Goal: Communication & Community: Answer question/provide support

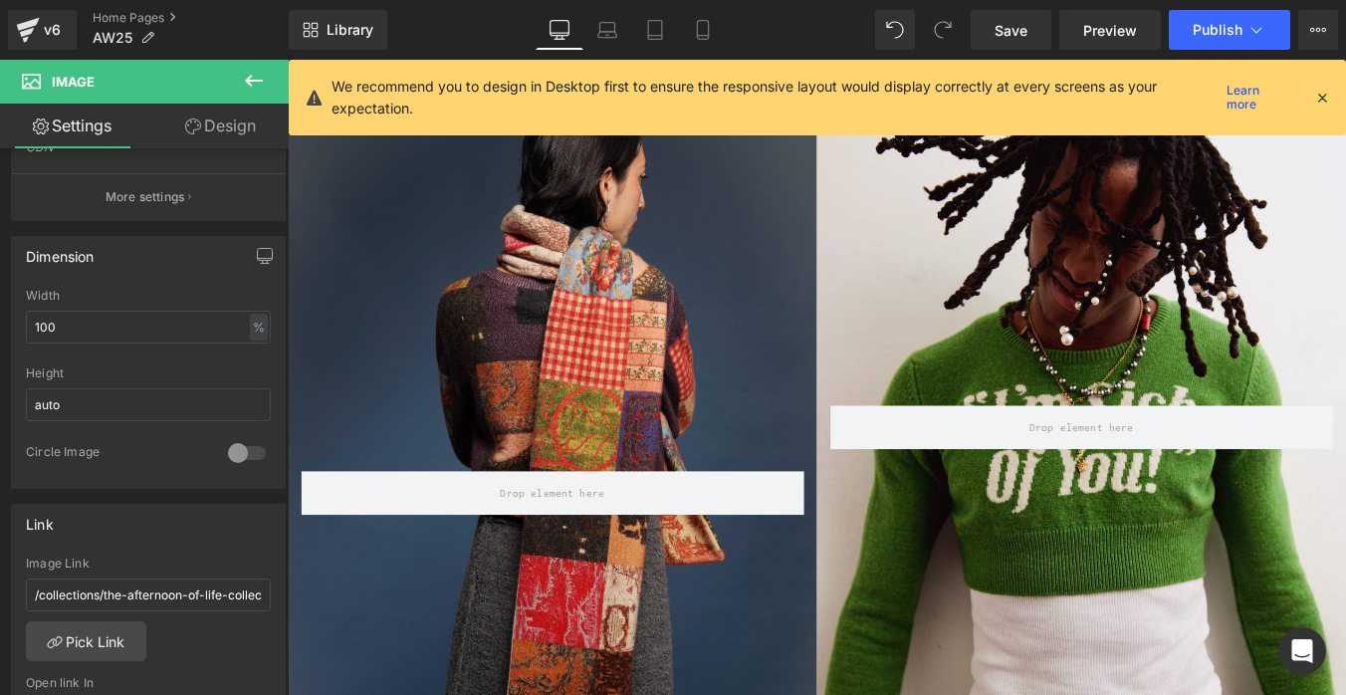
scroll to position [756, 0]
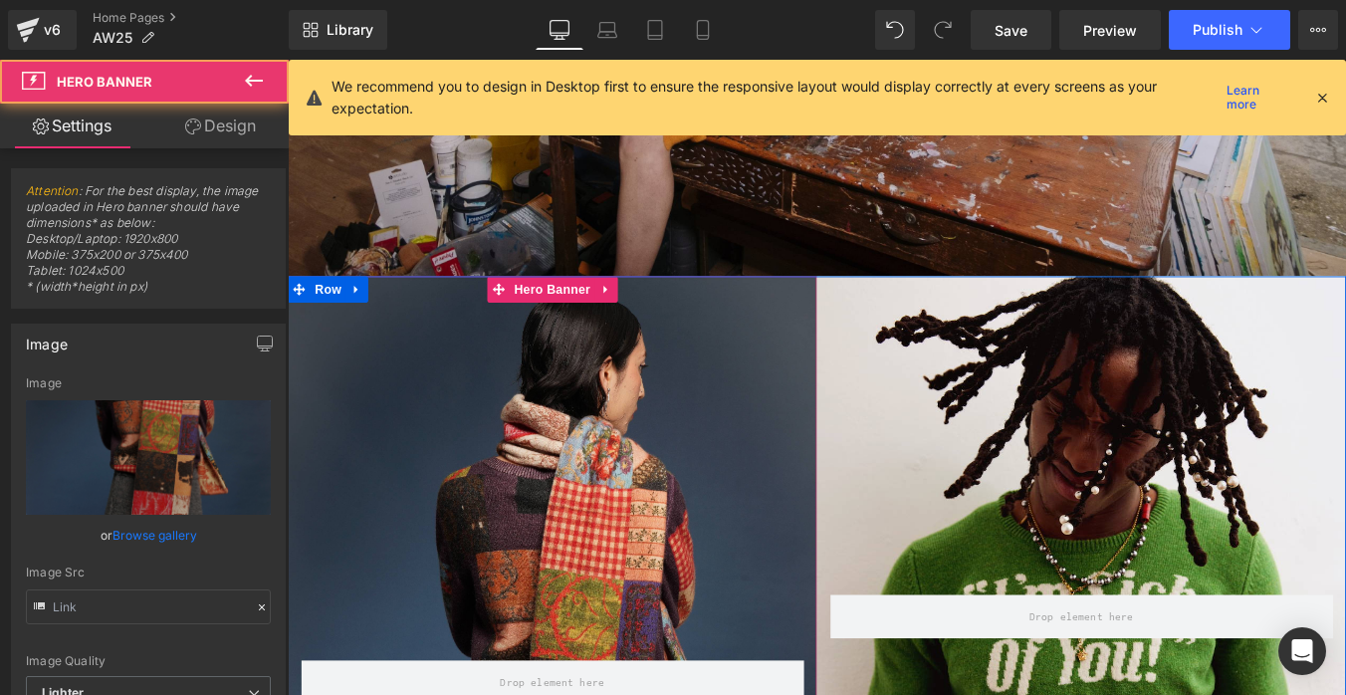
type input "[URL][DOMAIN_NAME]"
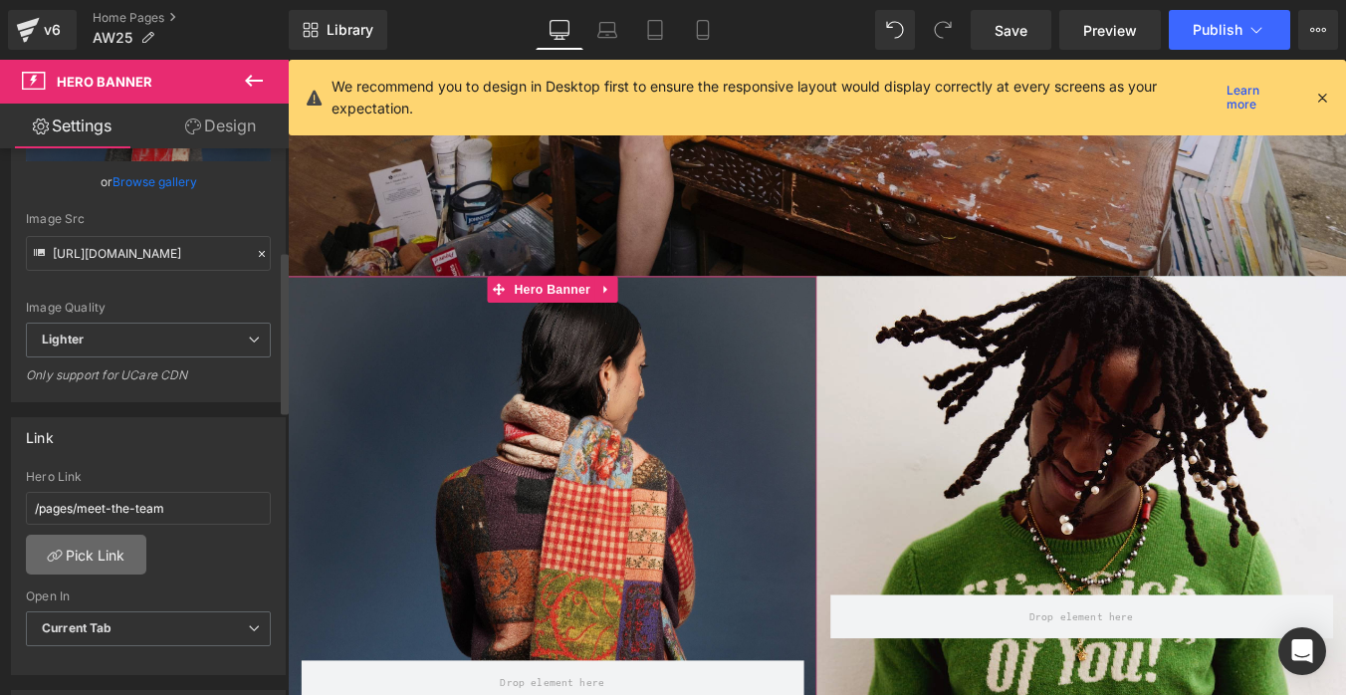
scroll to position [368, 0]
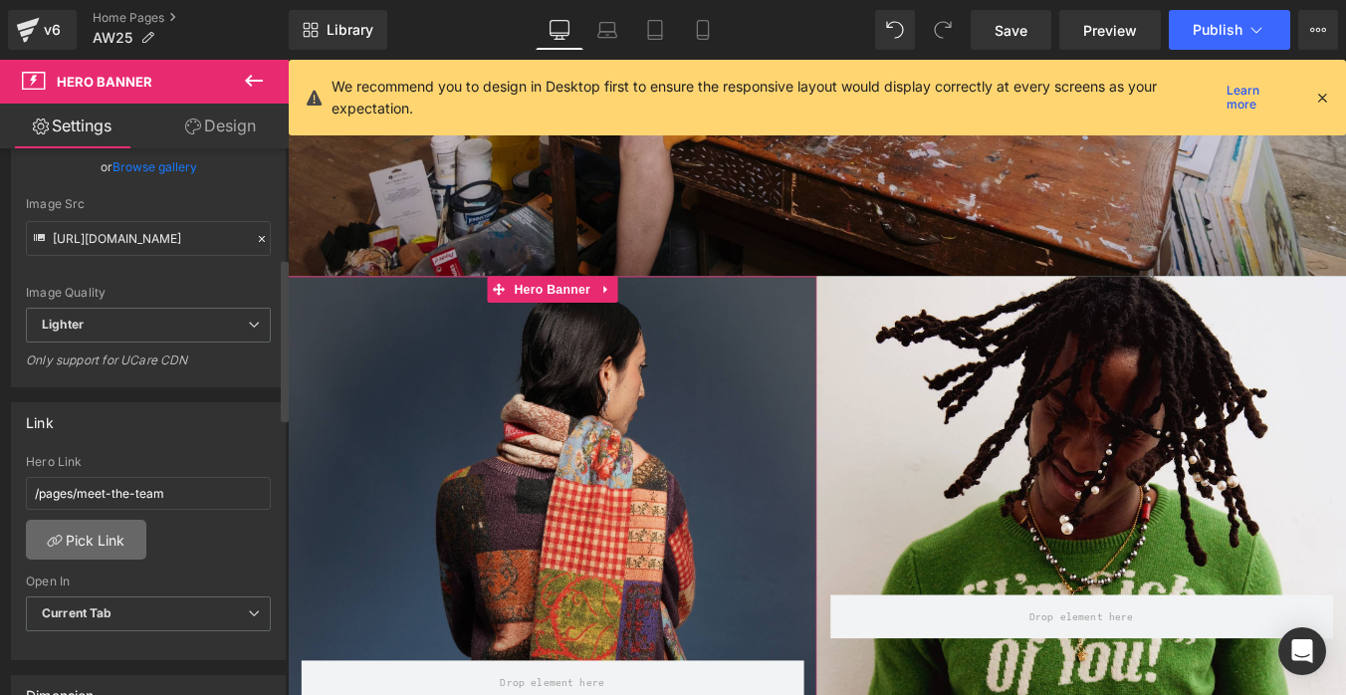
click at [118, 542] on link "Pick Link" at bounding box center [86, 540] width 120 height 40
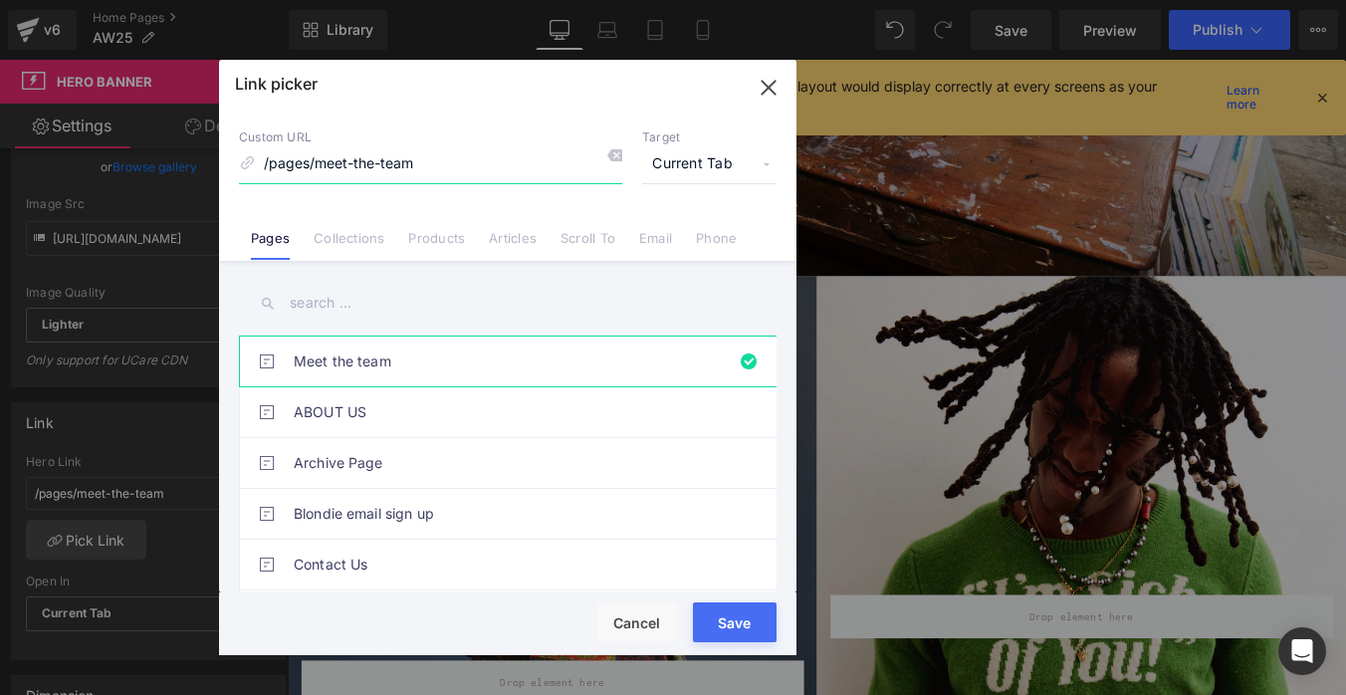
click at [341, 166] on input "/pages/meet-the-team" at bounding box center [430, 164] width 383 height 38
click at [359, 230] on link "Collections" at bounding box center [349, 245] width 71 height 30
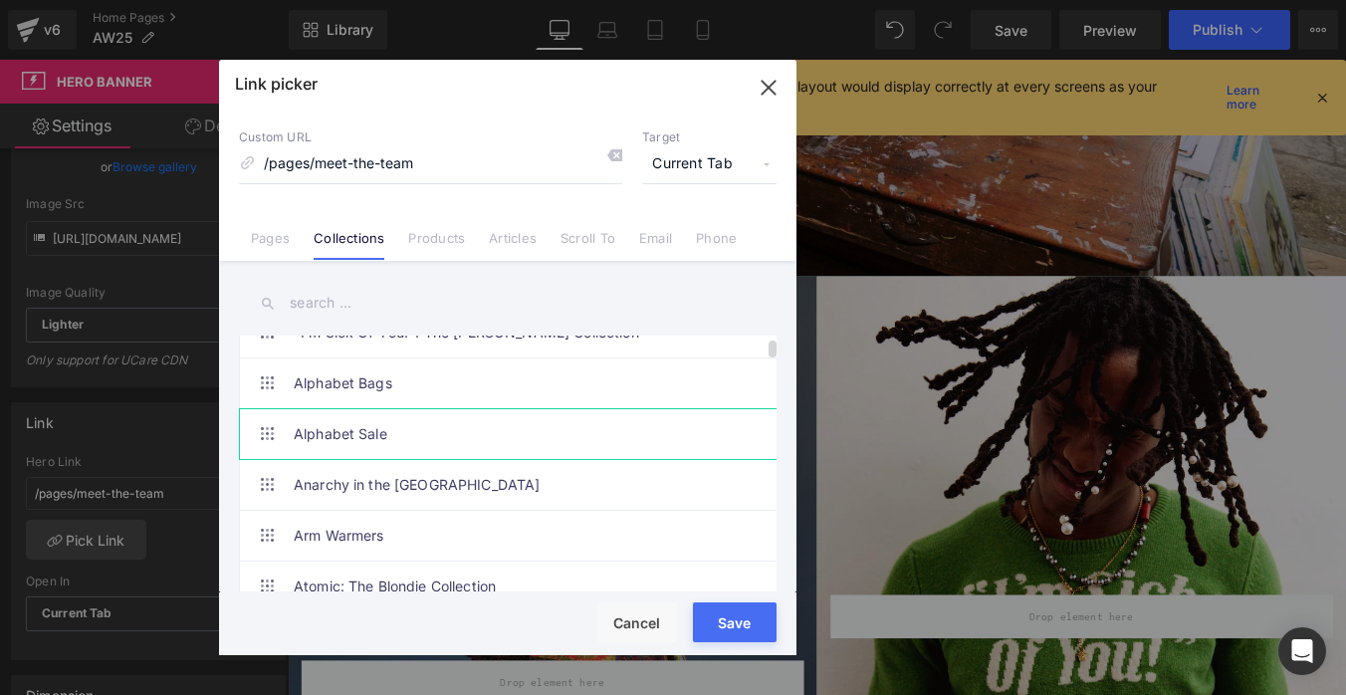
scroll to position [13, 0]
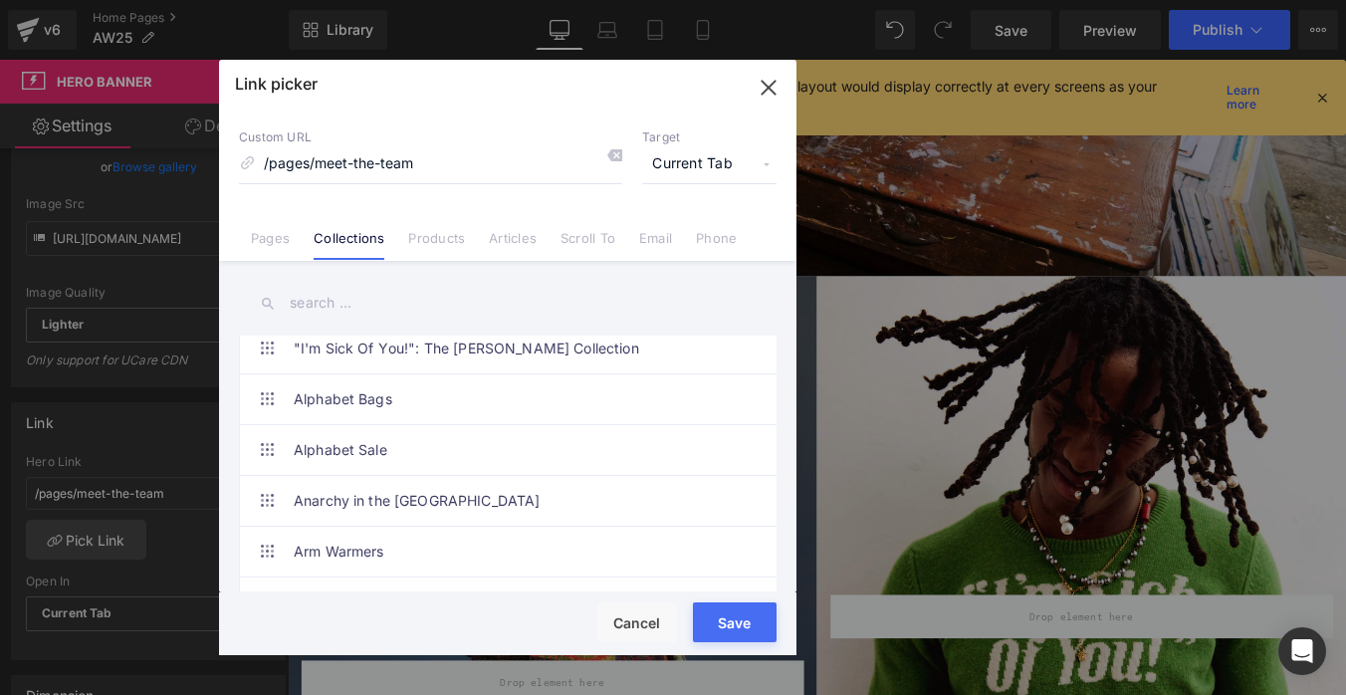
click at [358, 301] on input "text" at bounding box center [507, 303] width 537 height 45
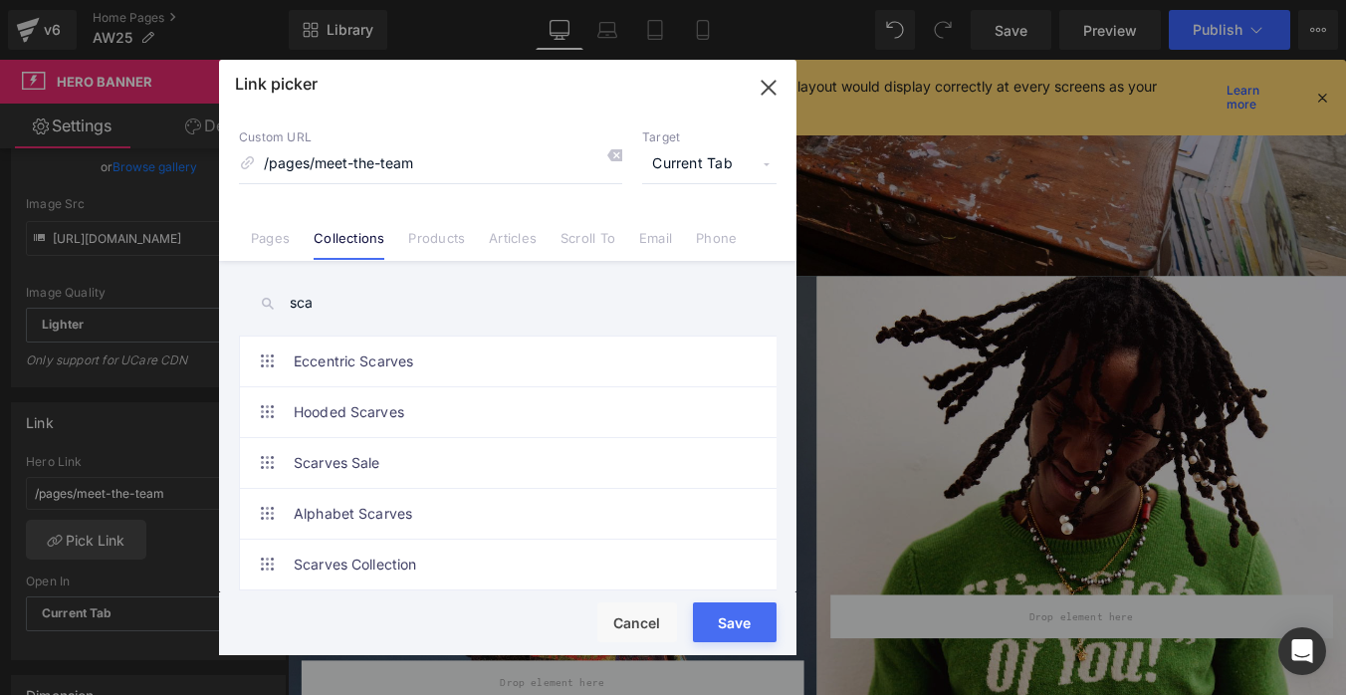
scroll to position [6, 0]
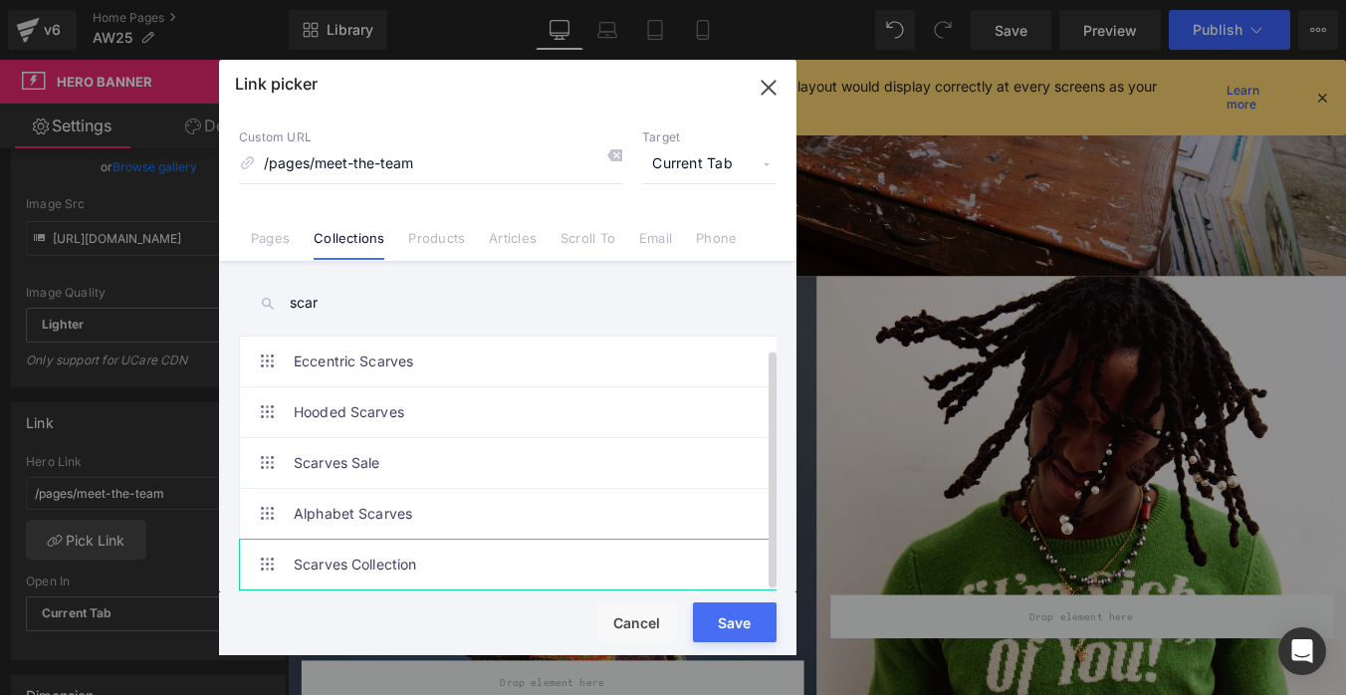
type input "scar"
click at [404, 557] on link "Scarves Collection" at bounding box center [513, 564] width 438 height 50
type input "/collections/scarves"
click at [754, 621] on button "Save" at bounding box center [735, 622] width 84 height 40
type input "/collections/scarves"
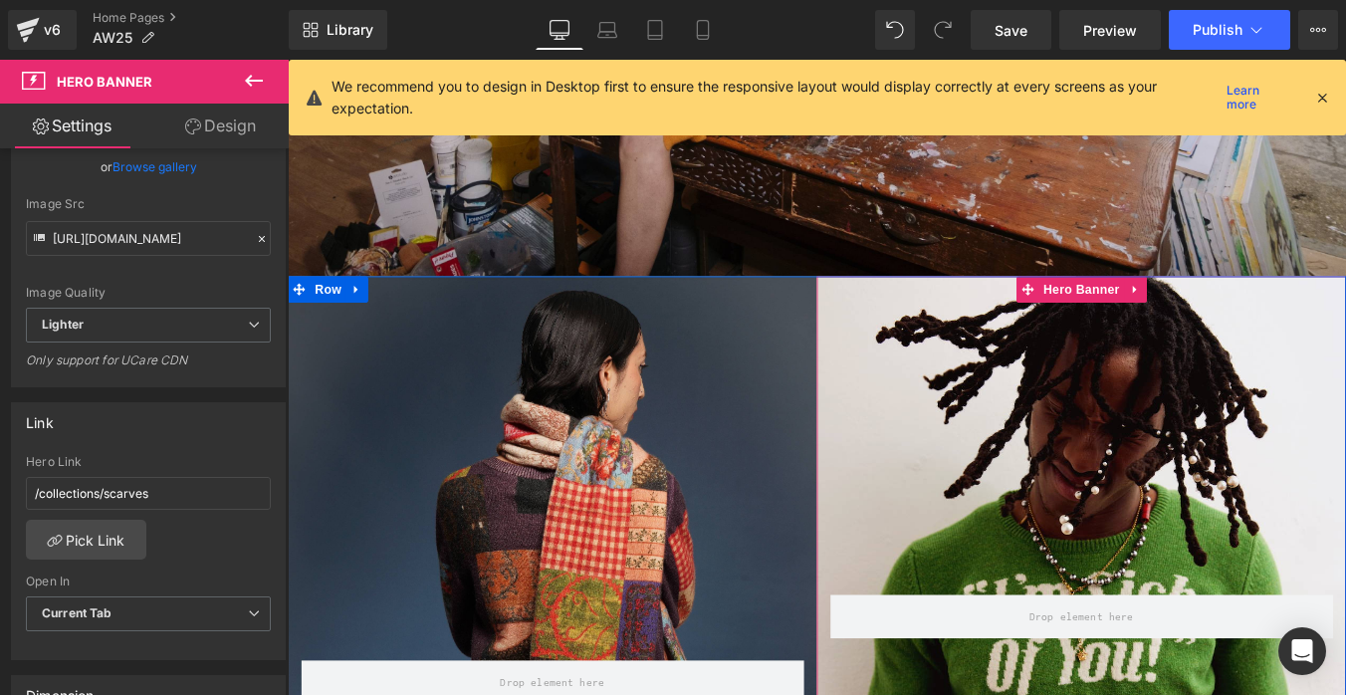
click at [1134, 423] on div "Row" at bounding box center [1191, 683] width 602 height 752
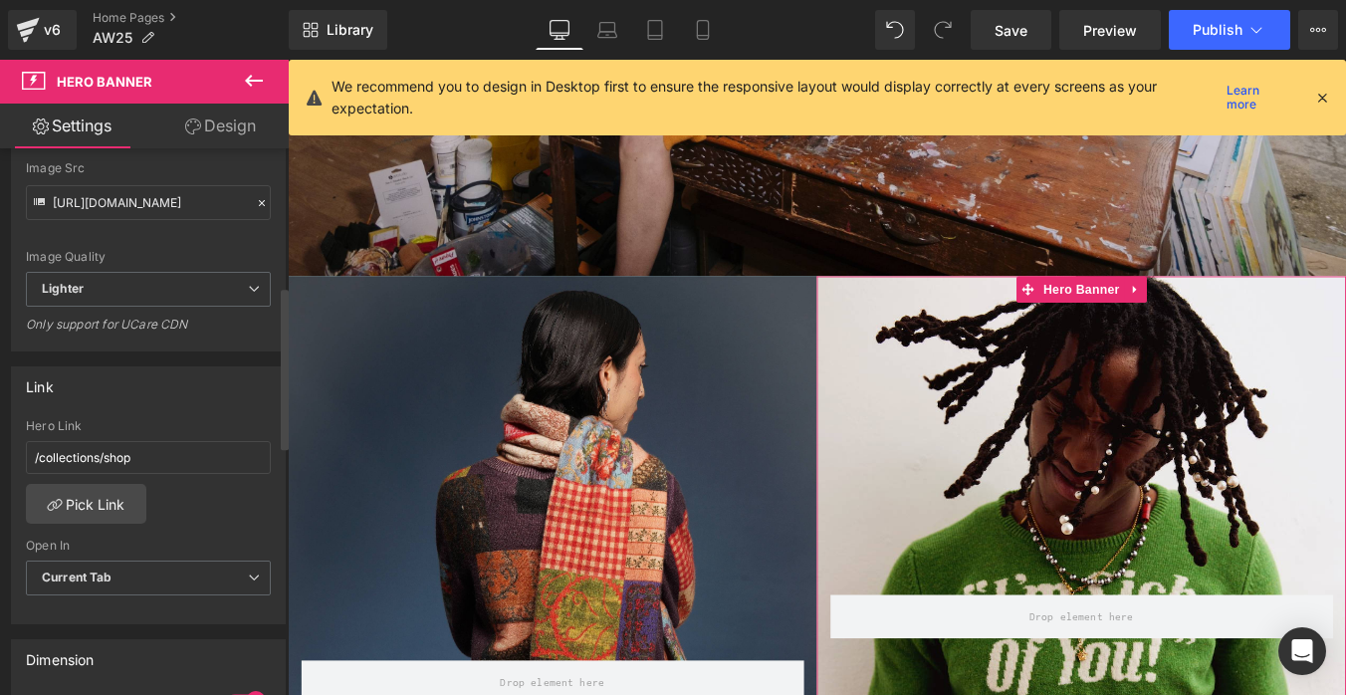
scroll to position [463, 0]
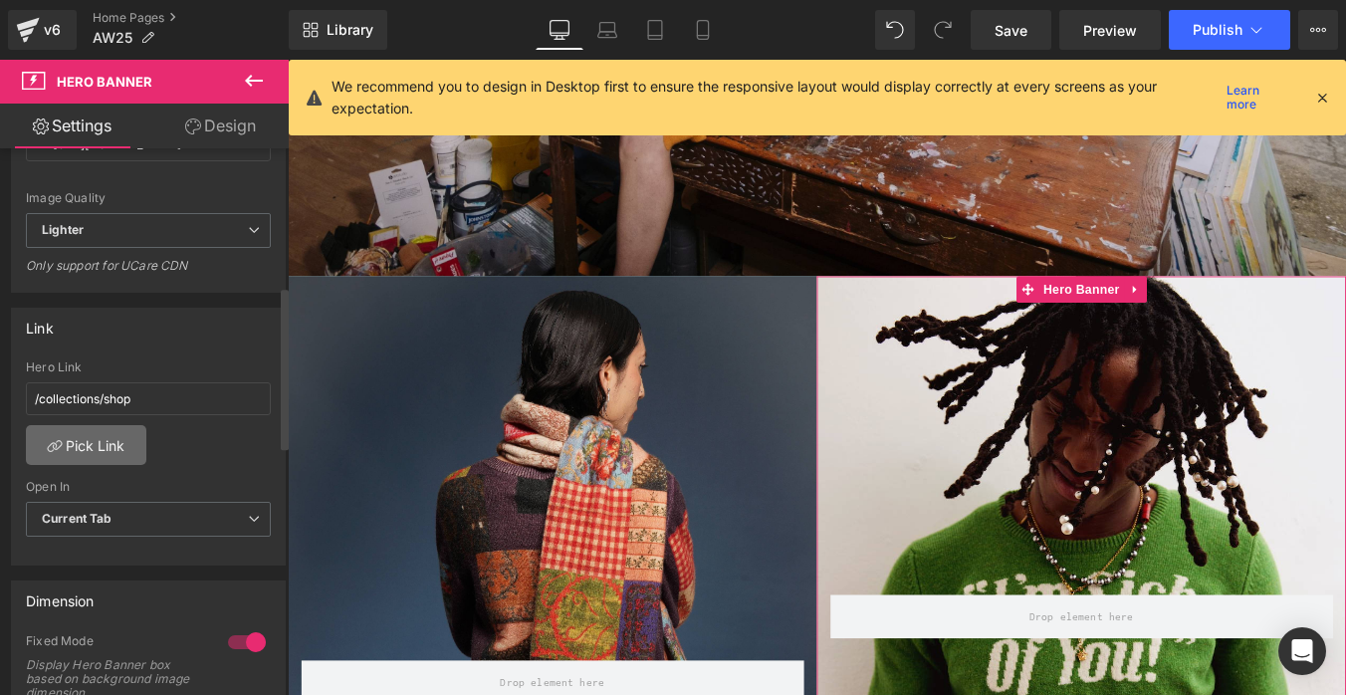
click at [103, 453] on link "Pick Link" at bounding box center [86, 445] width 120 height 40
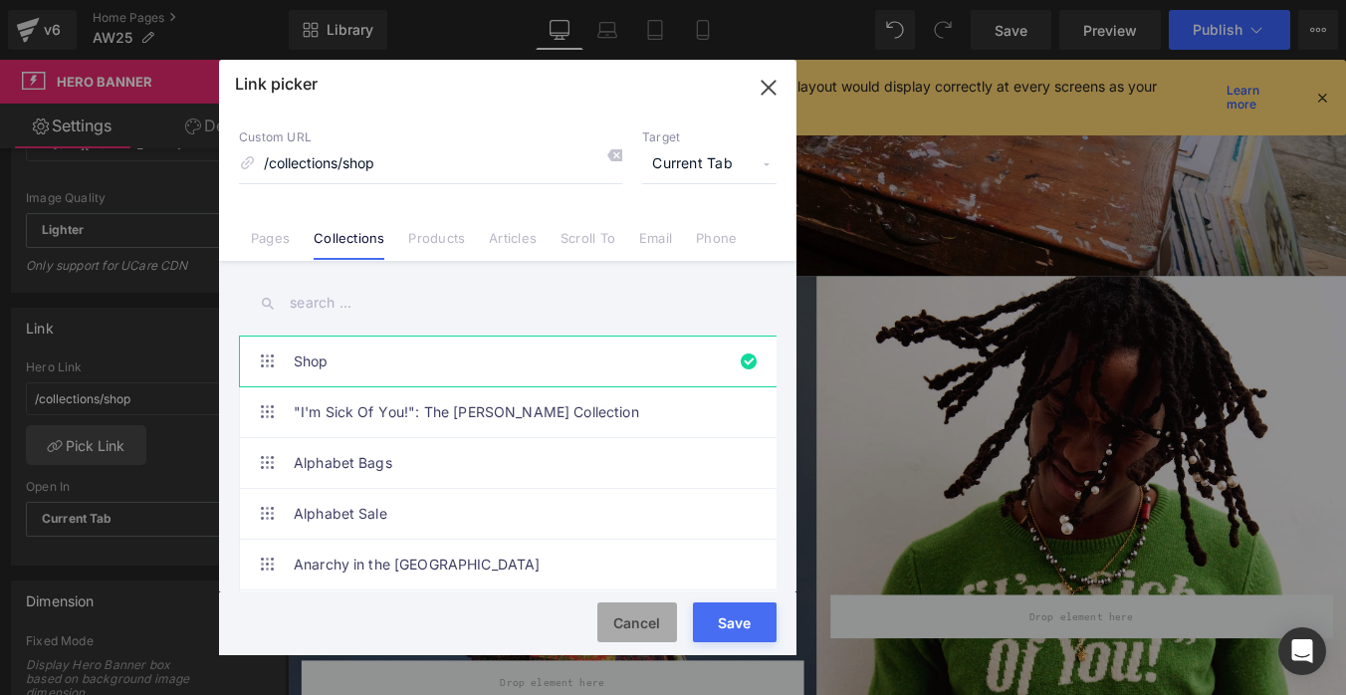
drag, startPoint x: 633, startPoint y: 630, endPoint x: 394, endPoint y: 619, distance: 239.1
click at [633, 630] on button "Cancel" at bounding box center [637, 622] width 80 height 40
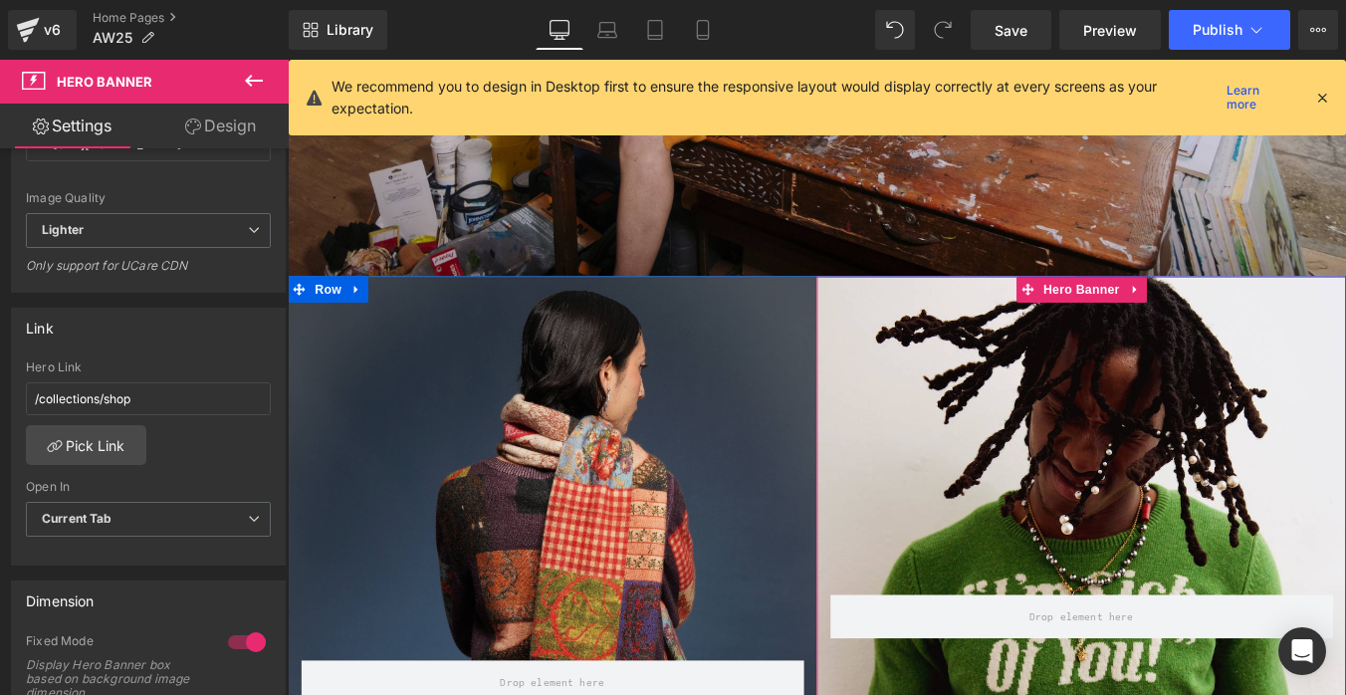
click at [1167, 476] on div "Row" at bounding box center [1191, 683] width 602 height 752
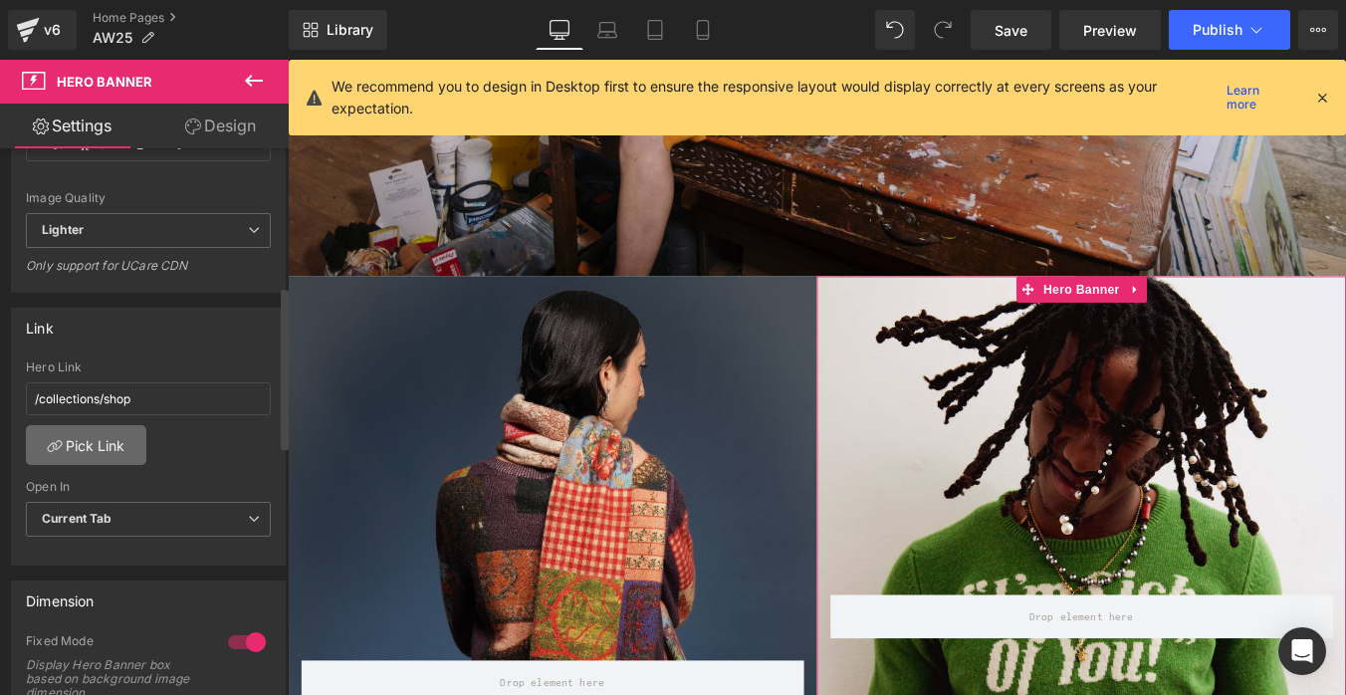
click at [105, 449] on link "Pick Link" at bounding box center [86, 445] width 120 height 40
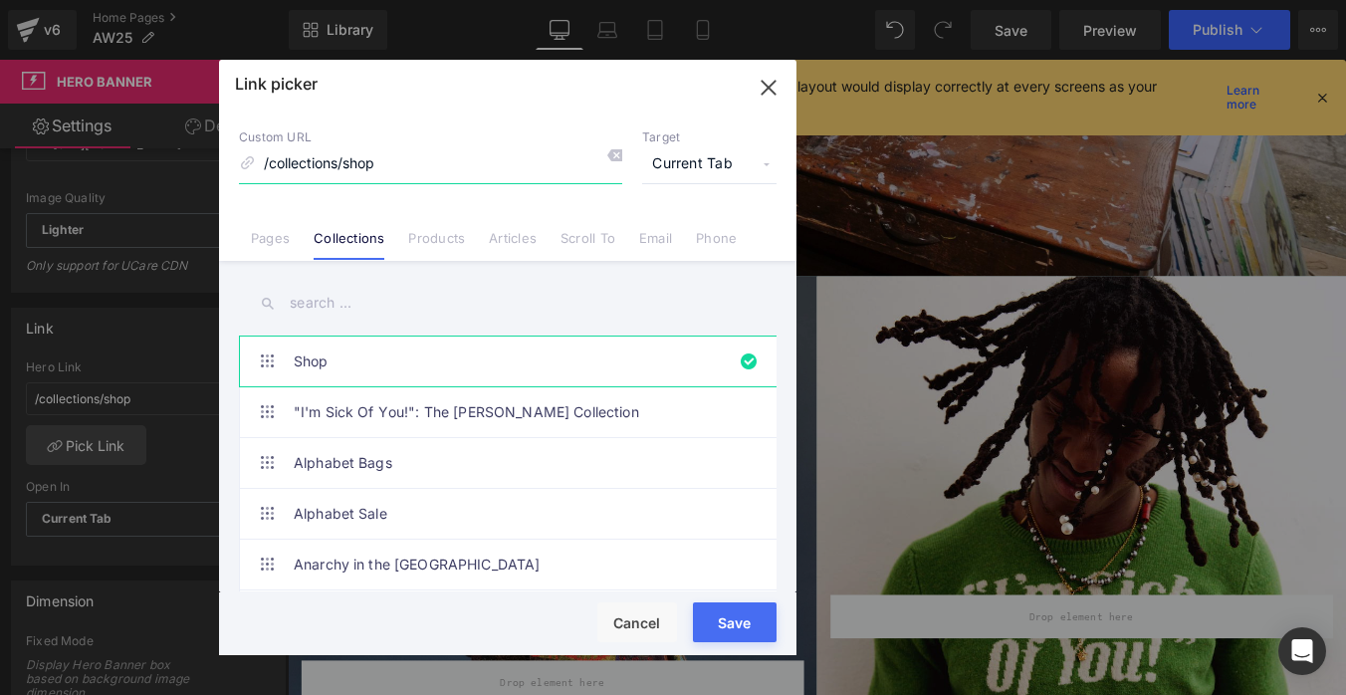
click at [375, 170] on input "/collections/shop" at bounding box center [430, 164] width 383 height 38
type input "m"
click at [368, 313] on input "text" at bounding box center [507, 303] width 537 height 45
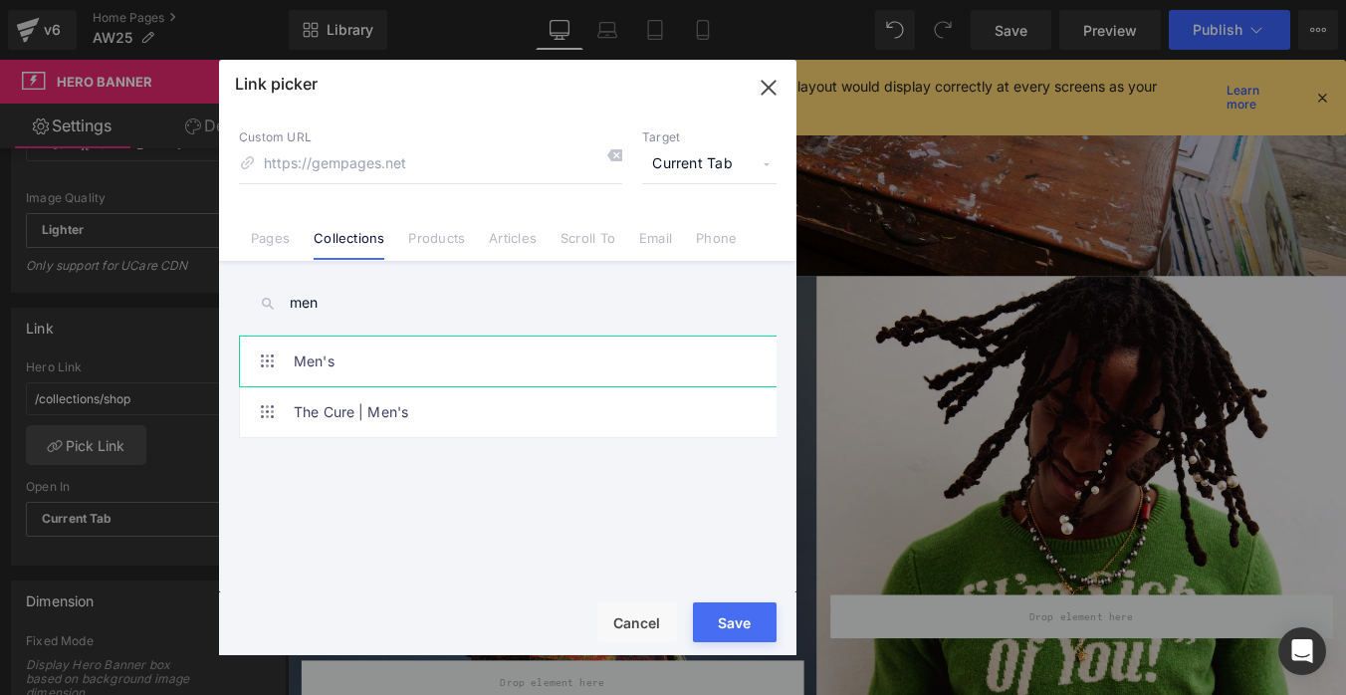
type input "men"
click at [412, 365] on link "Men's" at bounding box center [513, 361] width 438 height 50
type input "/collections/mens-collection"
click at [735, 627] on button "Save" at bounding box center [735, 622] width 84 height 40
type input "/collections/mens-collection"
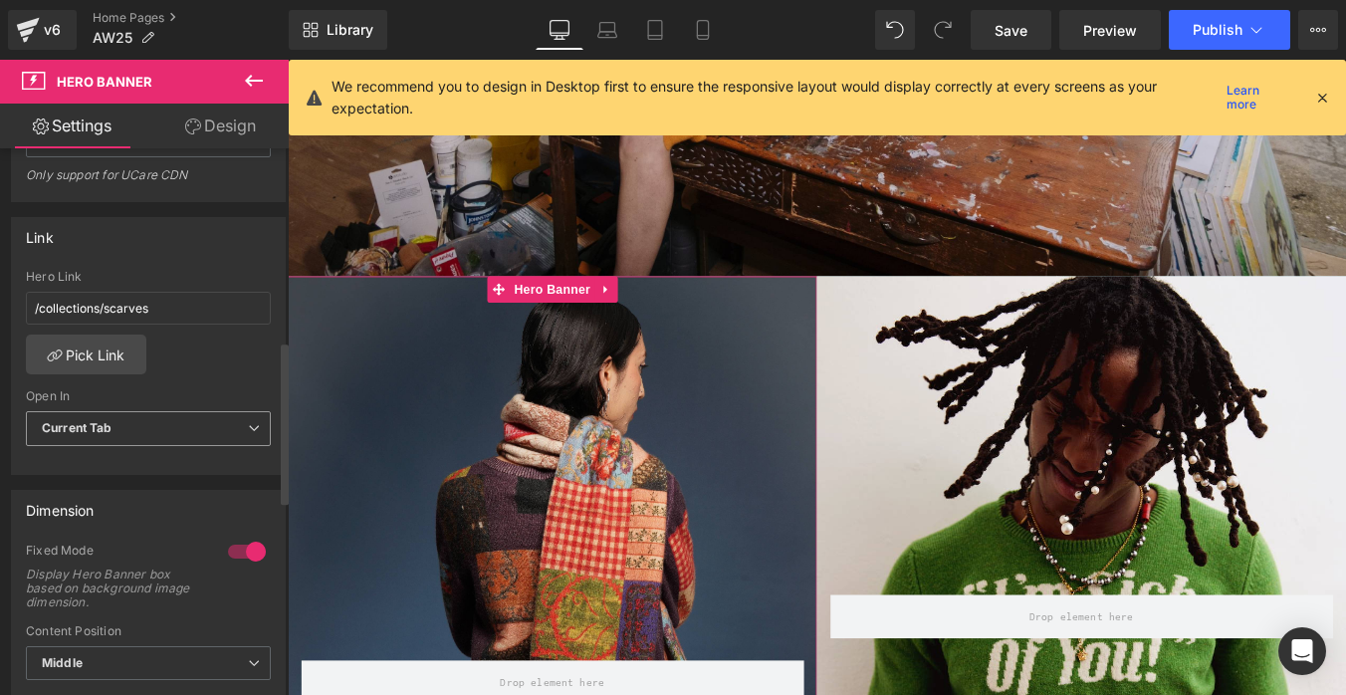
scroll to position [512, 0]
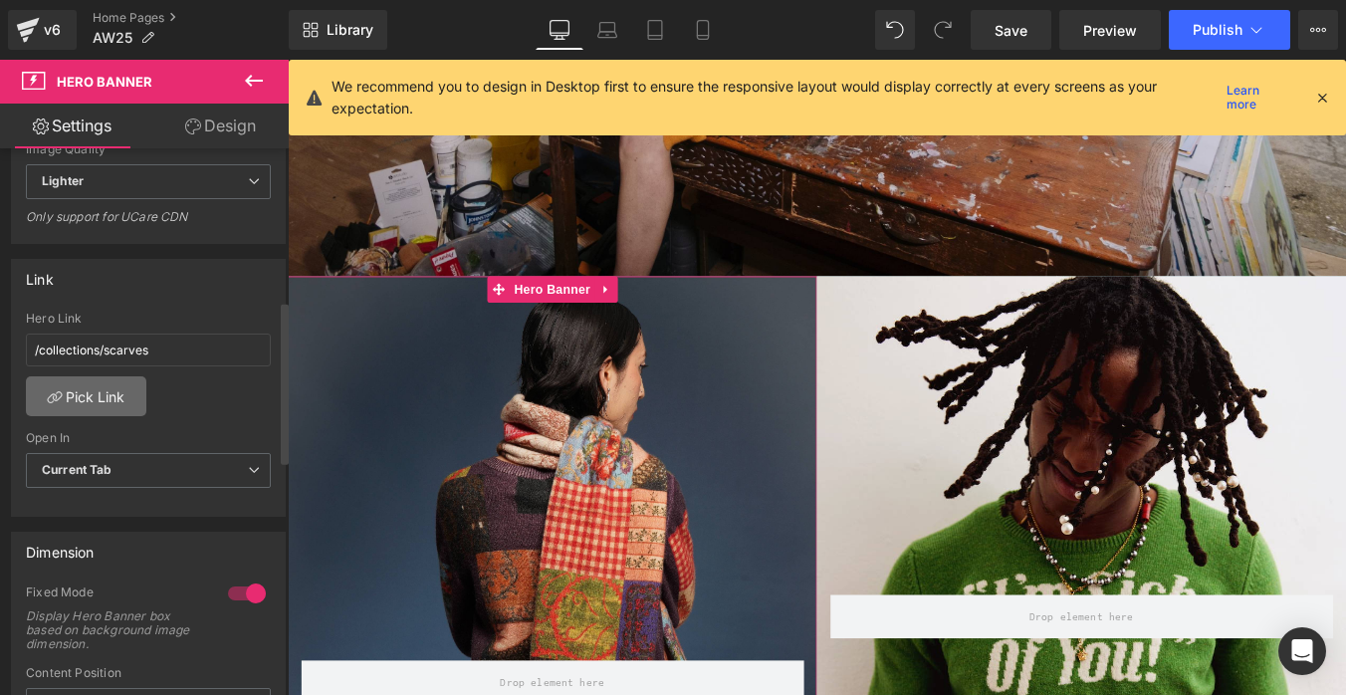
click at [103, 394] on link "Pick Link" at bounding box center [86, 396] width 120 height 40
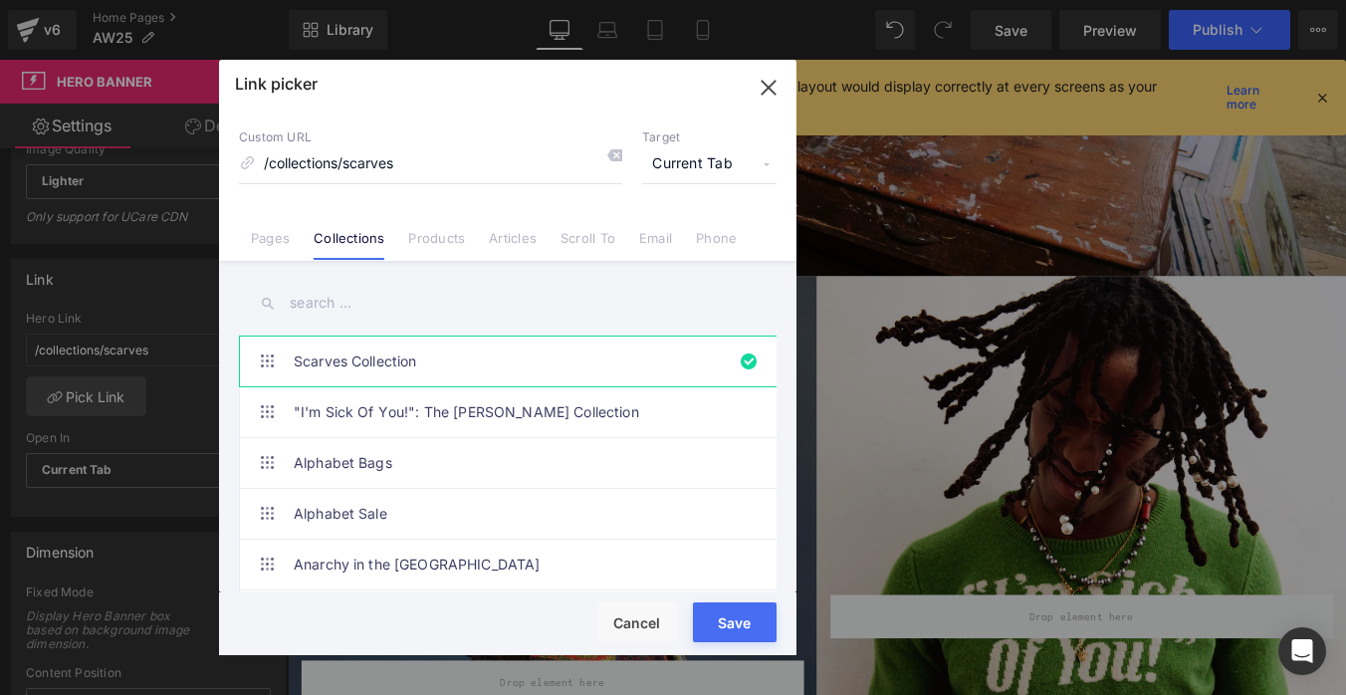
click at [341, 303] on input "text" at bounding box center [507, 303] width 537 height 45
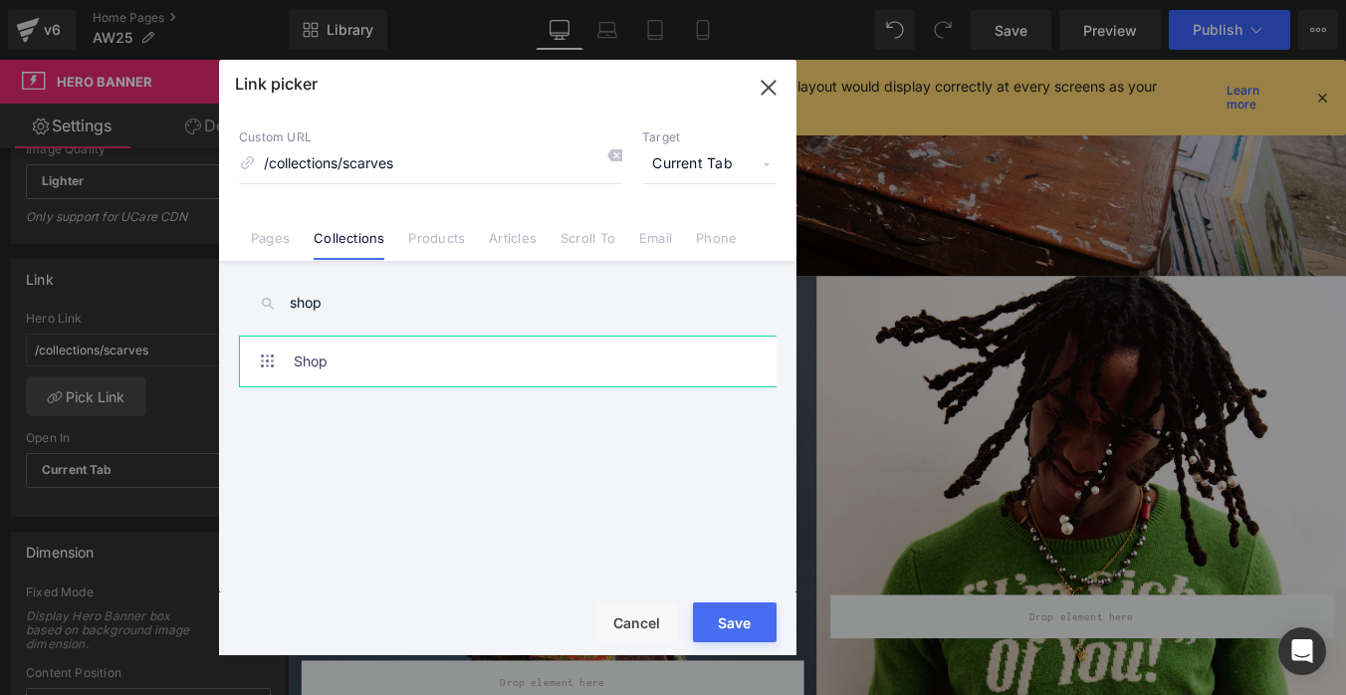
type input "shop"
click at [349, 369] on link "Shop" at bounding box center [513, 361] width 438 height 50
type input "/collections/shop"
click at [742, 624] on button "Save" at bounding box center [735, 622] width 84 height 40
type input "/collections/shop"
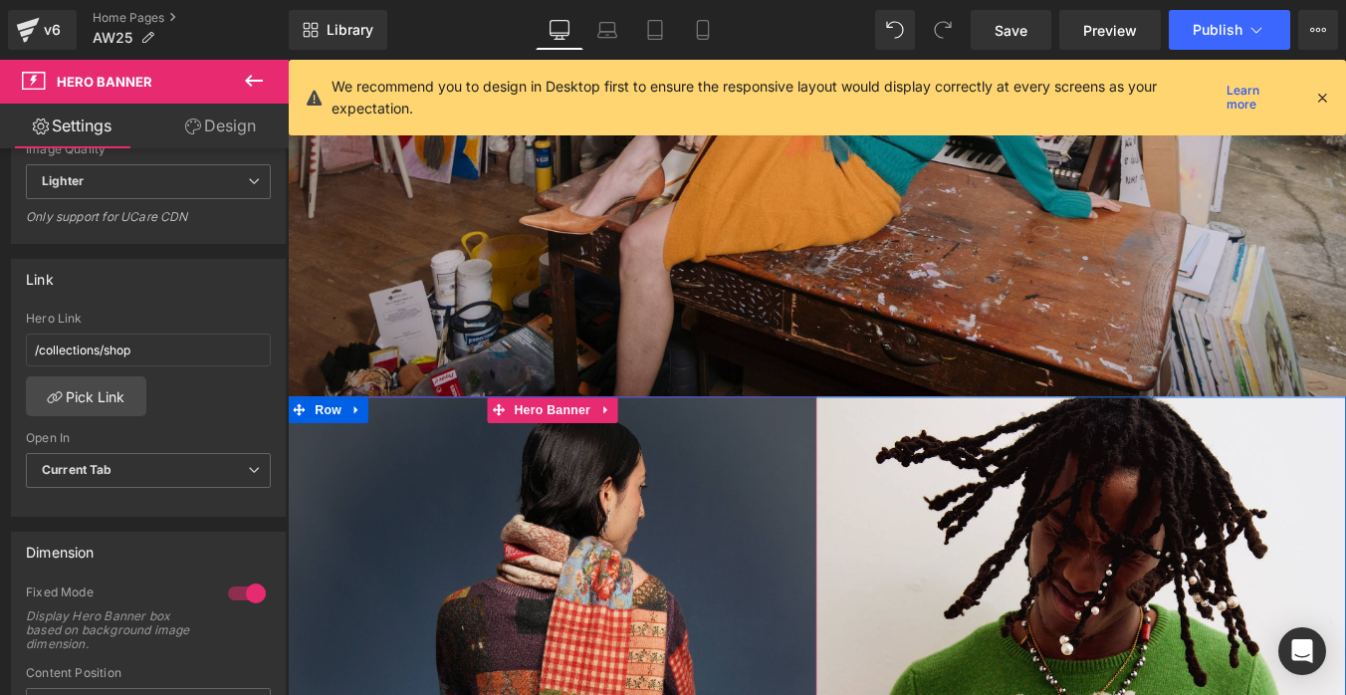
scroll to position [629, 0]
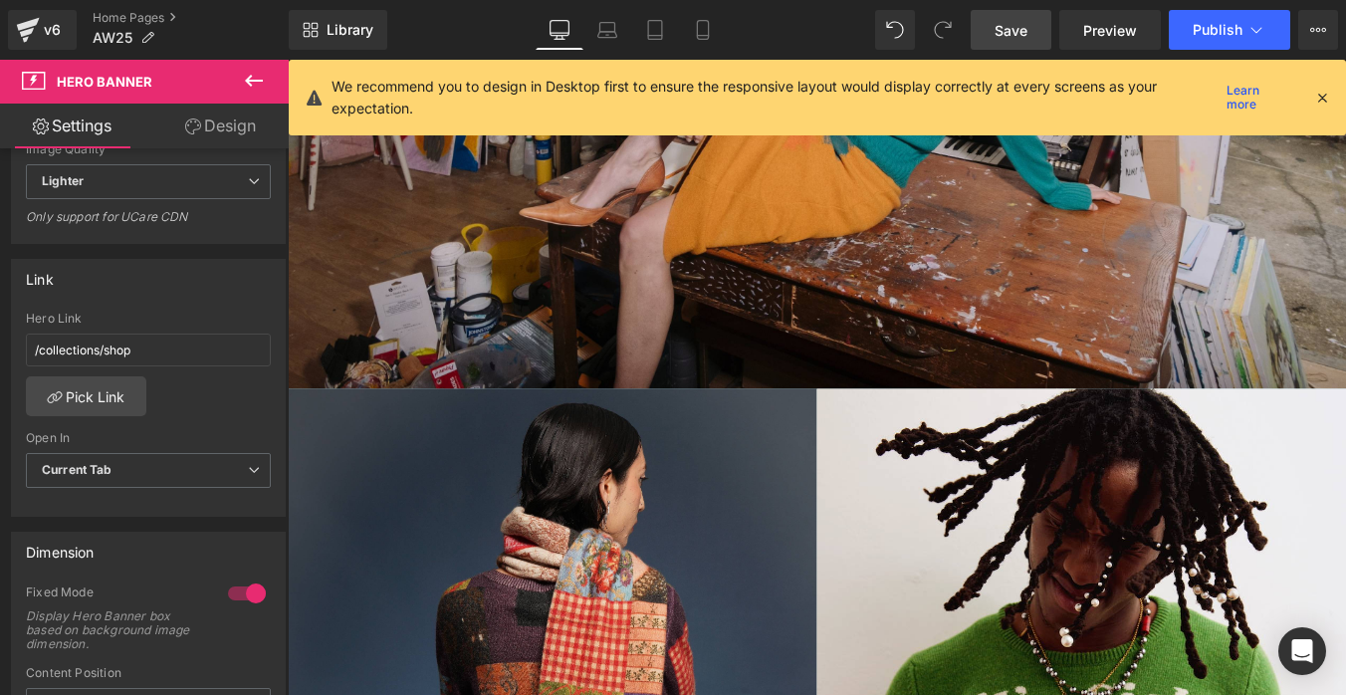
click at [1024, 26] on span "Save" at bounding box center [1010, 30] width 33 height 21
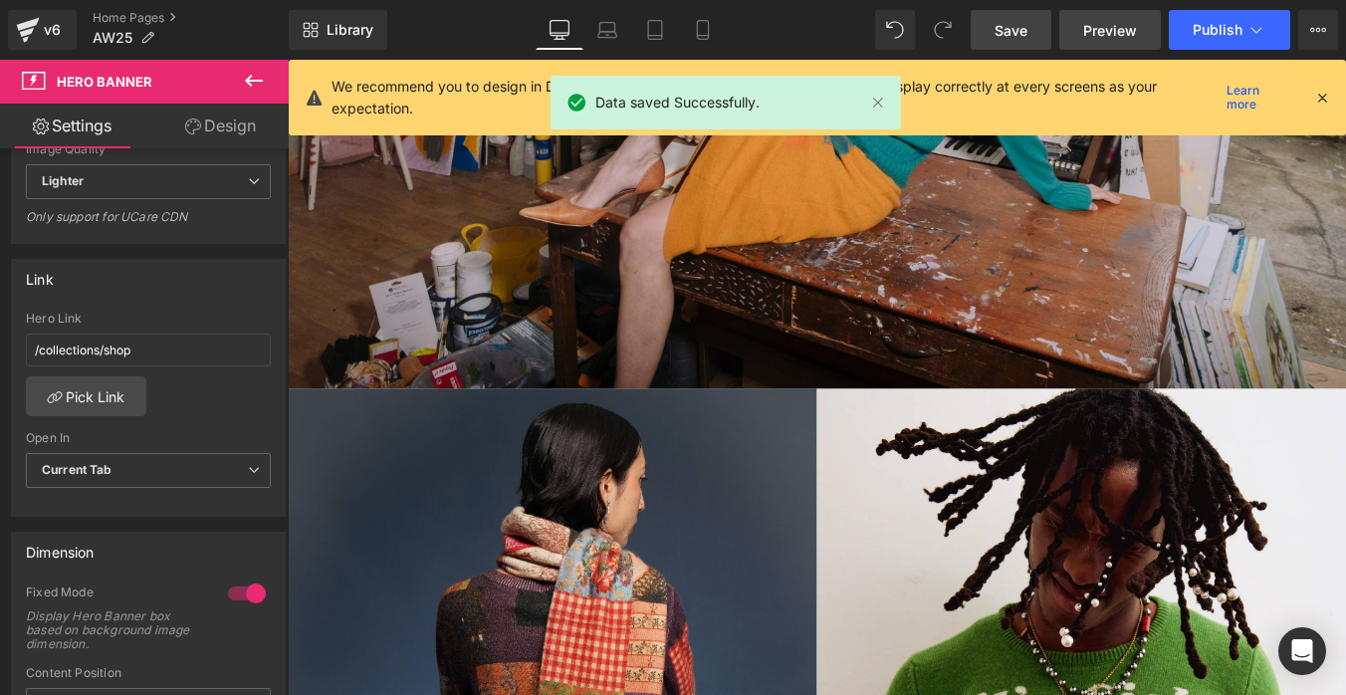
click at [1131, 29] on span "Preview" at bounding box center [1110, 30] width 54 height 21
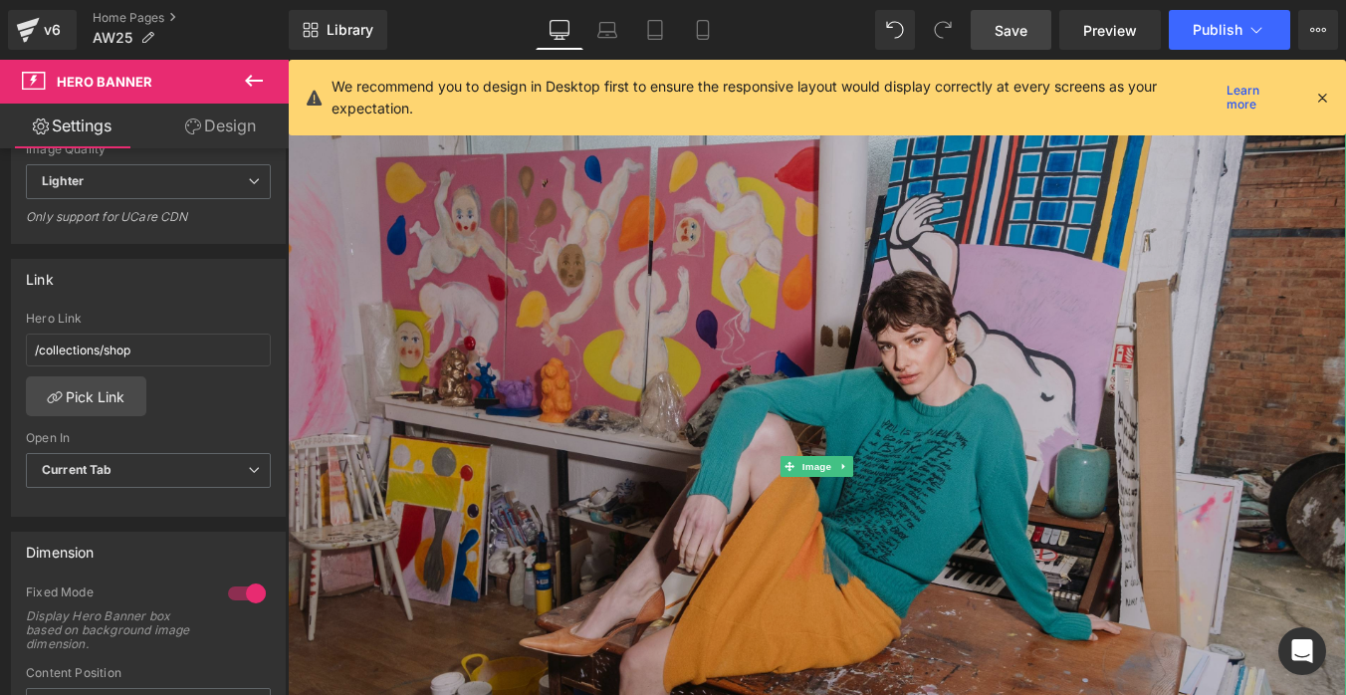
scroll to position [0, 0]
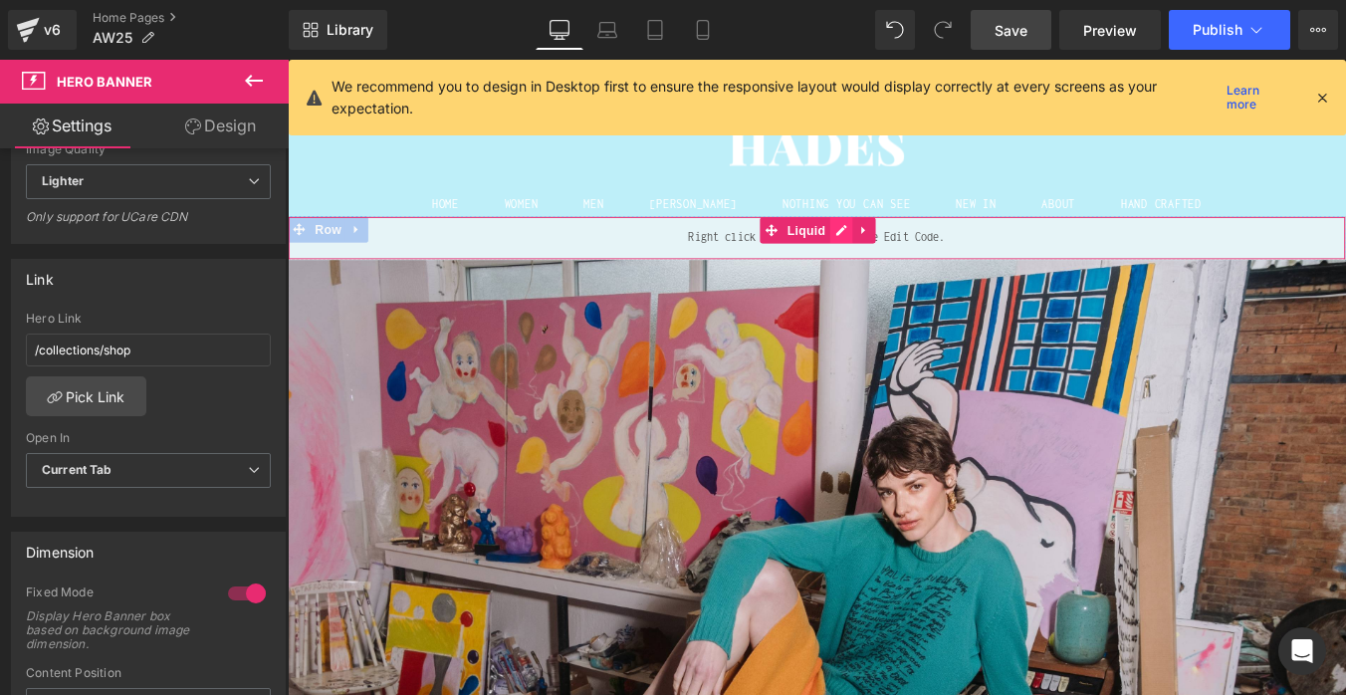
click at [919, 254] on div "Liquid" at bounding box center [890, 263] width 1204 height 50
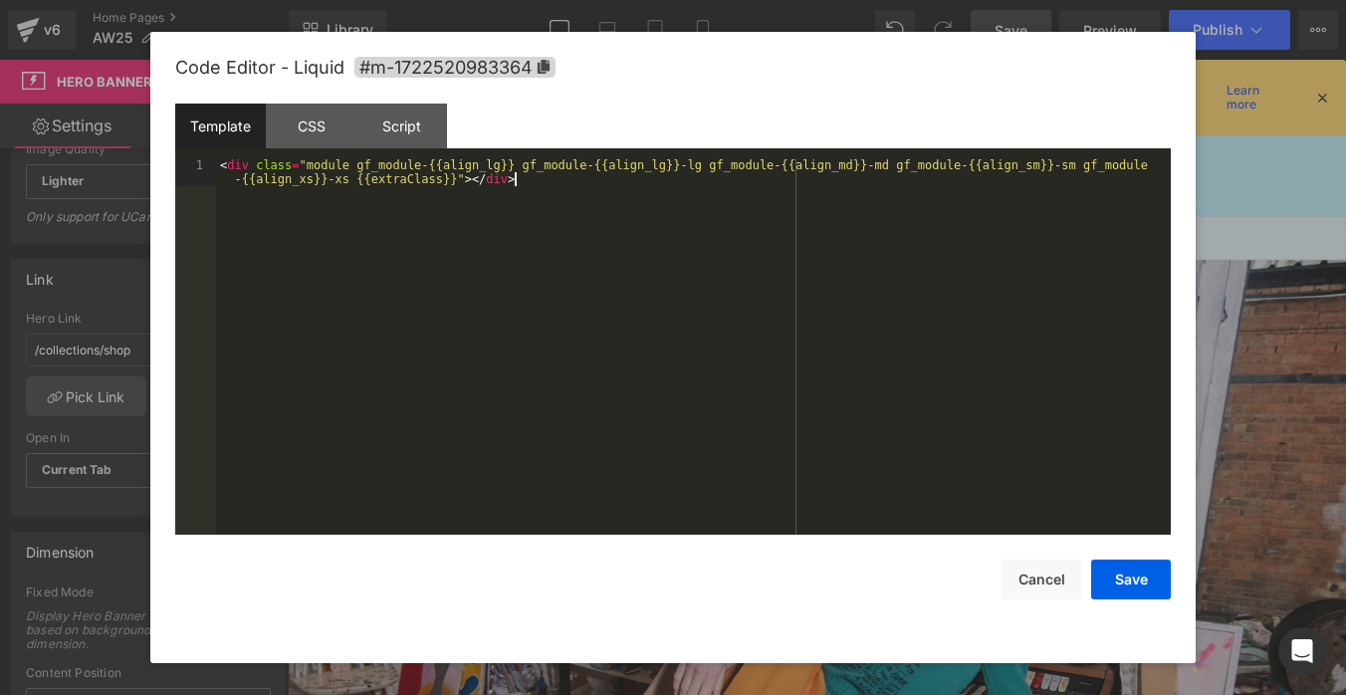
click at [583, 183] on div "< div class = "module gf_module-{{align_lg}} gf_module-{{align_lg}}-lg gf_modul…" at bounding box center [693, 374] width 954 height 432
click at [1035, 581] on button "Cancel" at bounding box center [1041, 579] width 80 height 40
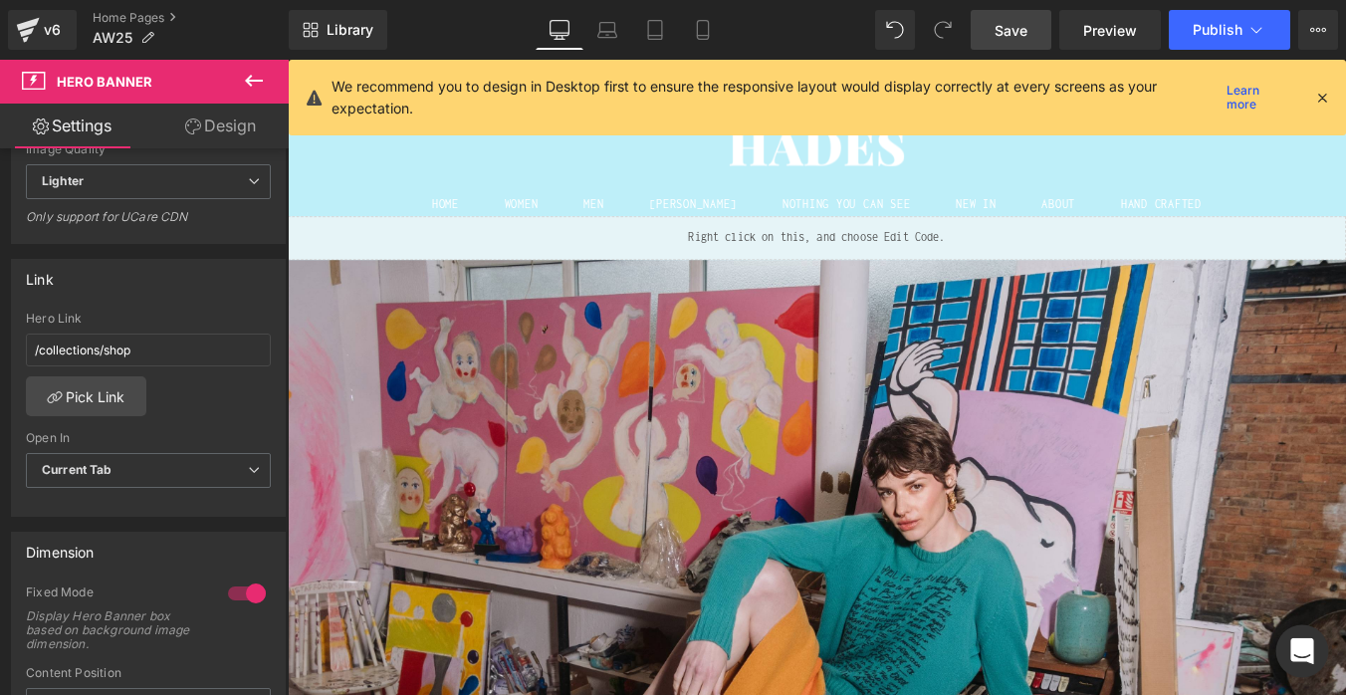
click at [1305, 647] on icon "Open Intercom Messenger" at bounding box center [1301, 651] width 23 height 26
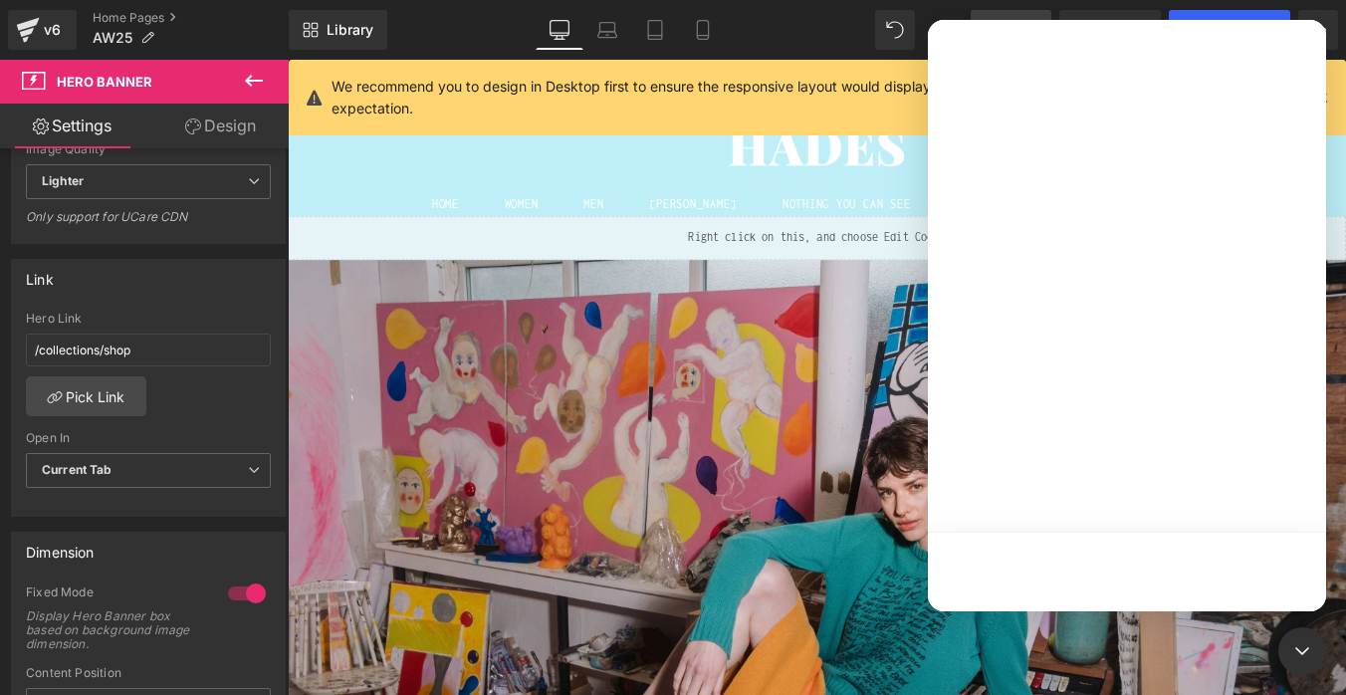
drag, startPoint x: 770, startPoint y: 445, endPoint x: 630, endPoint y: 453, distance: 140.6
click at [770, 445] on div at bounding box center [673, 317] width 1346 height 635
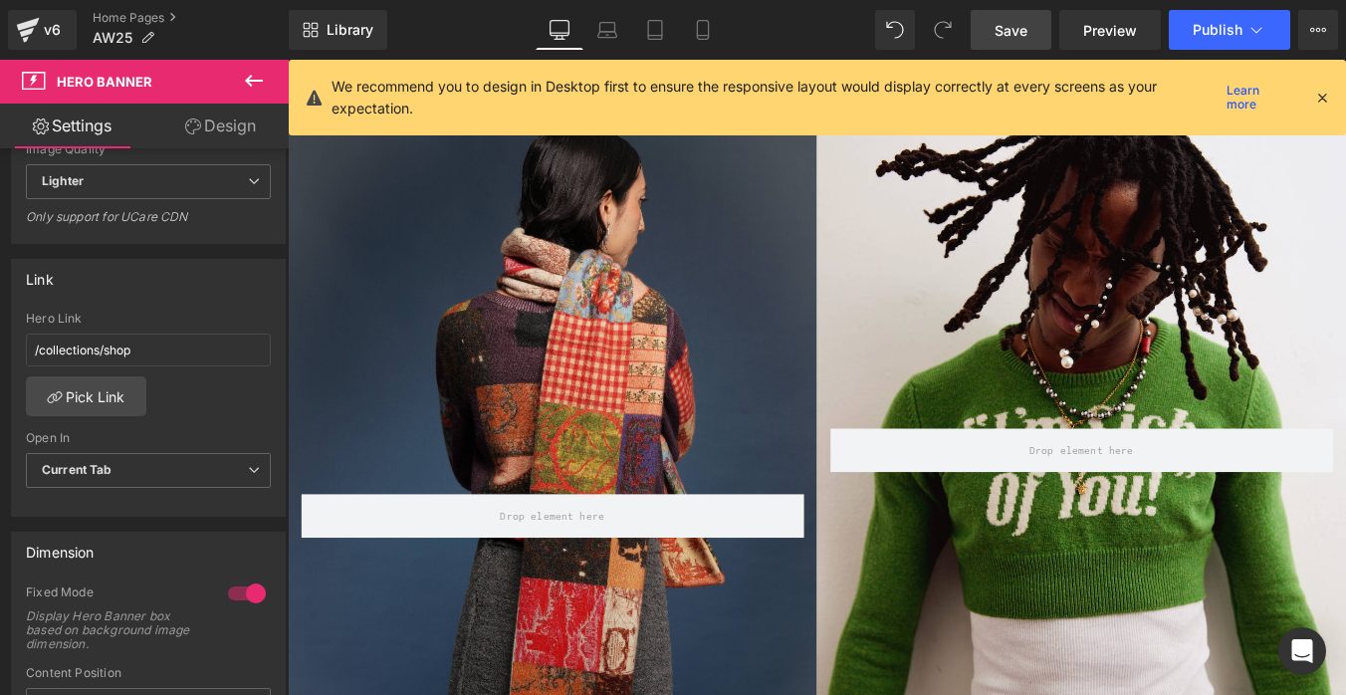
scroll to position [942, 0]
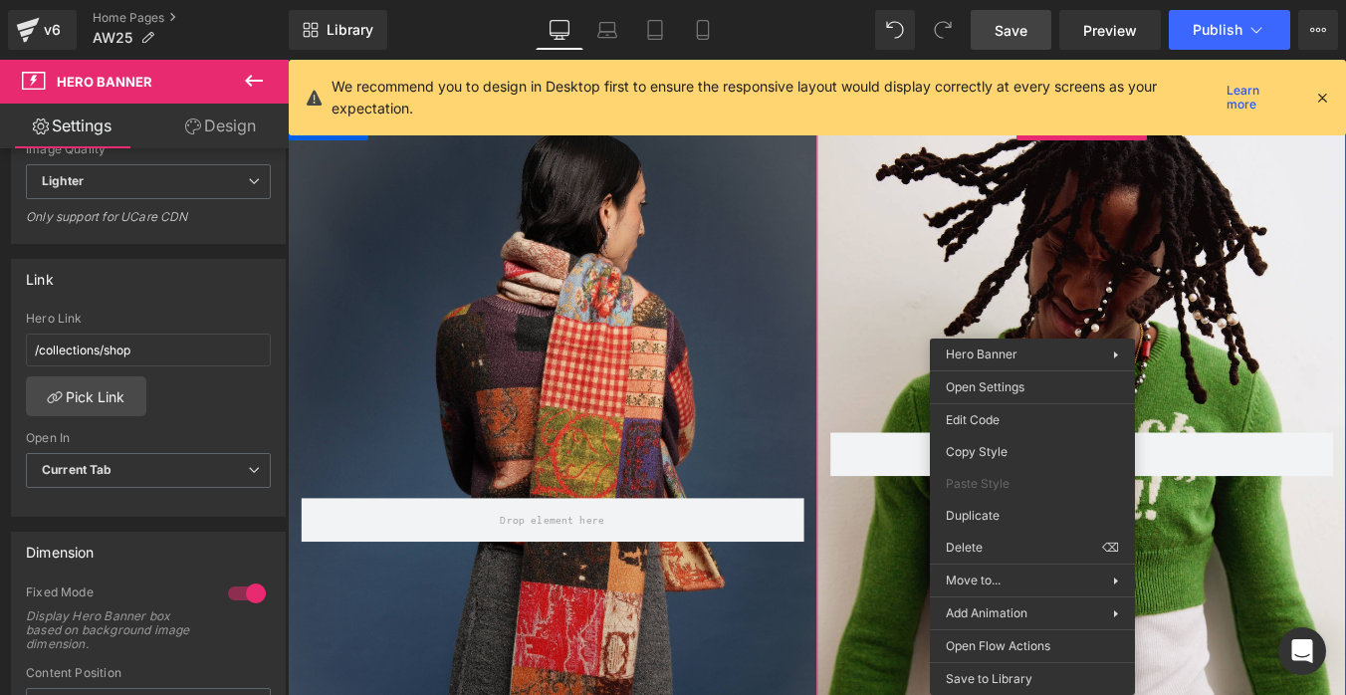
click at [1121, 326] on div "Row" at bounding box center [1191, 497] width 602 height 752
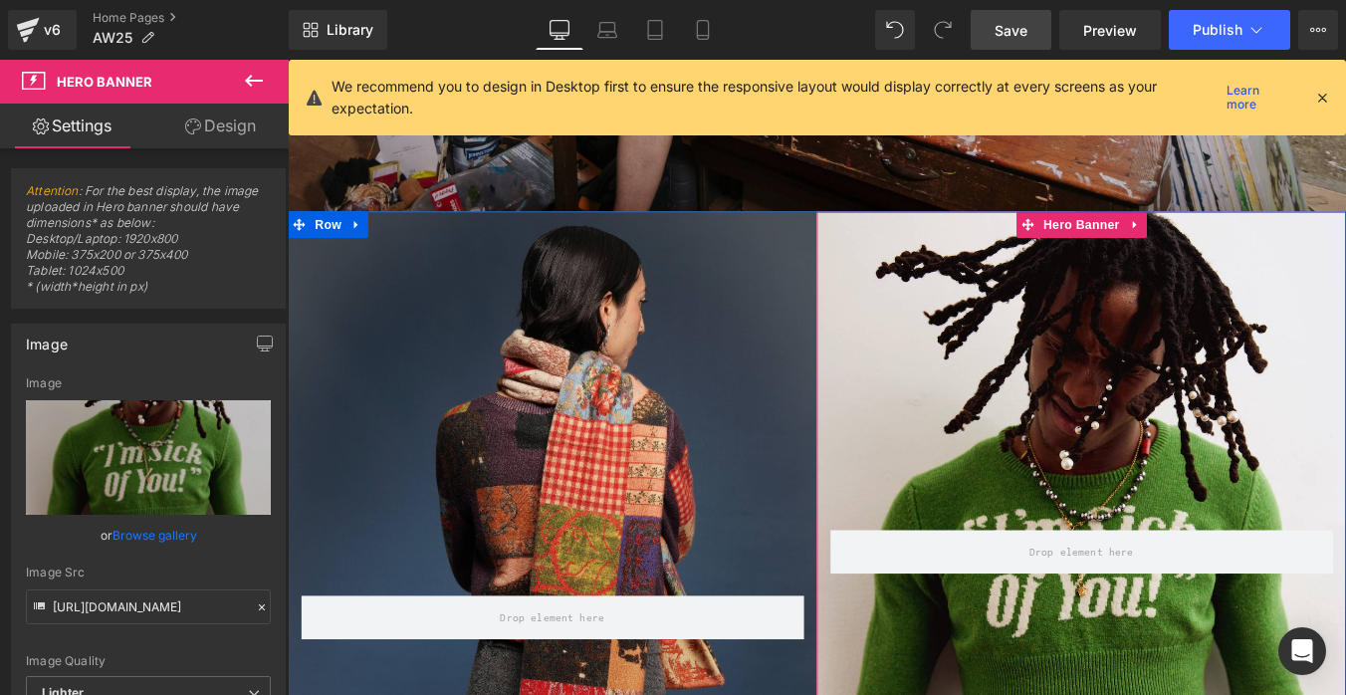
scroll to position [714, 0]
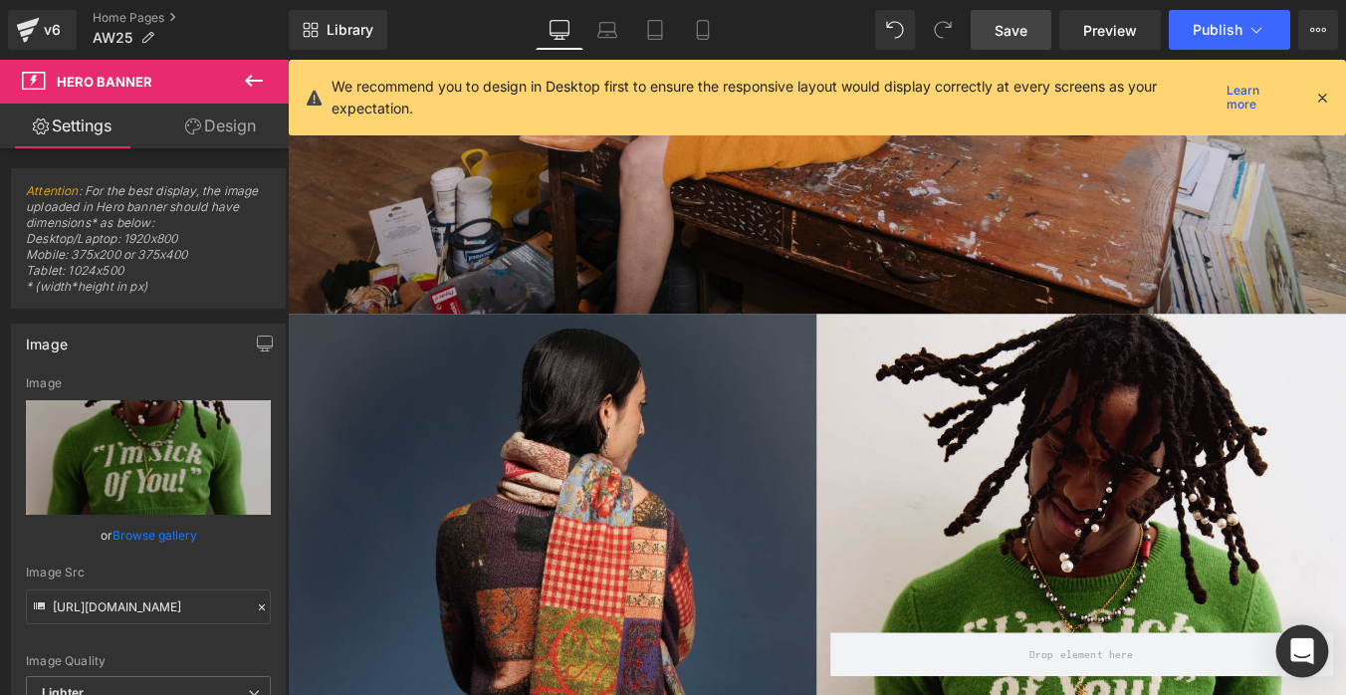
click at [1306, 655] on icon "Open Intercom Messenger" at bounding box center [1302, 651] width 26 height 26
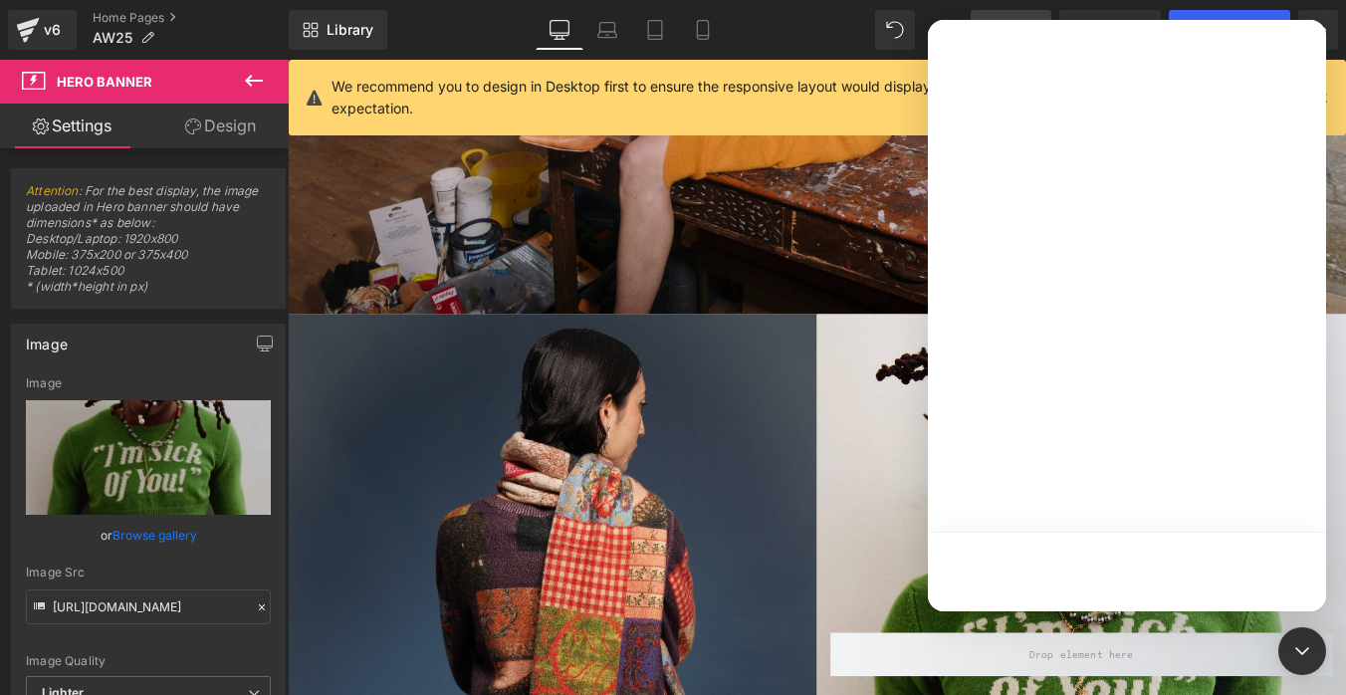
drag, startPoint x: 1147, startPoint y: 221, endPoint x: 977, endPoint y: 178, distance: 174.5
click at [1147, 221] on div at bounding box center [673, 317] width 1346 height 635
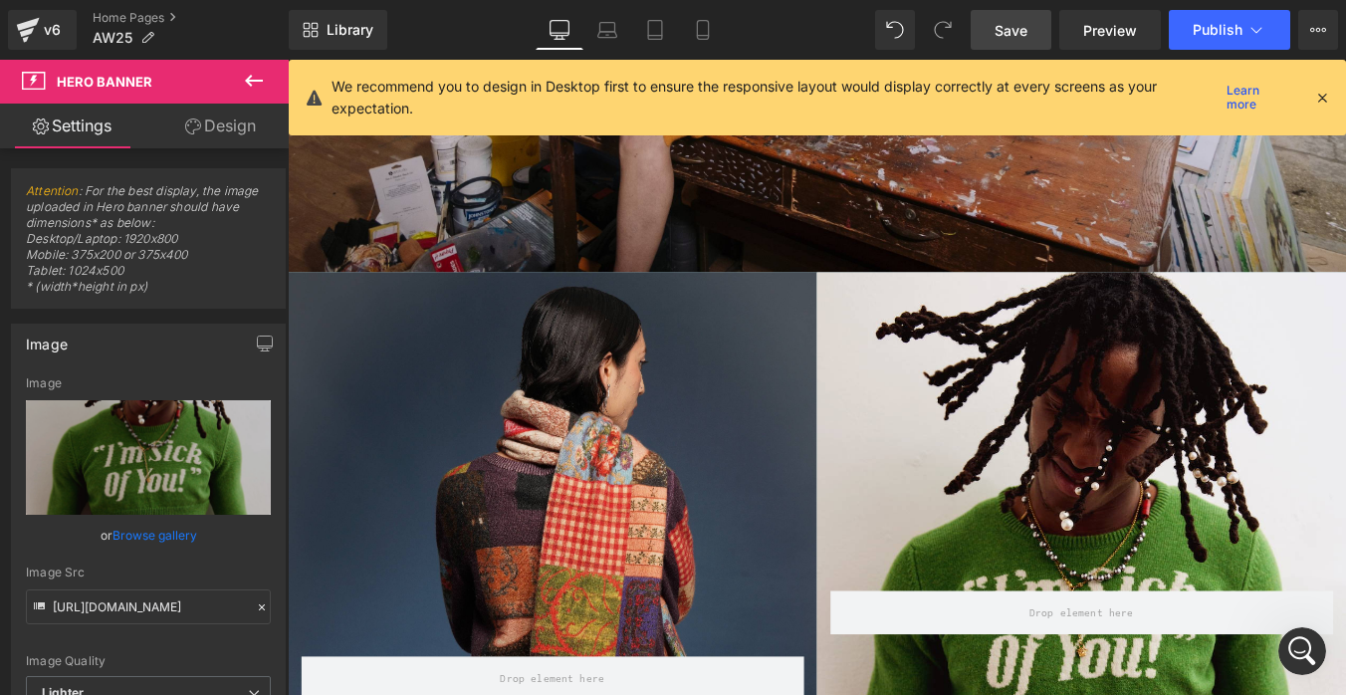
scroll to position [0, 0]
click at [1306, 651] on icon "Open Intercom Messenger" at bounding box center [1302, 651] width 33 height 33
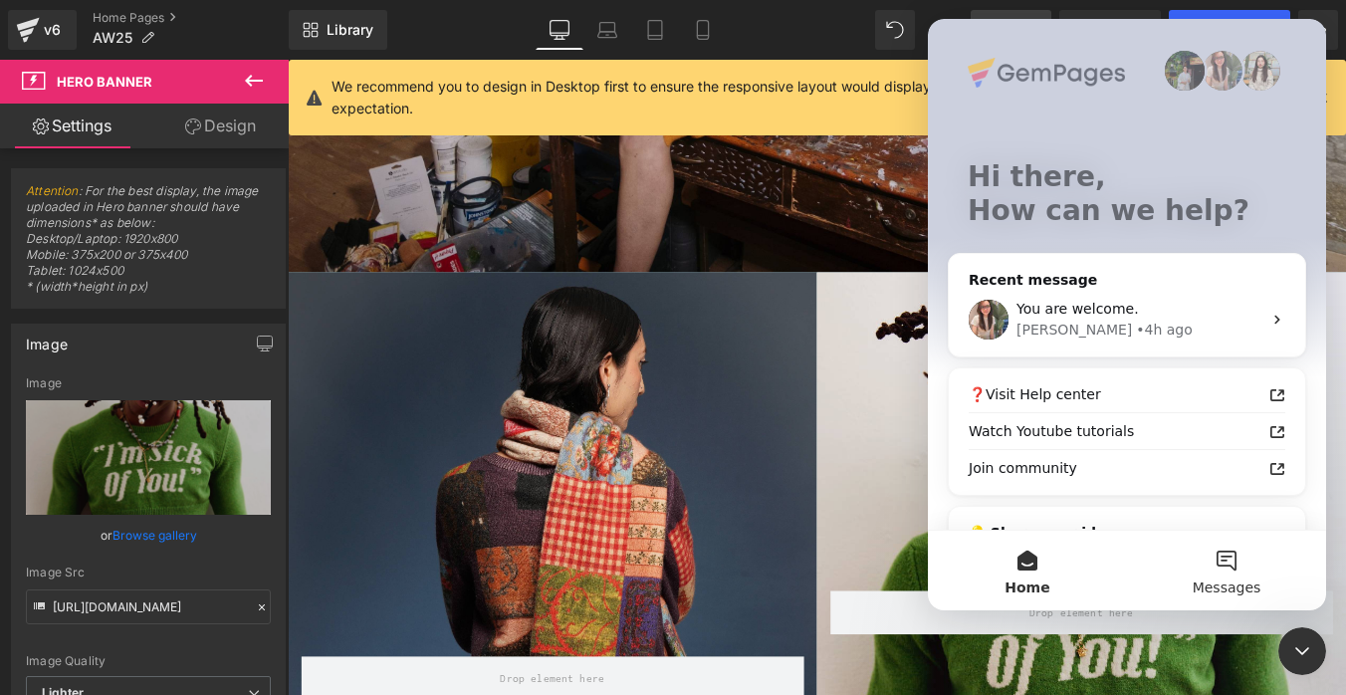
scroll to position [115, 0]
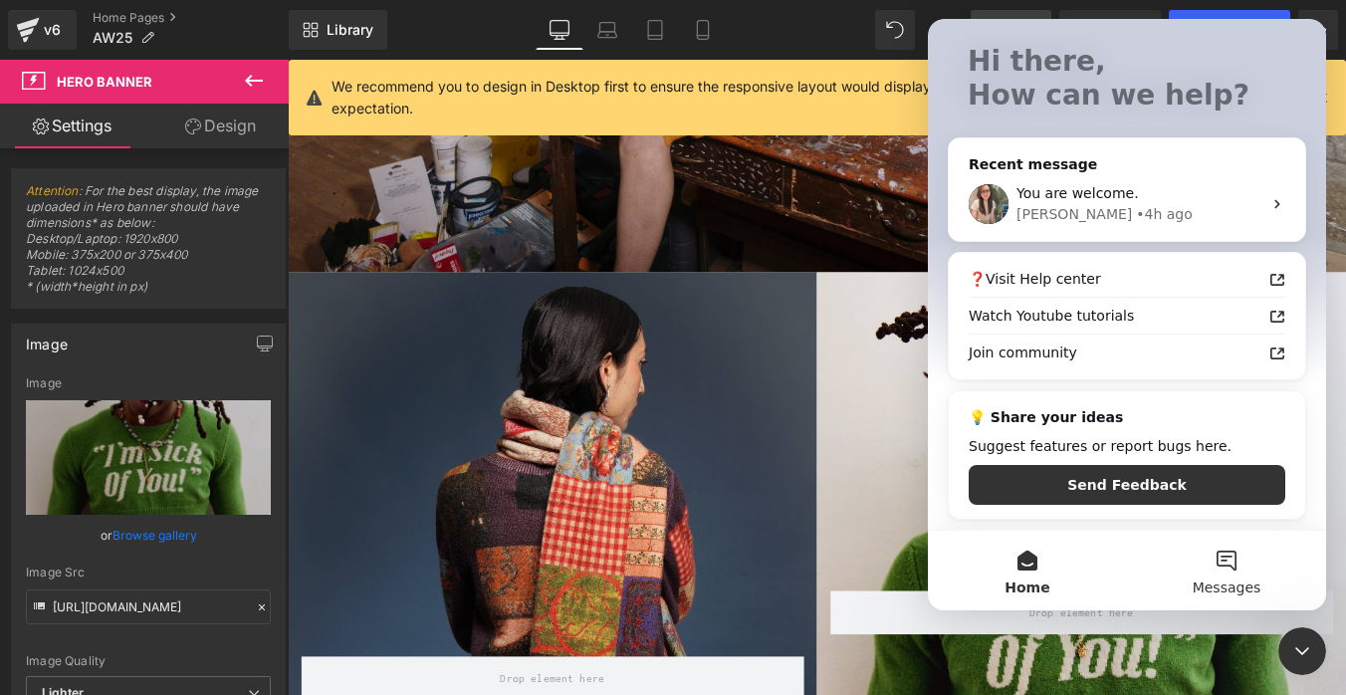
click at [1239, 583] on span "Messages" at bounding box center [1226, 587] width 69 height 14
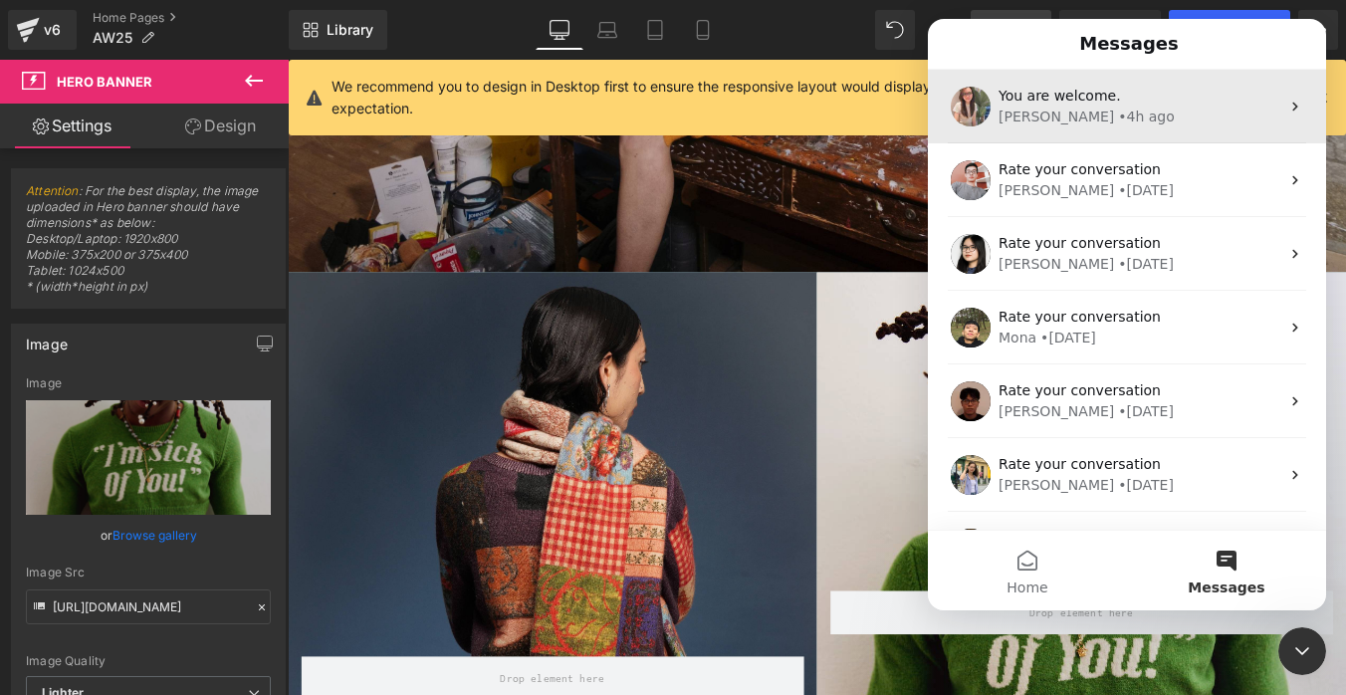
click at [1129, 124] on div "[PERSON_NAME] • 4h ago" at bounding box center [1138, 116] width 281 height 21
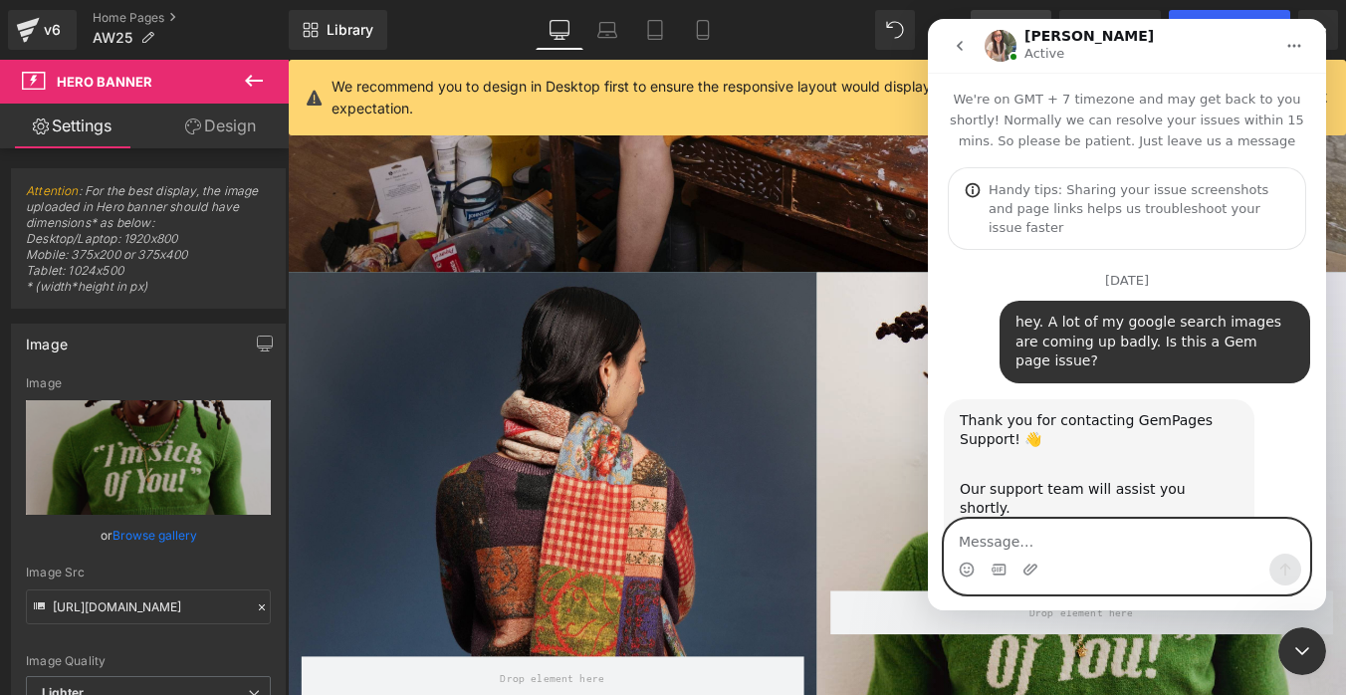
scroll to position [1748, 0]
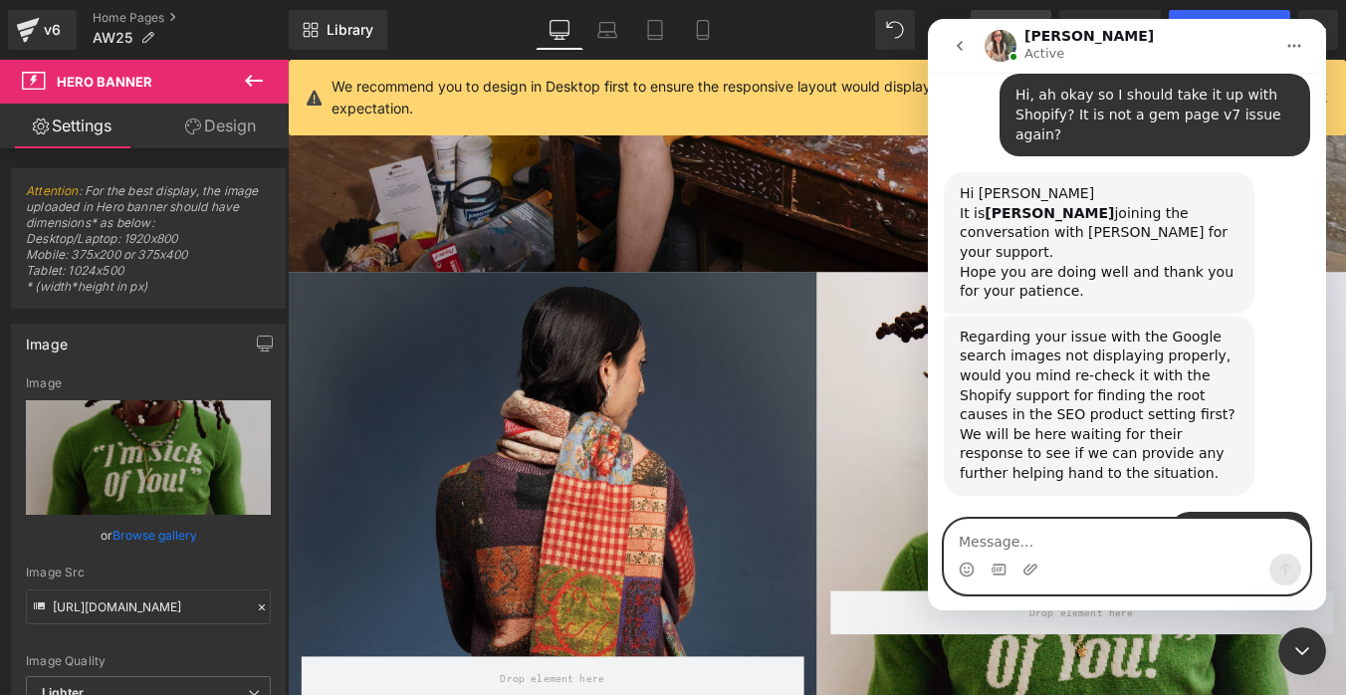
click at [996, 531] on textarea "Message…" at bounding box center [1127, 537] width 364 height 34
click at [959, 47] on icon "go back" at bounding box center [959, 46] width 16 height 16
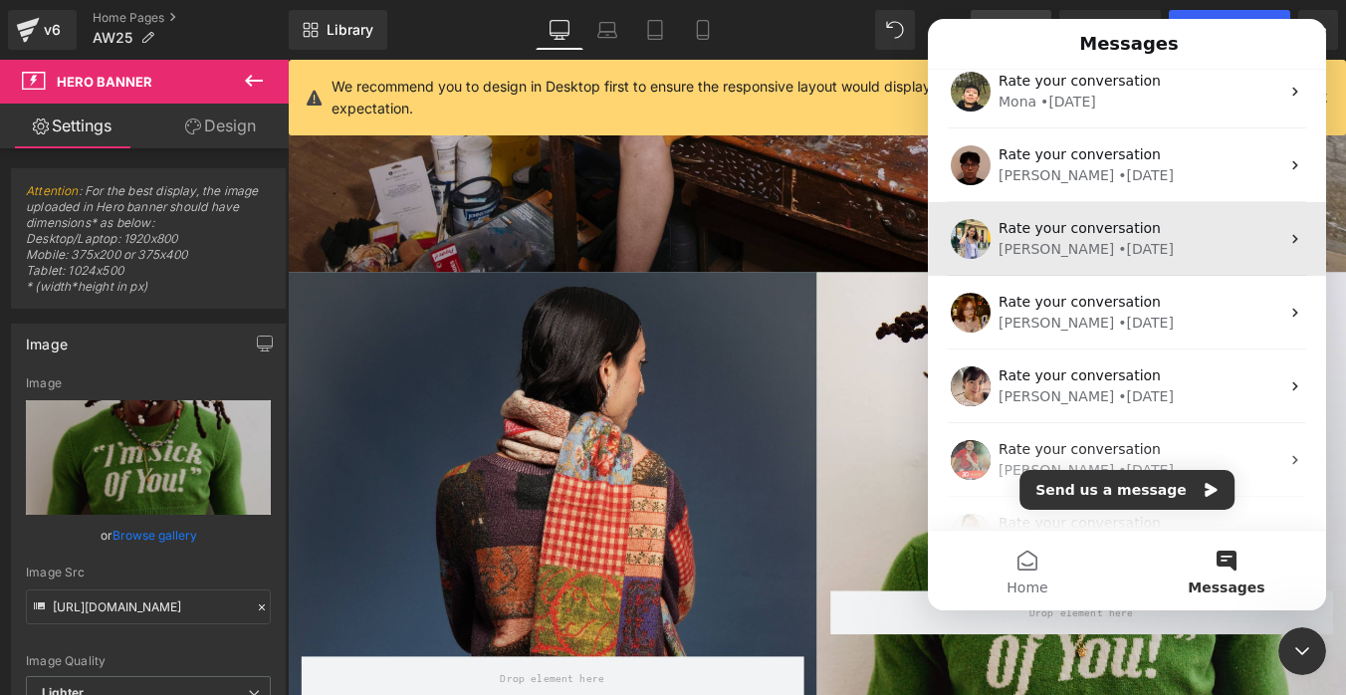
scroll to position [356, 0]
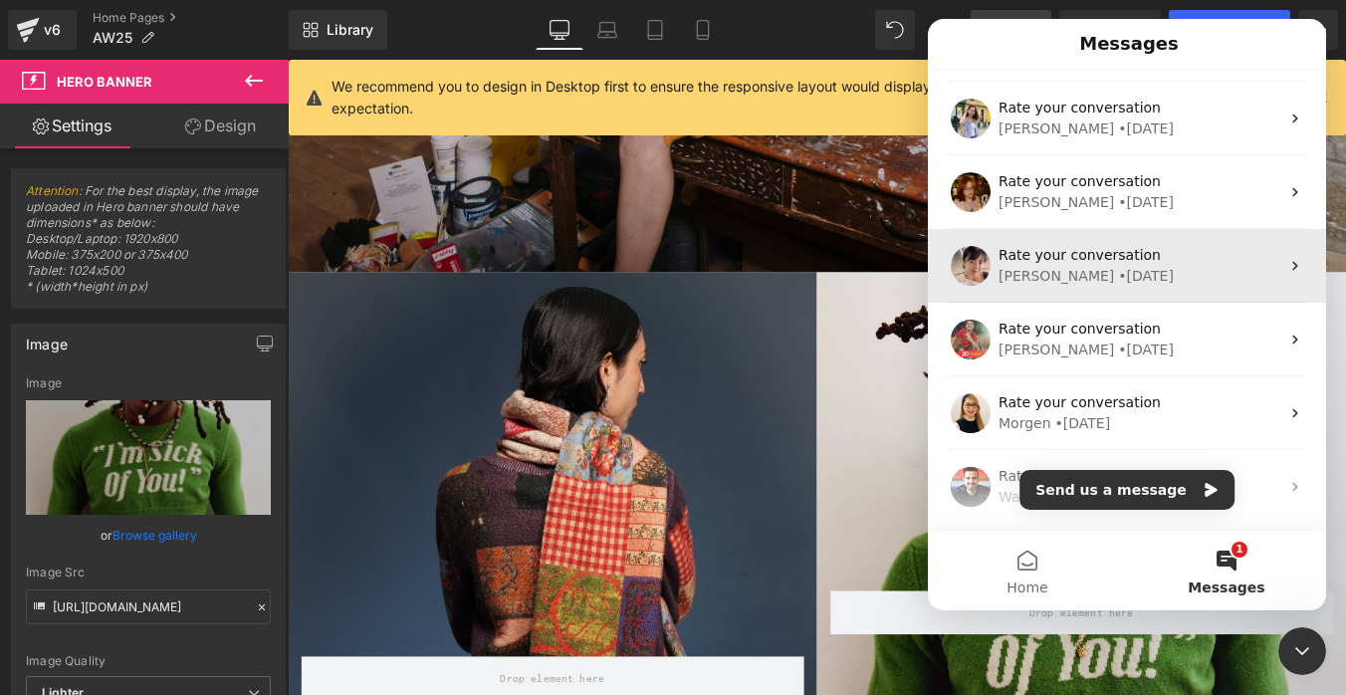
click at [1190, 274] on div "[PERSON_NAME] • [DATE]" at bounding box center [1138, 276] width 281 height 21
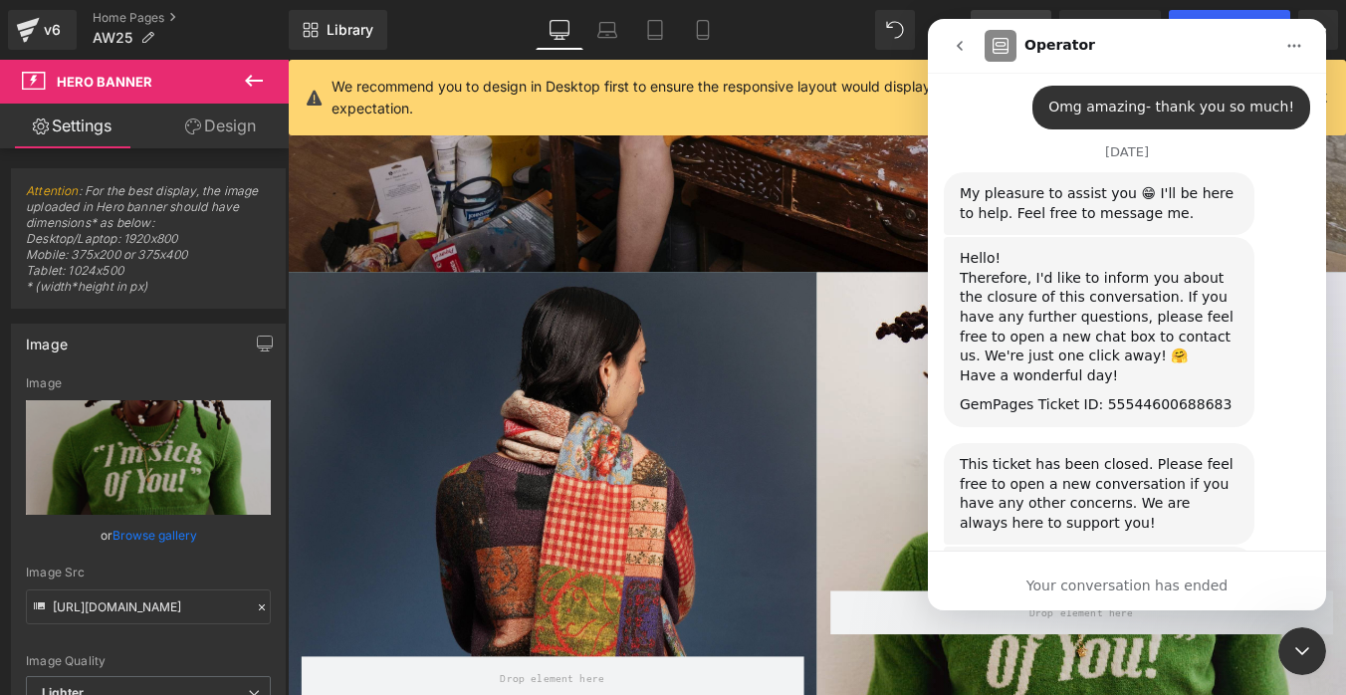
scroll to position [3567, 0]
click at [951, 48] on icon "go back" at bounding box center [959, 46] width 16 height 16
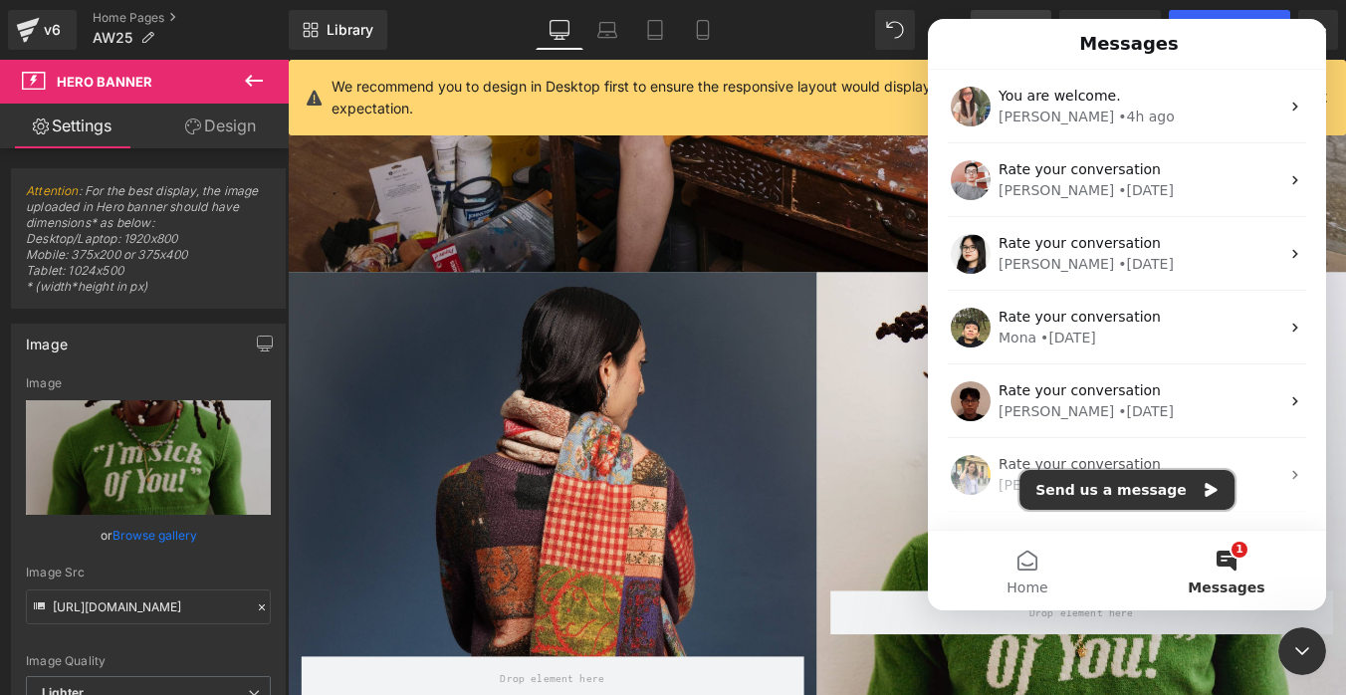
click at [1173, 478] on button "Send us a message" at bounding box center [1126, 490] width 215 height 40
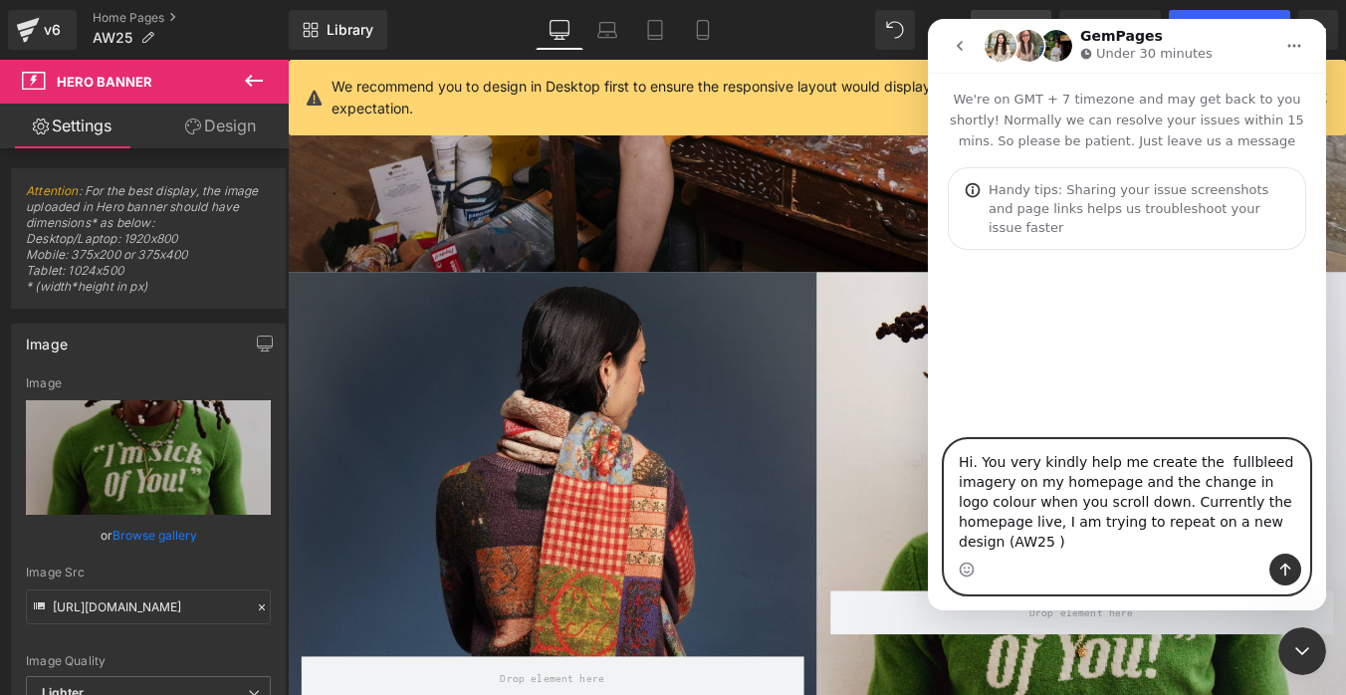
click at [1004, 545] on textarea "Hi. You very kindly help me create the fullbleed imagery on my homepage and the…" at bounding box center [1127, 496] width 364 height 113
paste textarea "[URL][DOMAIN_NAME][DOMAIN_NAME]"
type textarea "Hi. You very kindly help me create the fullbleed imagery on my homepage and the…"
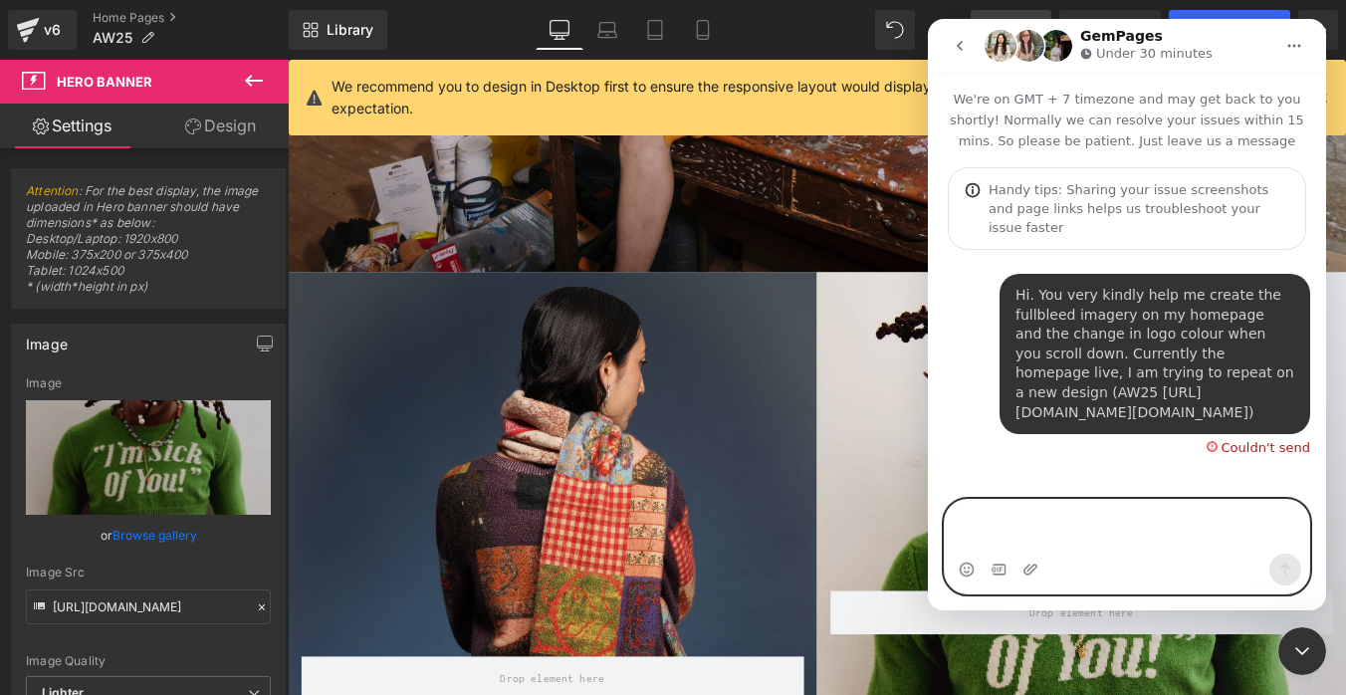
click at [1158, 531] on textarea "Message…" at bounding box center [1127, 527] width 364 height 54
click at [1080, 518] on textarea "Message…" at bounding box center [1127, 527] width 364 height 54
type textarea "But the code doesn't copy over, could you please look at it again?"
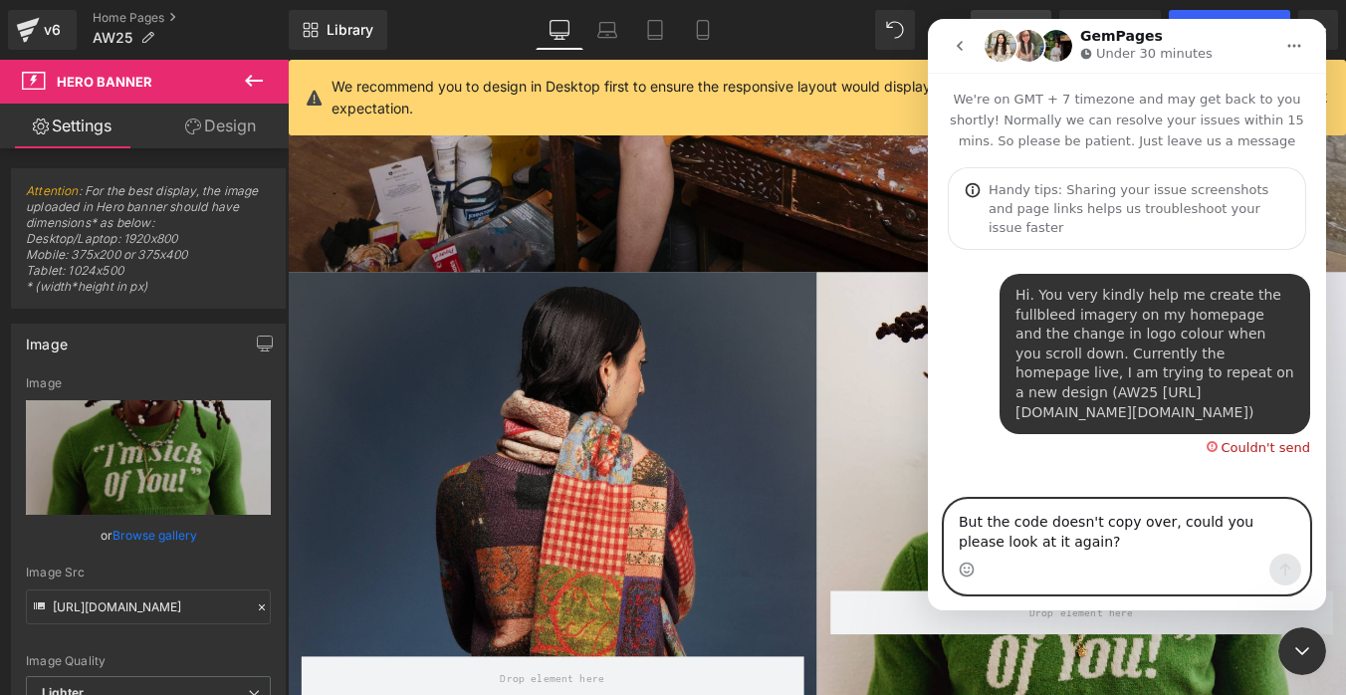
click at [1067, 528] on textarea "But the code doesn't copy over, could you please look at it again?" at bounding box center [1127, 527] width 364 height 54
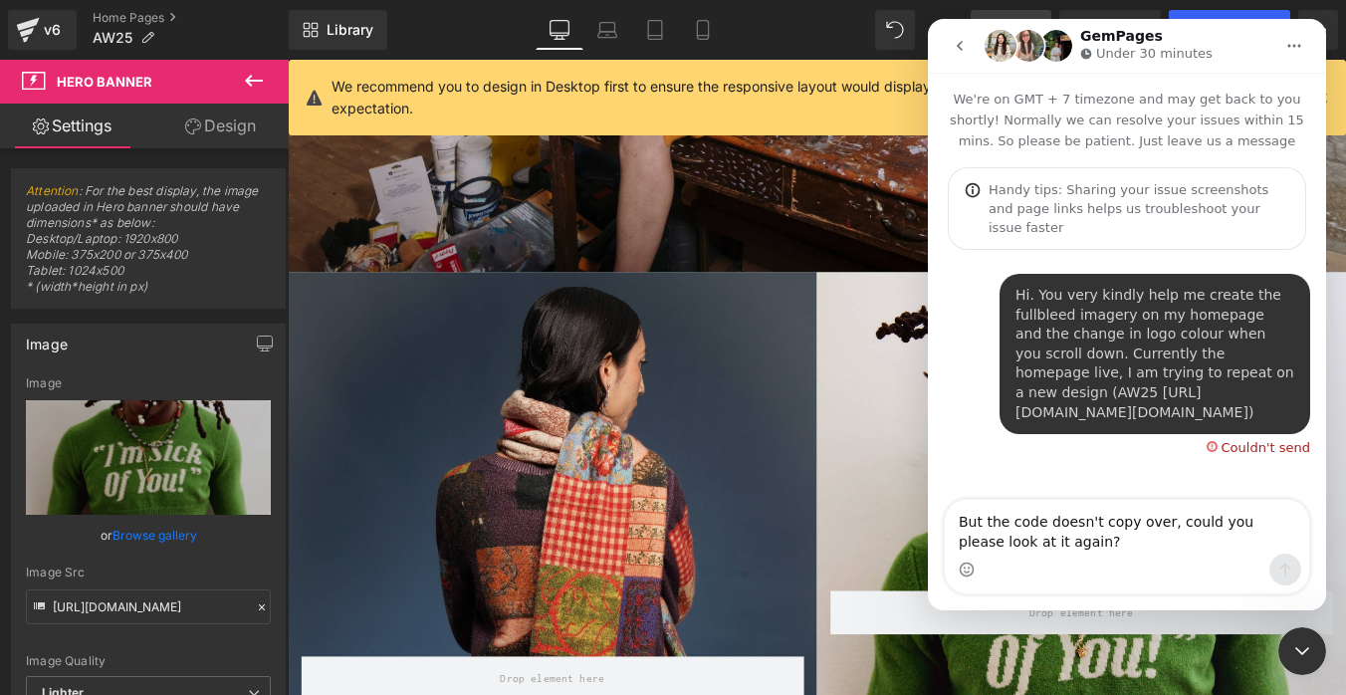
click at [1116, 360] on div "Hi. You very kindly help me create the fullbleed imagery on my homepage and the…" at bounding box center [1154, 354] width 279 height 136
click at [1235, 451] on div "Couldn't send" at bounding box center [1265, 447] width 89 height 13
click at [1230, 452] on div "Couldn't send" at bounding box center [1265, 447] width 89 height 13
click at [1224, 454] on div "Couldn't send" at bounding box center [1258, 444] width 104 height 20
click at [801, 286] on div at bounding box center [673, 317] width 1346 height 635
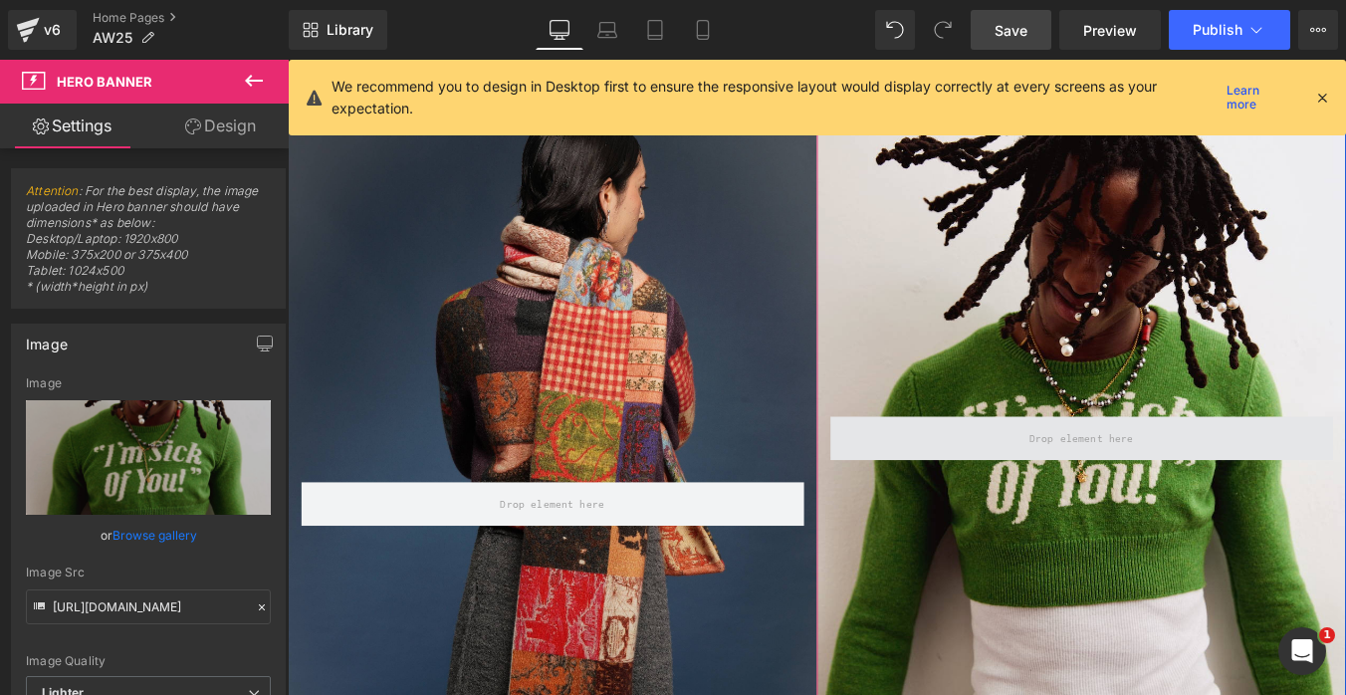
scroll to position [1004, 0]
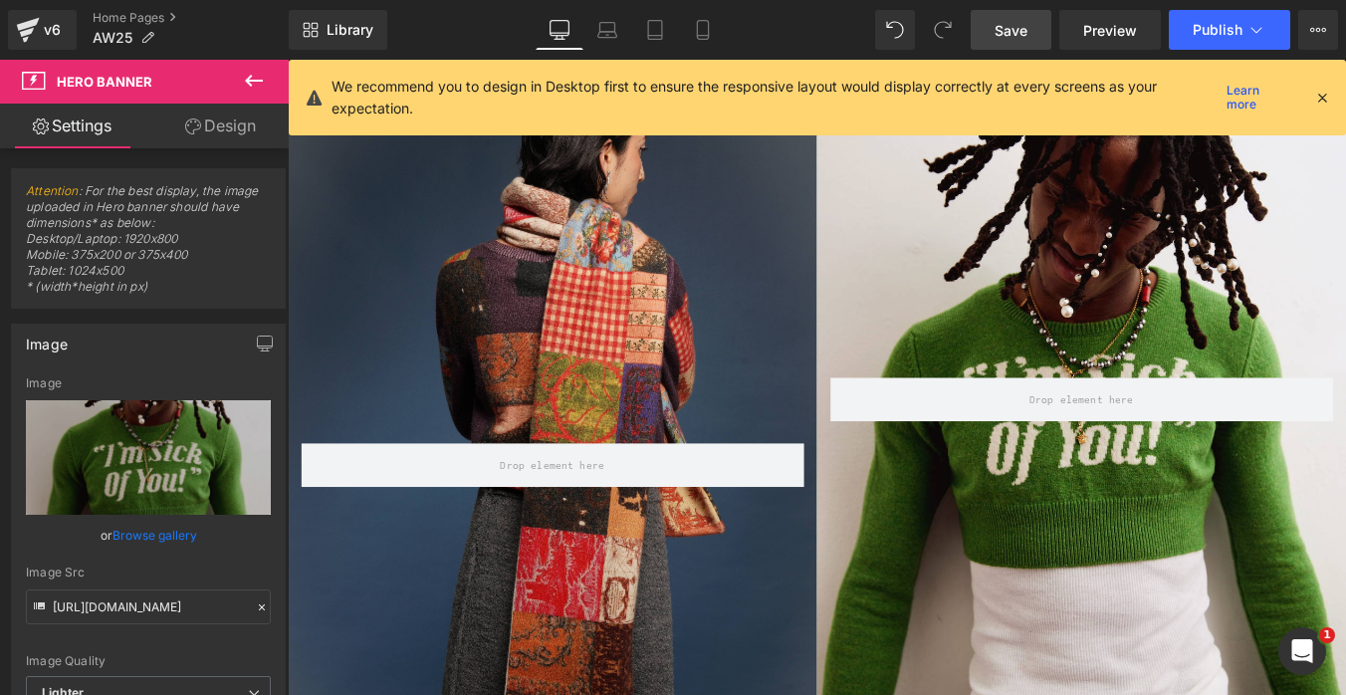
click at [1297, 657] on icon "Open Intercom Messenger" at bounding box center [1302, 651] width 33 height 33
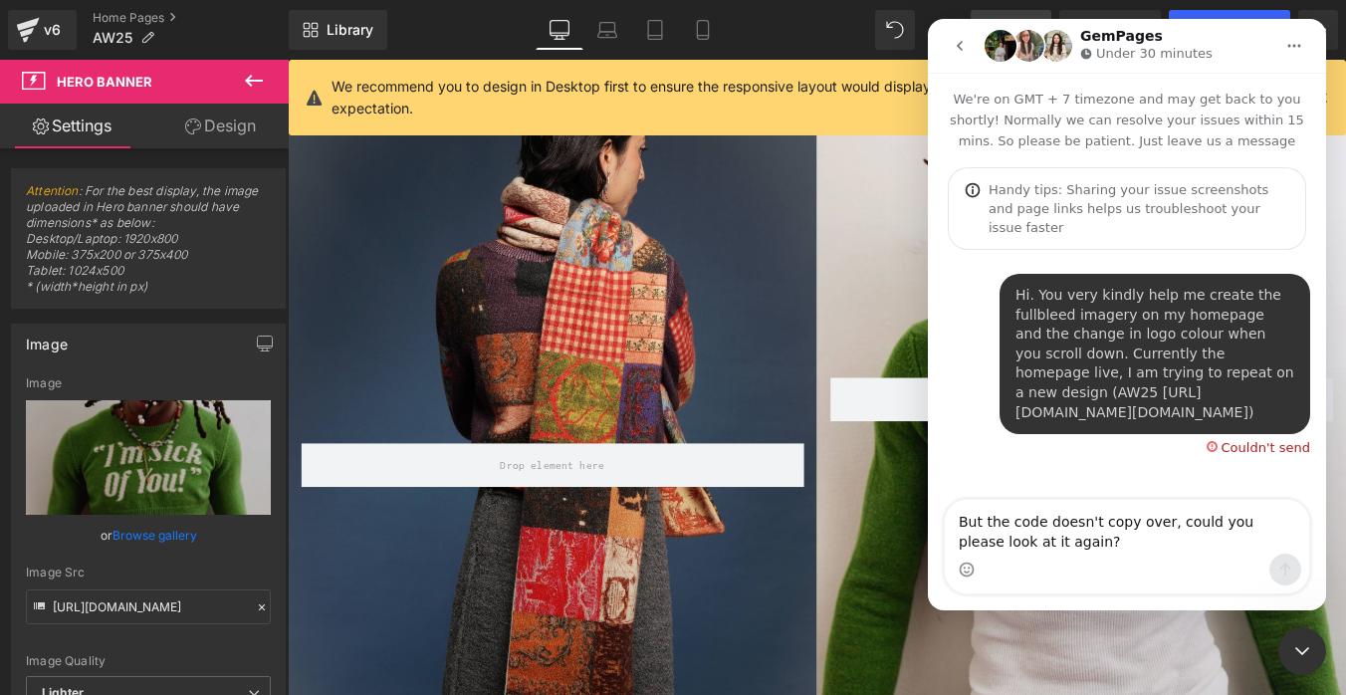
scroll to position [36, 0]
click at [1238, 454] on div "Couldn't send" at bounding box center [1265, 447] width 89 height 13
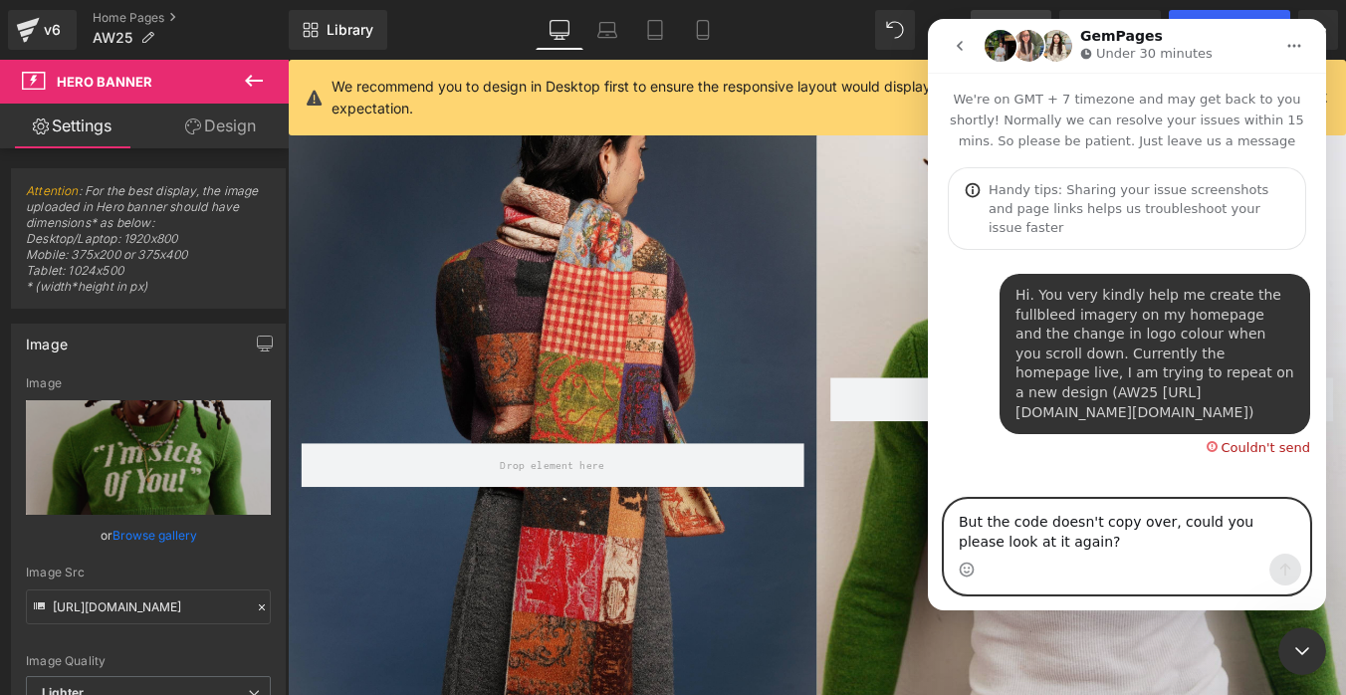
click at [1185, 528] on textarea "But the code doesn't copy over, could you please look at it again?" at bounding box center [1127, 527] width 364 height 54
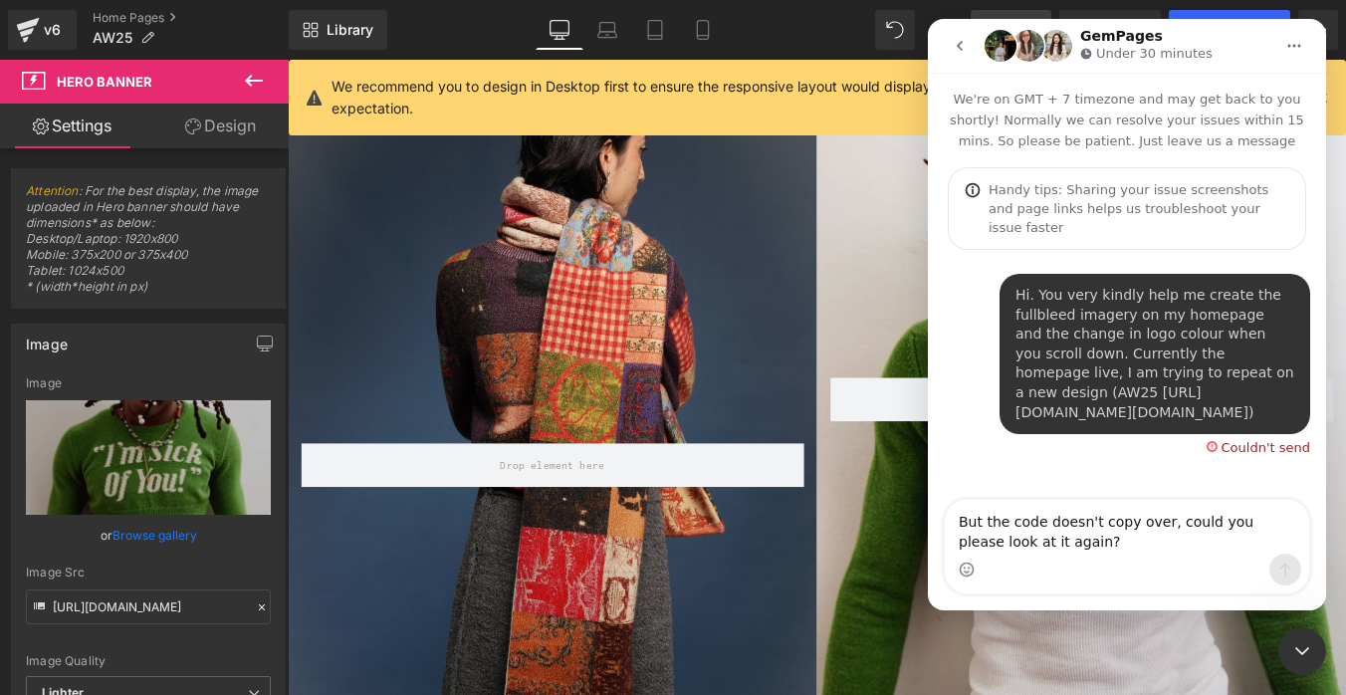
click at [1270, 449] on div "Couldn't send" at bounding box center [1265, 447] width 89 height 13
click at [958, 39] on icon "go back" at bounding box center [959, 46] width 16 height 16
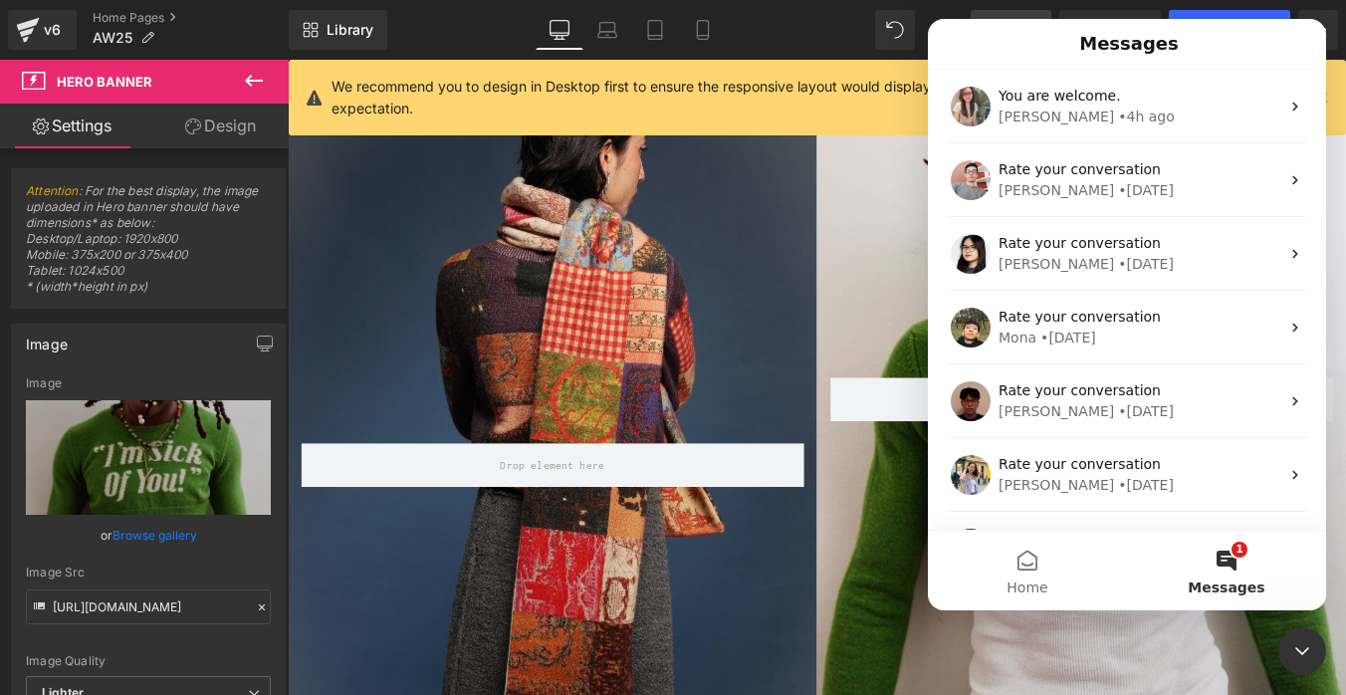
click at [686, 330] on div at bounding box center [673, 317] width 1346 height 635
click at [582, 338] on div at bounding box center [673, 317] width 1346 height 635
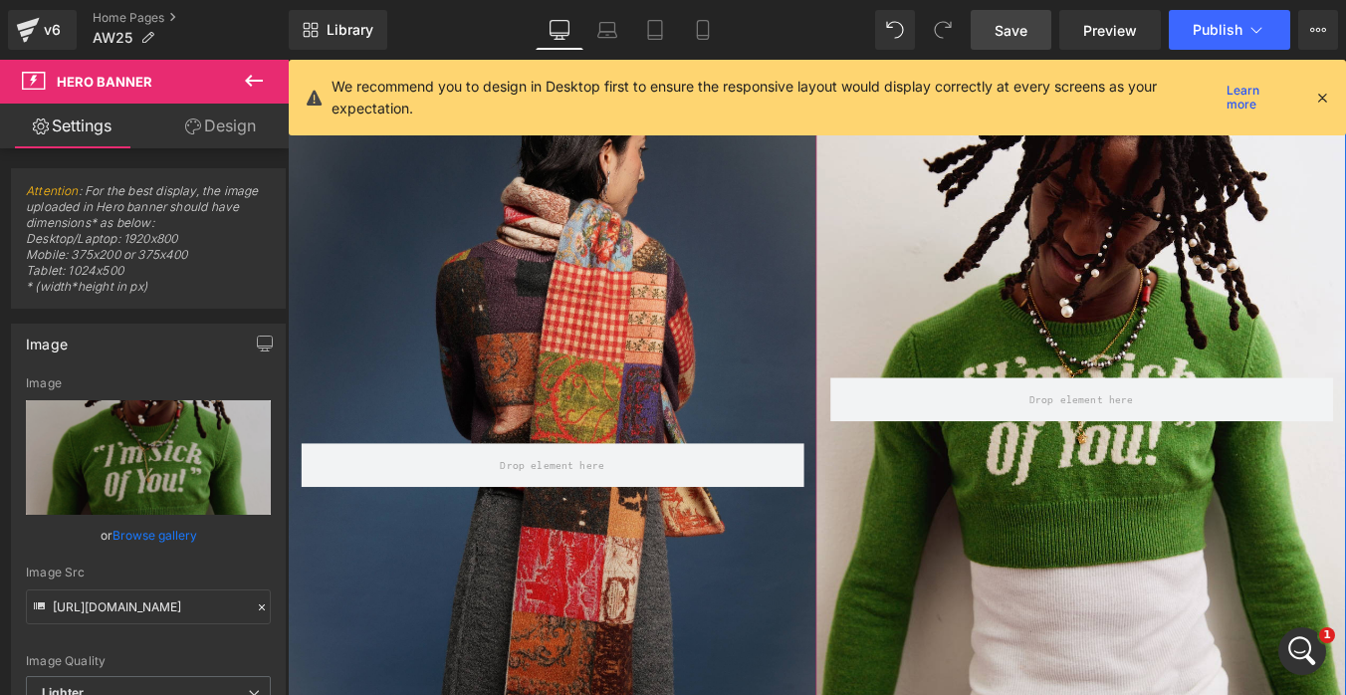
click at [731, 360] on div "Row" at bounding box center [589, 510] width 602 height 903
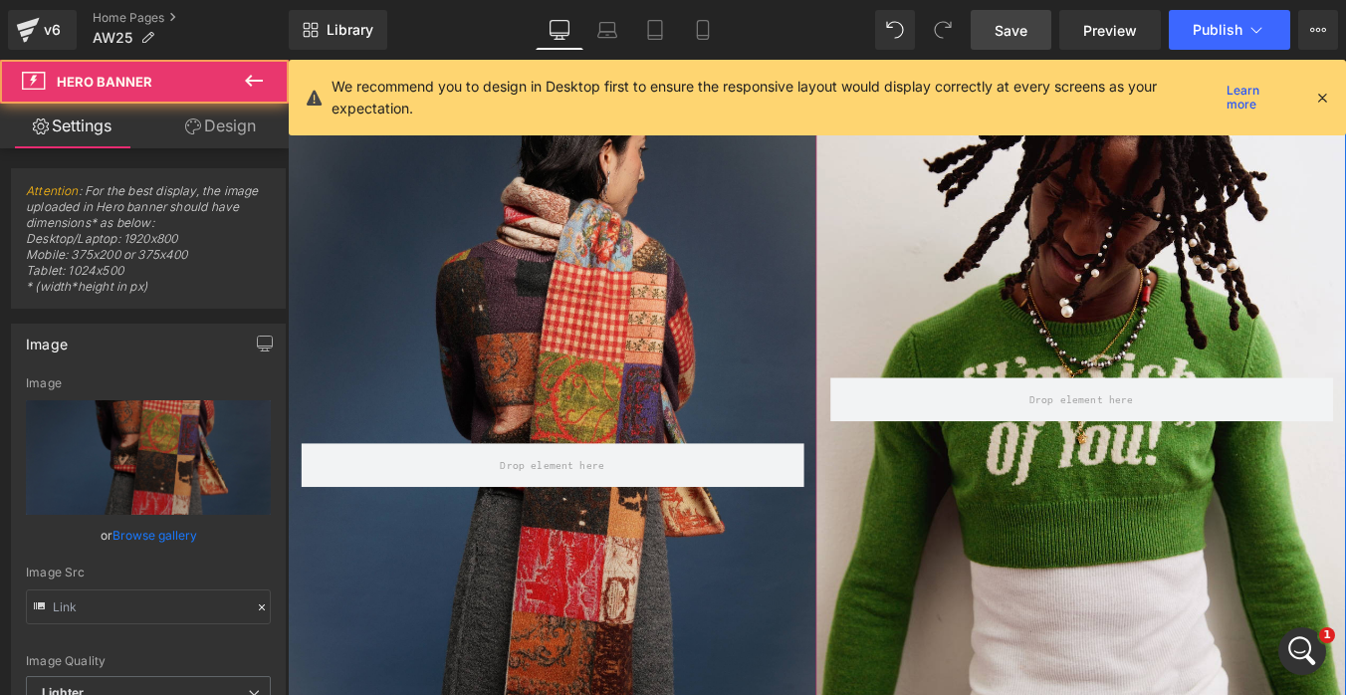
type input "[URL][DOMAIN_NAME]"
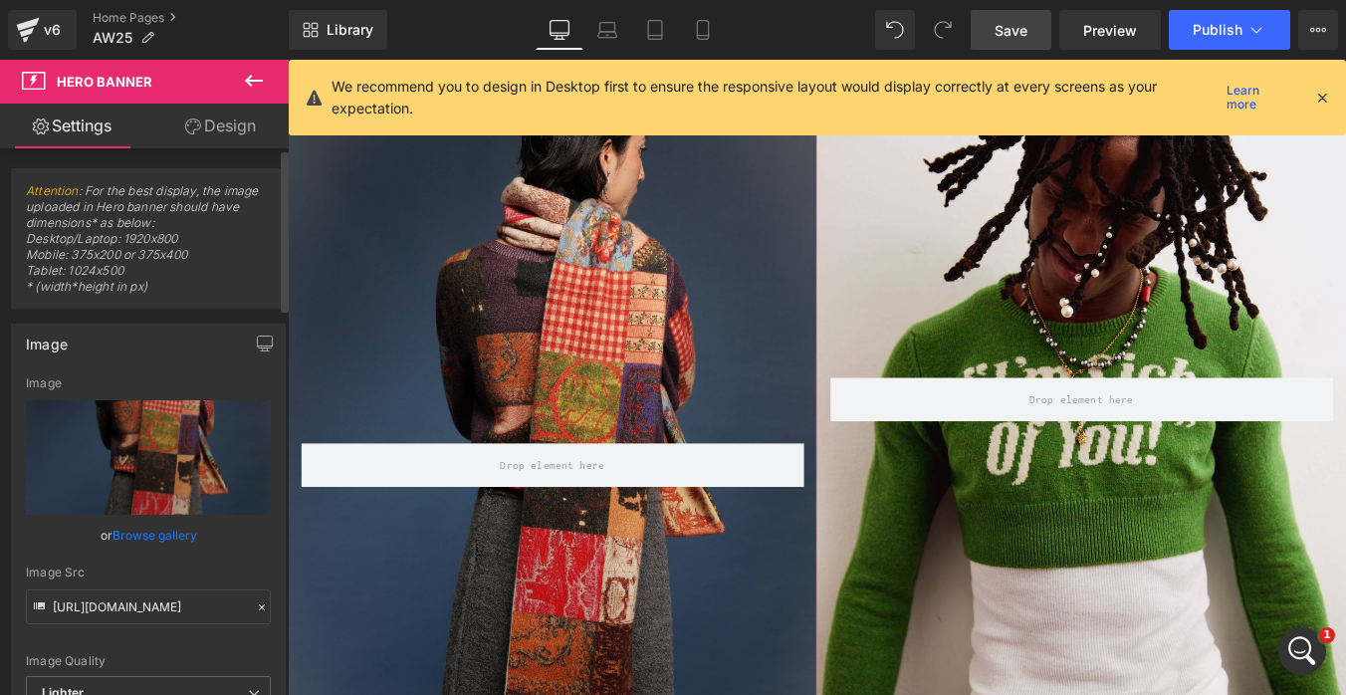
click at [178, 537] on link "Browse gallery" at bounding box center [154, 535] width 85 height 35
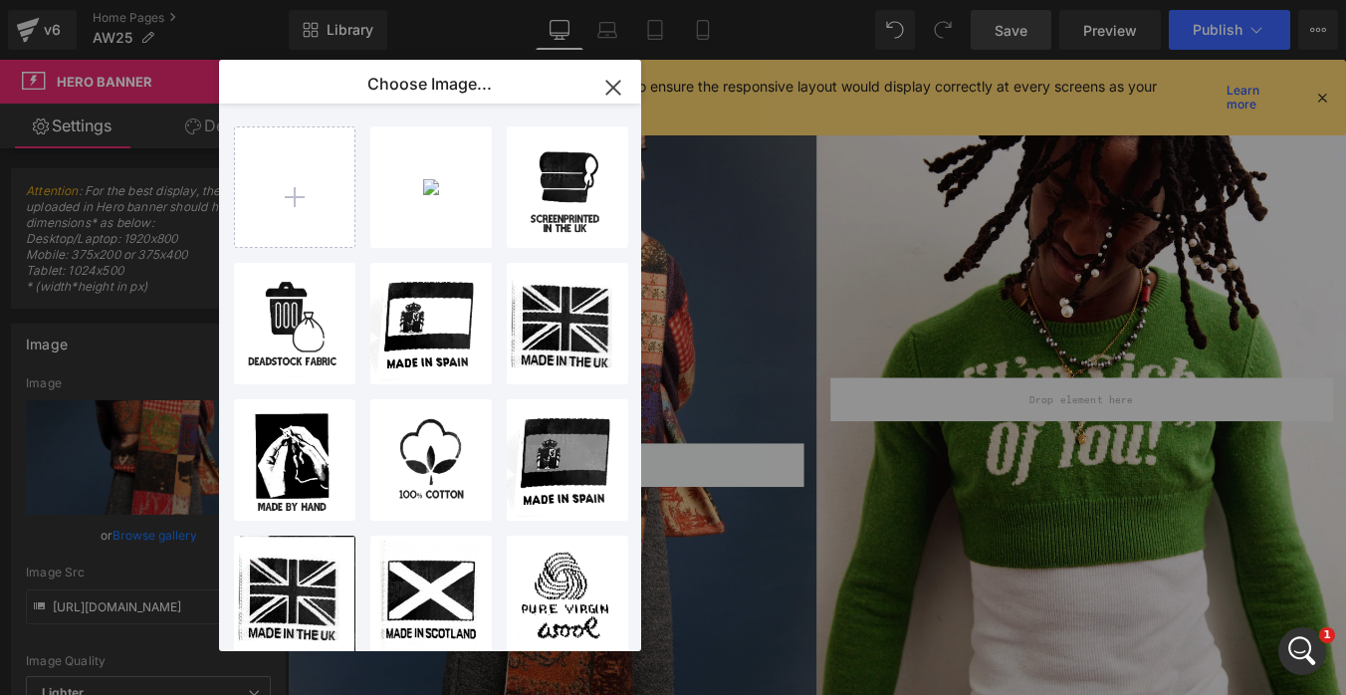
click at [618, 83] on icon "button" at bounding box center [612, 87] width 13 height 13
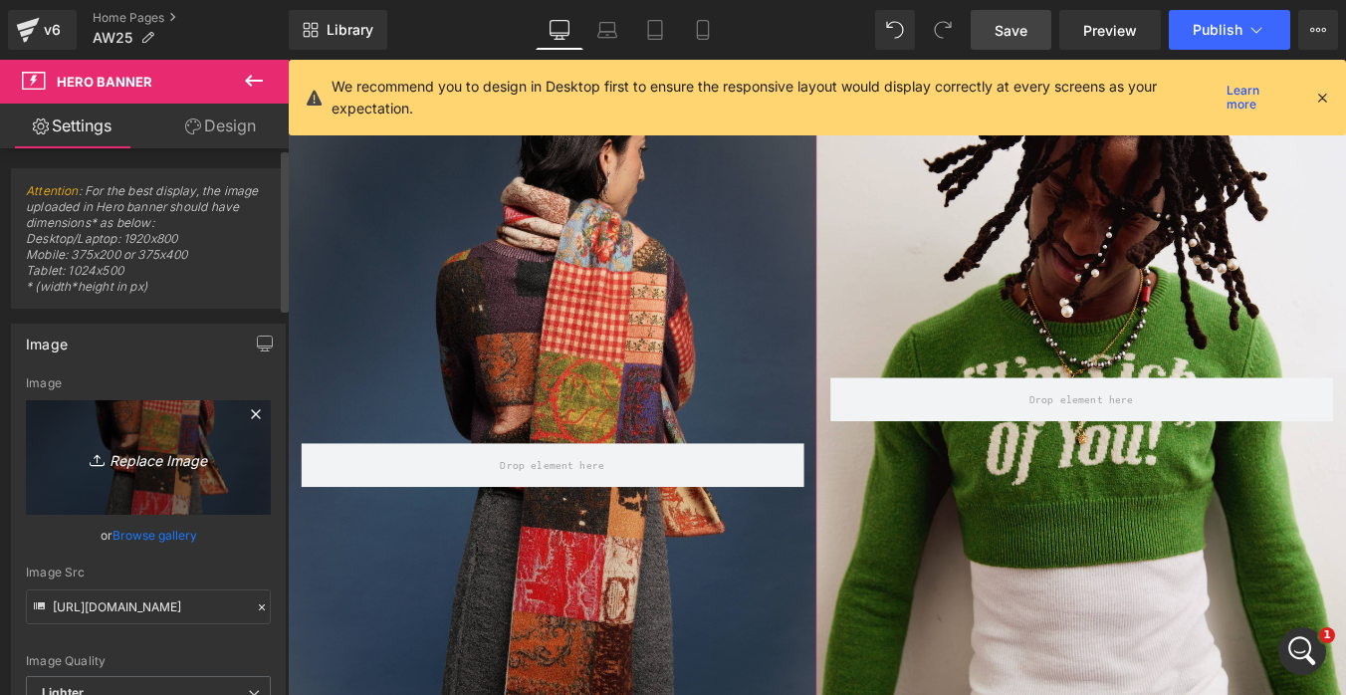
click at [186, 455] on icon "Replace Image" at bounding box center [148, 457] width 159 height 25
type input "C:\fakepath\HADES_AfternoonOfLife_PatchworkCardigan&Scarf_Back_Website.jpg"
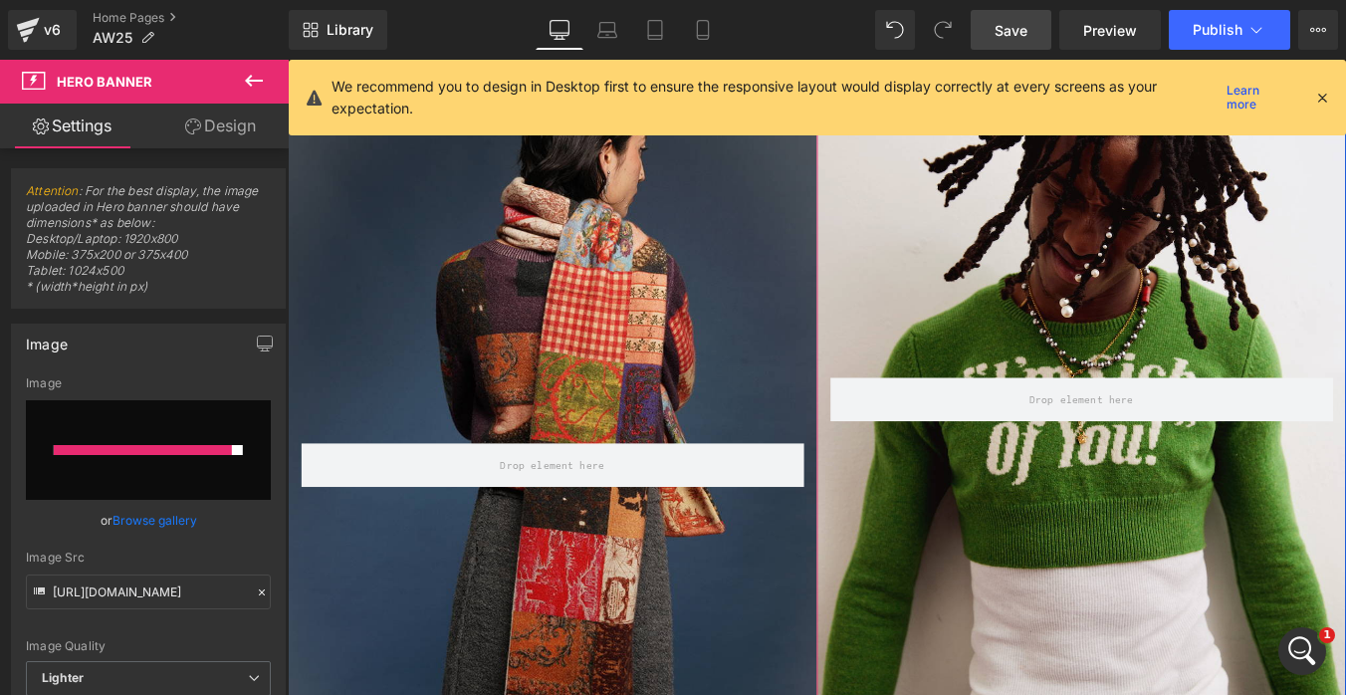
type input "[URL][DOMAIN_NAME]"
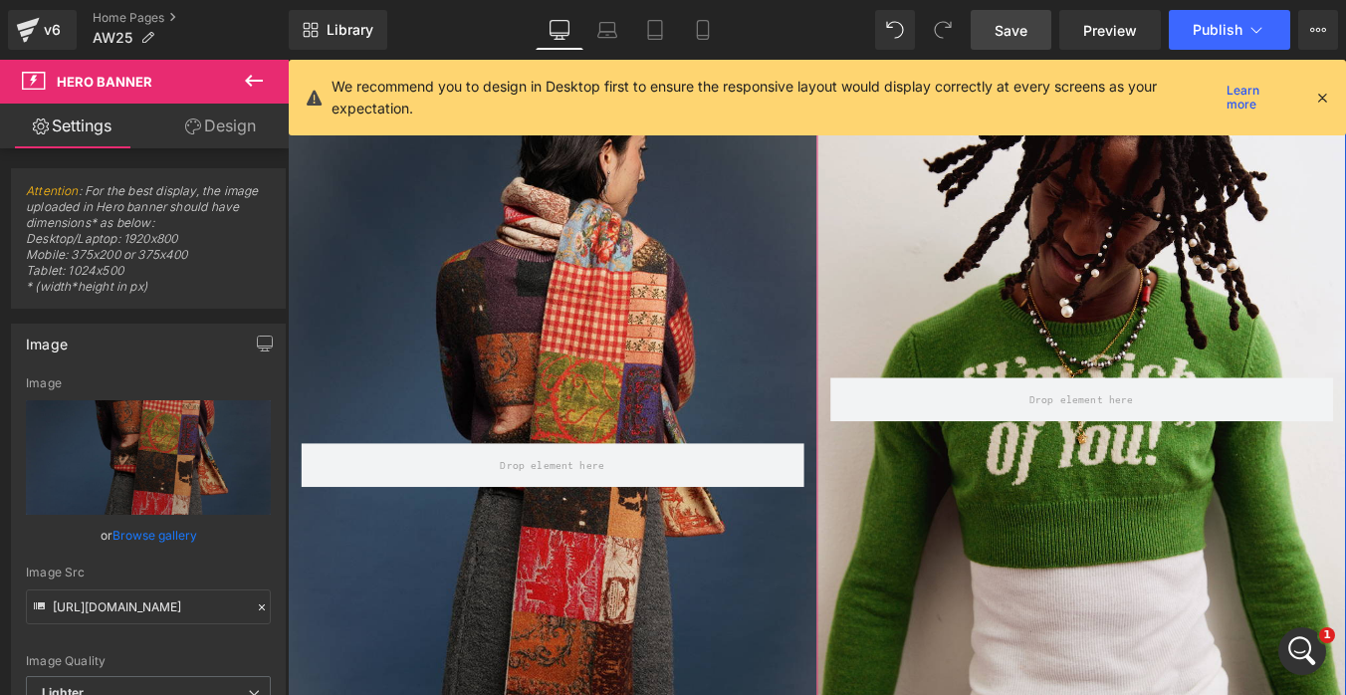
click at [1134, 292] on div "Row" at bounding box center [1191, 435] width 602 height 752
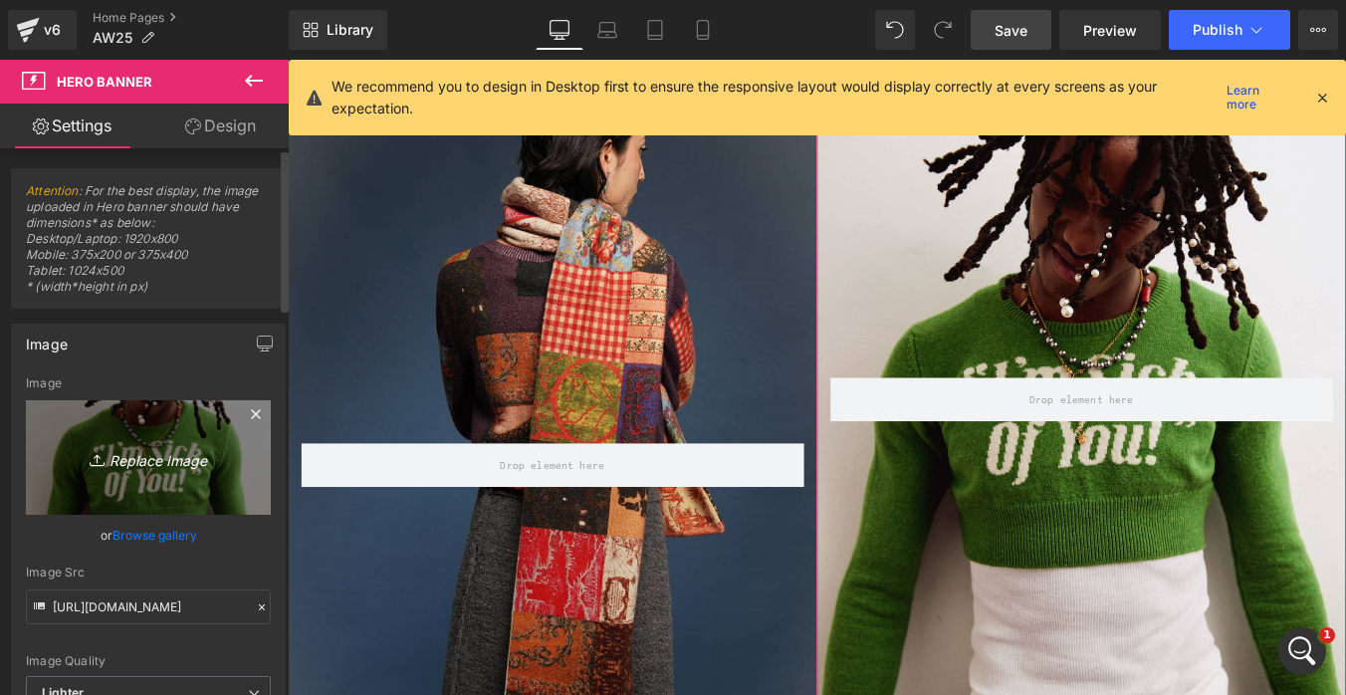
click at [171, 464] on icon "Replace Image" at bounding box center [148, 457] width 159 height 25
type input "C:\fakepath\HADES_IggyPop_ImSickOfYou_ModelShot_Louis_Homepage.jpg"
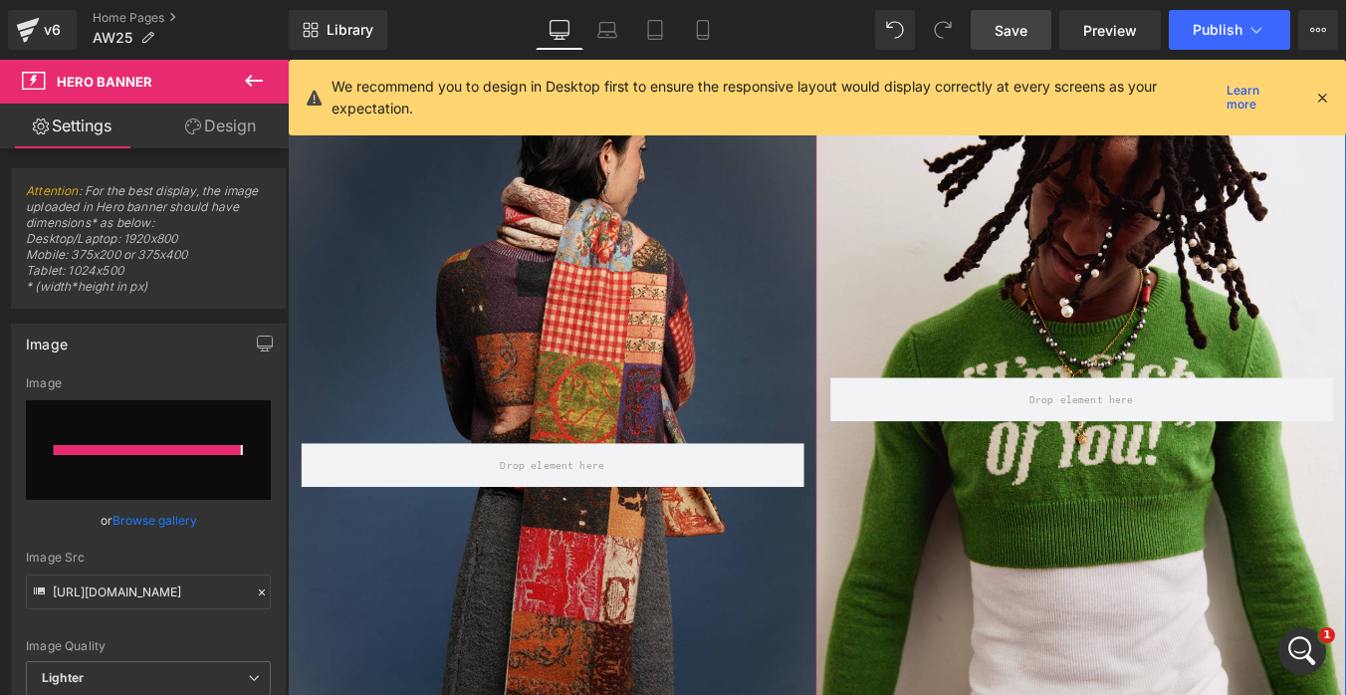
type input "[URL][DOMAIN_NAME]"
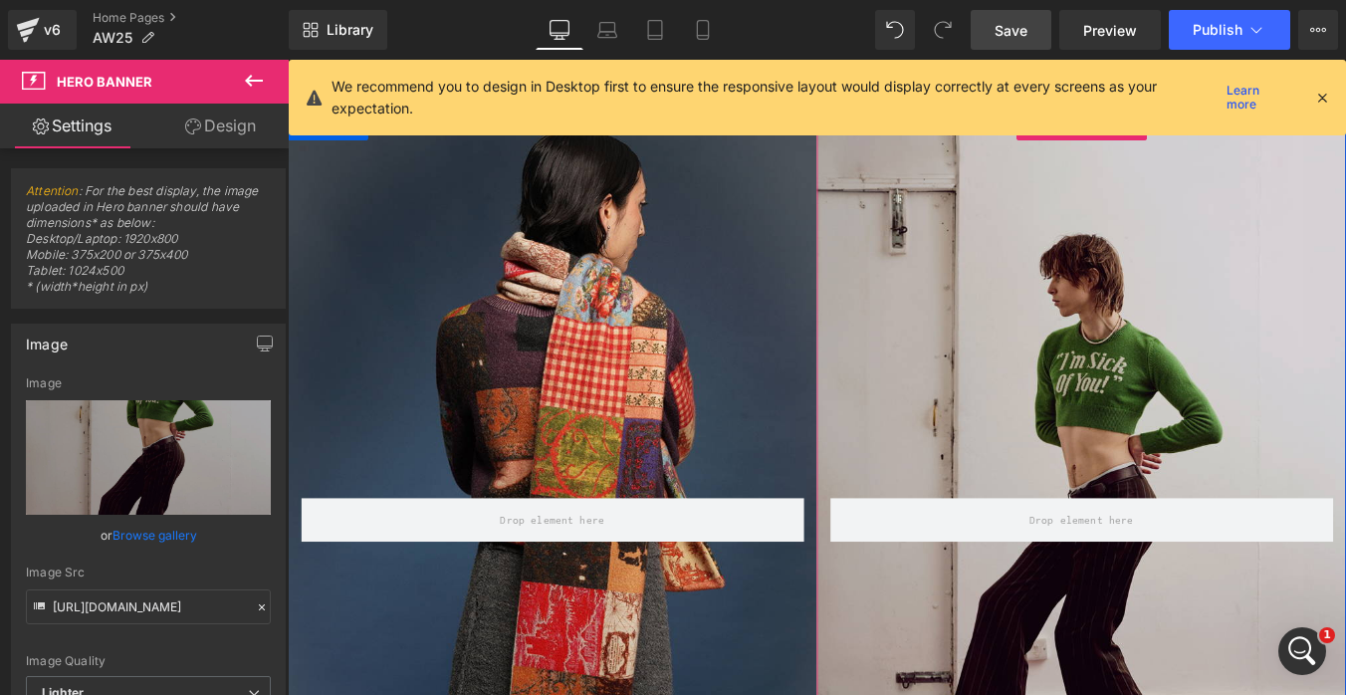
scroll to position [731, 0]
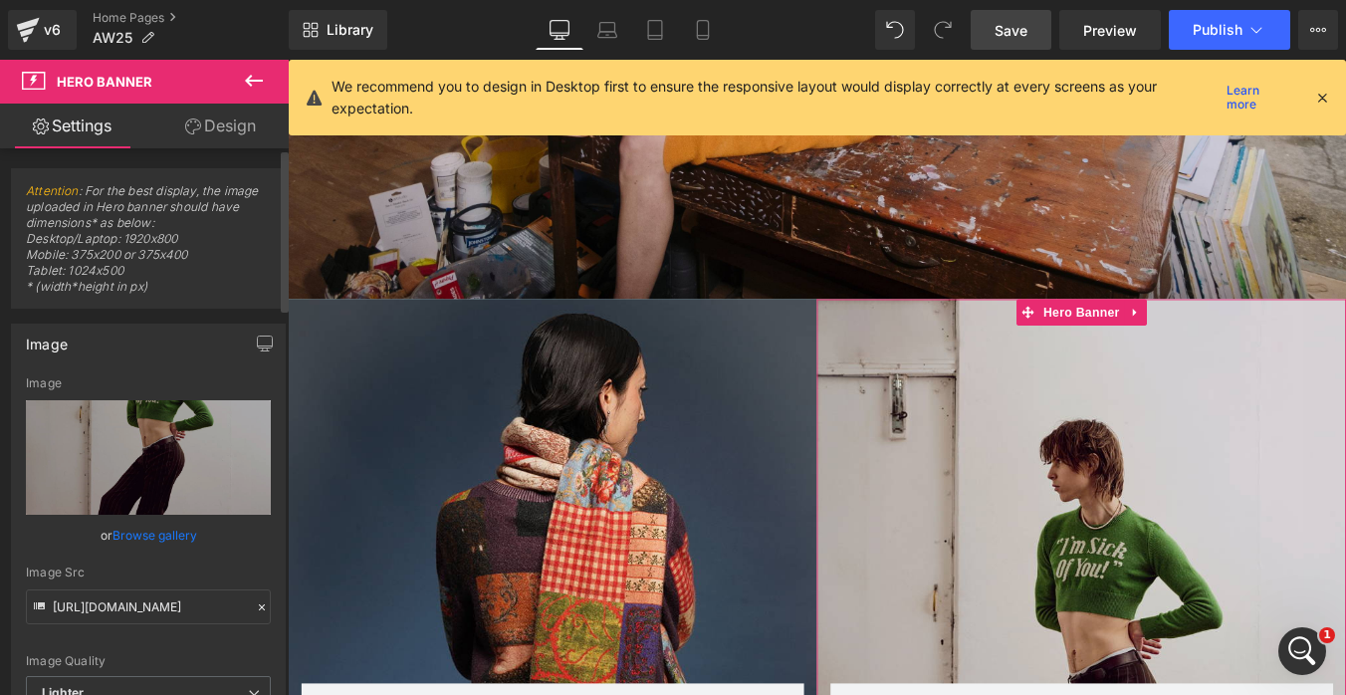
click at [172, 537] on link "Browse gallery" at bounding box center [154, 535] width 85 height 35
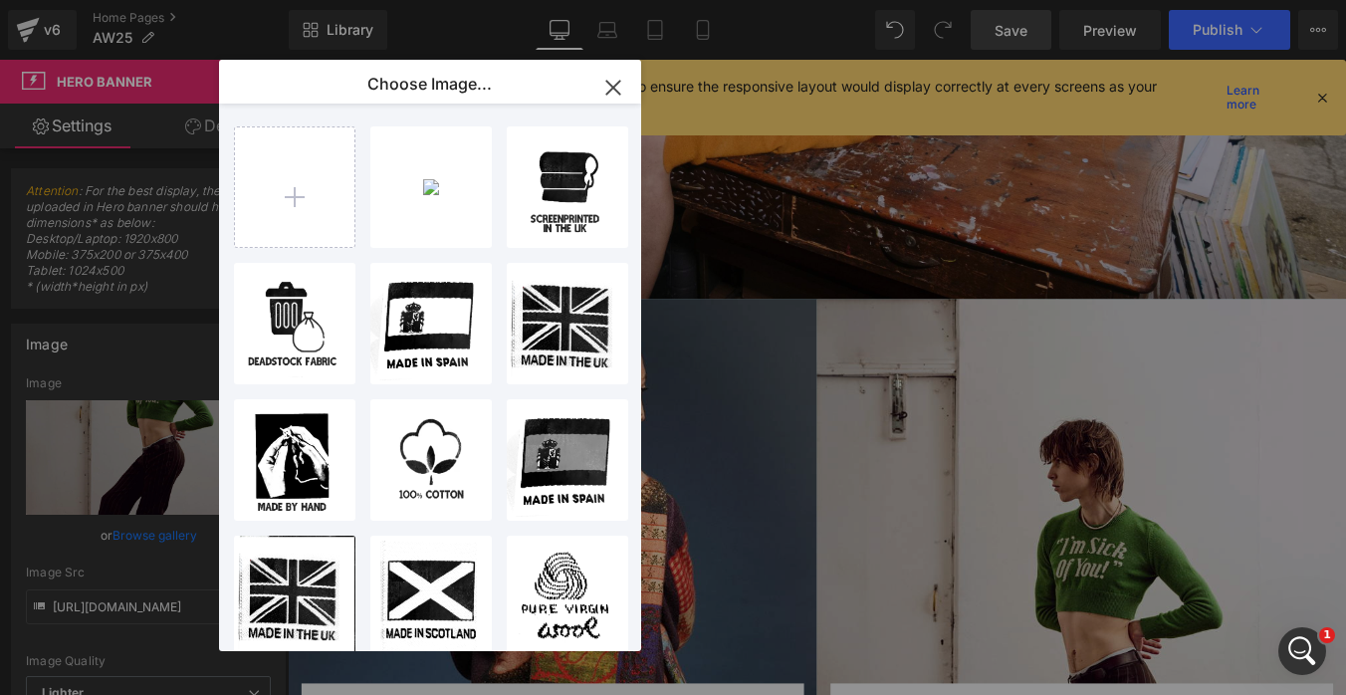
drag, startPoint x: 619, startPoint y: 82, endPoint x: 282, endPoint y: 136, distance: 341.8
click at [619, 82] on icon "button" at bounding box center [612, 87] width 13 height 13
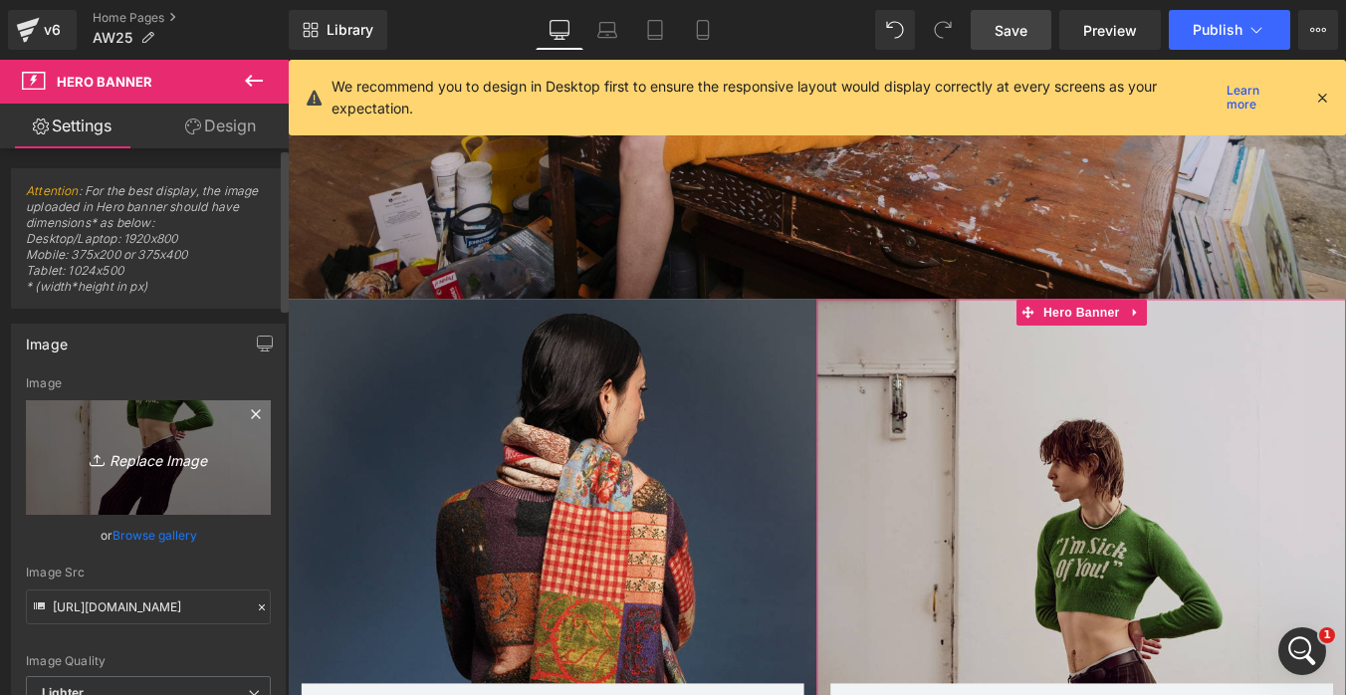
click at [186, 453] on icon "Replace Image" at bounding box center [148, 457] width 159 height 25
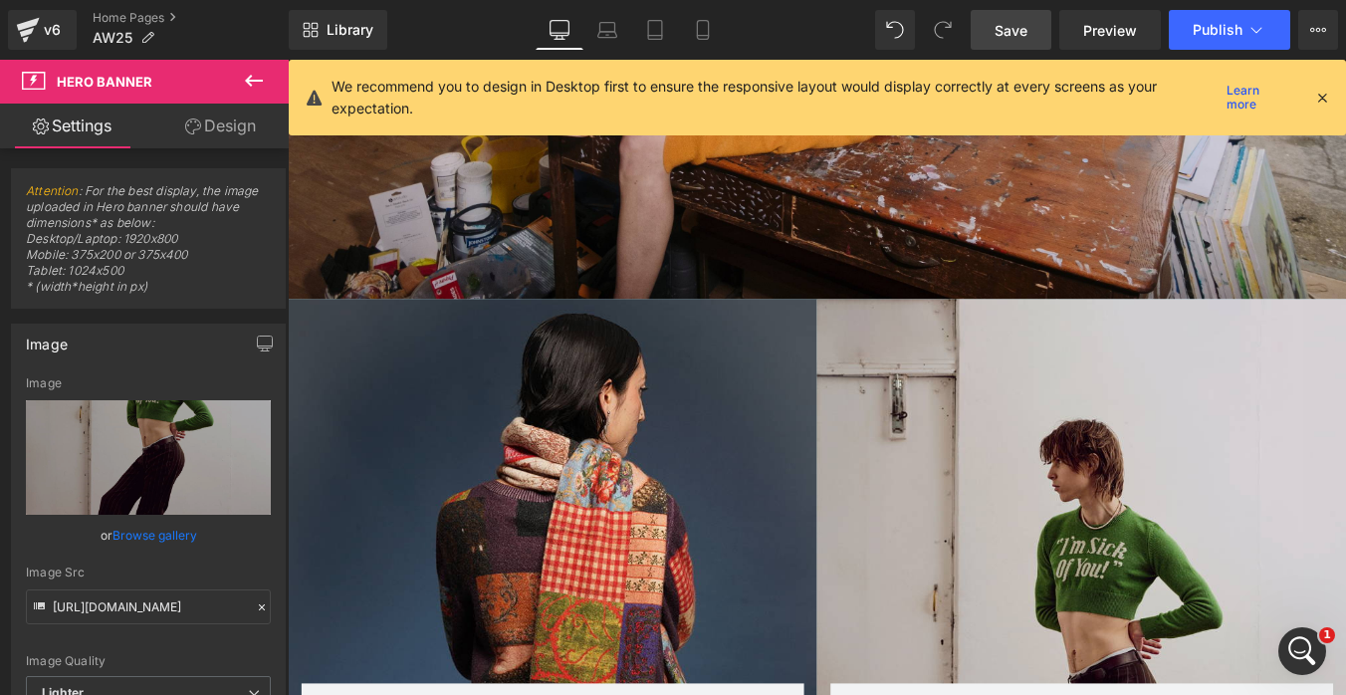
type input "C:\fakepath\HADES_IggyPop_ImSickOfYou_CloseUp_Homepage.jpg"
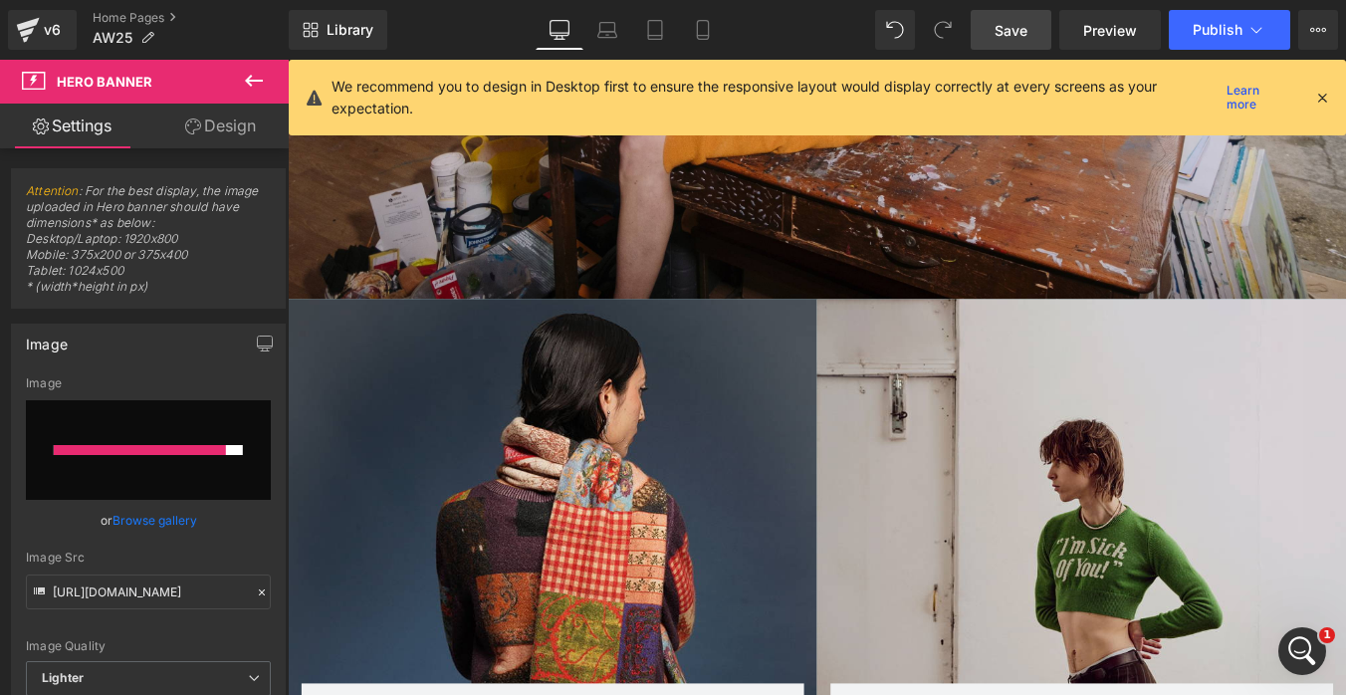
click at [1301, 645] on icon "Open Intercom Messenger" at bounding box center [1302, 651] width 33 height 33
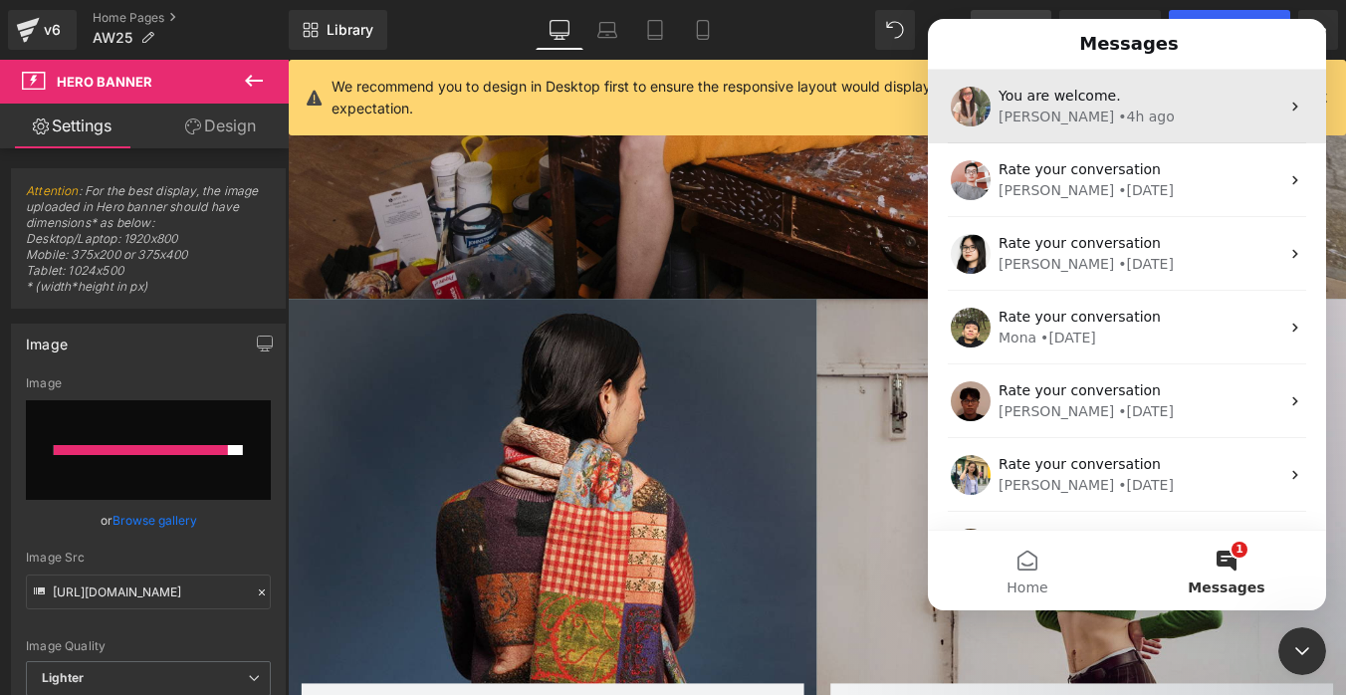
click at [1042, 138] on div "You are welcome. [PERSON_NAME] • 4h ago" at bounding box center [1127, 107] width 398 height 74
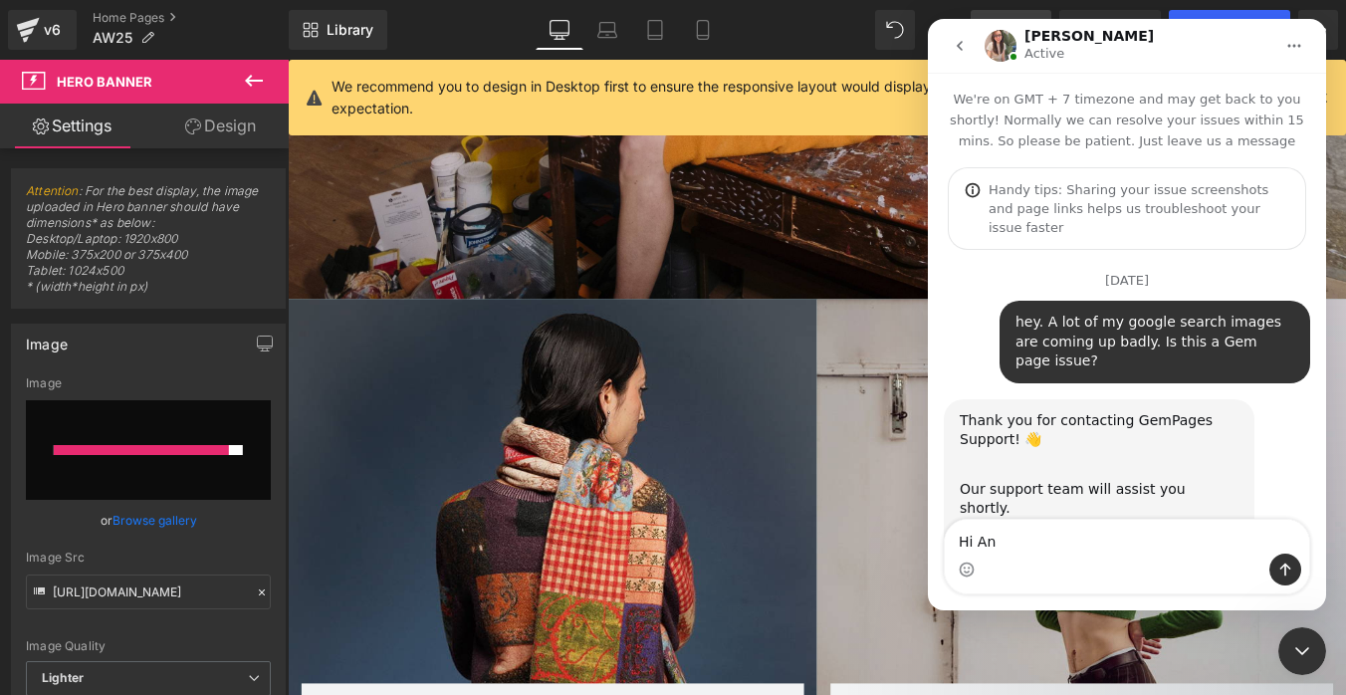
type textarea "Hi [PERSON_NAME]"
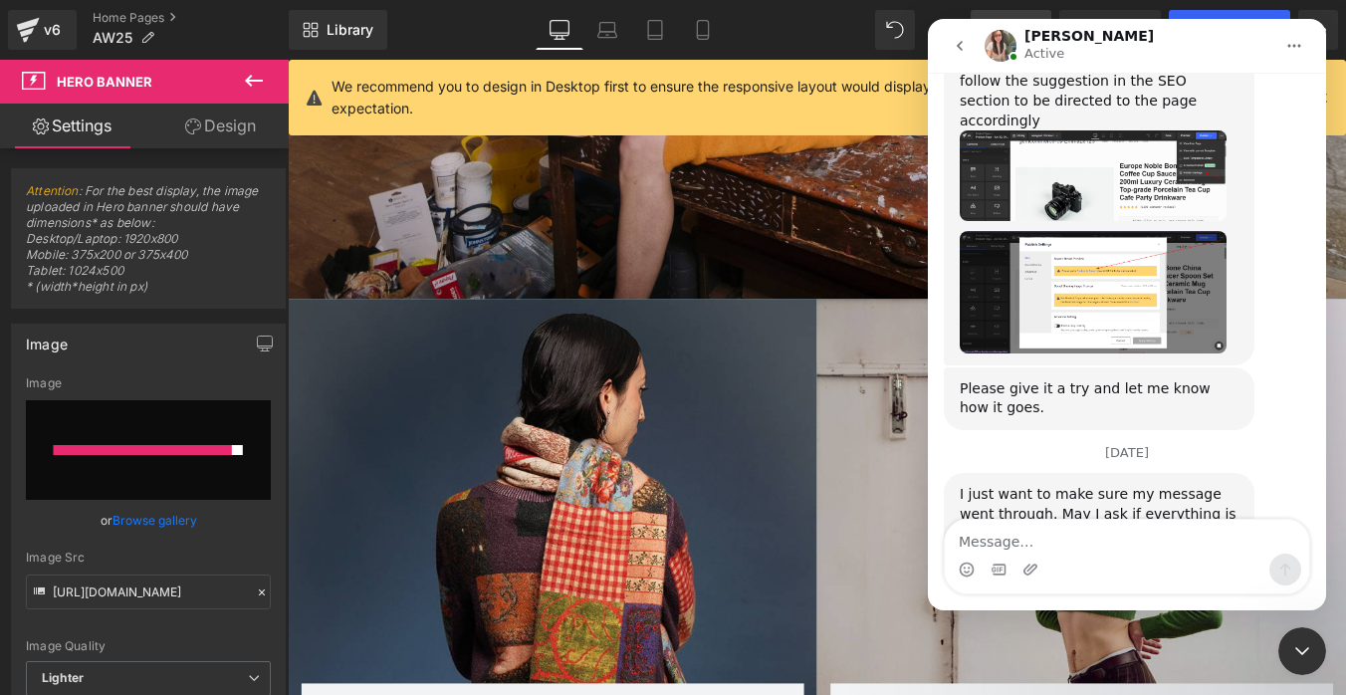
scroll to position [1806, 0]
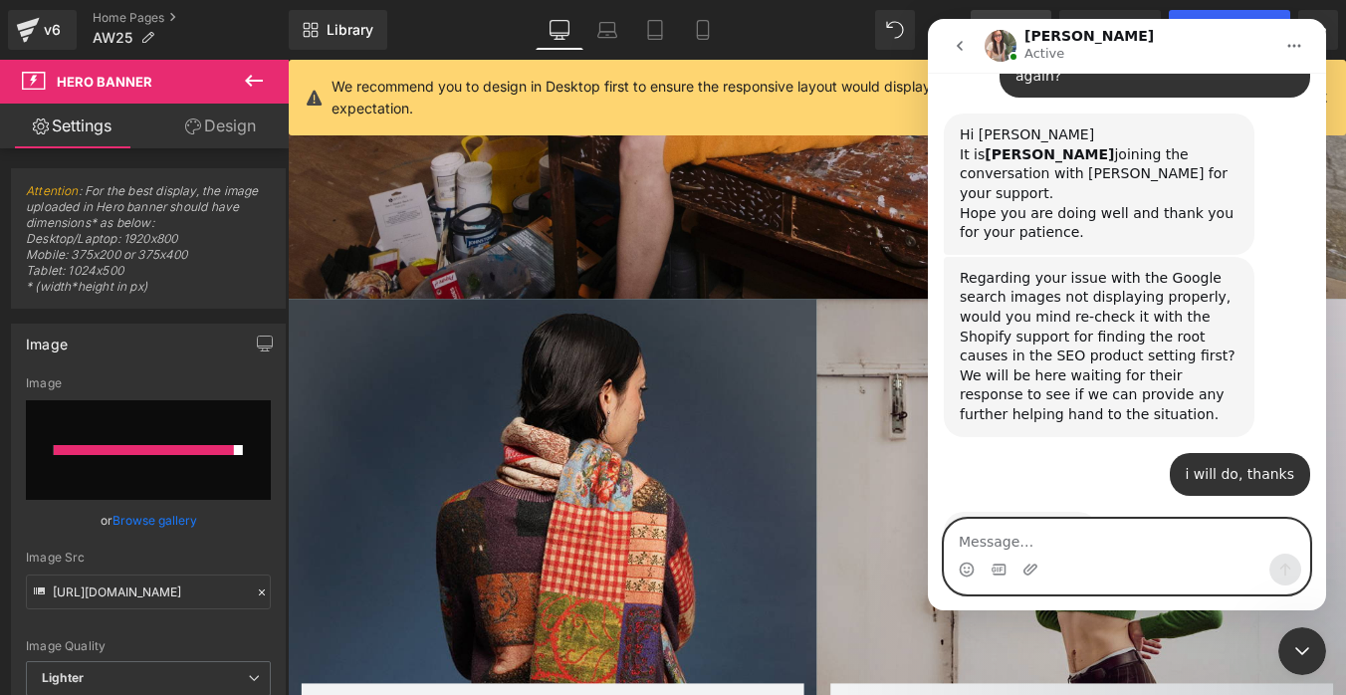
click at [1022, 532] on textarea "Message…" at bounding box center [1127, 537] width 364 height 34
paste textarea "Alternate page with proper canonical tag"
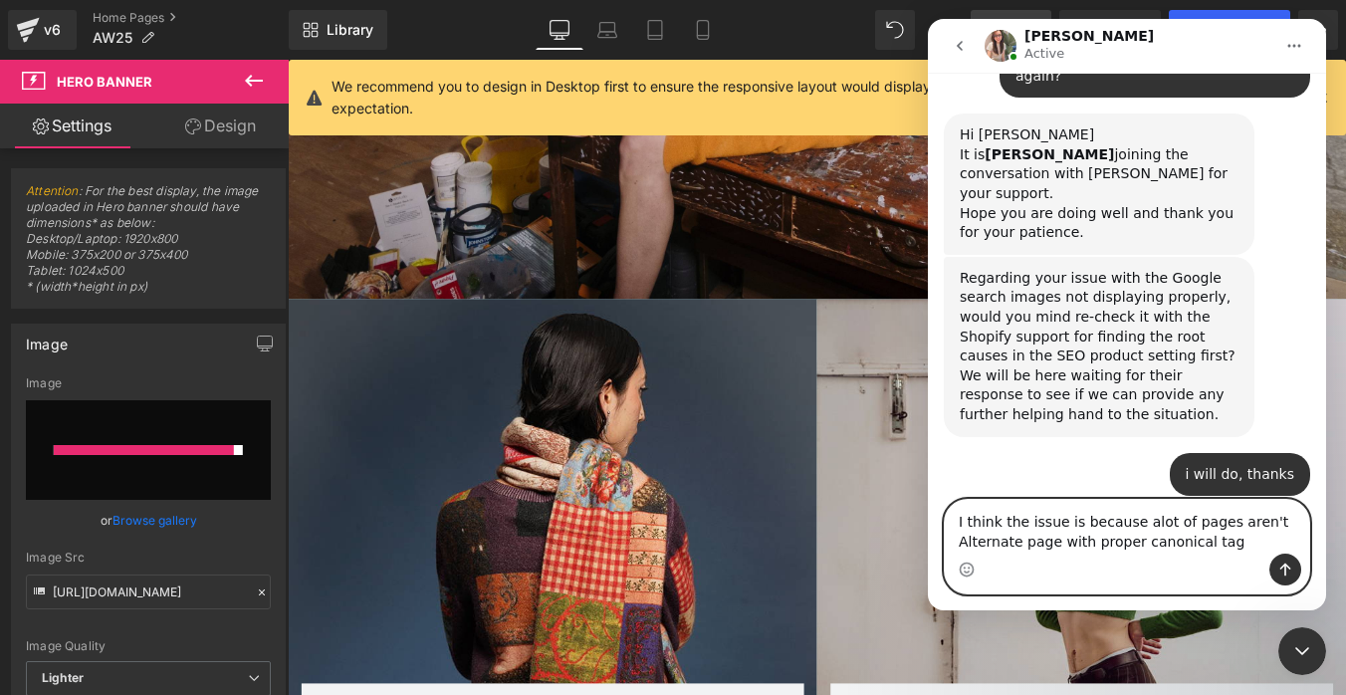
scroll to position [1826, 0]
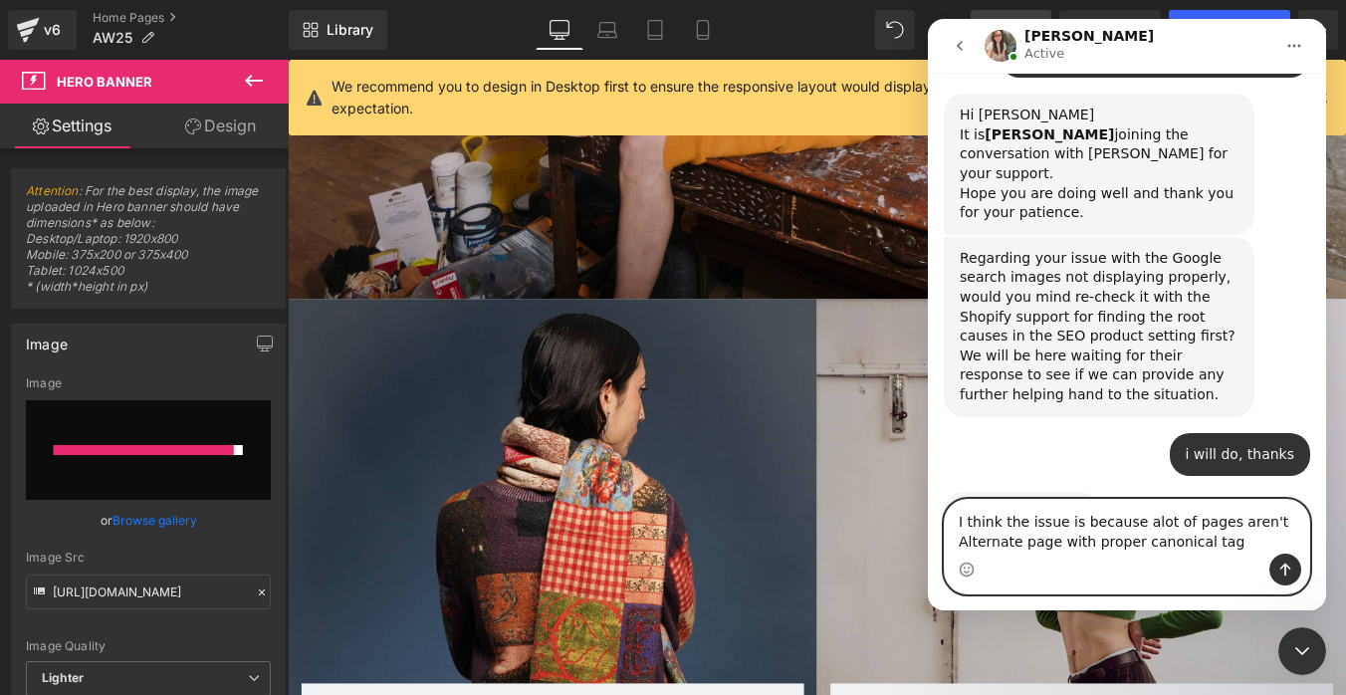
click at [1268, 523] on textarea "I think the issue is because alot of pages aren't Alternate page with proper ca…" at bounding box center [1127, 527] width 364 height 54
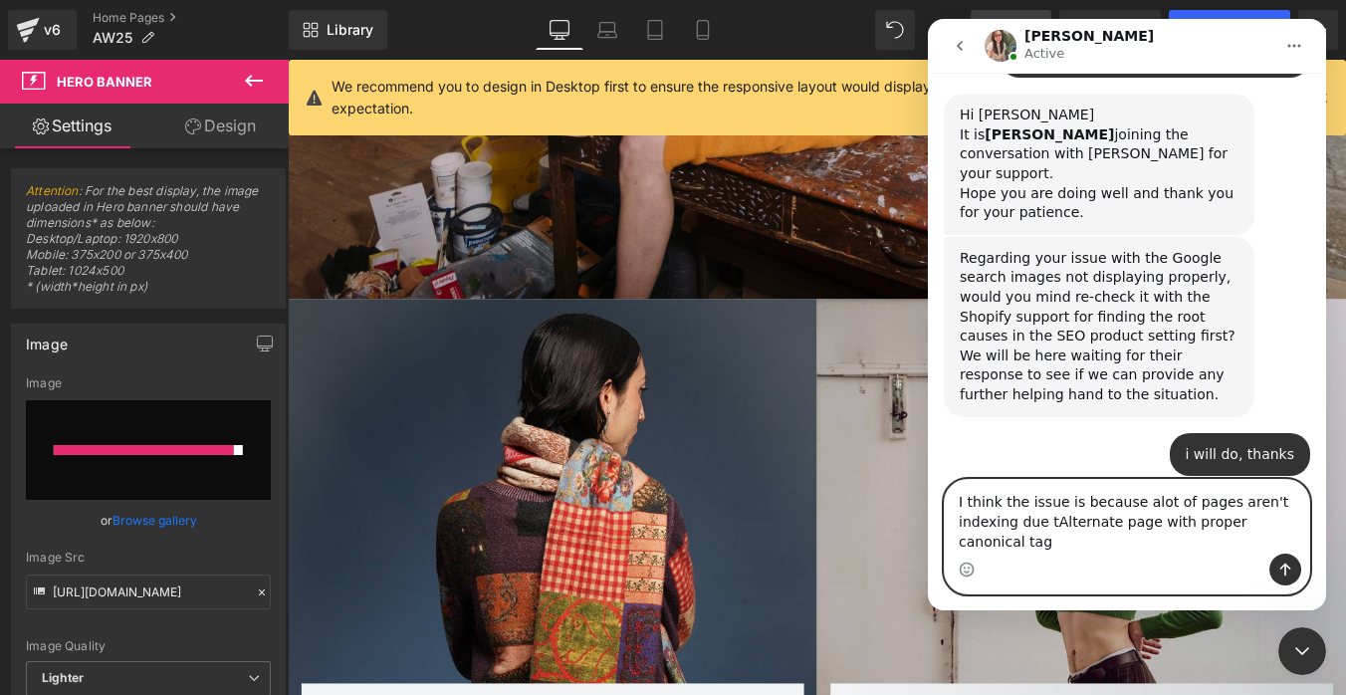
scroll to position [1846, 0]
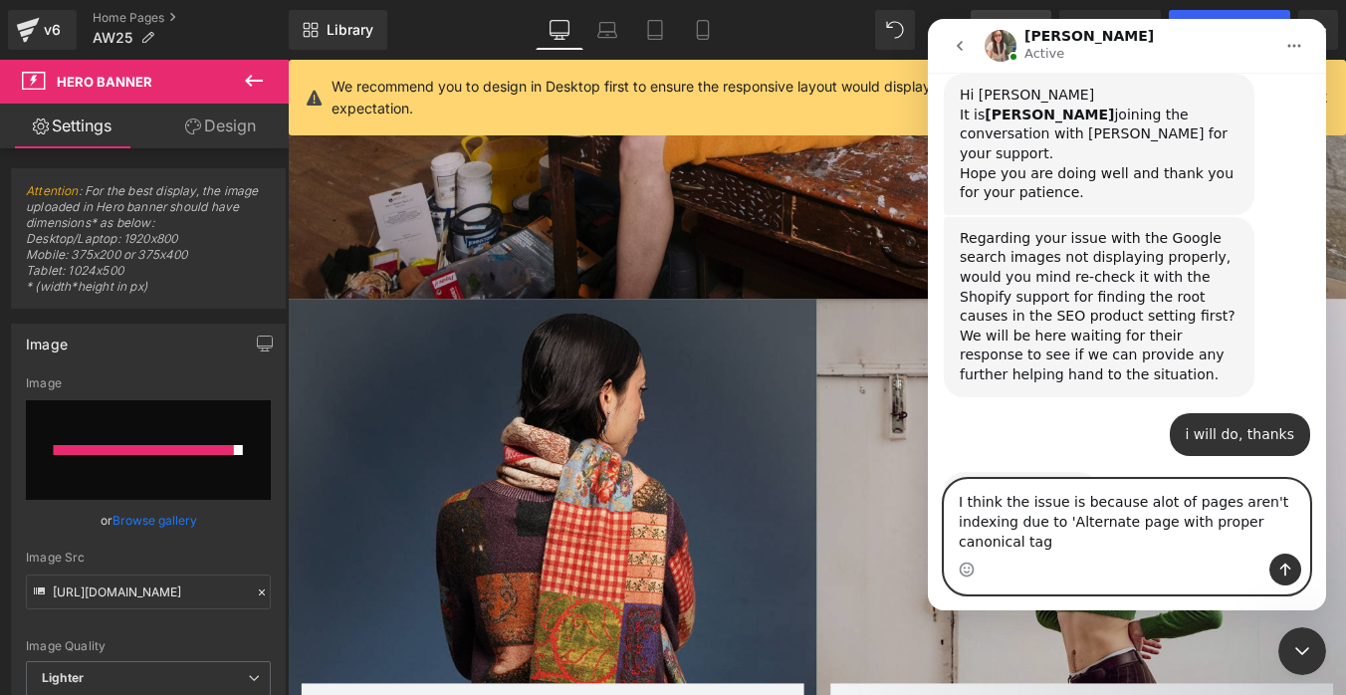
click at [1034, 538] on textarea "I think the issue is because alot of pages aren't indexing due to 'Alternate pa…" at bounding box center [1127, 517] width 364 height 74
type textarea "I think the issue is because alot of pages aren't indexing due to 'Alternate pa…"
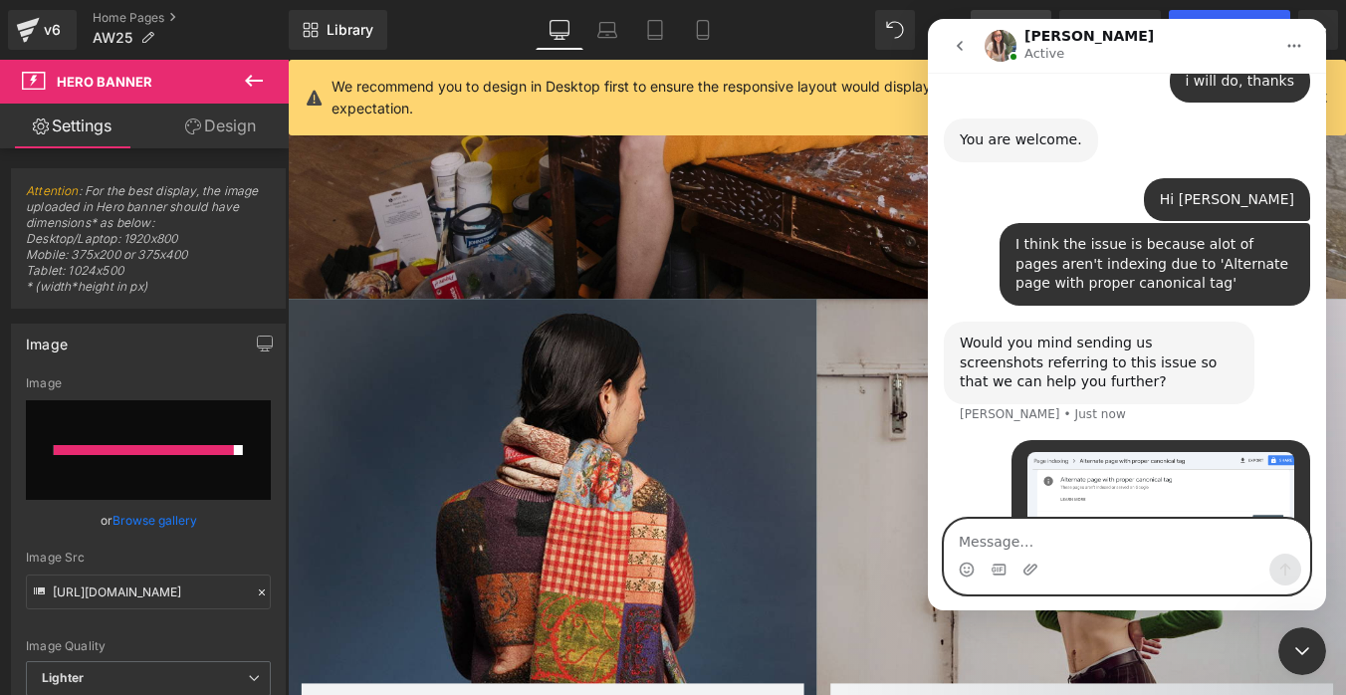
scroll to position [2203, 0]
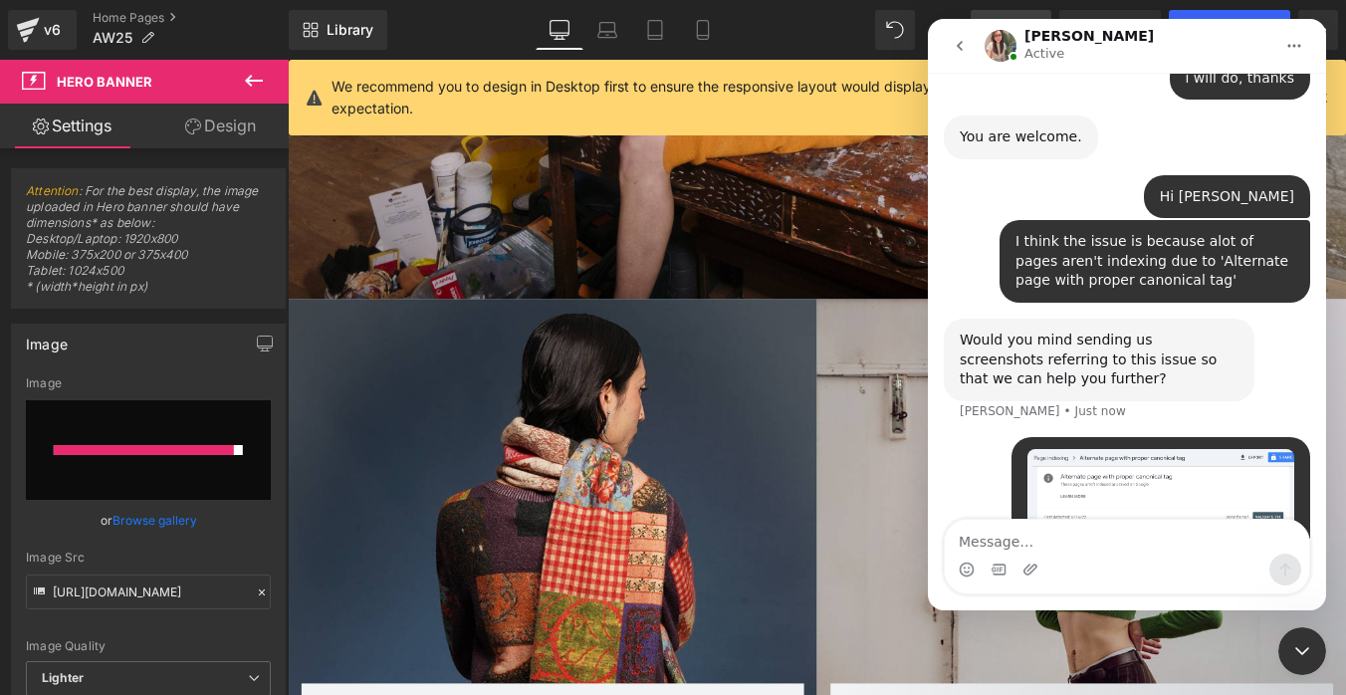
click at [961, 47] on icon "go back" at bounding box center [959, 46] width 16 height 16
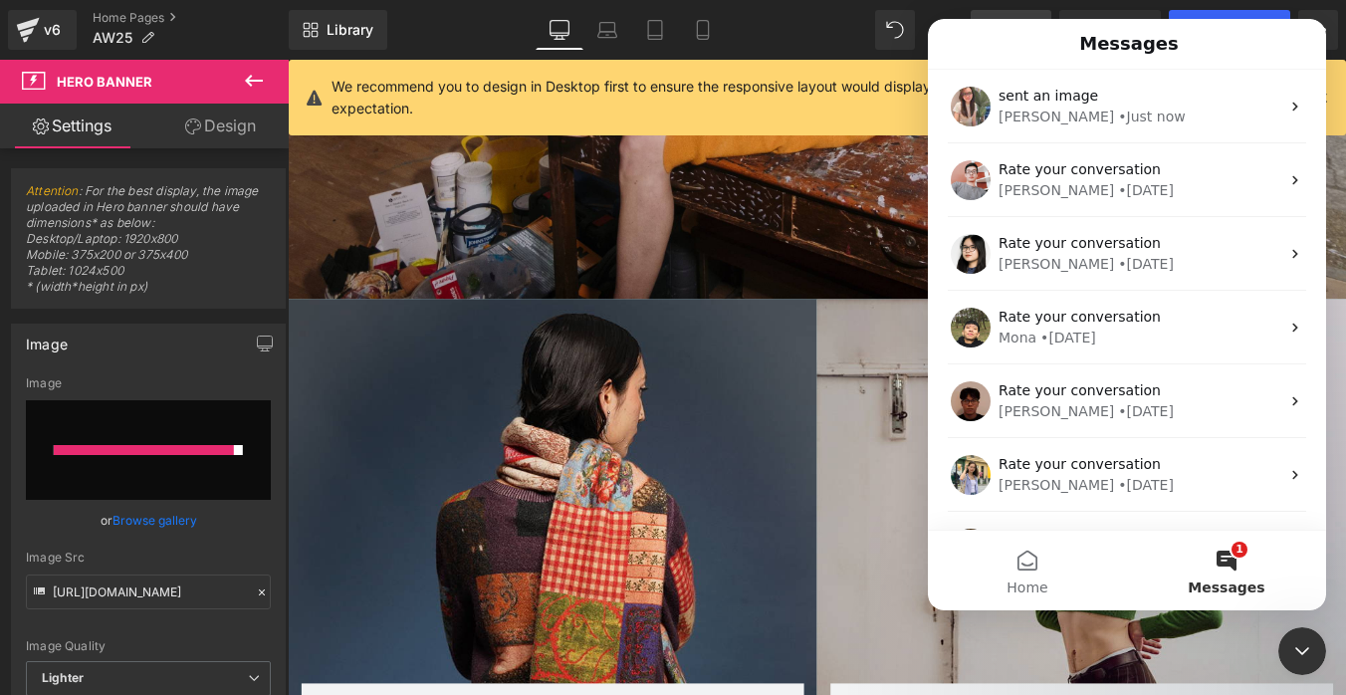
scroll to position [0, 0]
drag, startPoint x: 716, startPoint y: 307, endPoint x: 625, endPoint y: 271, distance: 97.4
click at [716, 307] on div at bounding box center [673, 317] width 1346 height 635
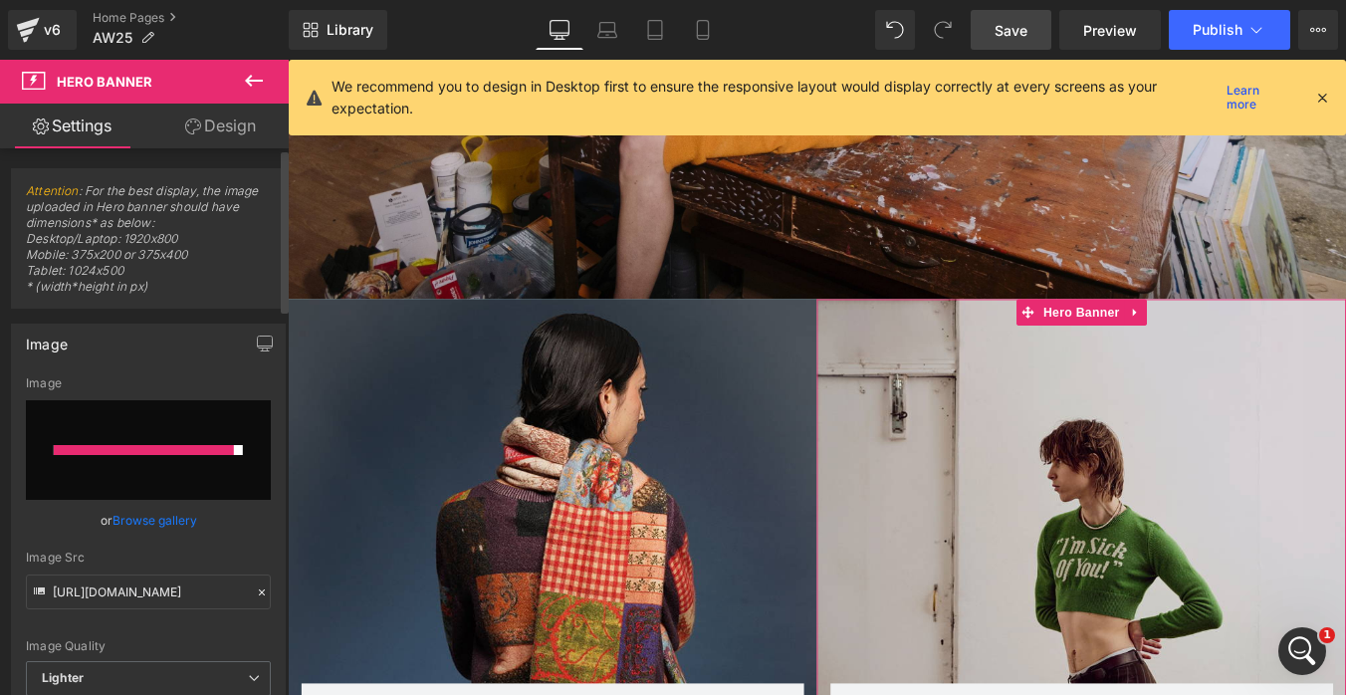
click at [162, 518] on link "Browse gallery" at bounding box center [154, 520] width 85 height 35
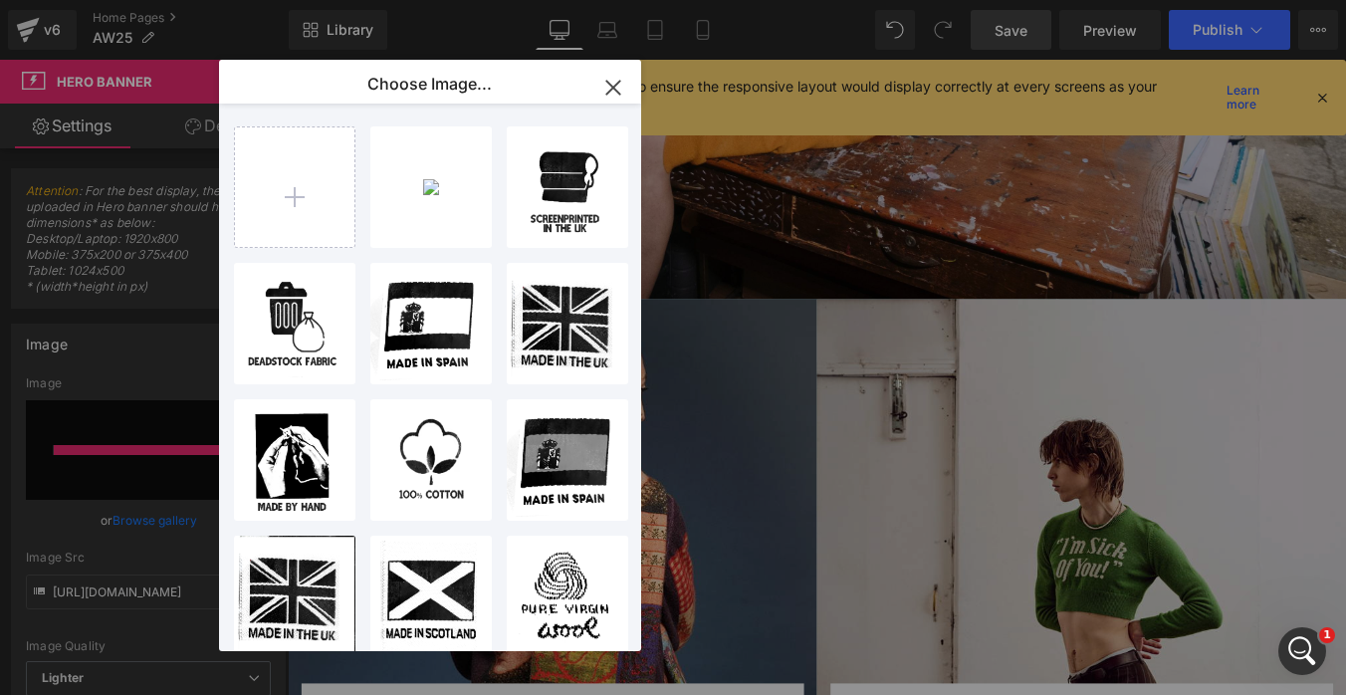
click at [606, 83] on icon "button" at bounding box center [613, 88] width 32 height 32
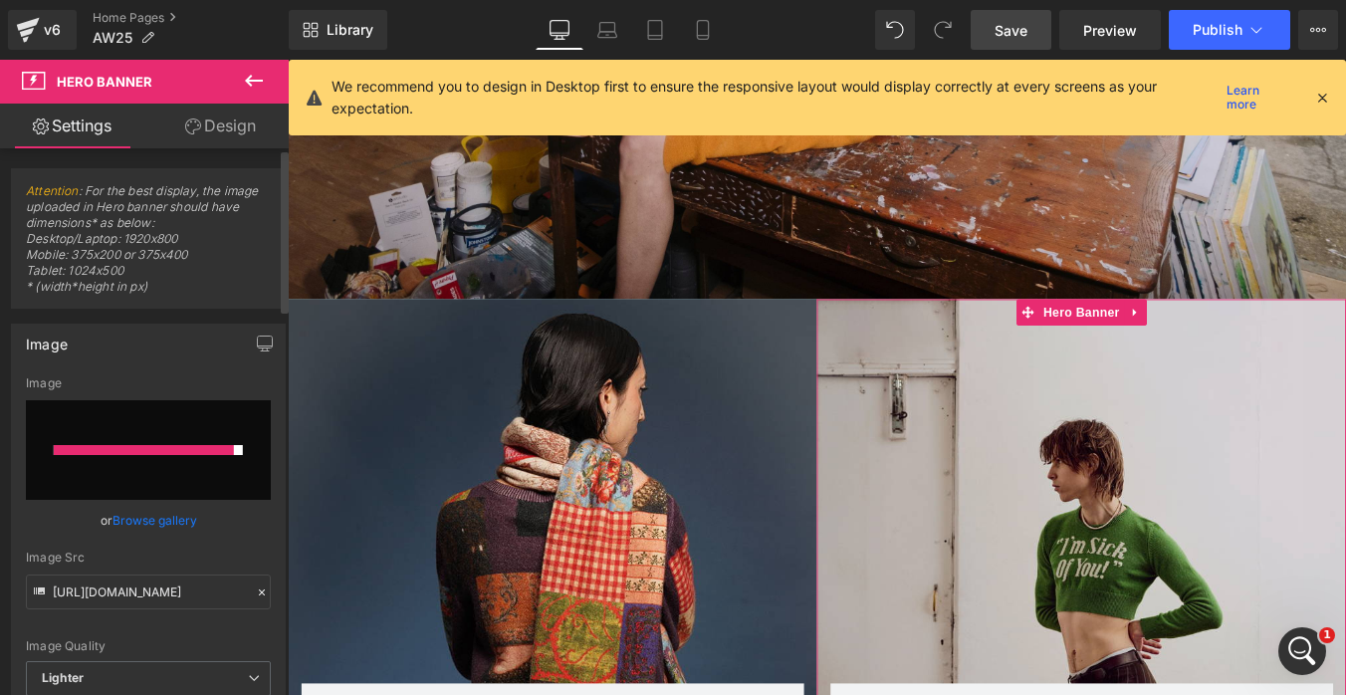
click at [254, 422] on input "file" at bounding box center [148, 450] width 245 height 100
type input "C:\fakepath\HADES_IggyPop_ImSickOfYou_CloseUp_Homepage.jpg"
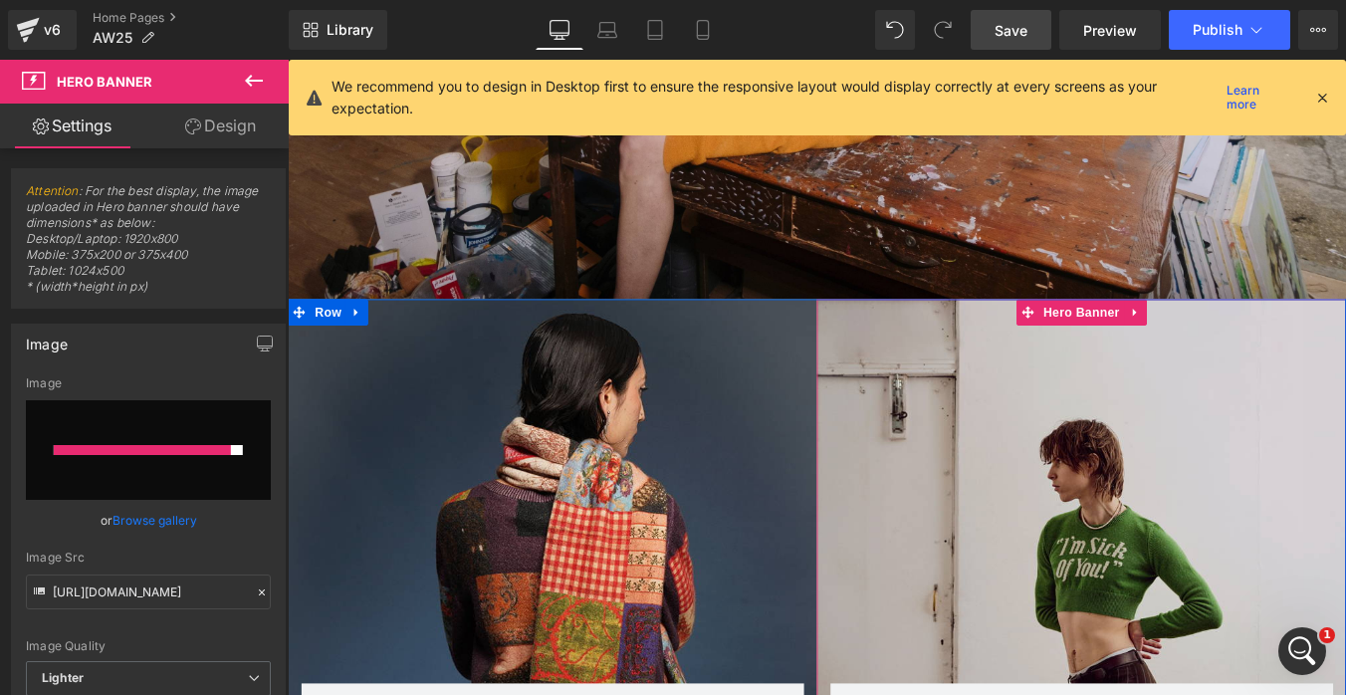
type input "[URL][DOMAIN_NAME]"
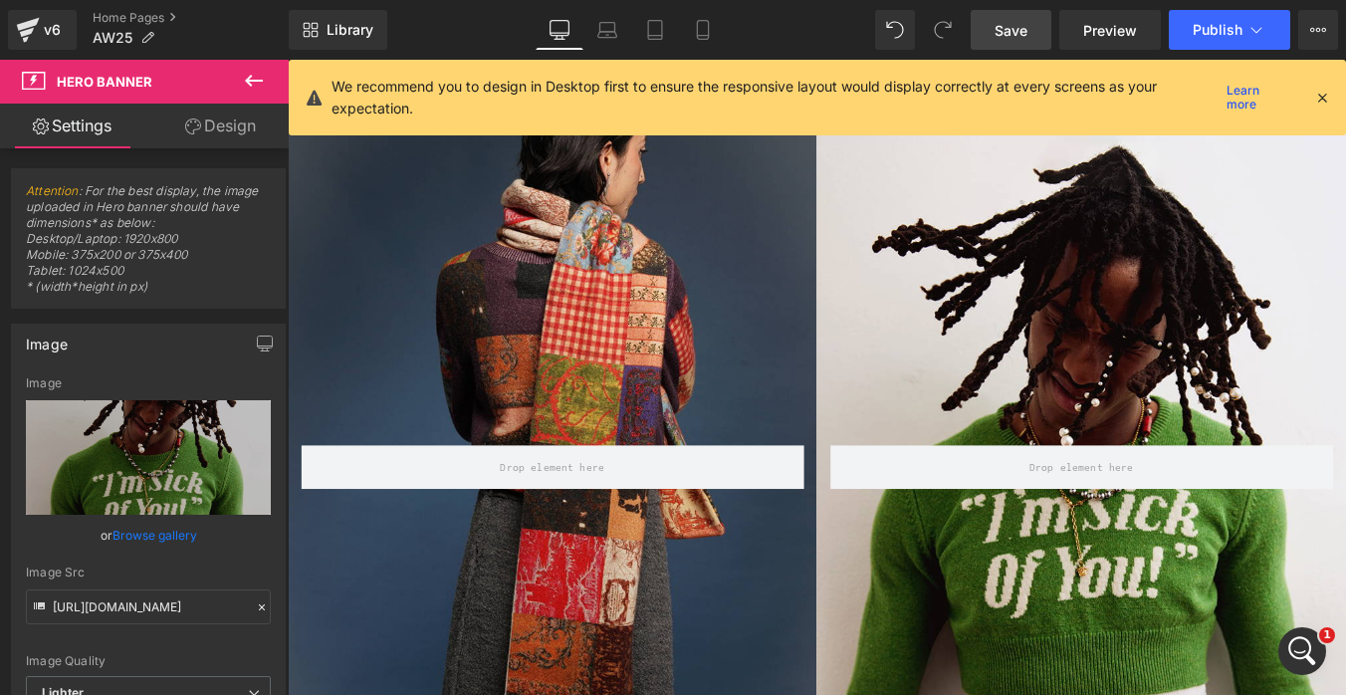
scroll to position [946, 0]
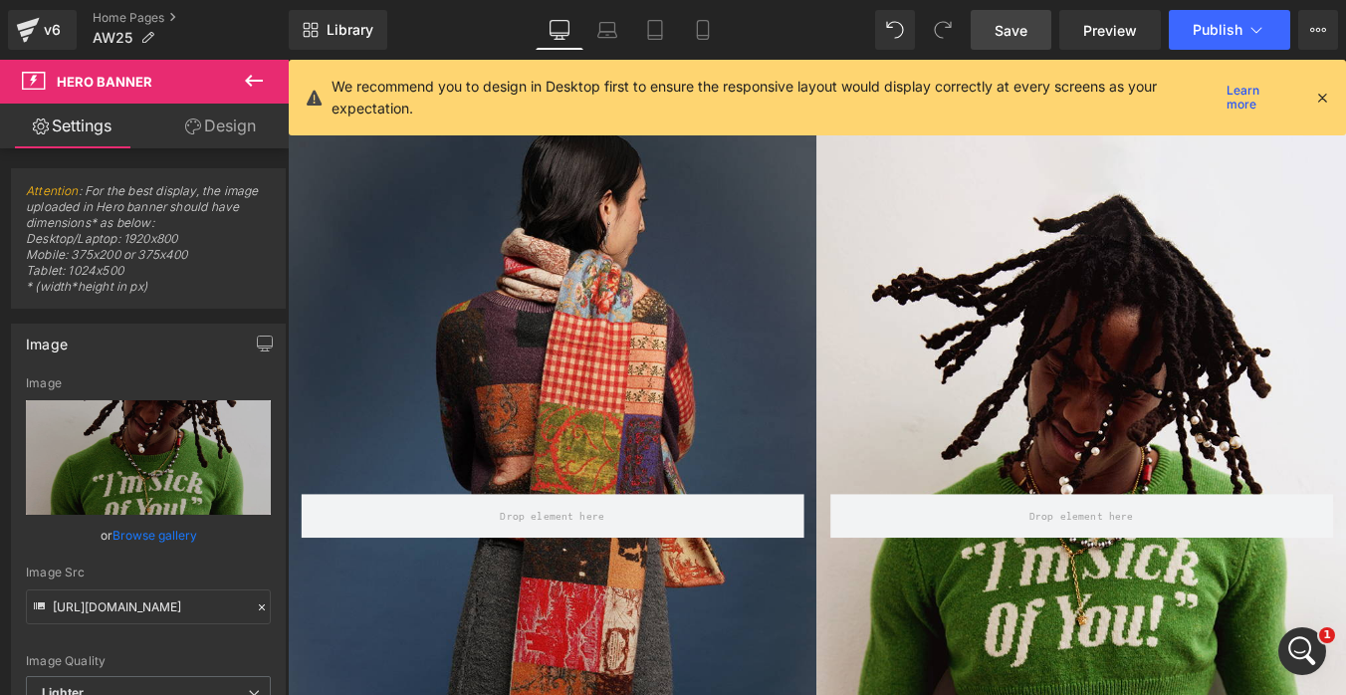
click at [1014, 39] on span "Save" at bounding box center [1010, 30] width 33 height 21
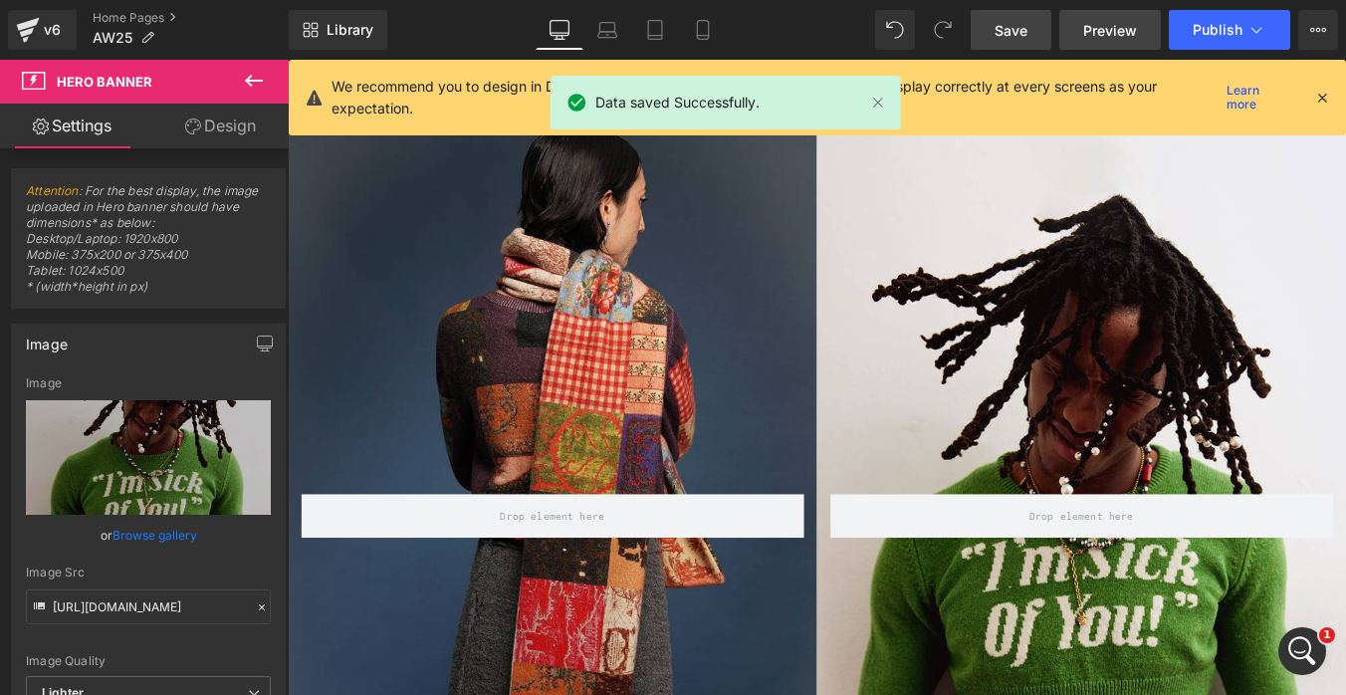
click at [1111, 34] on span "Preview" at bounding box center [1110, 30] width 54 height 21
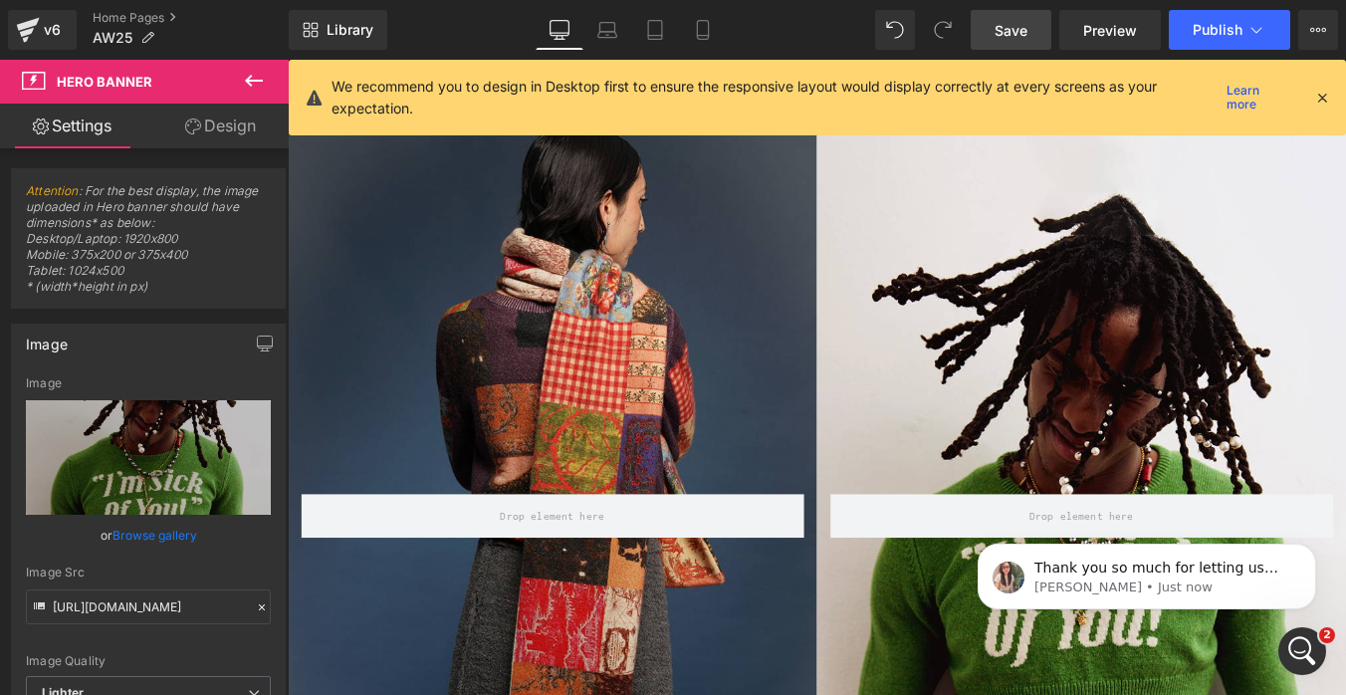
scroll to position [0, 0]
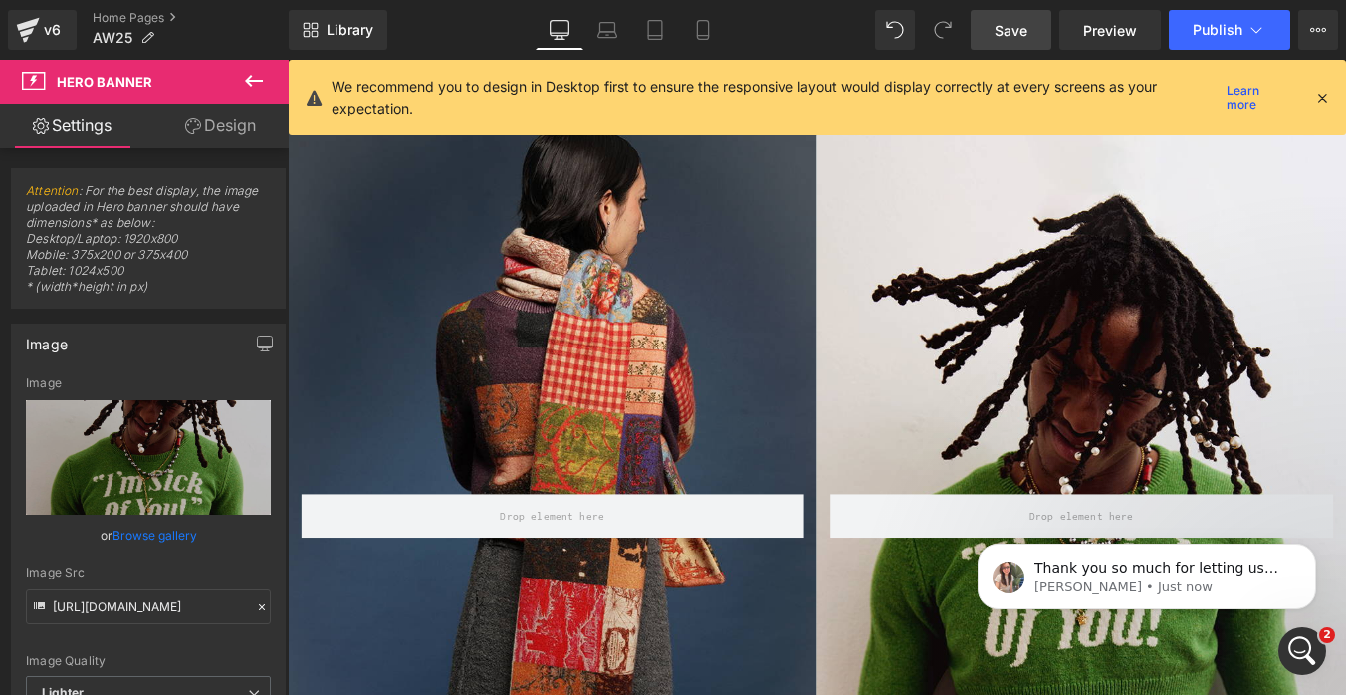
click at [1301, 652] on icon "Open Intercom Messenger" at bounding box center [1302, 651] width 33 height 33
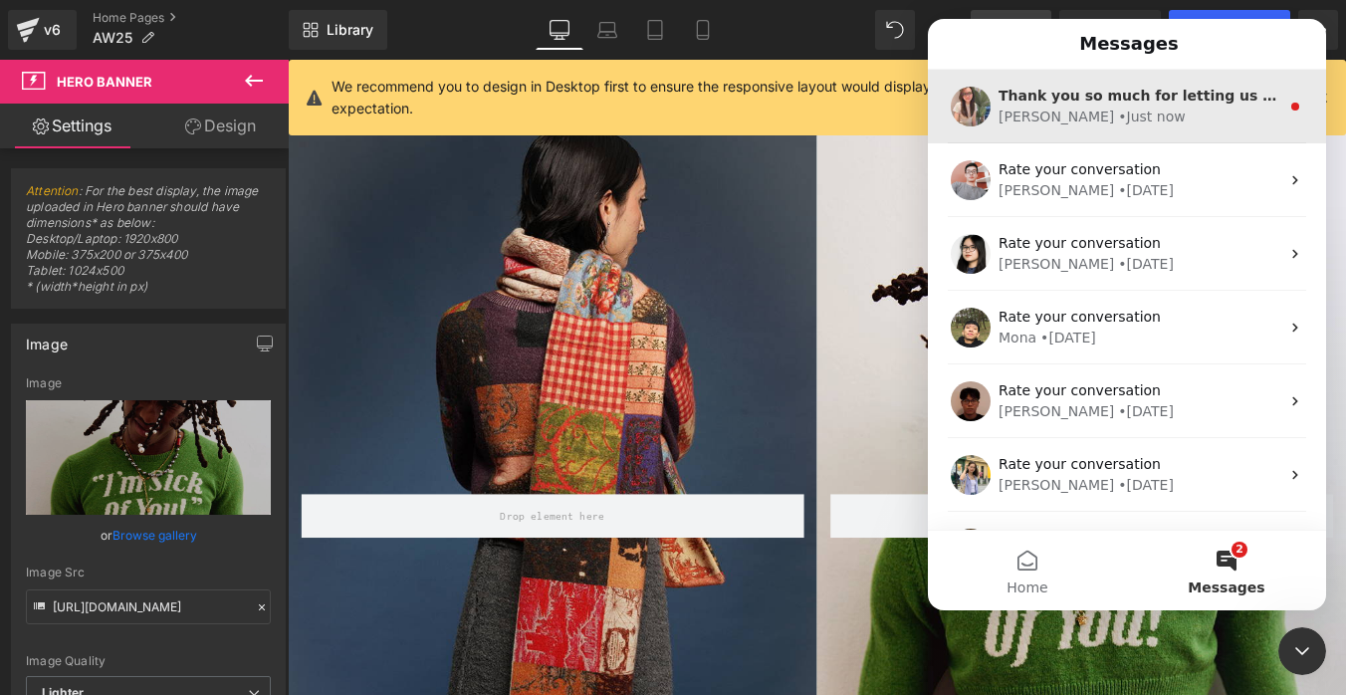
click at [1159, 111] on div "[PERSON_NAME] • Just now" at bounding box center [1138, 116] width 281 height 21
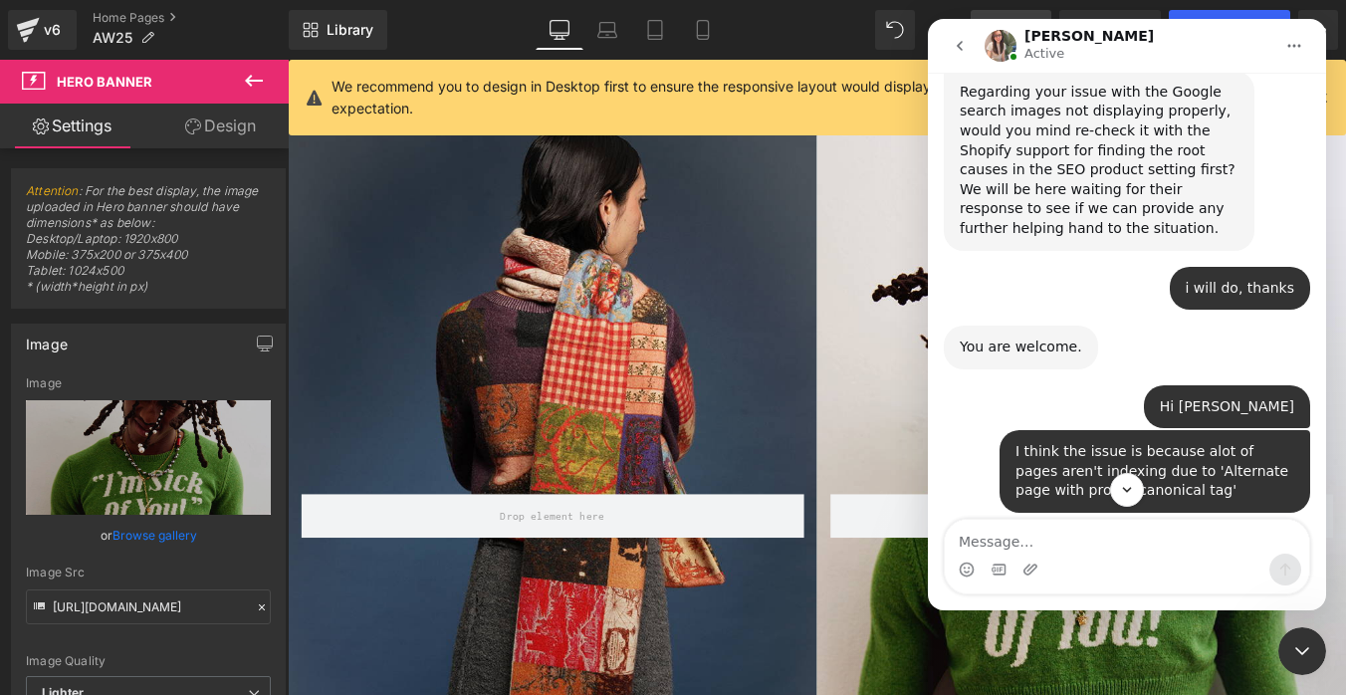
scroll to position [2353, 0]
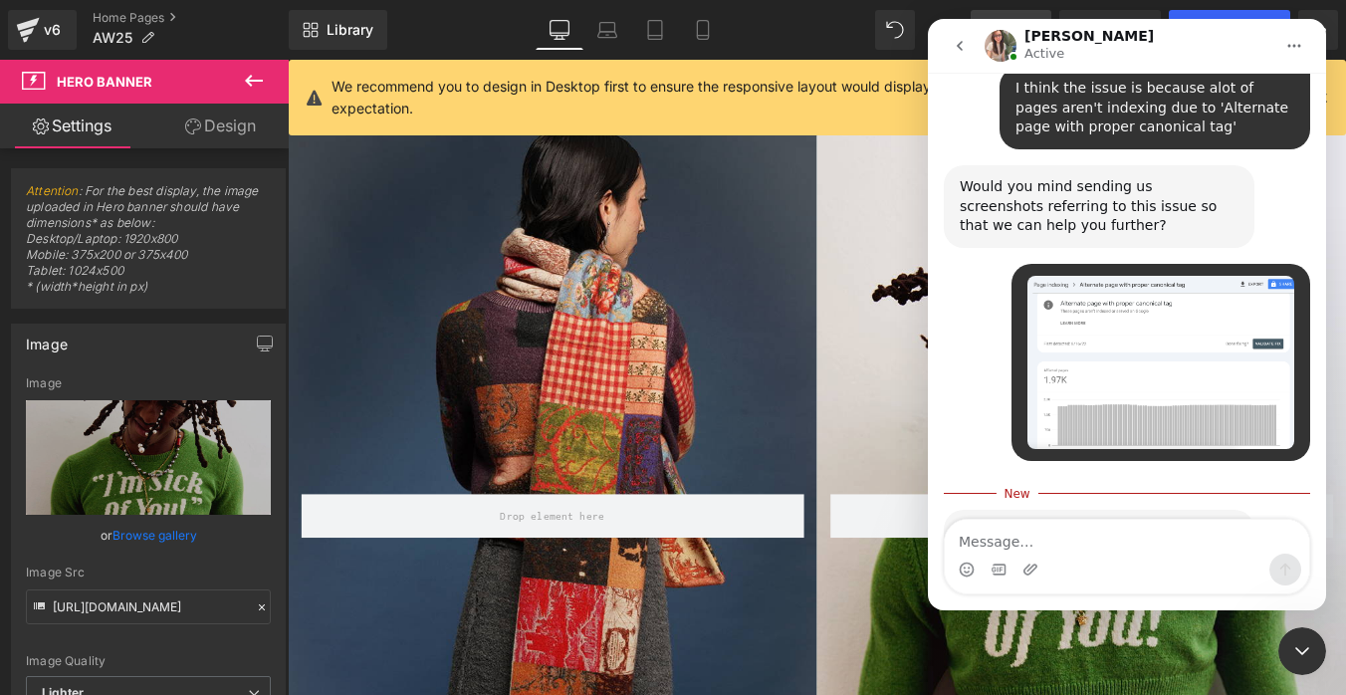
click at [1056, 522] on div "Thank you so much for letting us know. Would you mind sending us one live page …" at bounding box center [1098, 561] width 279 height 78
click at [1092, 522] on div "Thank you so much for letting us know. Would you mind sending us one live page …" at bounding box center [1098, 561] width 279 height 78
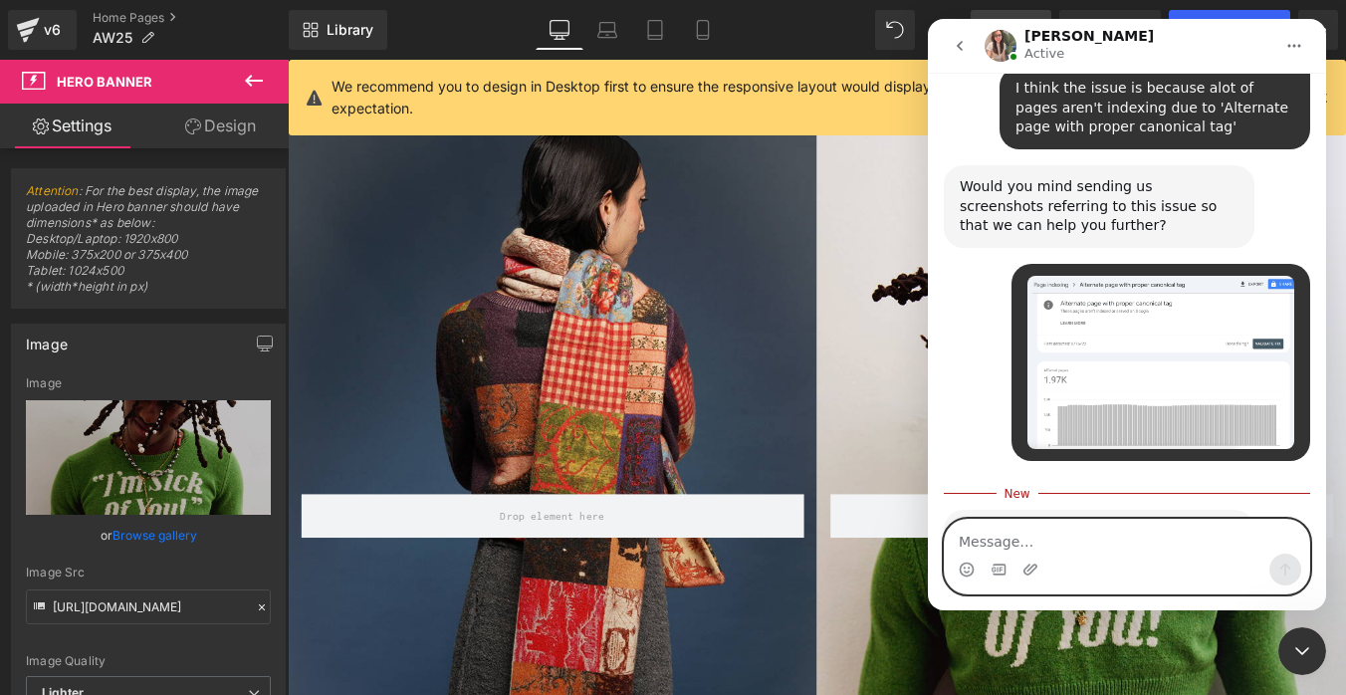
click at [999, 541] on textarea "Message…" at bounding box center [1127, 537] width 364 height 34
paste textarea "[URL][DOMAIN_NAME]"
type textarea "[URL][DOMAIN_NAME]"
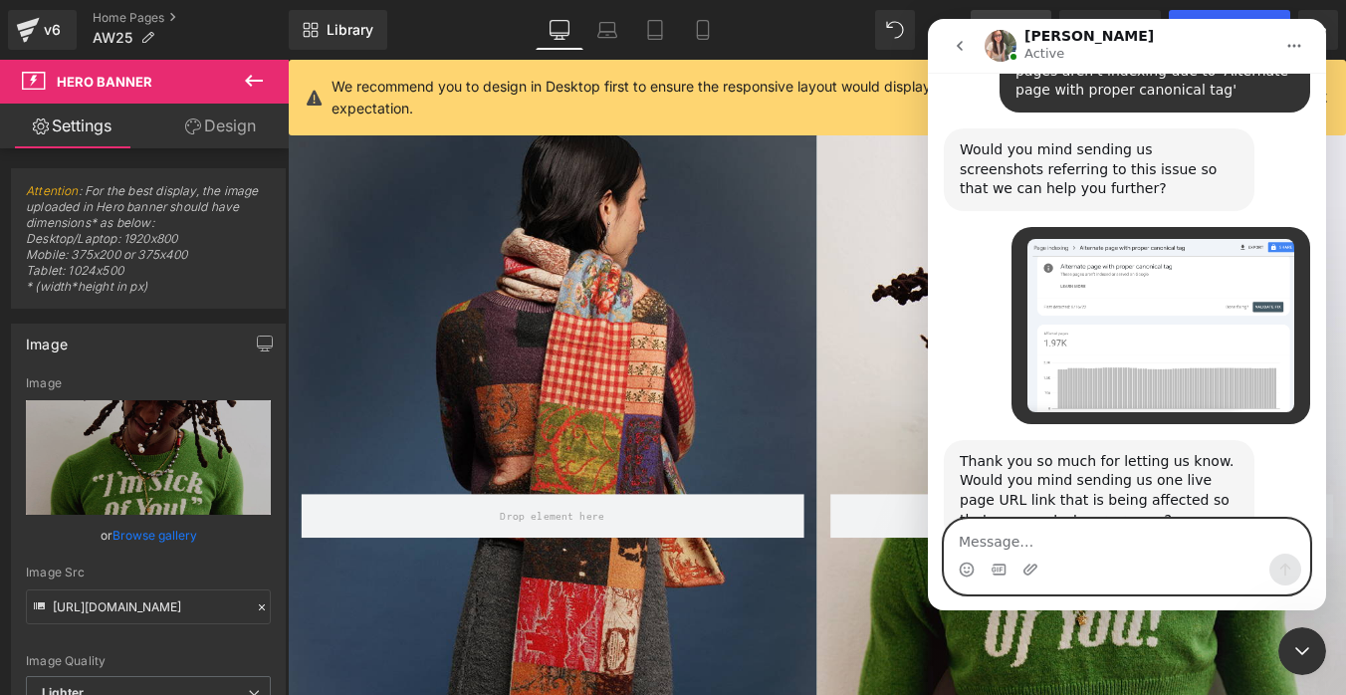
scroll to position [2419, 0]
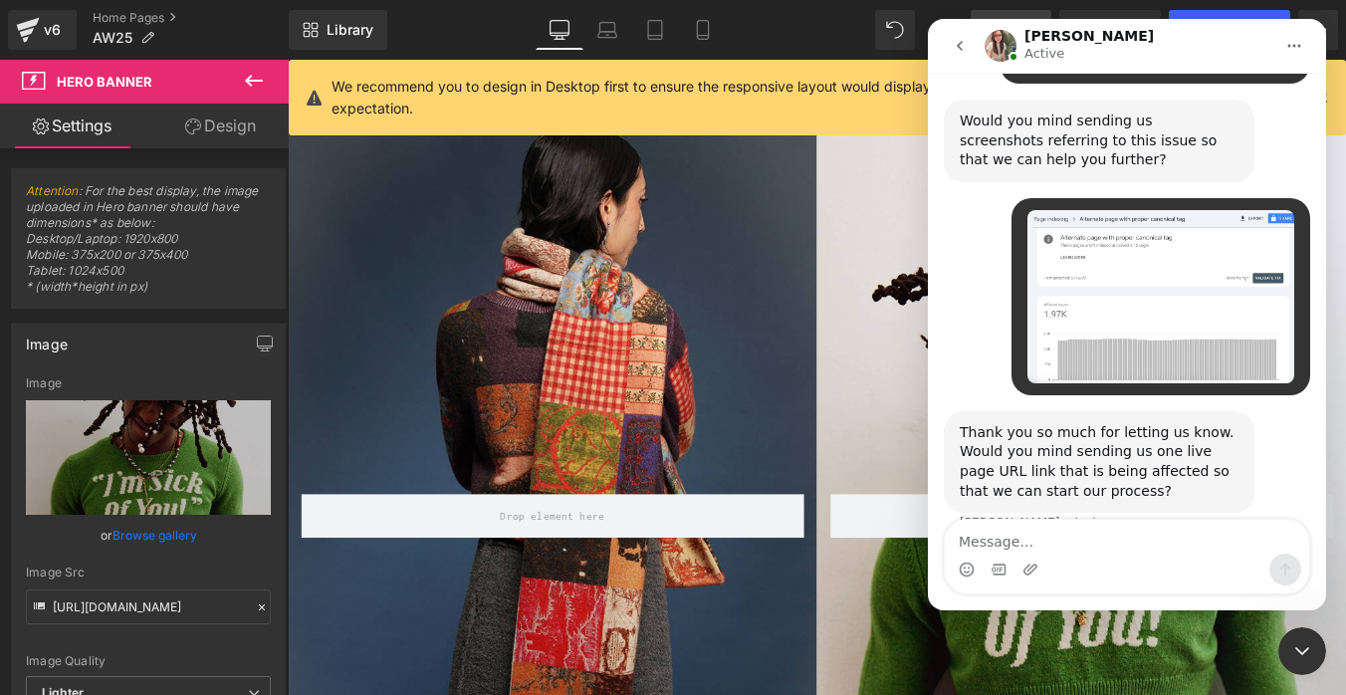
click at [965, 55] on button "go back" at bounding box center [960, 46] width 38 height 38
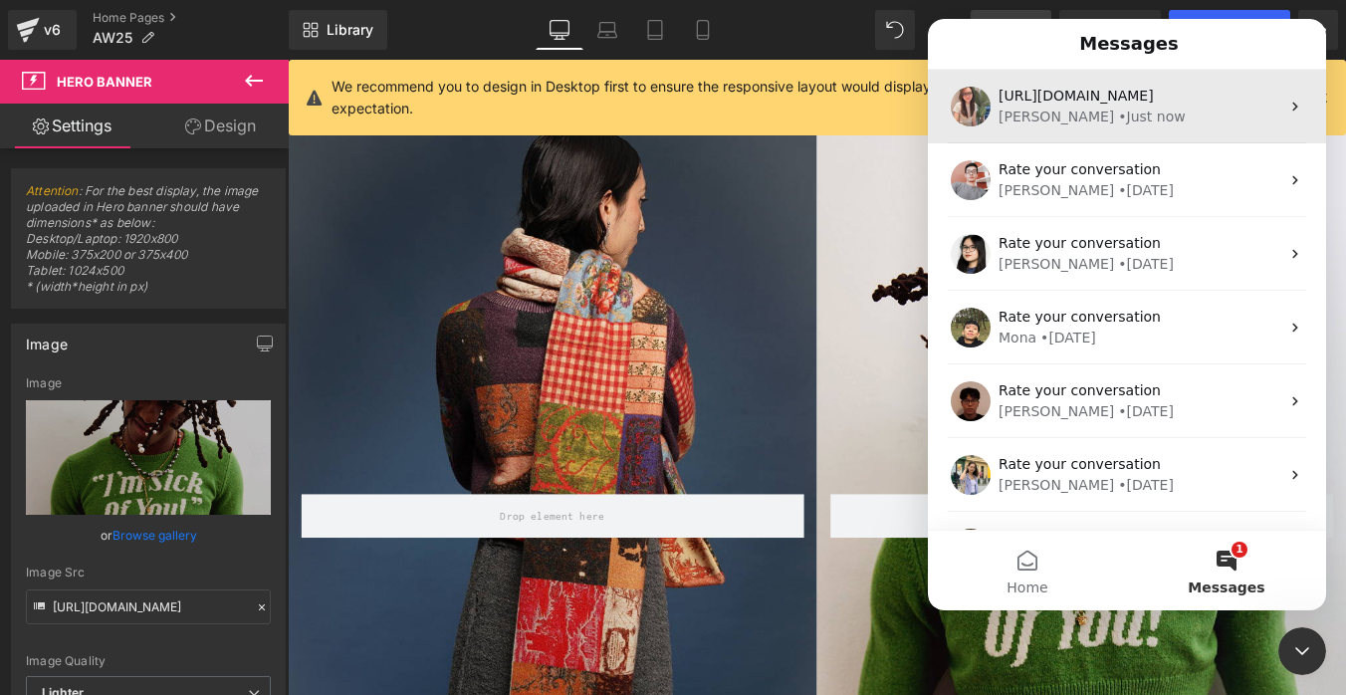
scroll to position [0, 0]
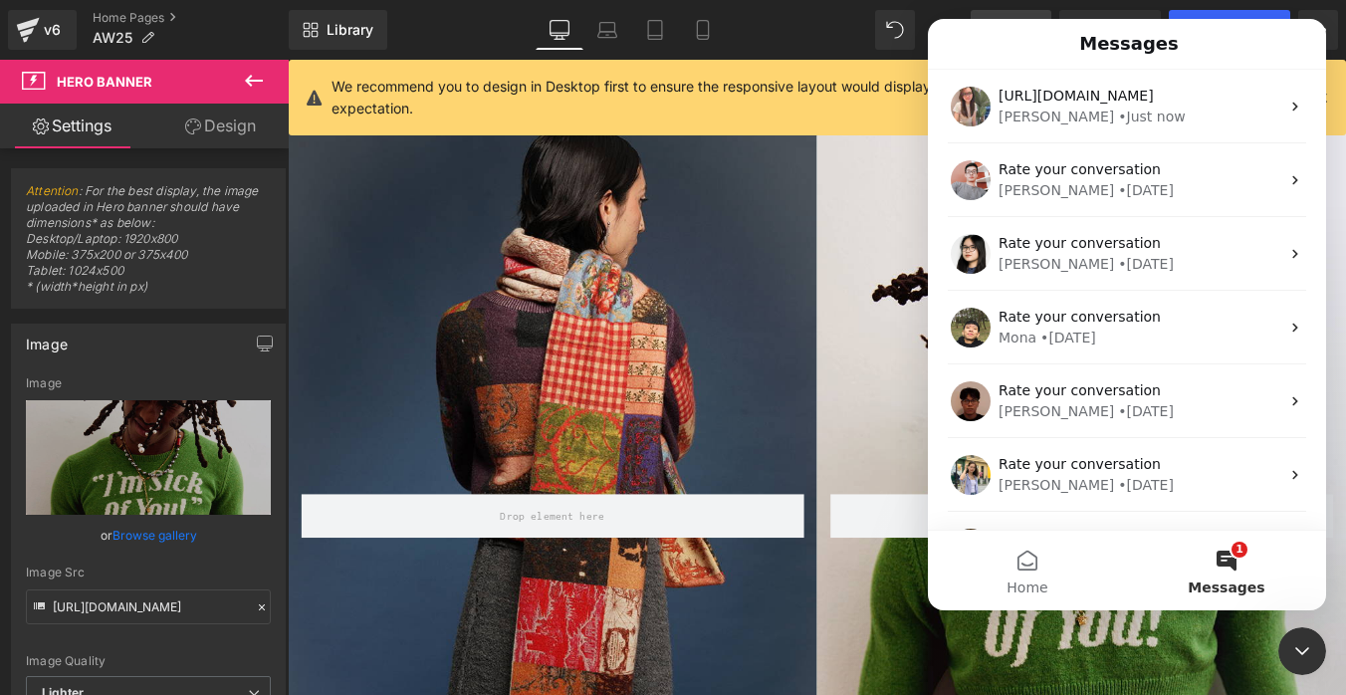
click at [1311, 656] on icon "Close Intercom Messenger" at bounding box center [1302, 651] width 24 height 24
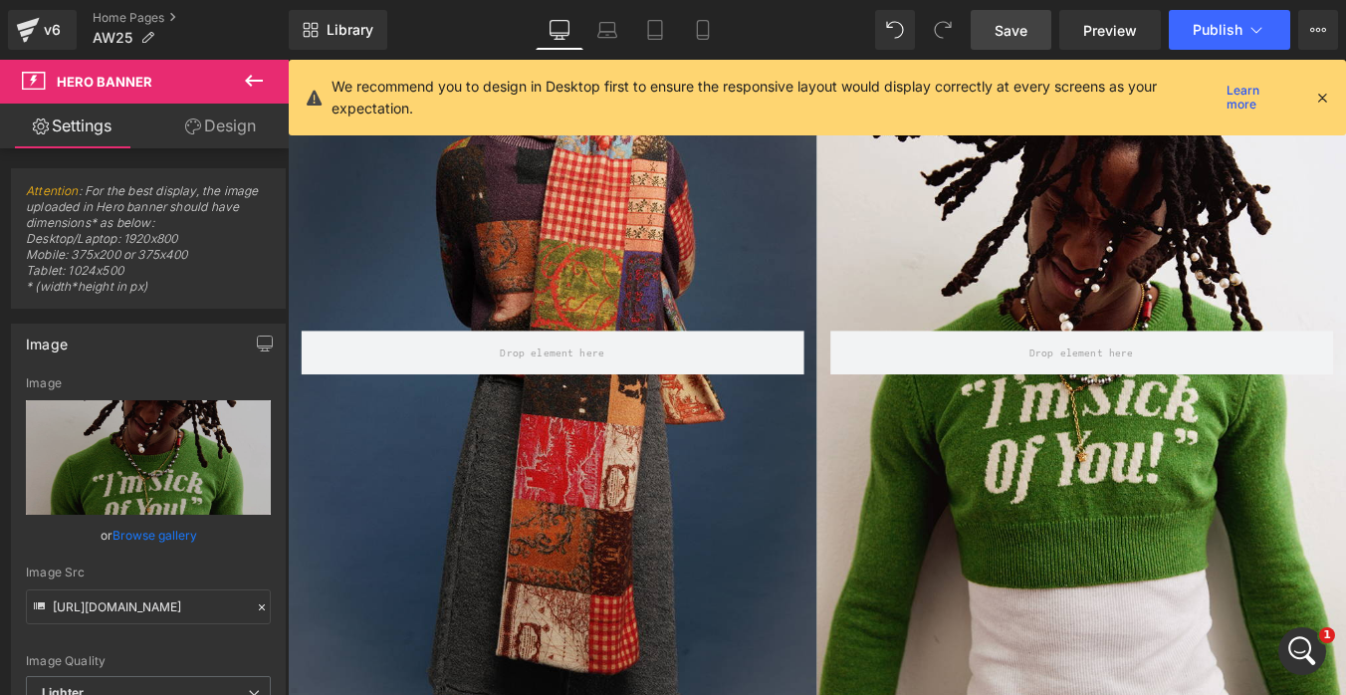
scroll to position [1133, 0]
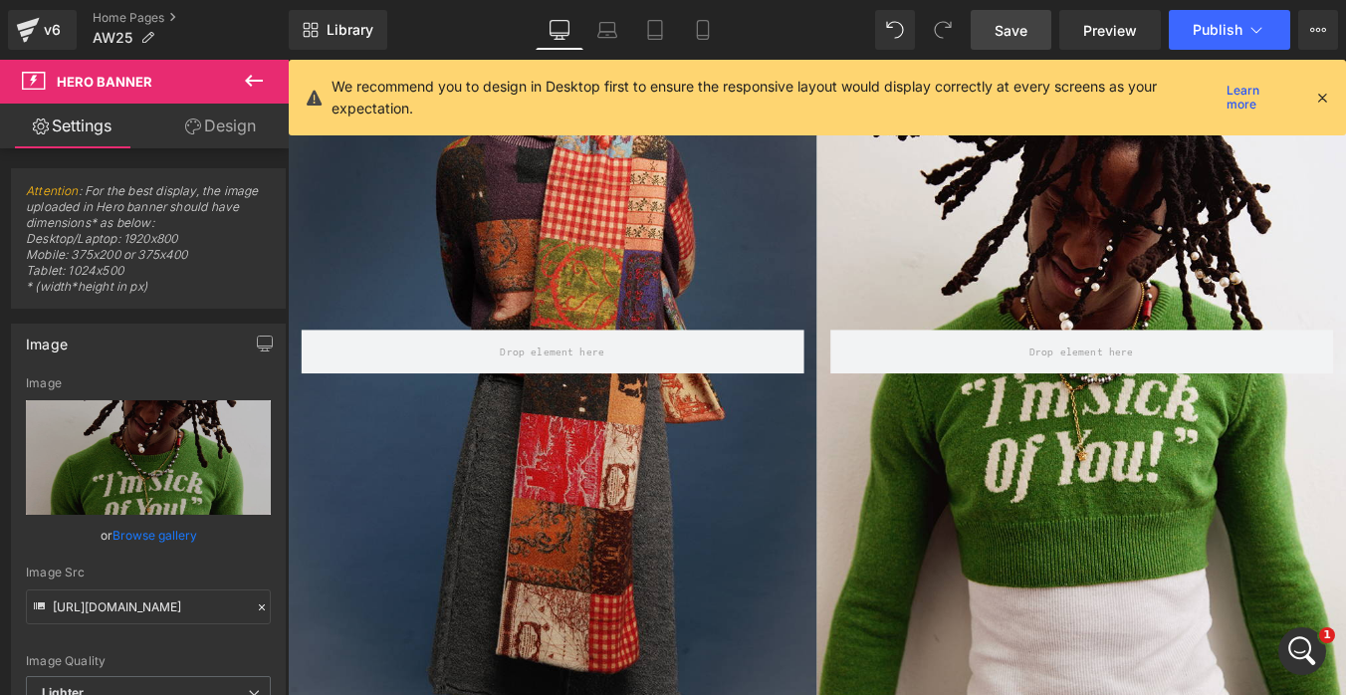
click at [1013, 33] on span "Save" at bounding box center [1010, 30] width 33 height 21
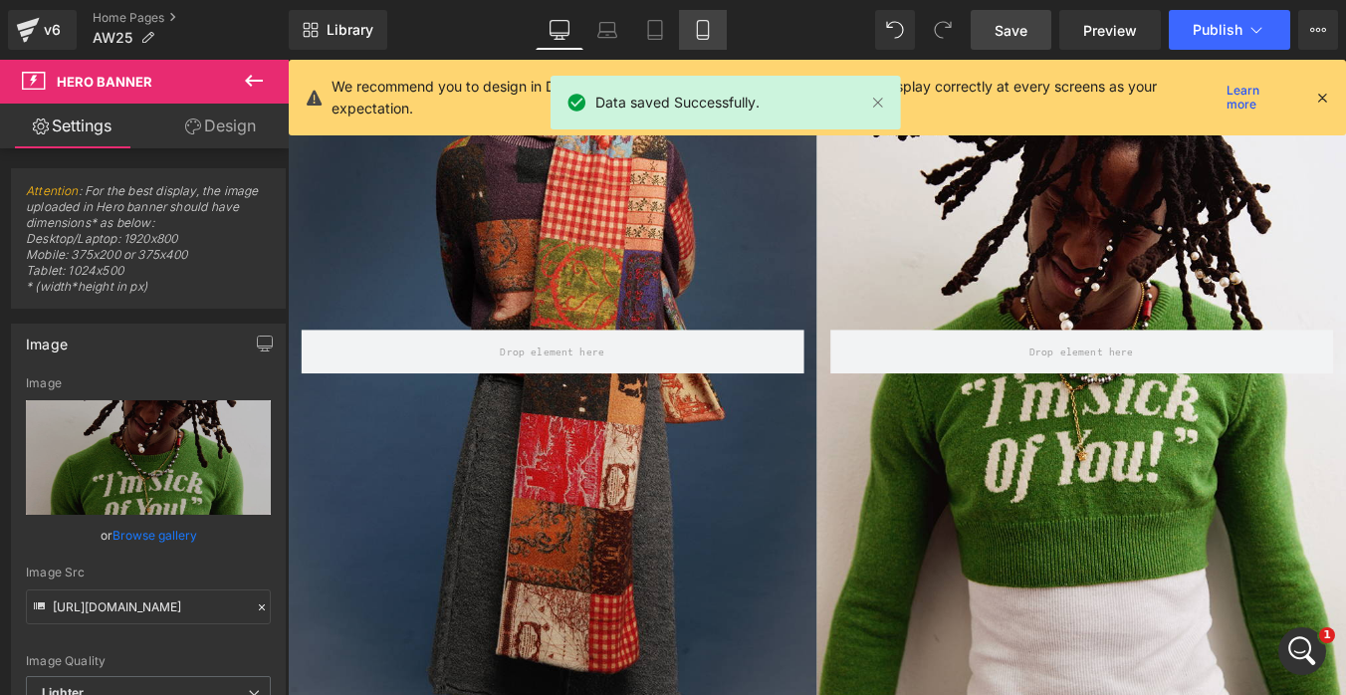
click at [705, 36] on icon at bounding box center [702, 36] width 11 height 0
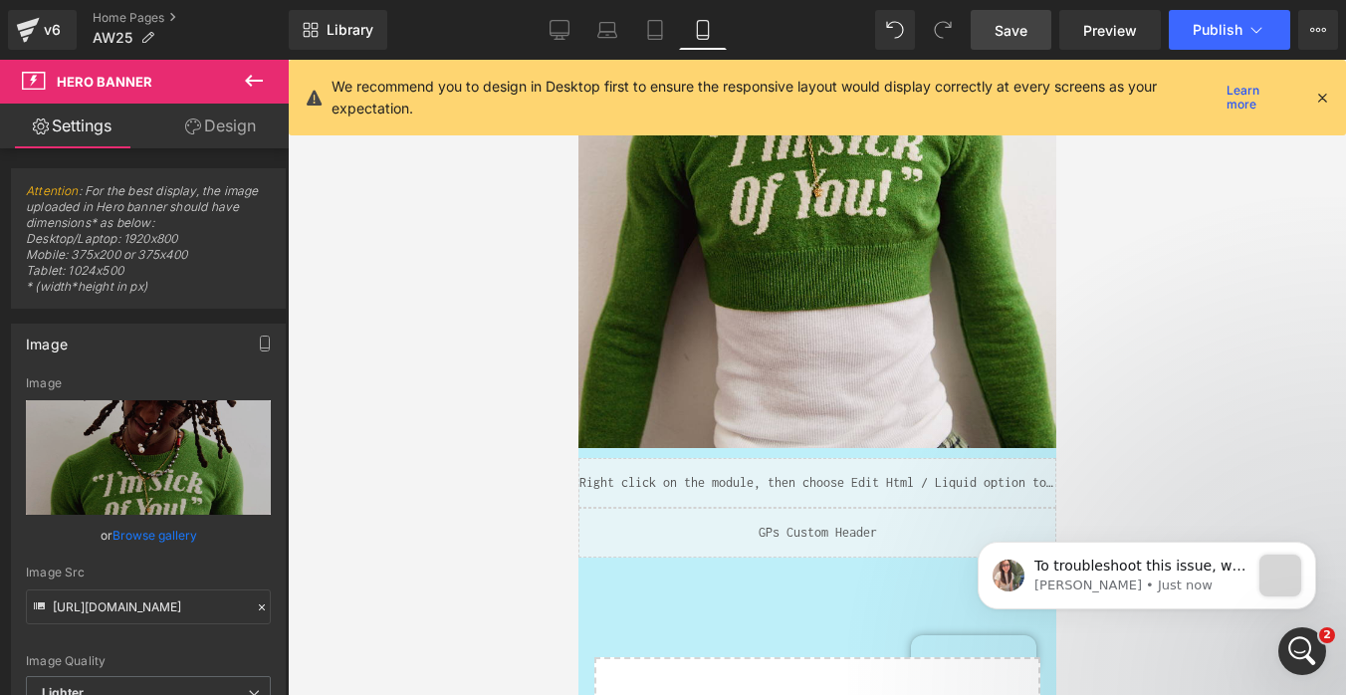
scroll to position [2031, 0]
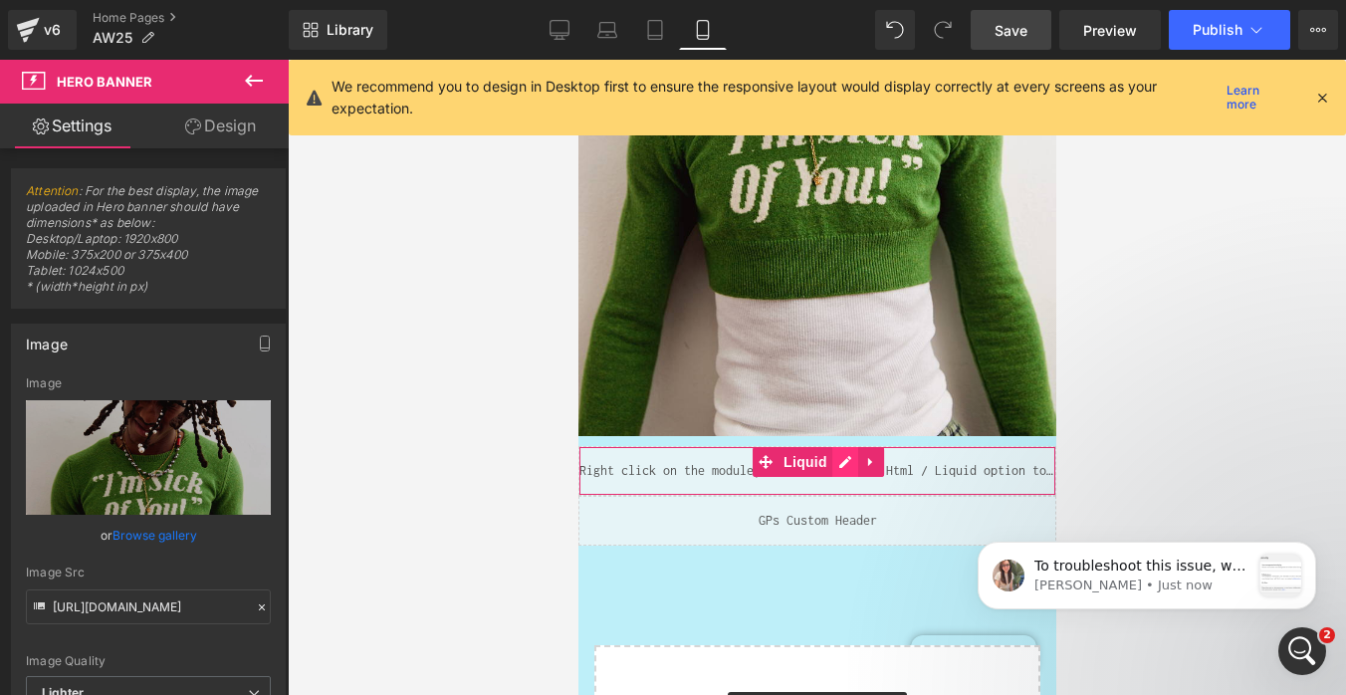
click at [844, 464] on div "Liquid" at bounding box center [816, 471] width 478 height 50
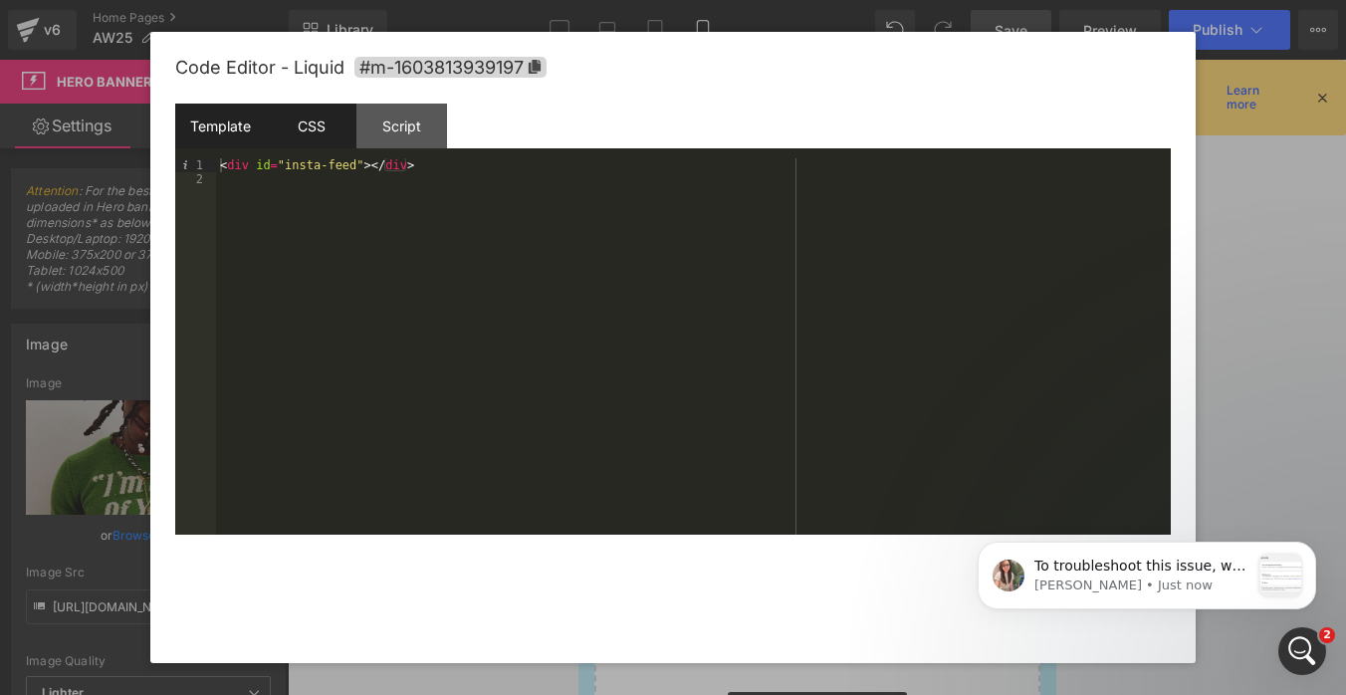
click at [316, 125] on div "CSS" at bounding box center [311, 126] width 91 height 45
click at [212, 126] on div "Template" at bounding box center [220, 126] width 91 height 45
click at [1208, 346] on div at bounding box center [673, 347] width 1346 height 695
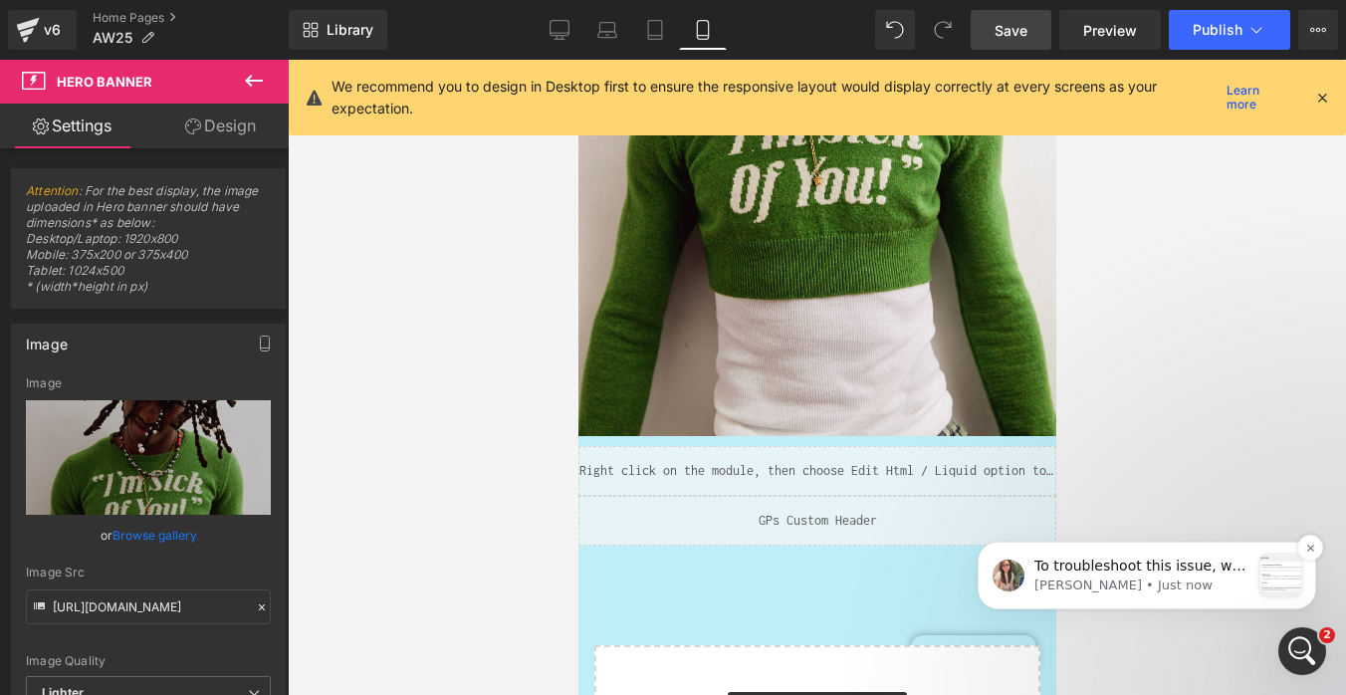
click at [1136, 564] on p "To troubleshoot this issue, we would like to have temporary access to your stor…" at bounding box center [1141, 566] width 215 height 20
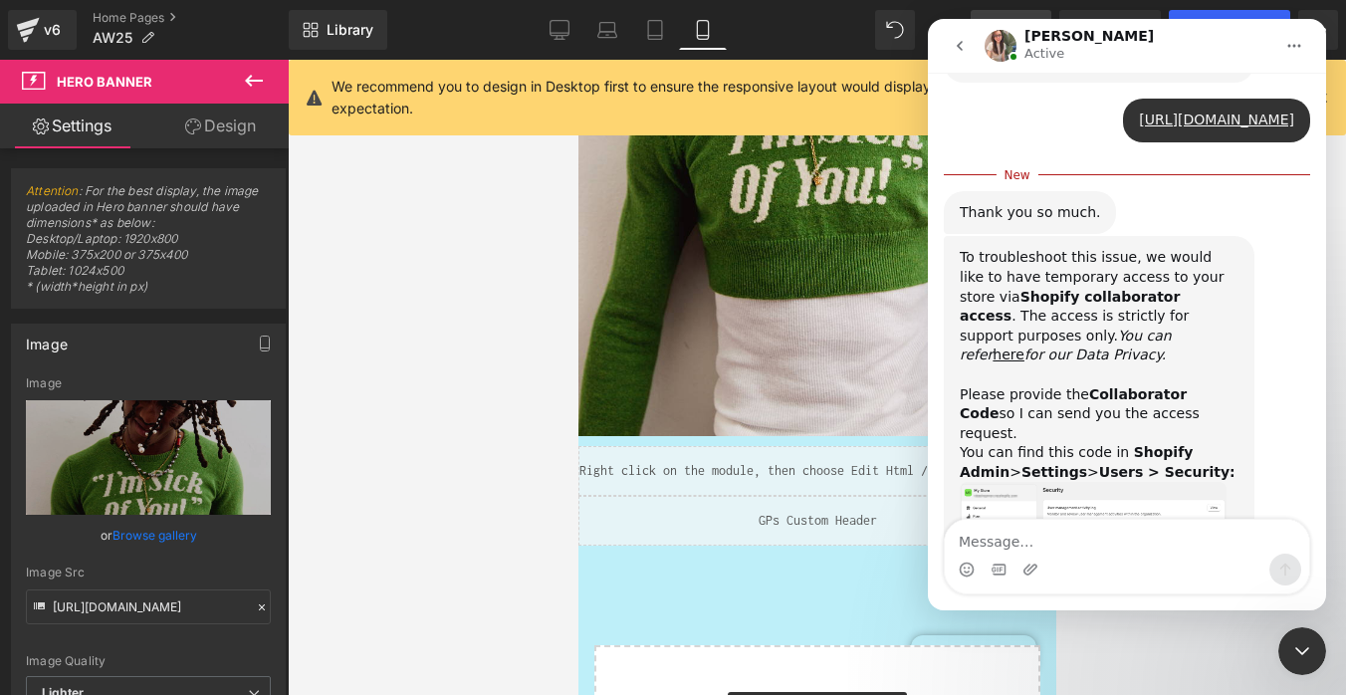
scroll to position [2866, 0]
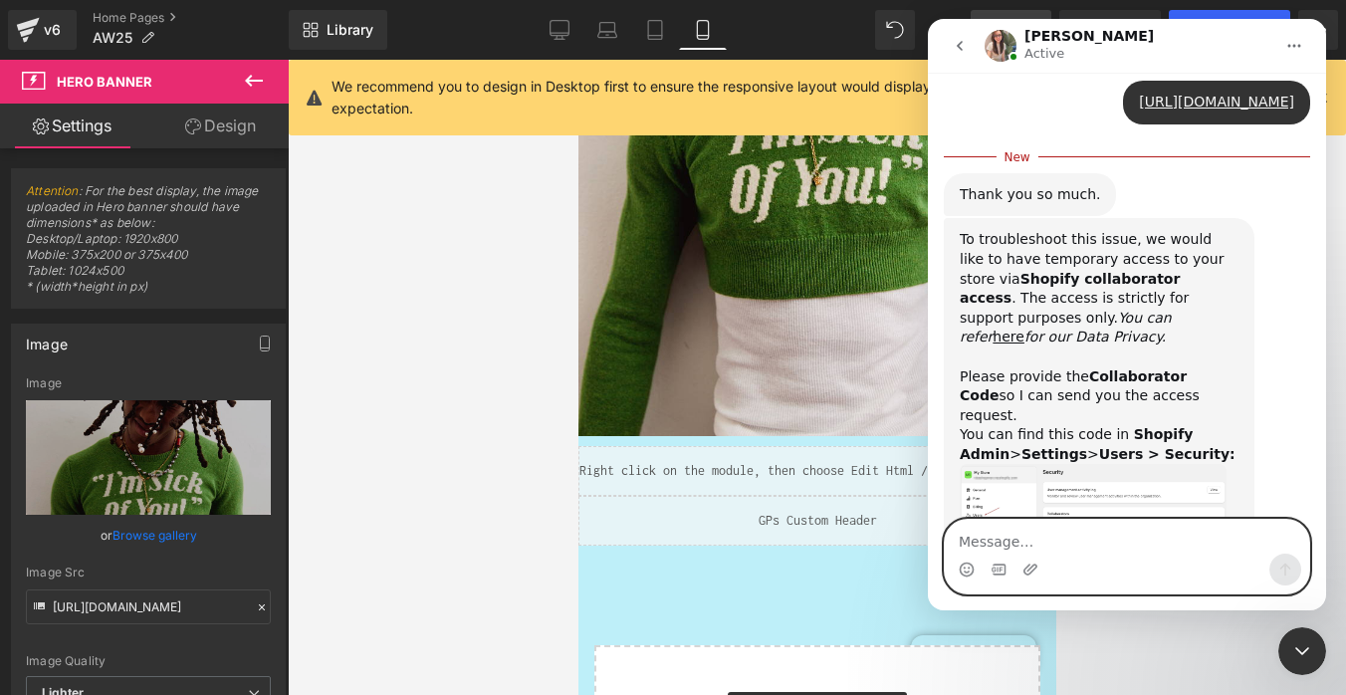
click at [1010, 534] on textarea "Message…" at bounding box center [1127, 537] width 364 height 34
paste textarea "5057"
type textarea "here is a code to collboarte - 5057"
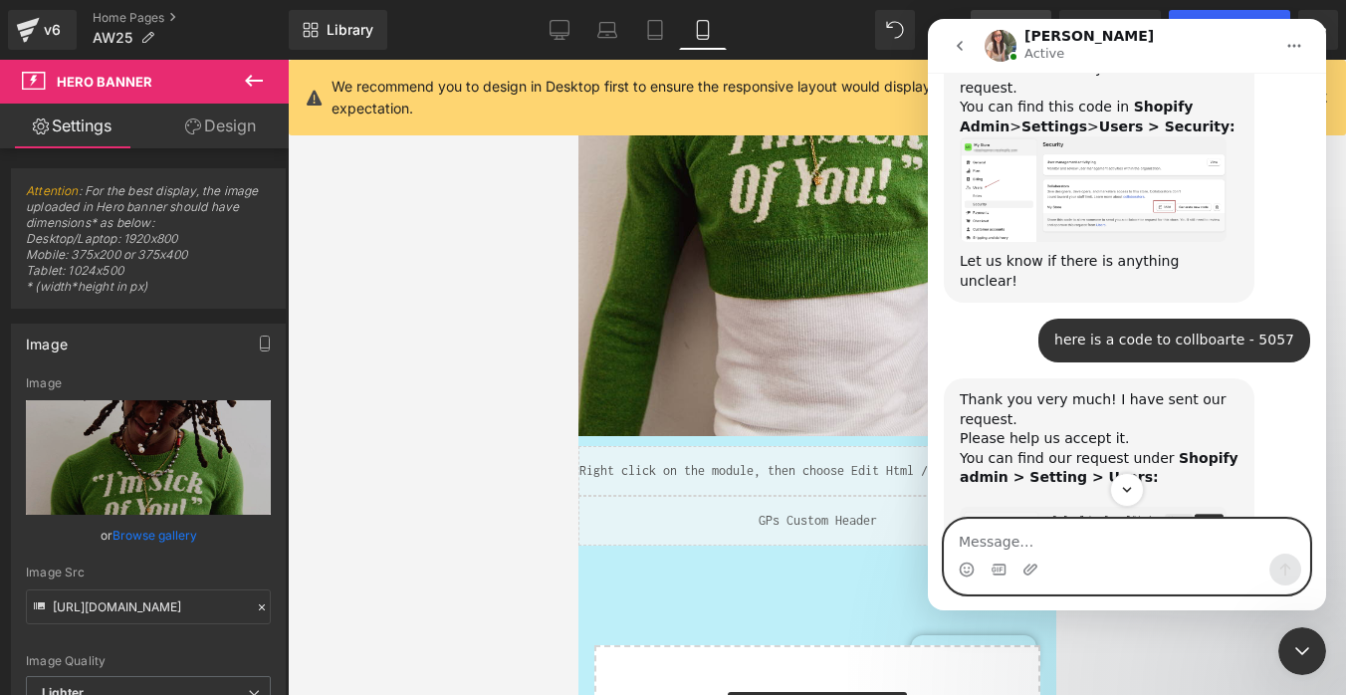
scroll to position [3166, 0]
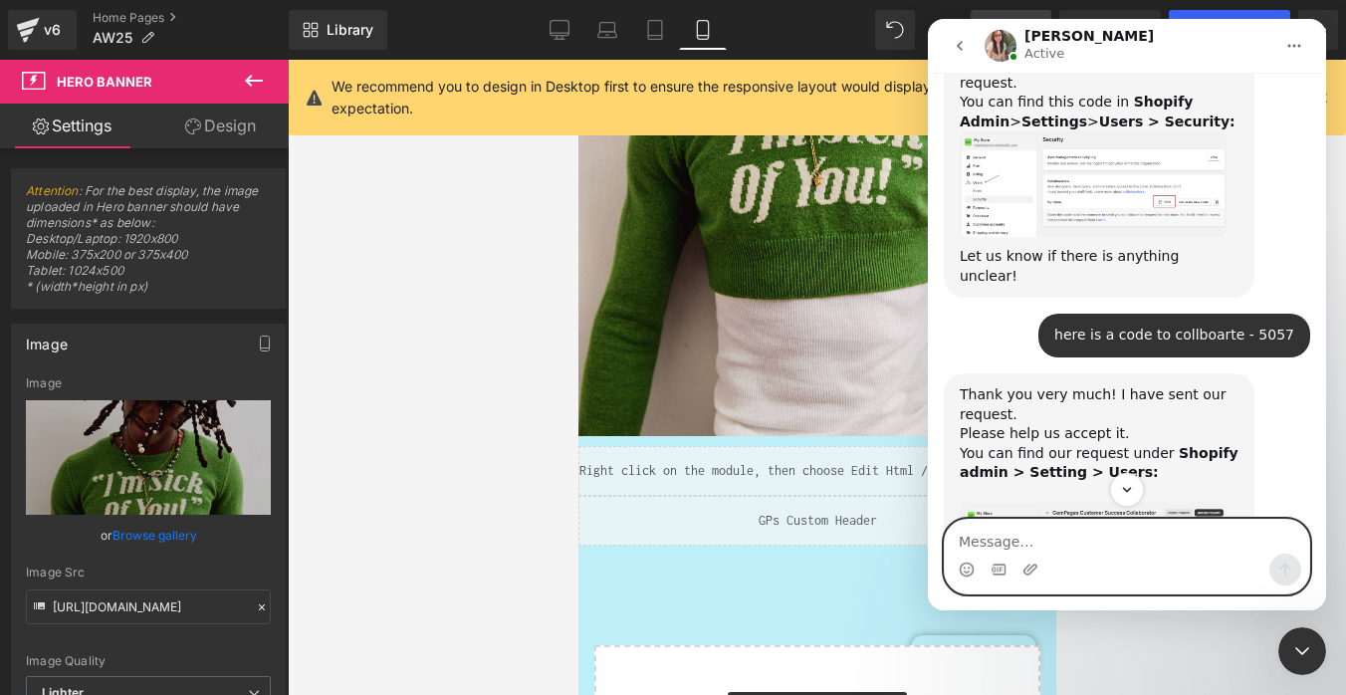
click at [983, 538] on textarea "Message…" at bounding box center [1127, 537] width 364 height 34
type textarea "I have just accepted"
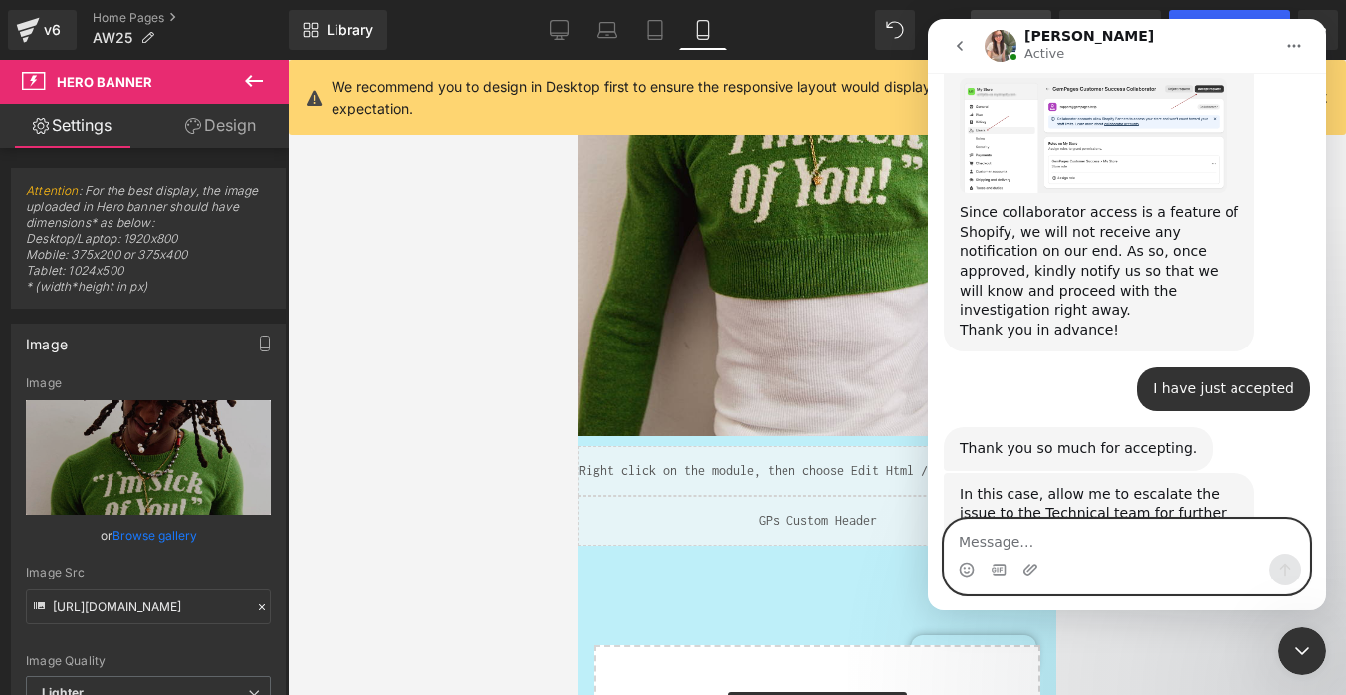
scroll to position [3592, 0]
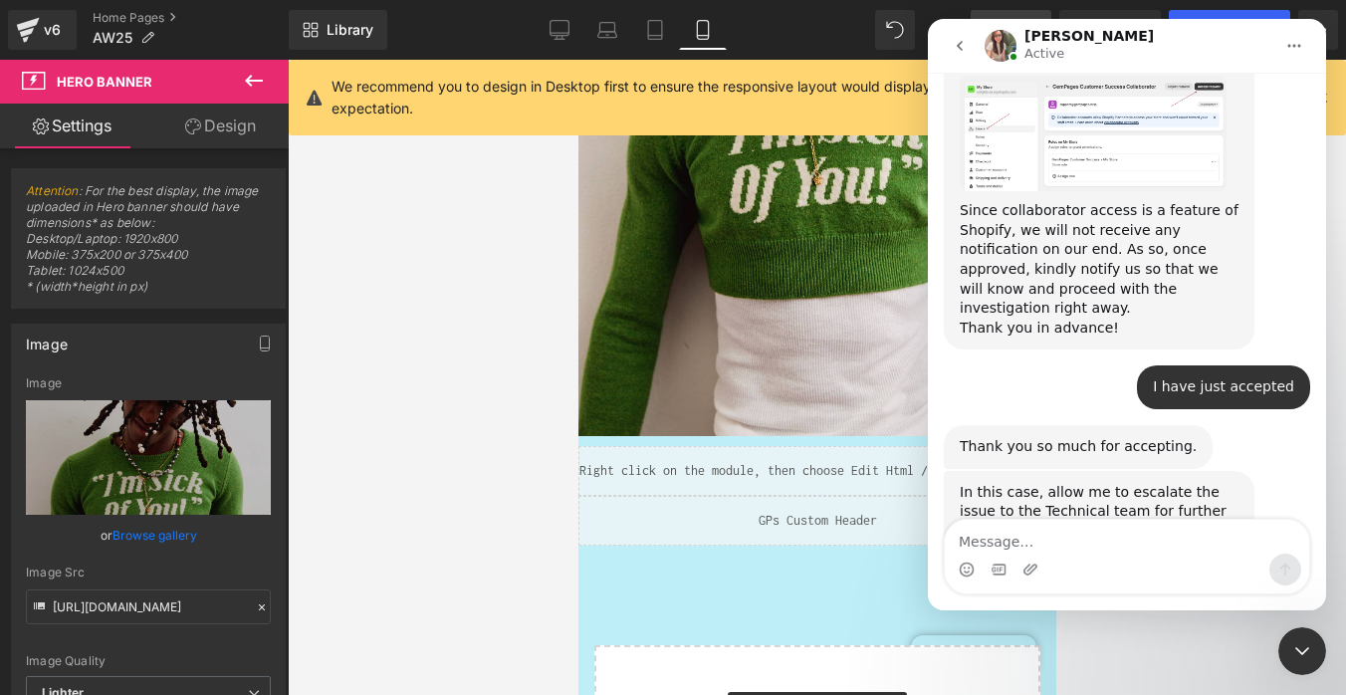
click at [961, 47] on icon "go back" at bounding box center [959, 46] width 16 height 16
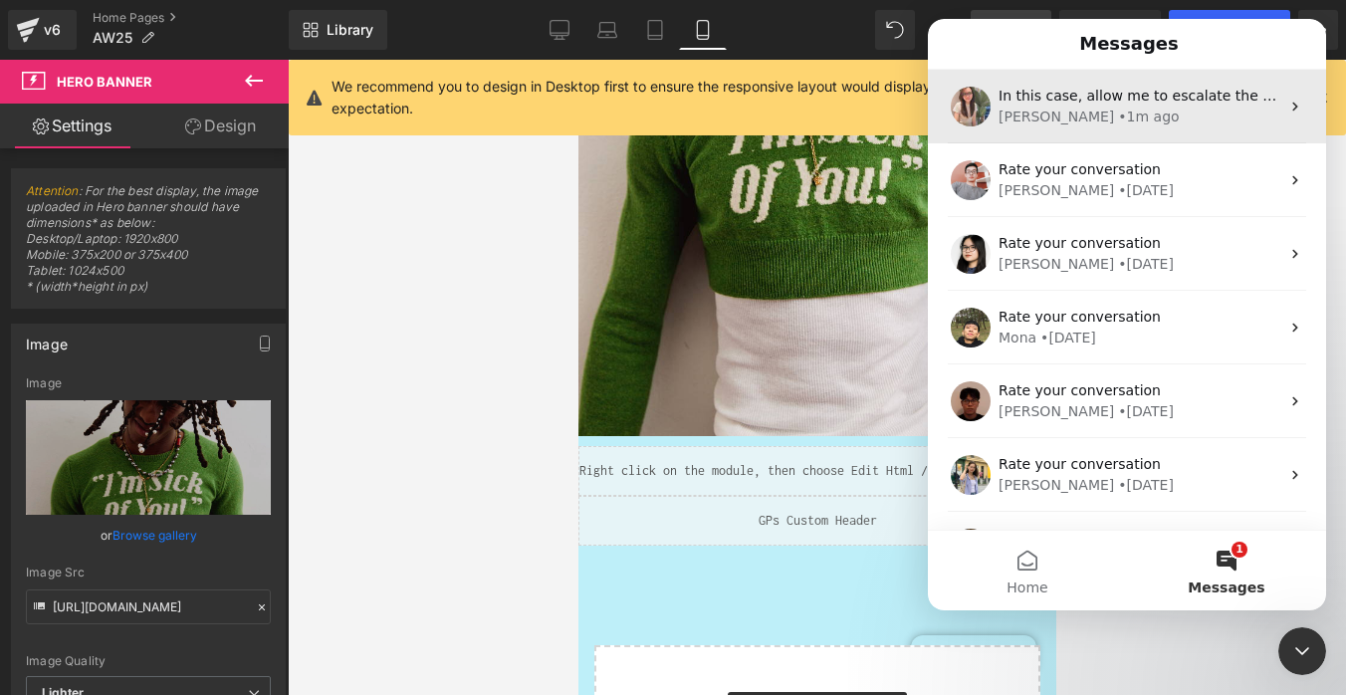
scroll to position [0, 0]
click at [1071, 105] on div "In this case, allow me to escalate the issue to the Technical team for further …" at bounding box center [1138, 96] width 281 height 21
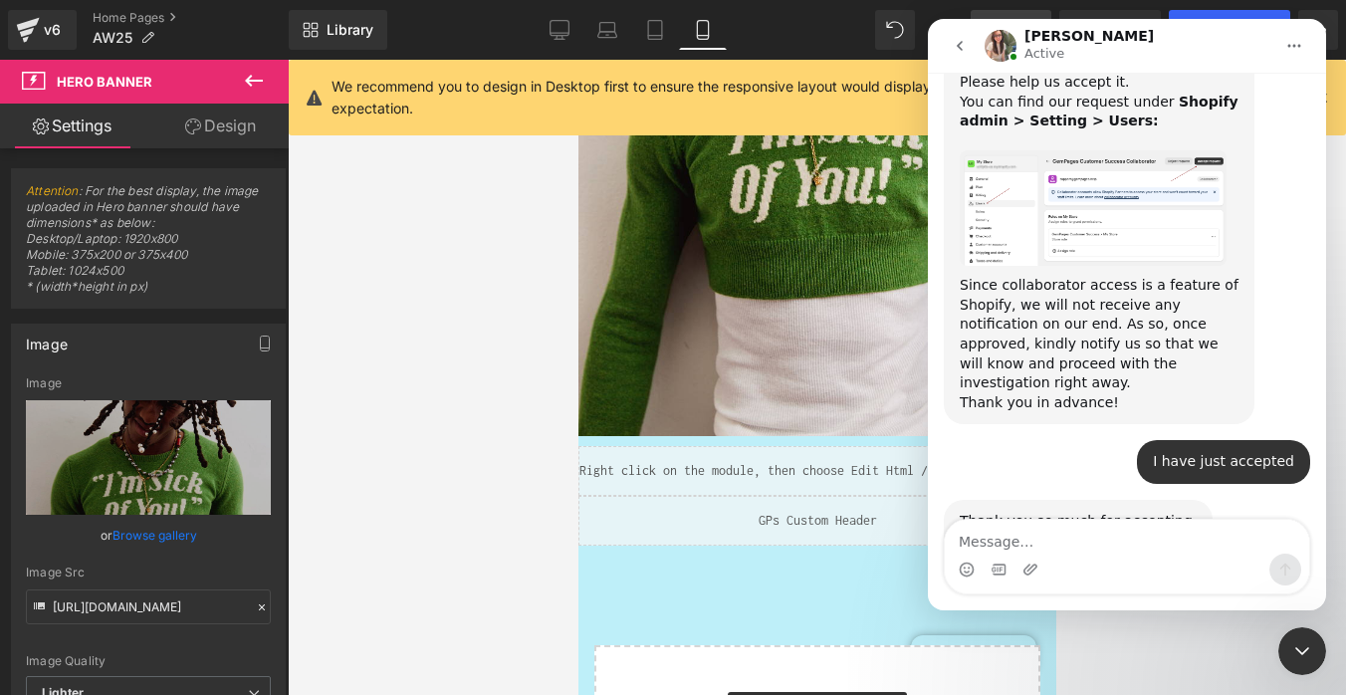
scroll to position [3592, 0]
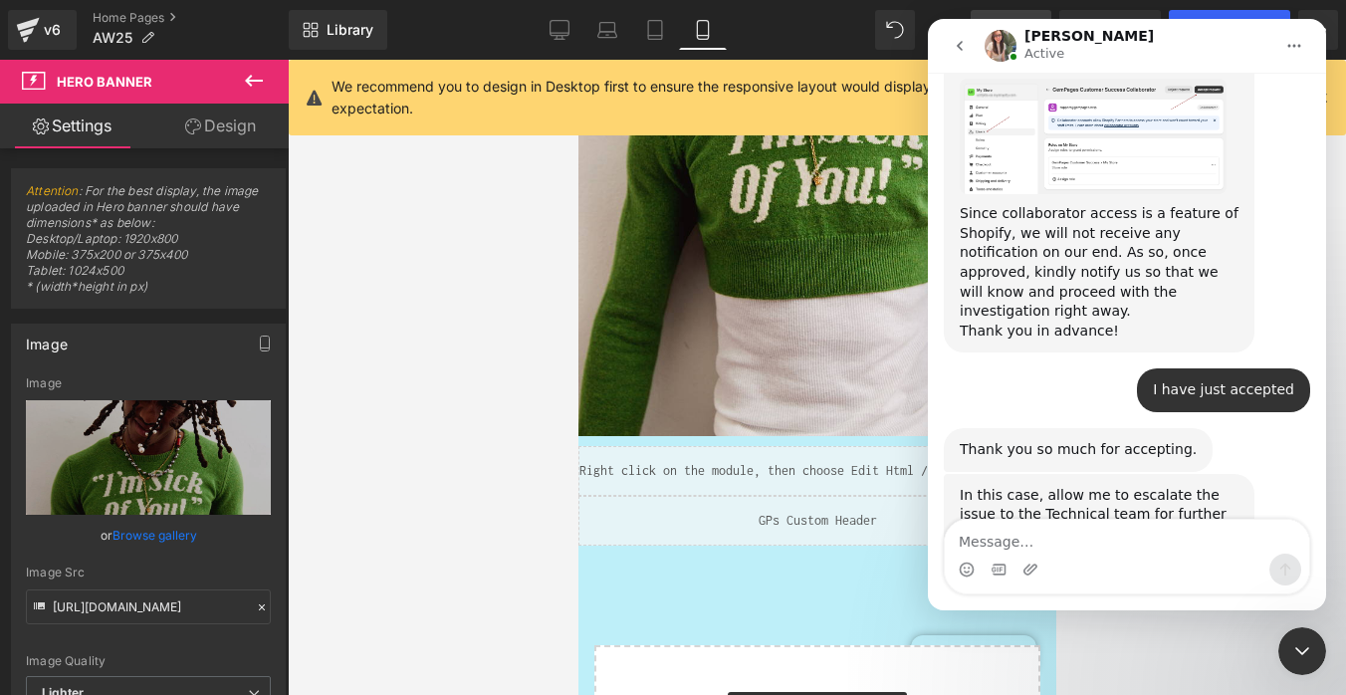
click at [965, 51] on icon "go back" at bounding box center [959, 46] width 16 height 16
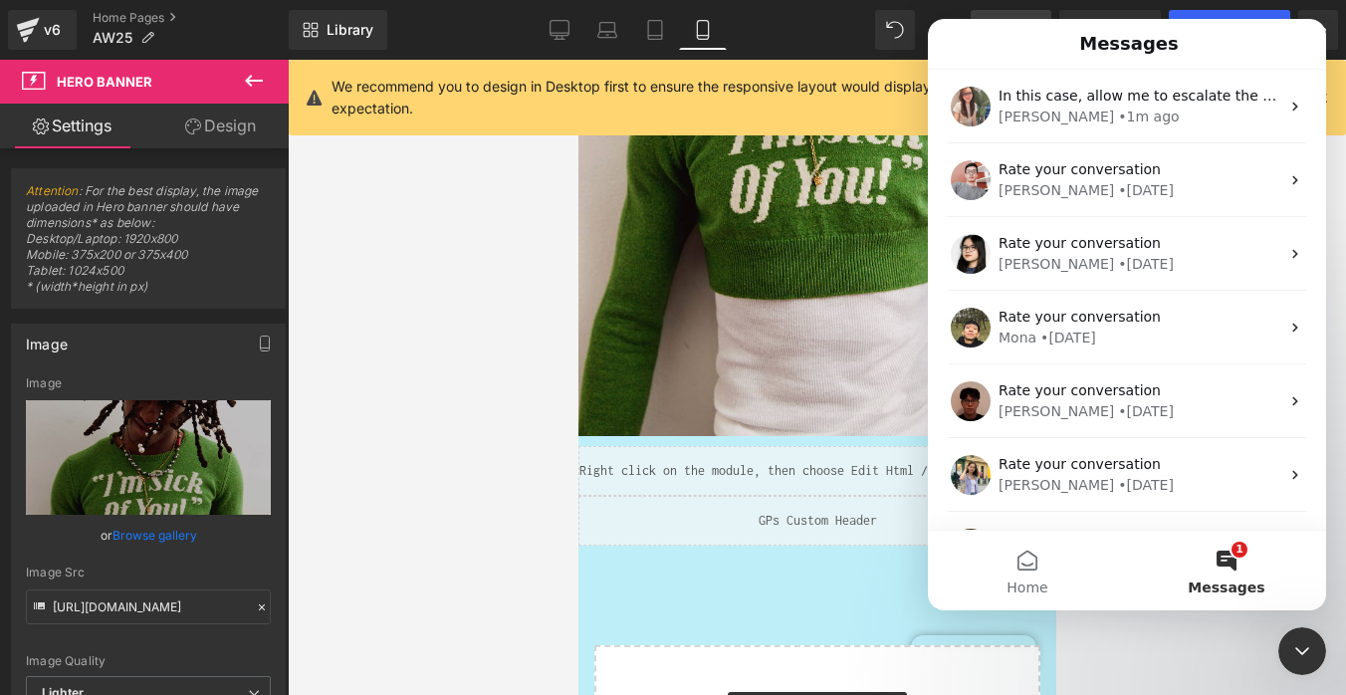
scroll to position [0, 0]
click at [1234, 559] on button "1 Messages" at bounding box center [1226, 570] width 199 height 80
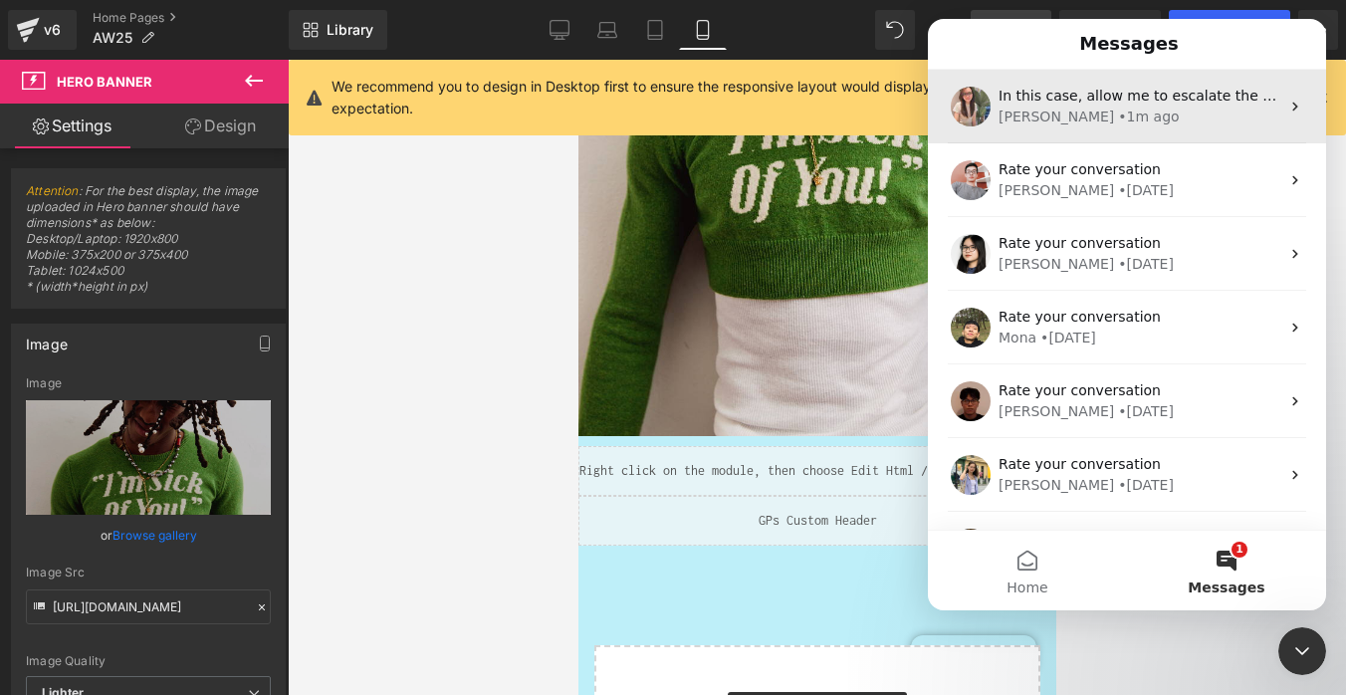
click at [1083, 106] on div "[PERSON_NAME] • 1m ago" at bounding box center [1138, 116] width 281 height 21
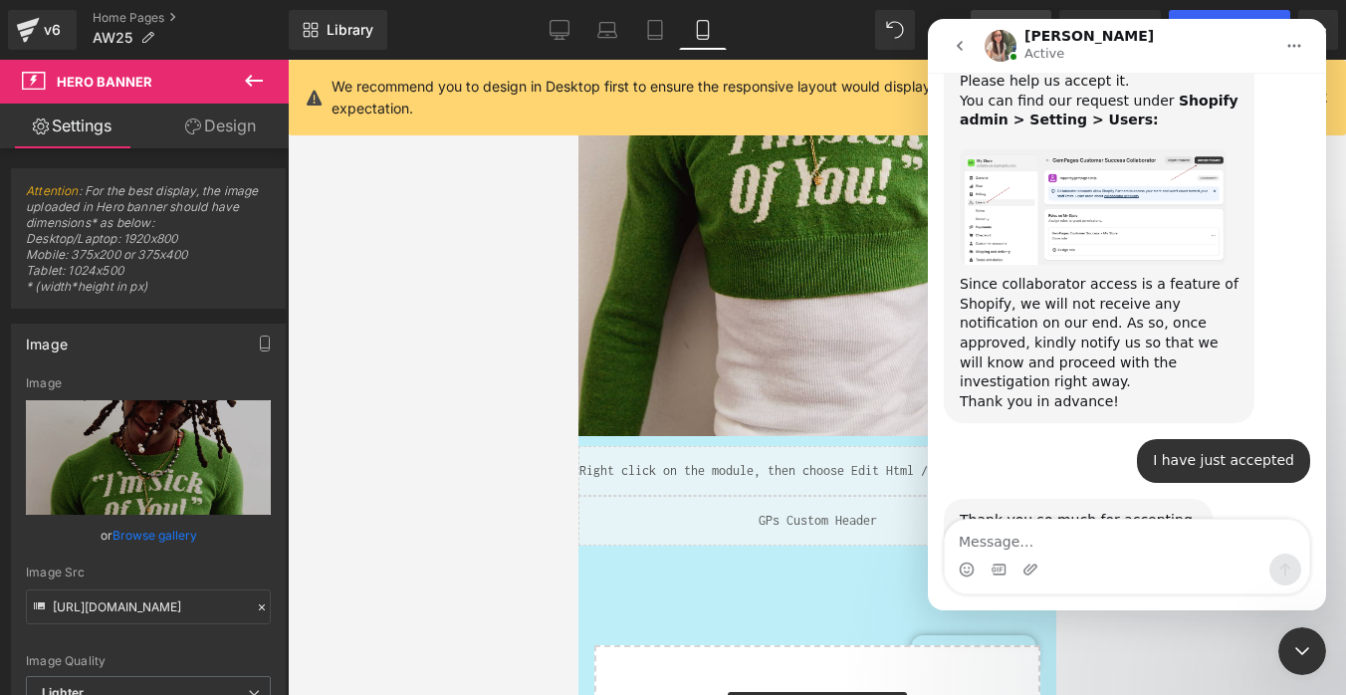
scroll to position [3592, 0]
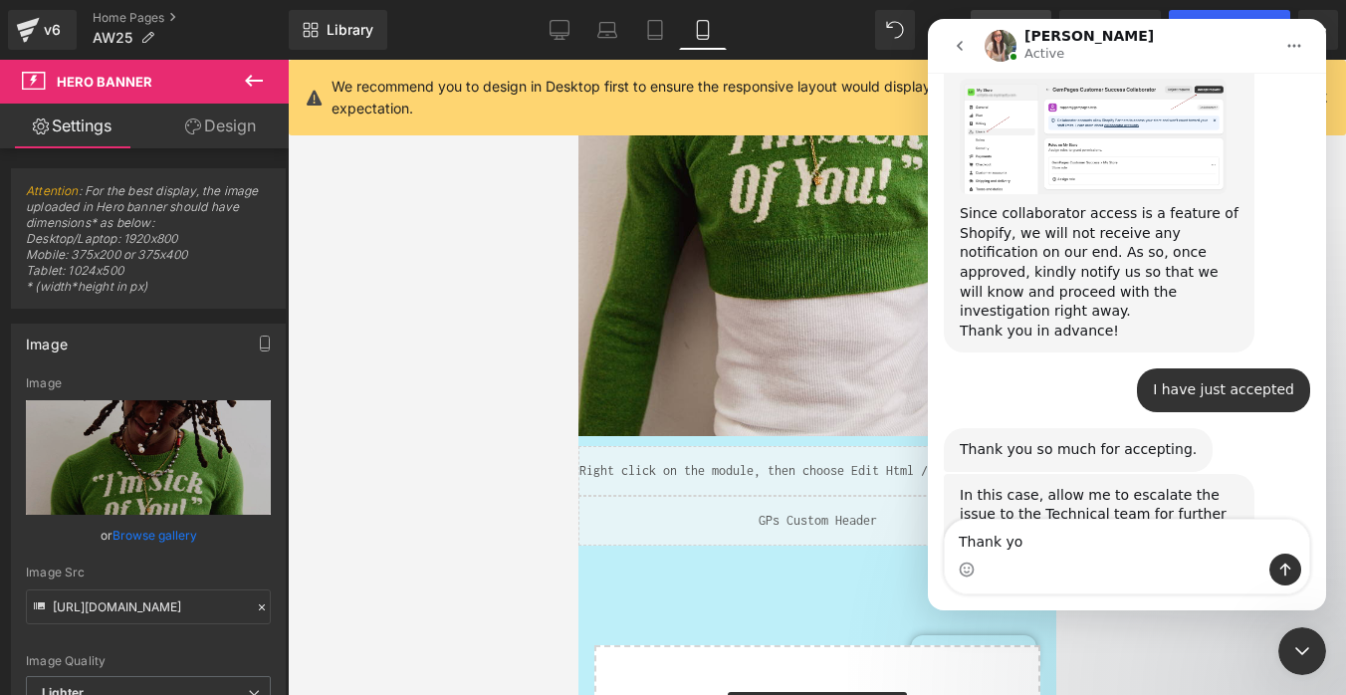
type textarea "Thank you"
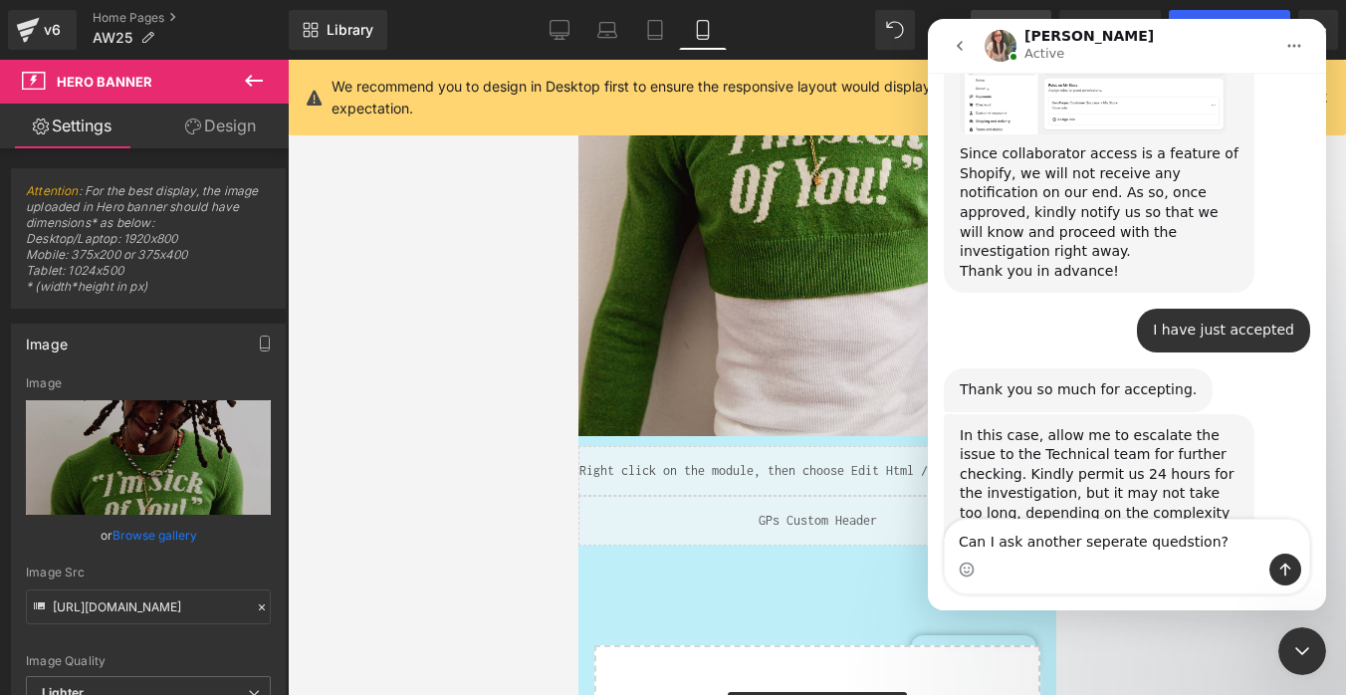
scroll to position [3728, 0]
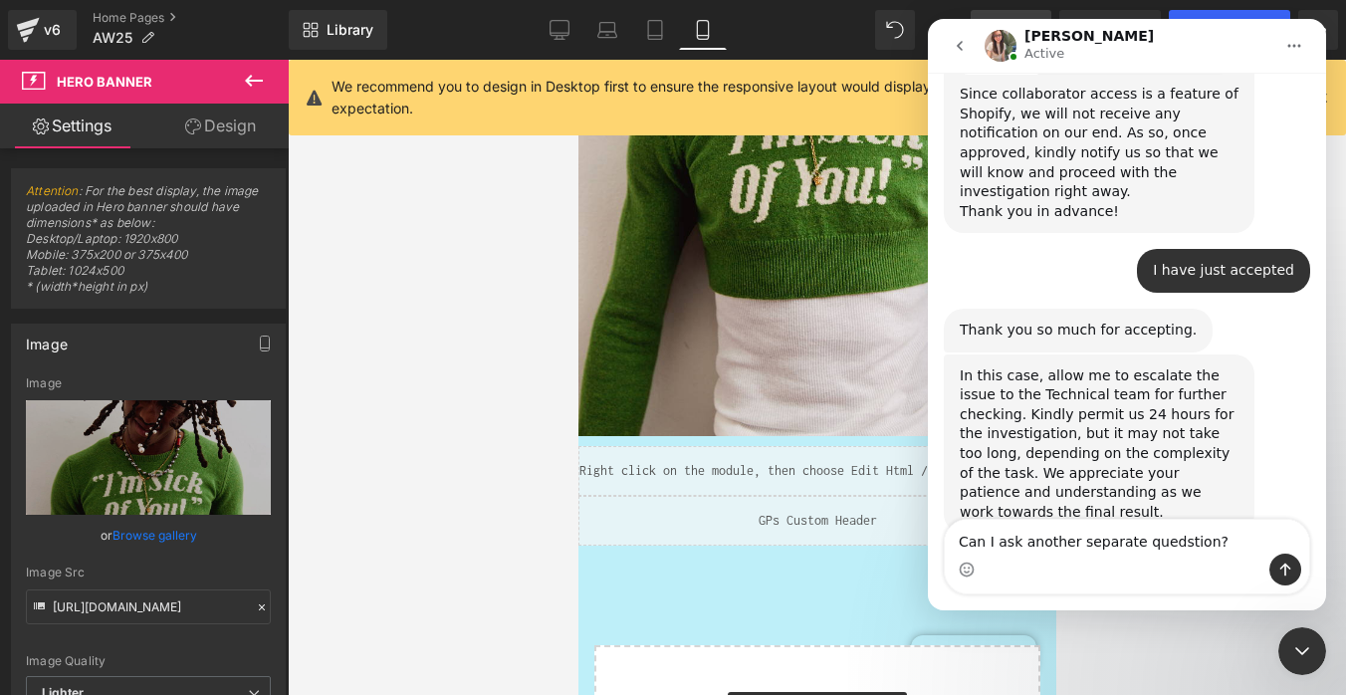
type textarea "Can I ask another separate question?"
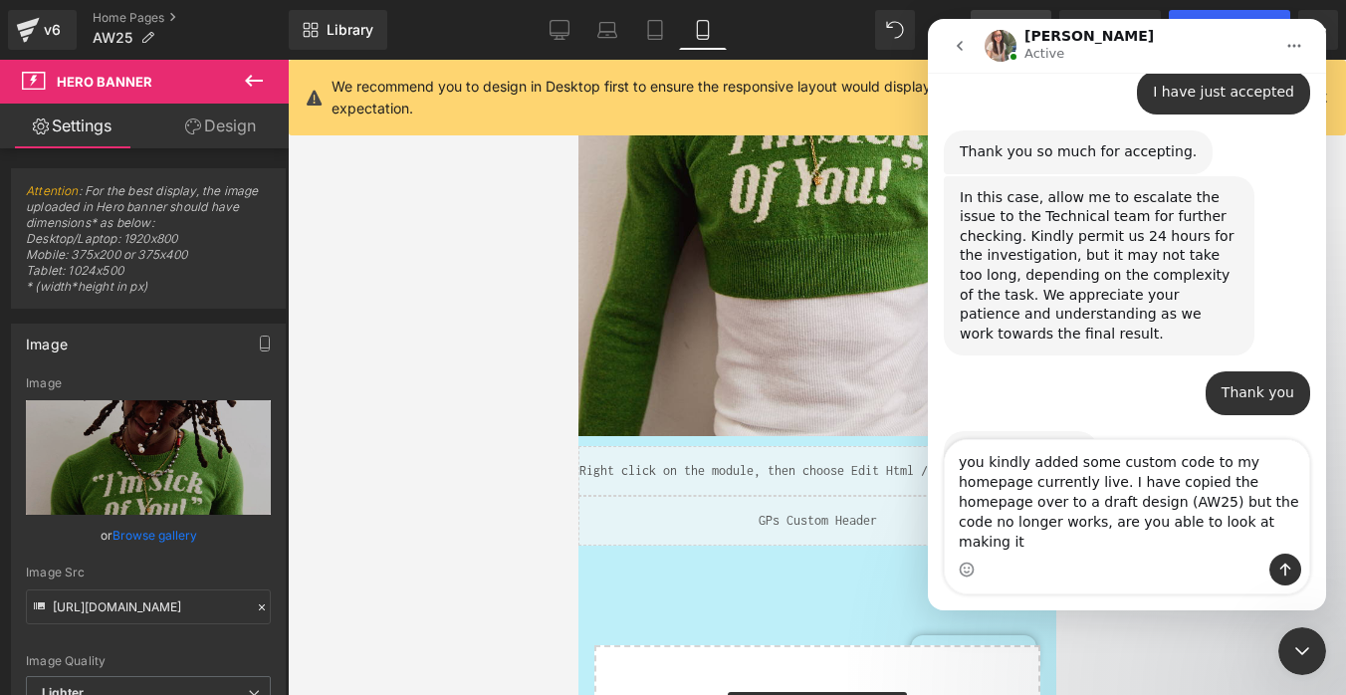
scroll to position [3909, 0]
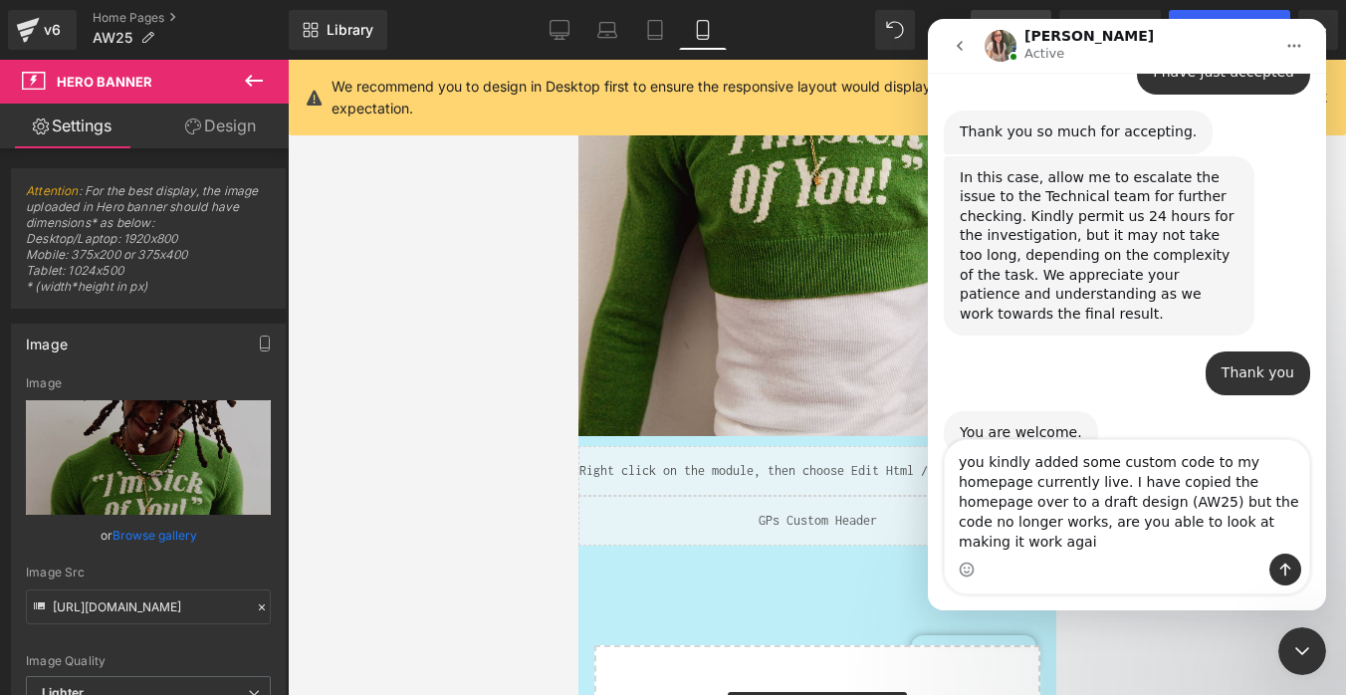
type textarea "you kindly added some custom code to my homepage currently live. I have copied …"
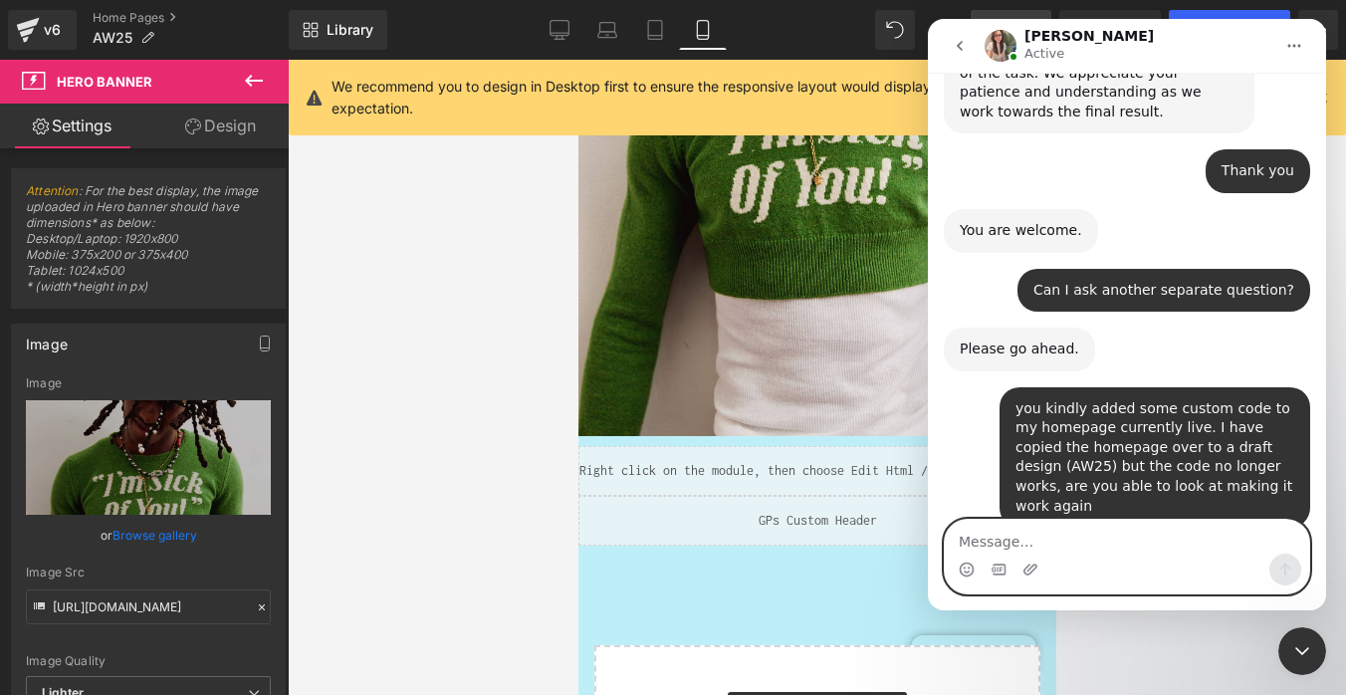
scroll to position [4130, 0]
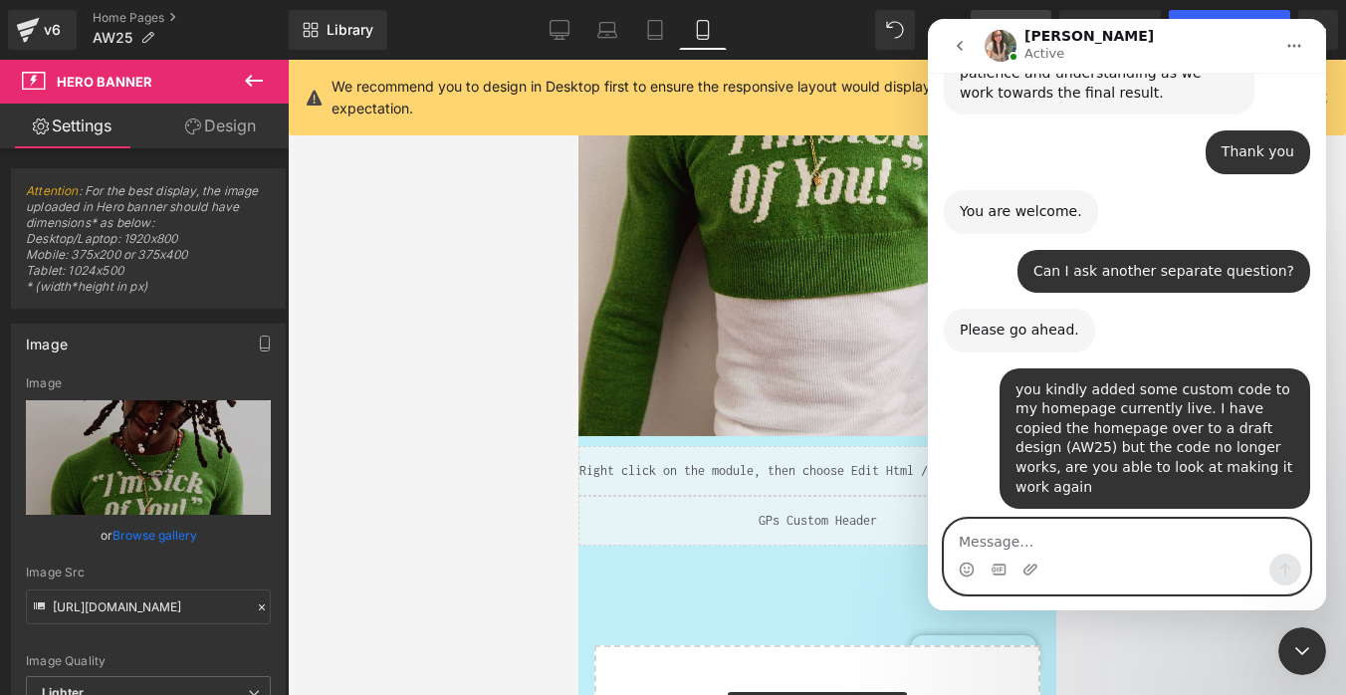
click at [1067, 536] on textarea "Message…" at bounding box center [1127, 537] width 364 height 34
type textarea "yes"
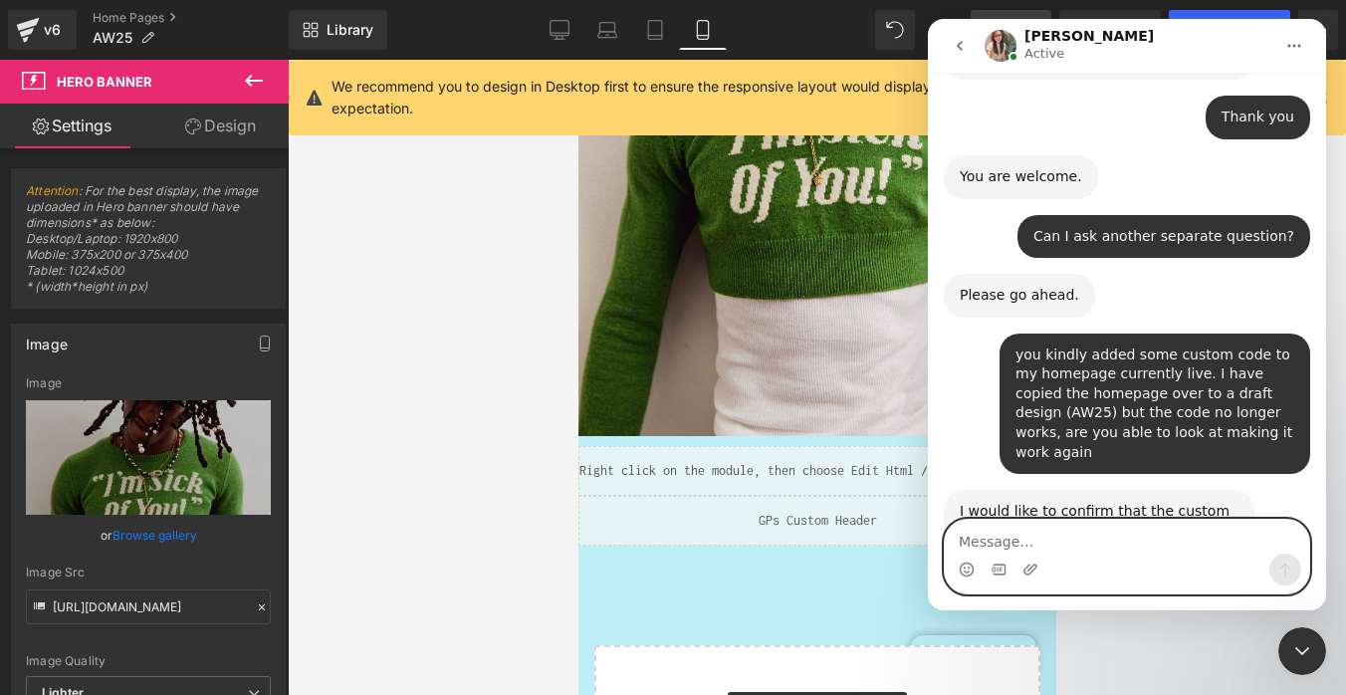
scroll to position [4189, 0]
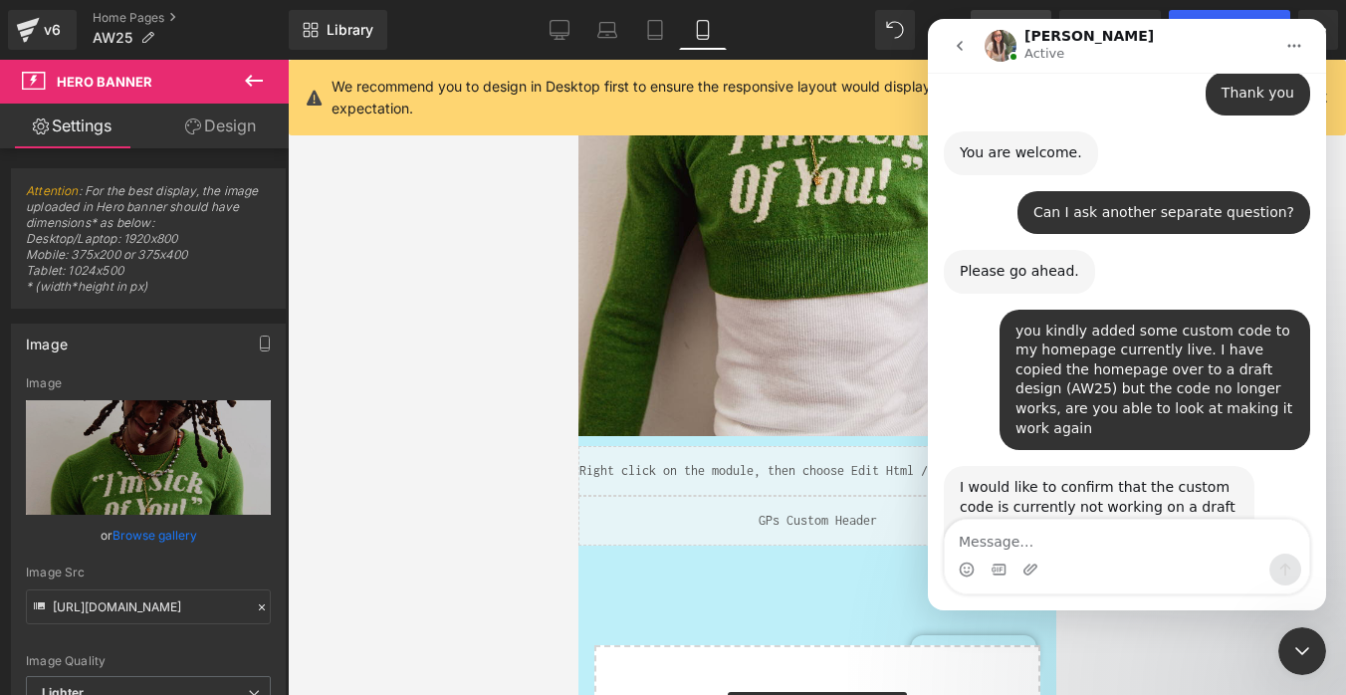
click at [965, 39] on icon "go back" at bounding box center [959, 46] width 16 height 16
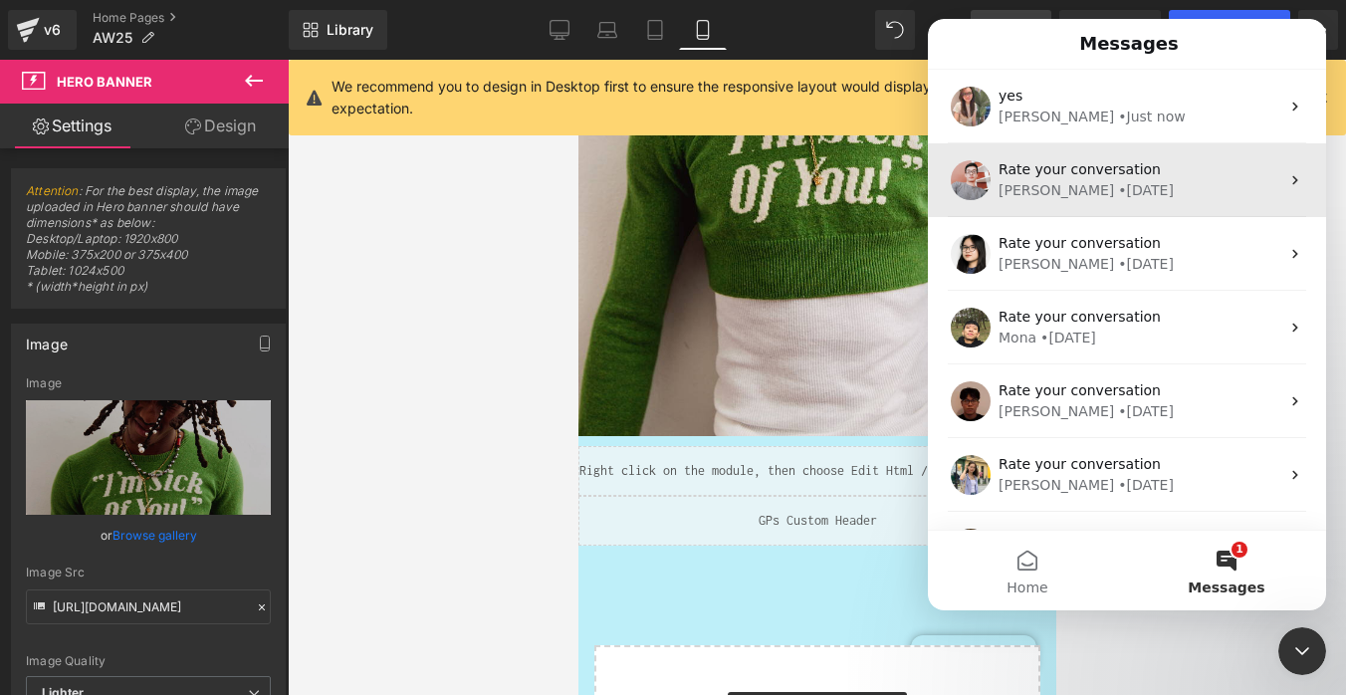
scroll to position [0, 0]
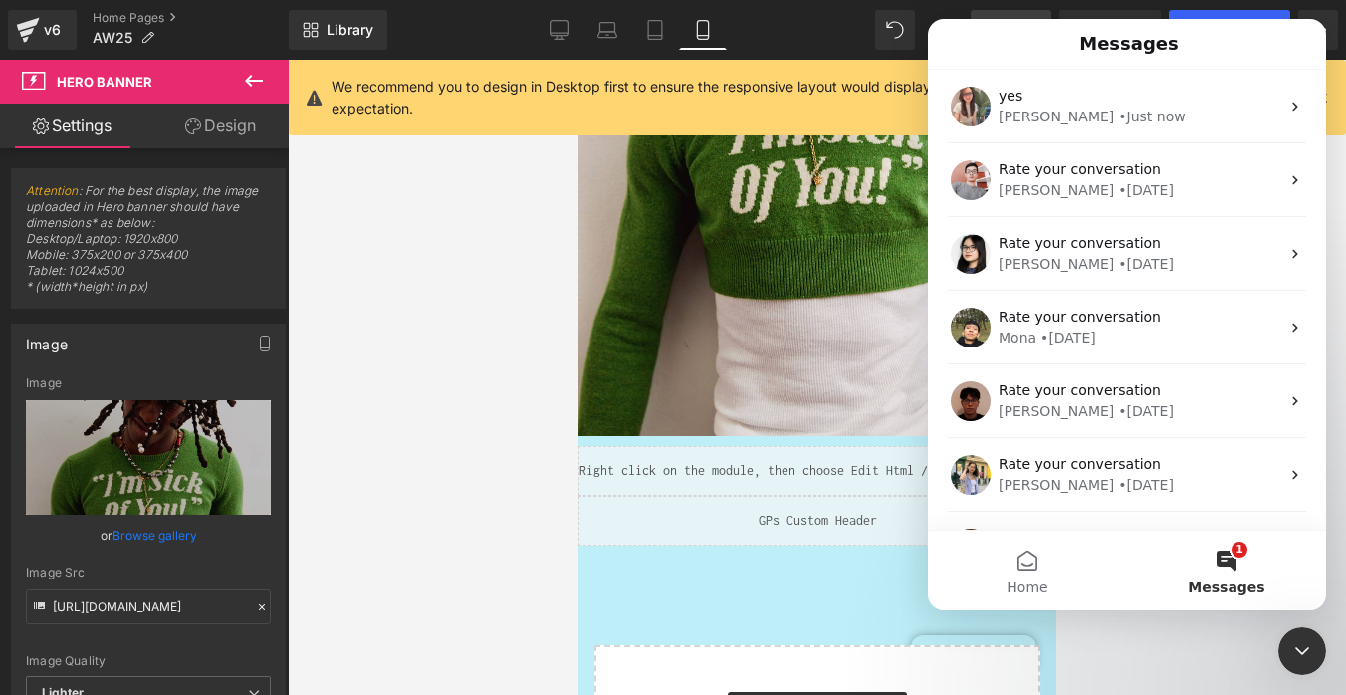
click at [539, 24] on div at bounding box center [673, 317] width 1346 height 635
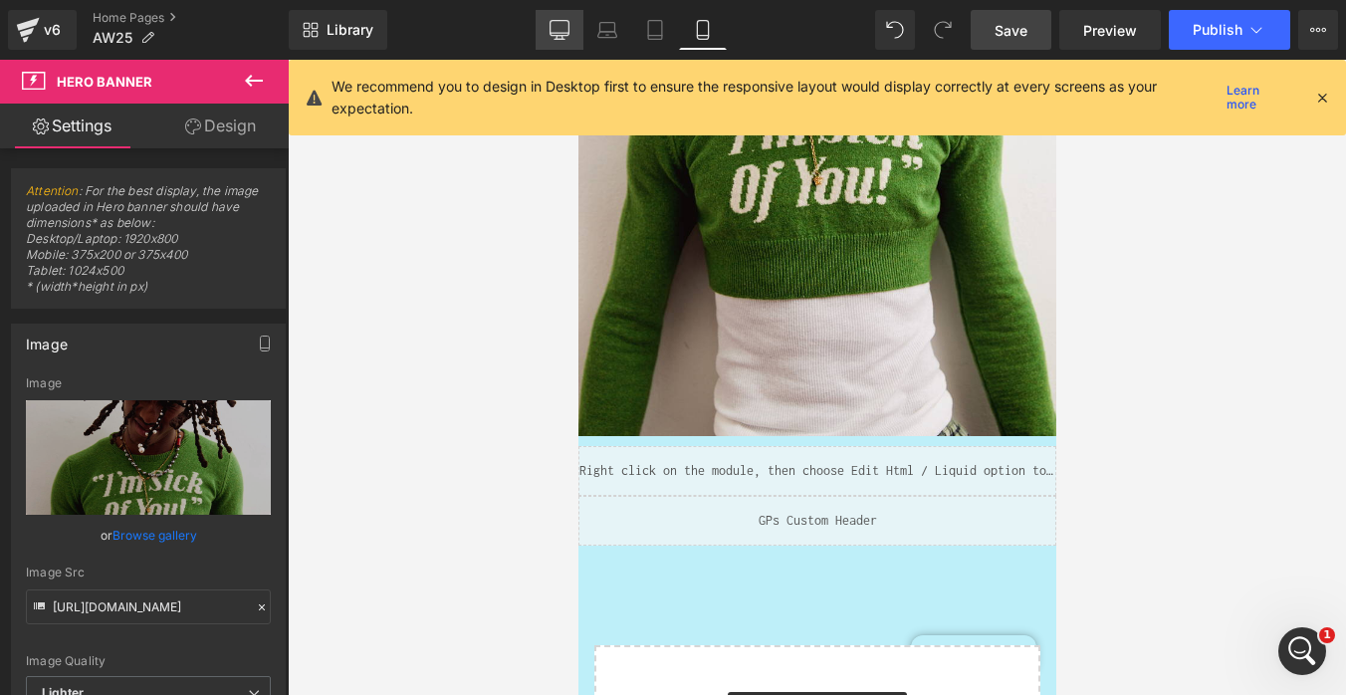
click at [562, 28] on icon at bounding box center [559, 30] width 20 height 20
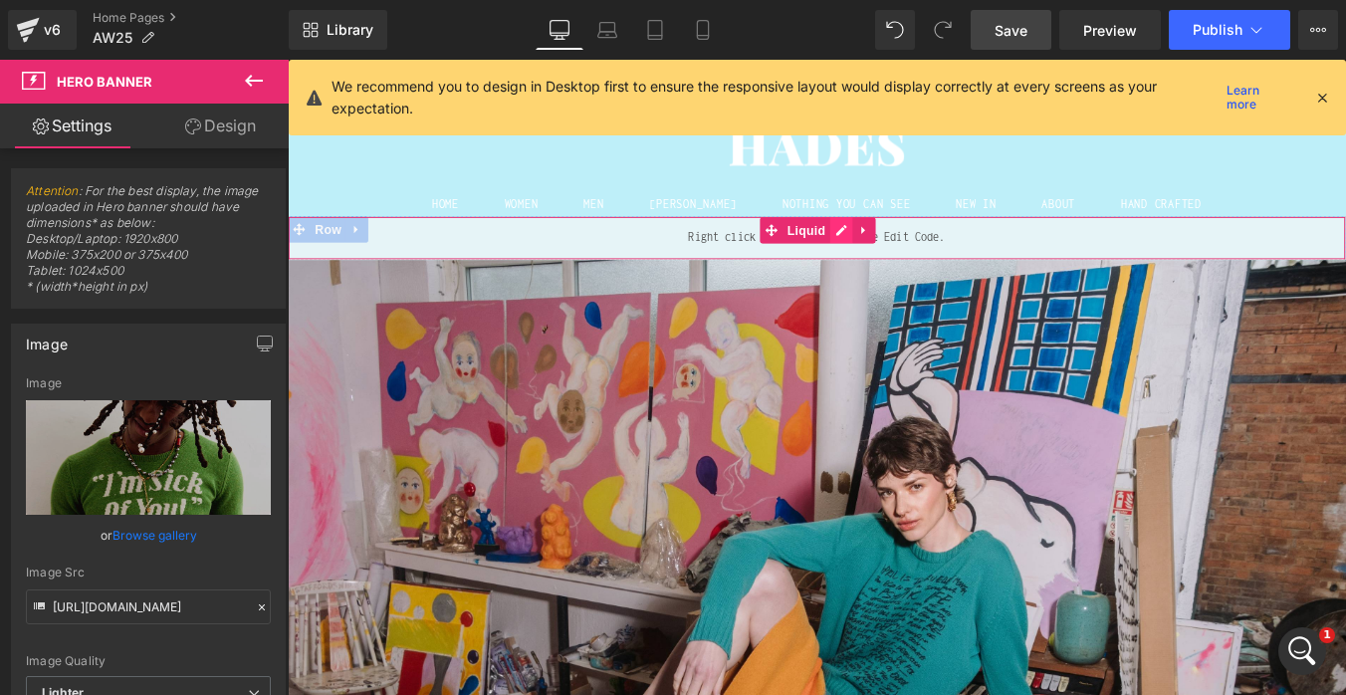
click at [920, 253] on div "Liquid" at bounding box center [890, 263] width 1204 height 50
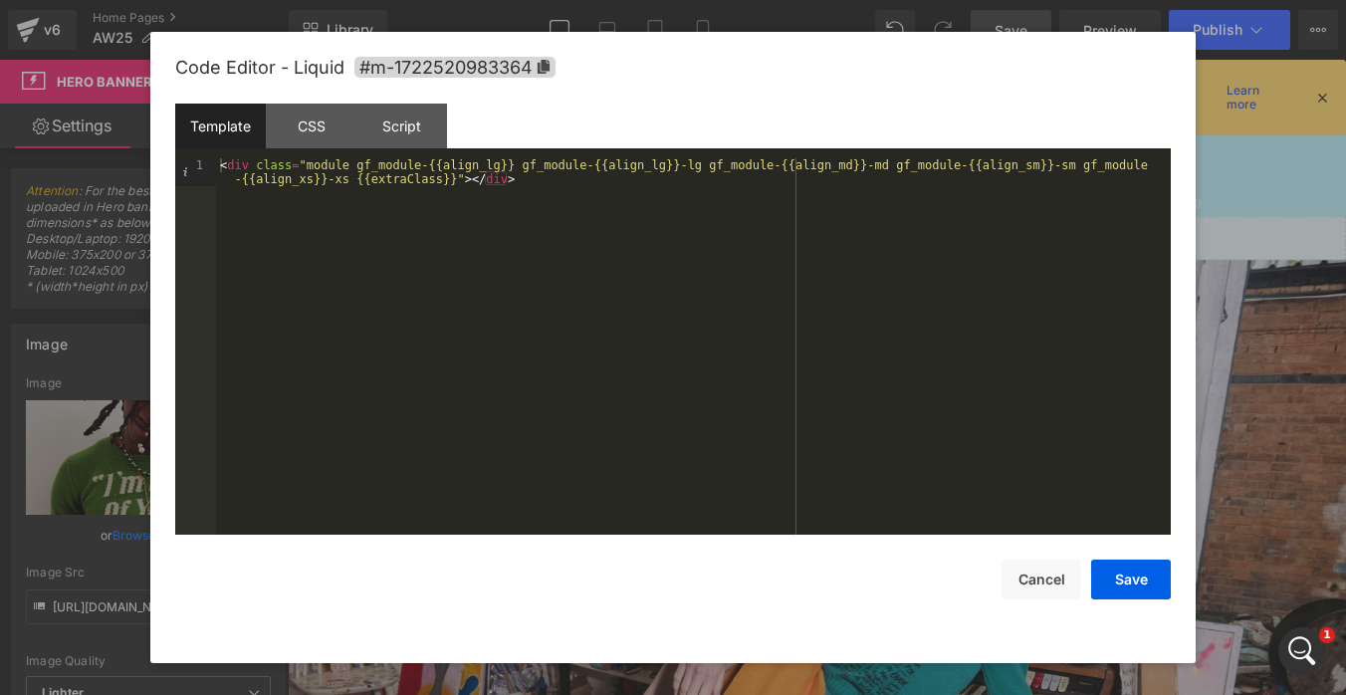
click at [1261, 369] on div at bounding box center [673, 347] width 1346 height 695
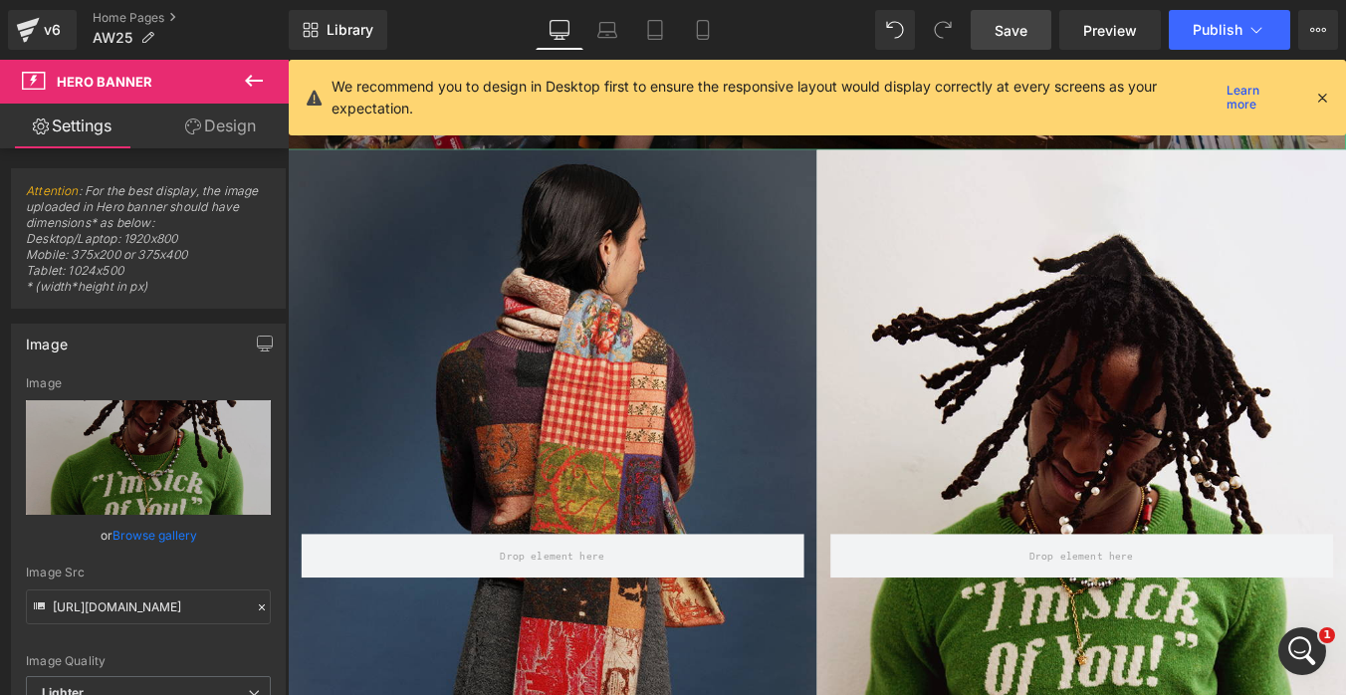
scroll to position [1129, 0]
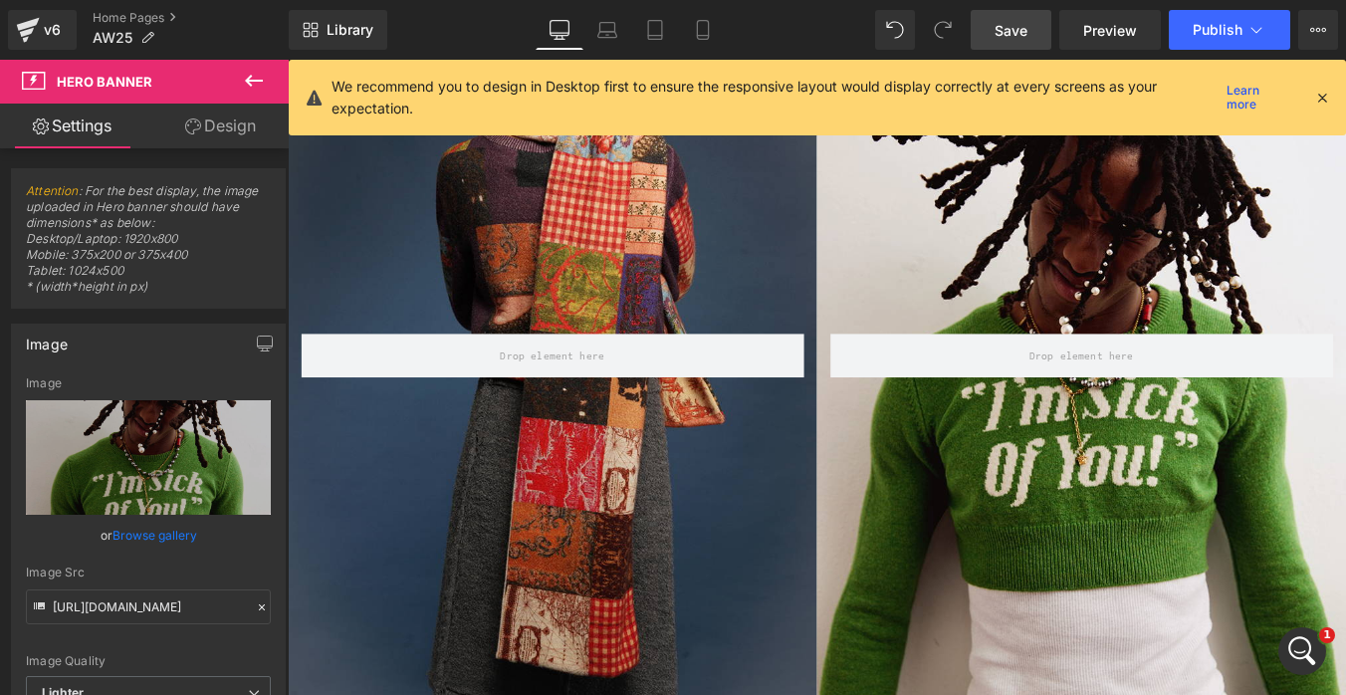
click at [1301, 665] on div "Open Intercom Messenger" at bounding box center [1302, 651] width 66 height 66
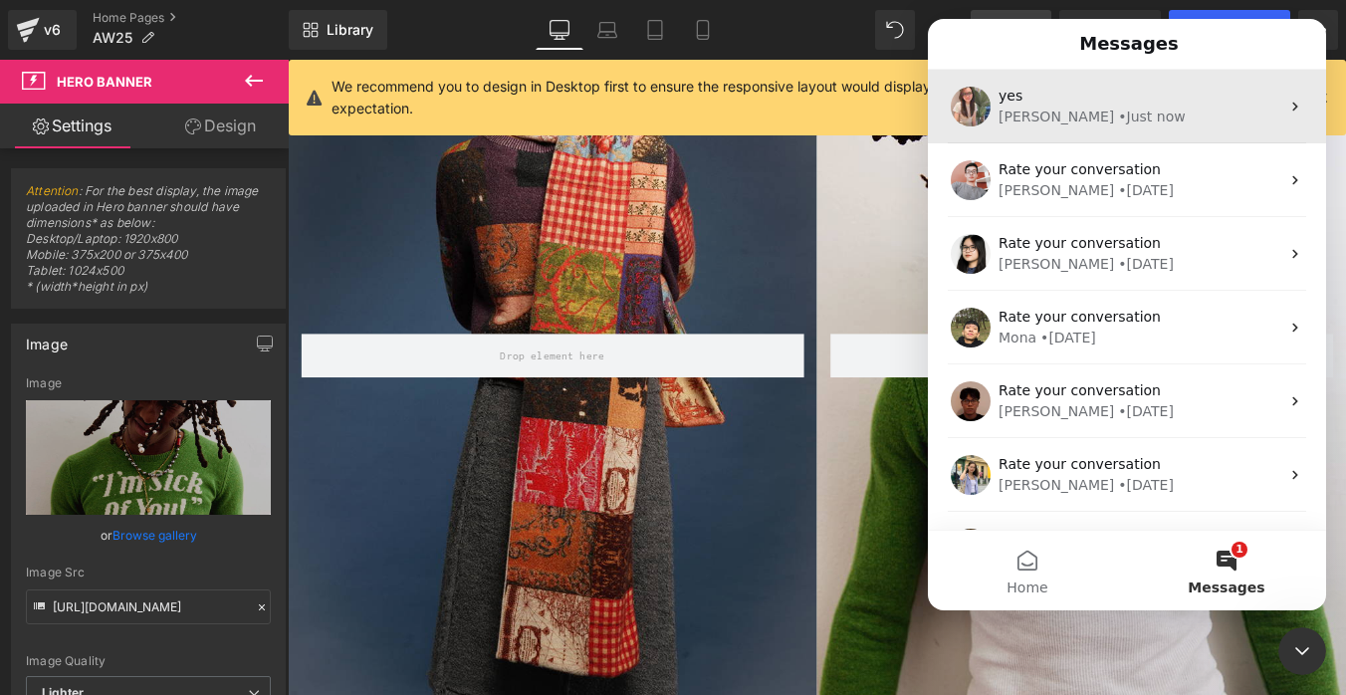
click at [1118, 121] on div "• Just now" at bounding box center [1151, 116] width 67 height 21
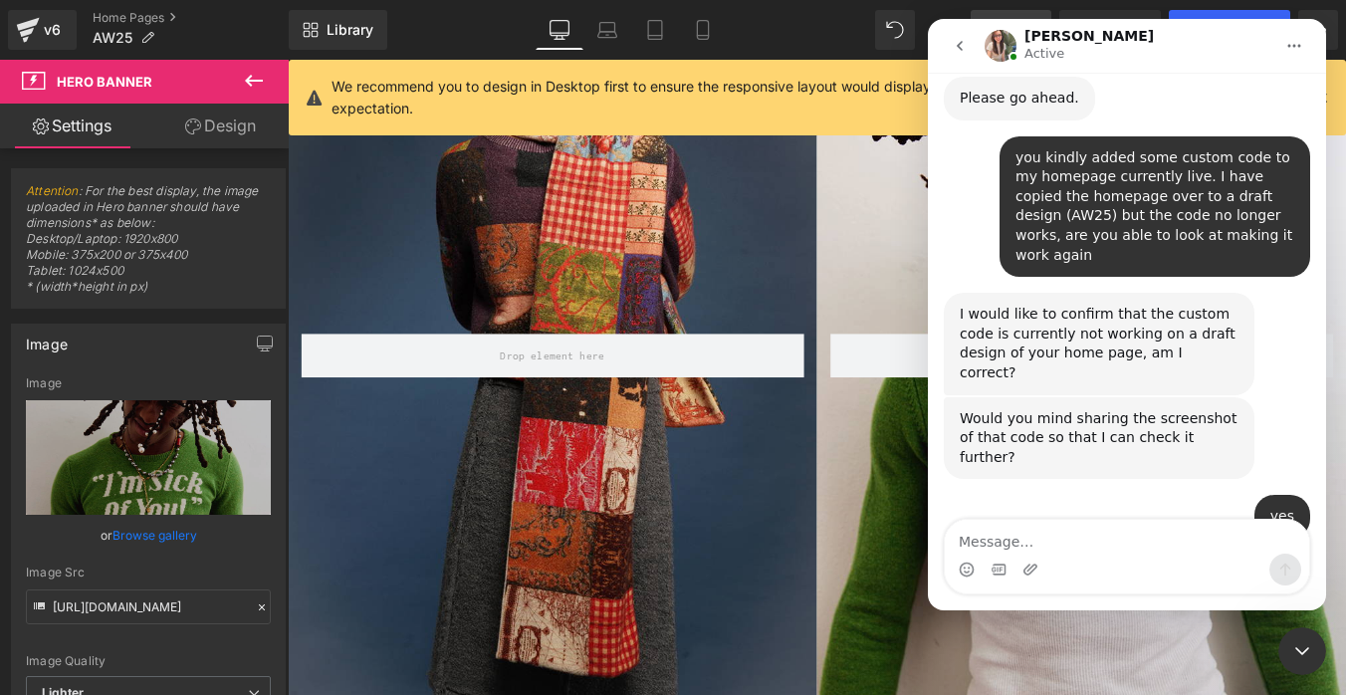
scroll to position [4369, 0]
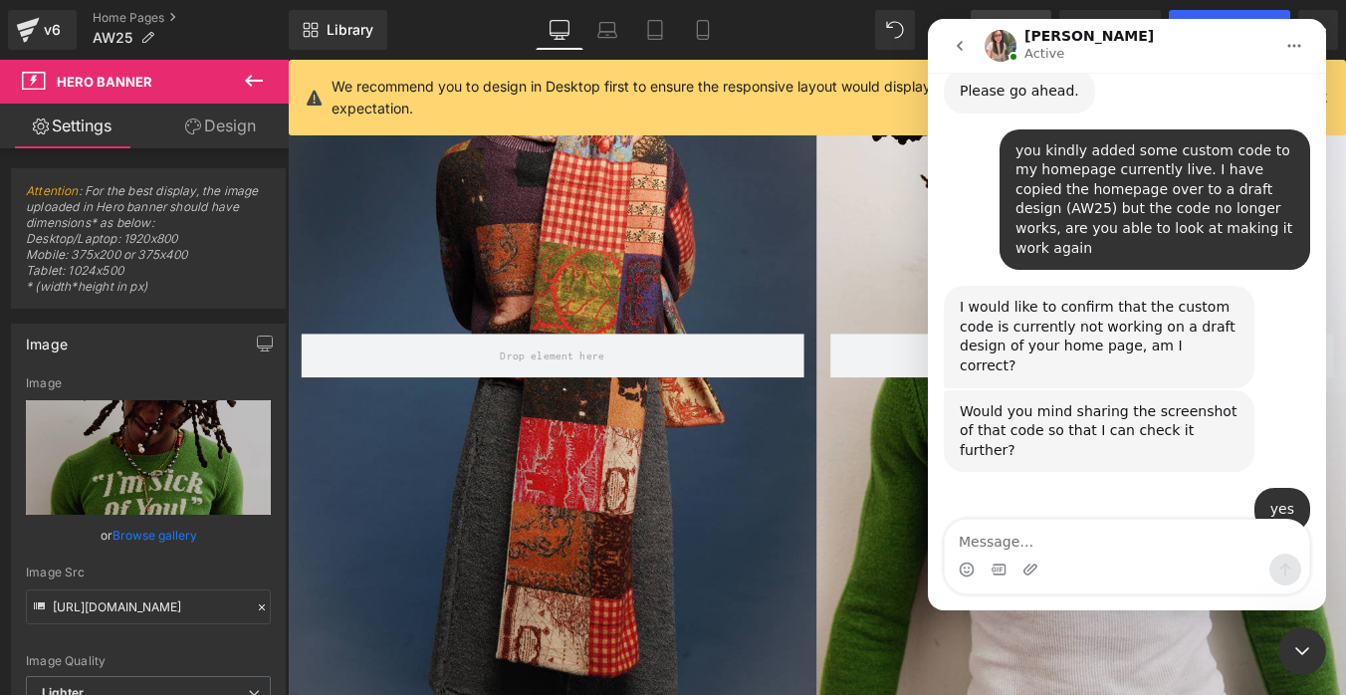
click at [1013, 535] on textarea "Message…" at bounding box center [1127, 537] width 364 height 34
type textarea "I think it is this"
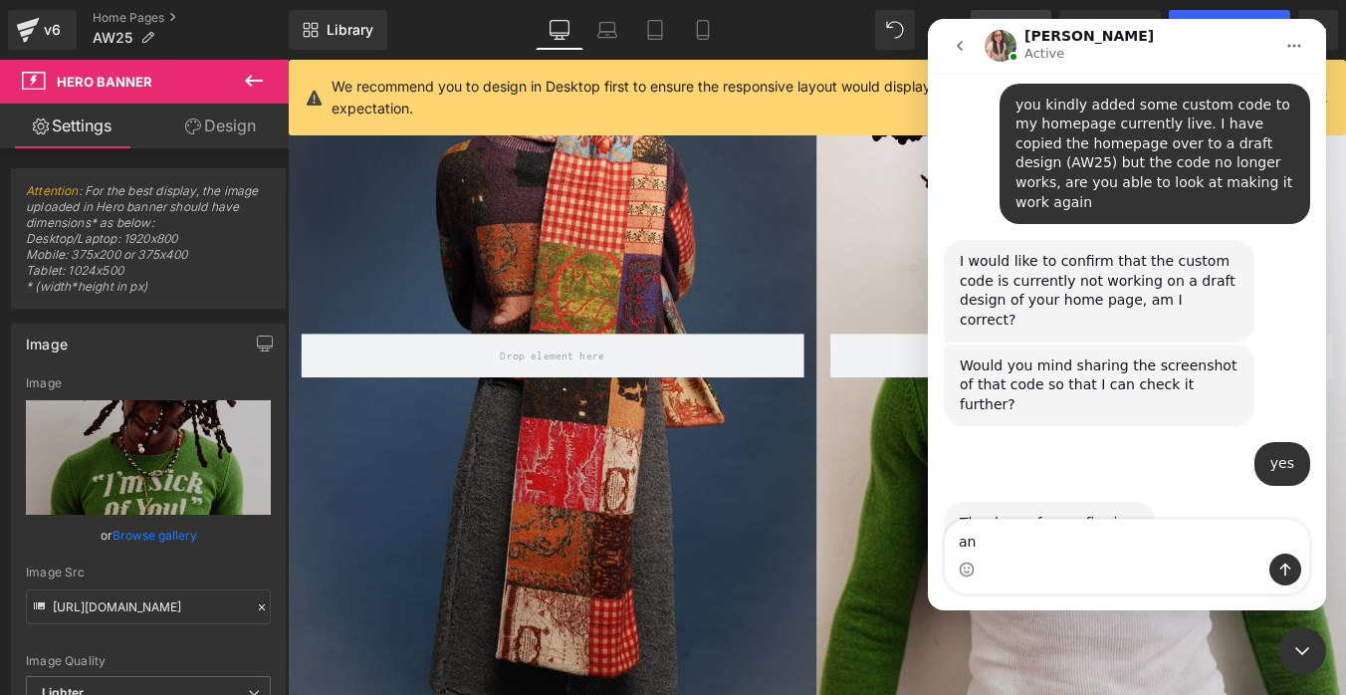
type textarea "and"
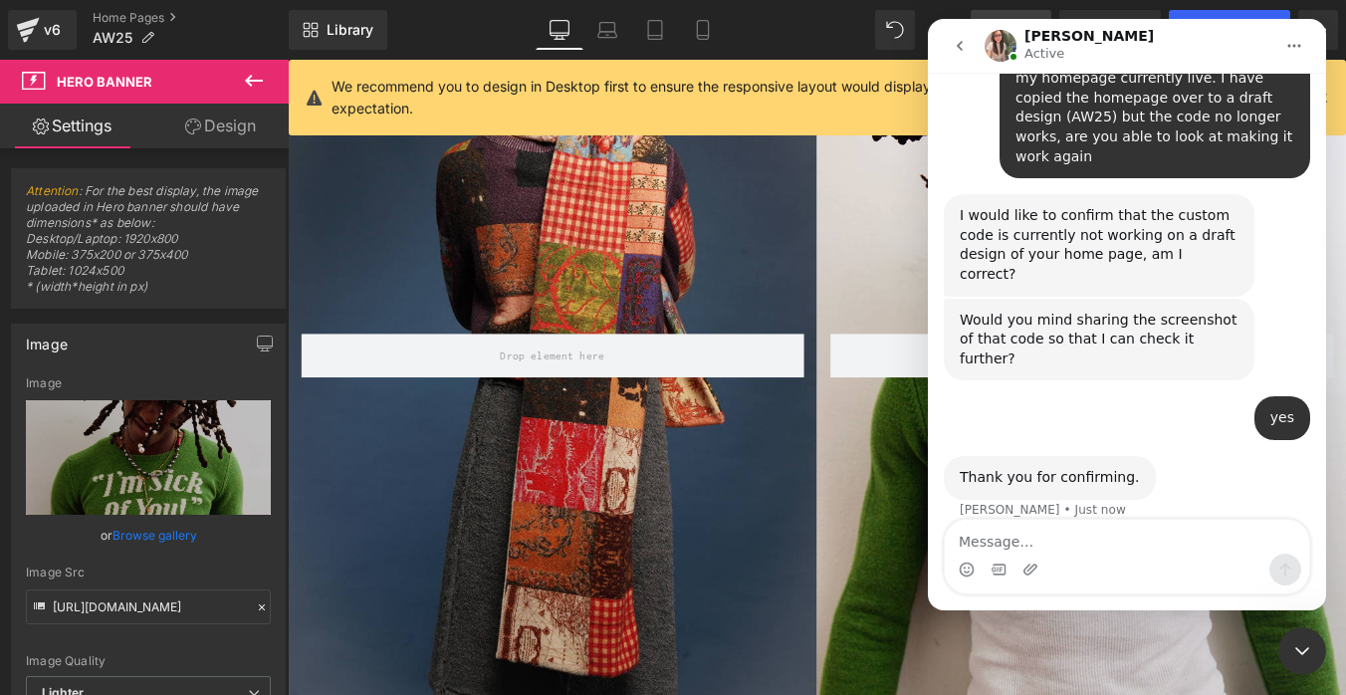
click at [963, 46] on icon "go back" at bounding box center [959, 46] width 16 height 16
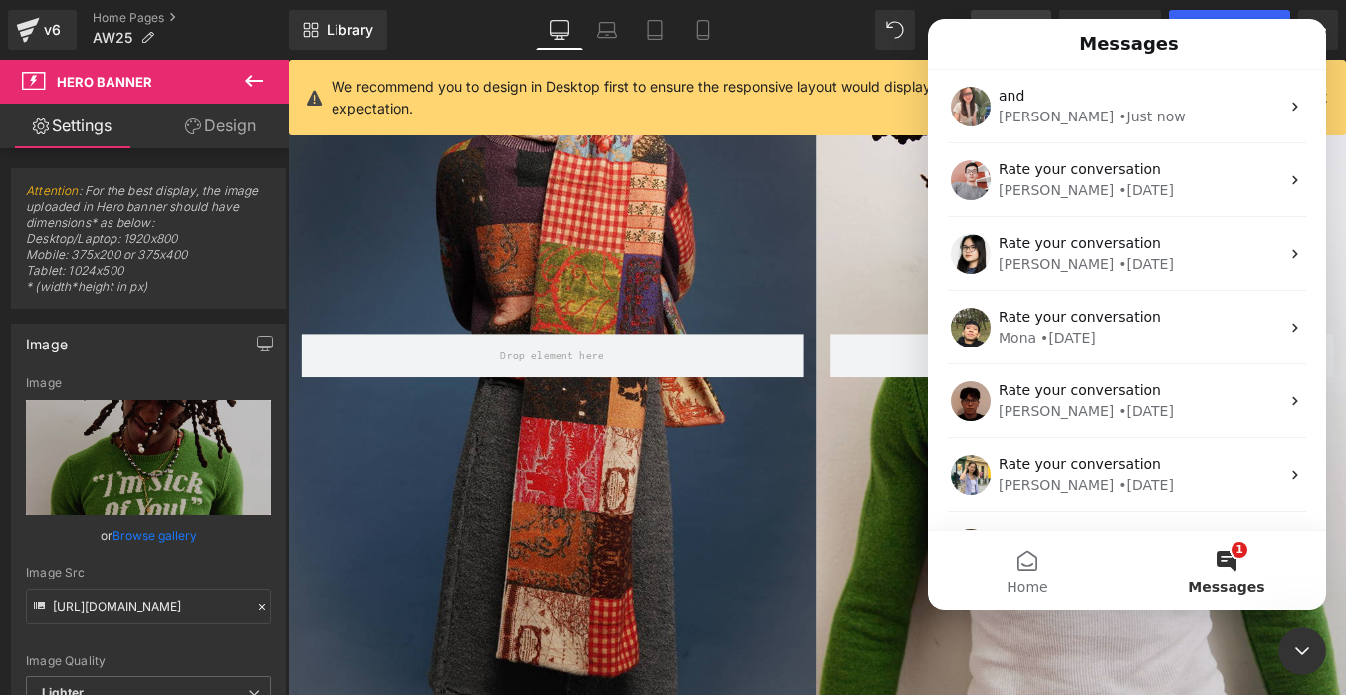
scroll to position [0, 0]
click at [970, 49] on div "Messages" at bounding box center [1127, 44] width 372 height 34
click at [728, 267] on div at bounding box center [673, 317] width 1346 height 635
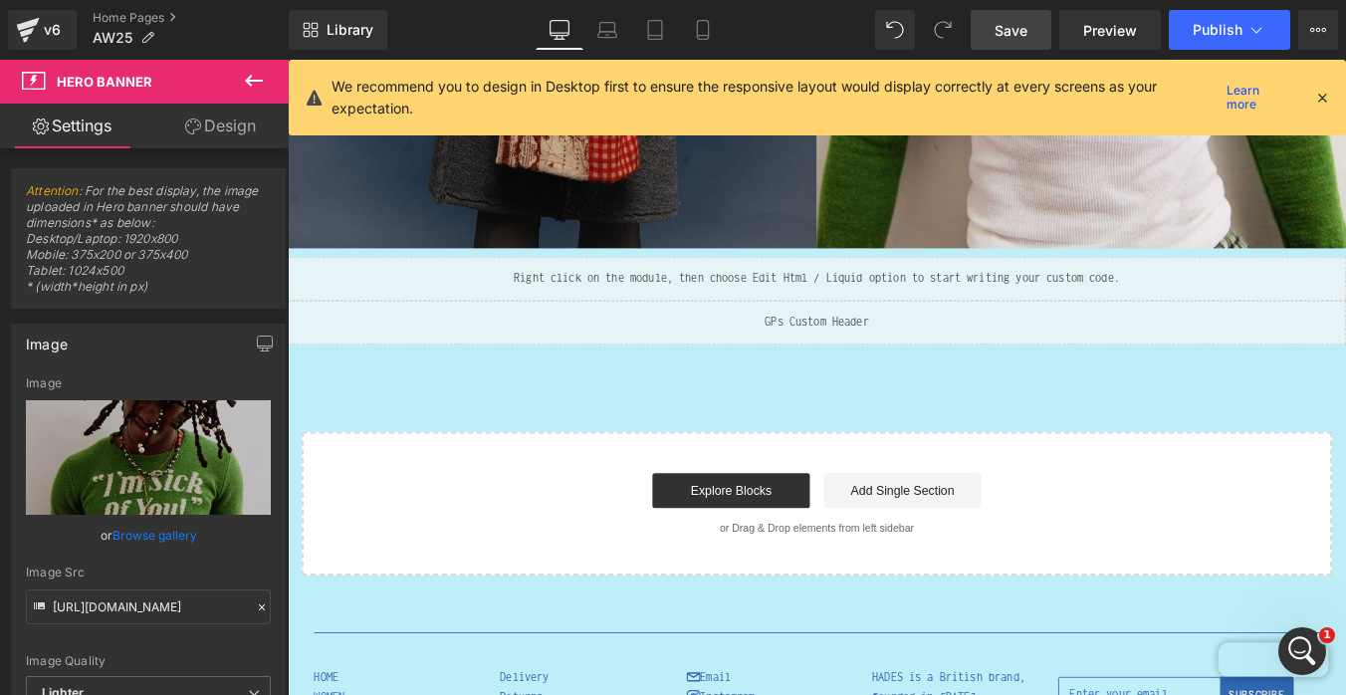
scroll to position [1588, 0]
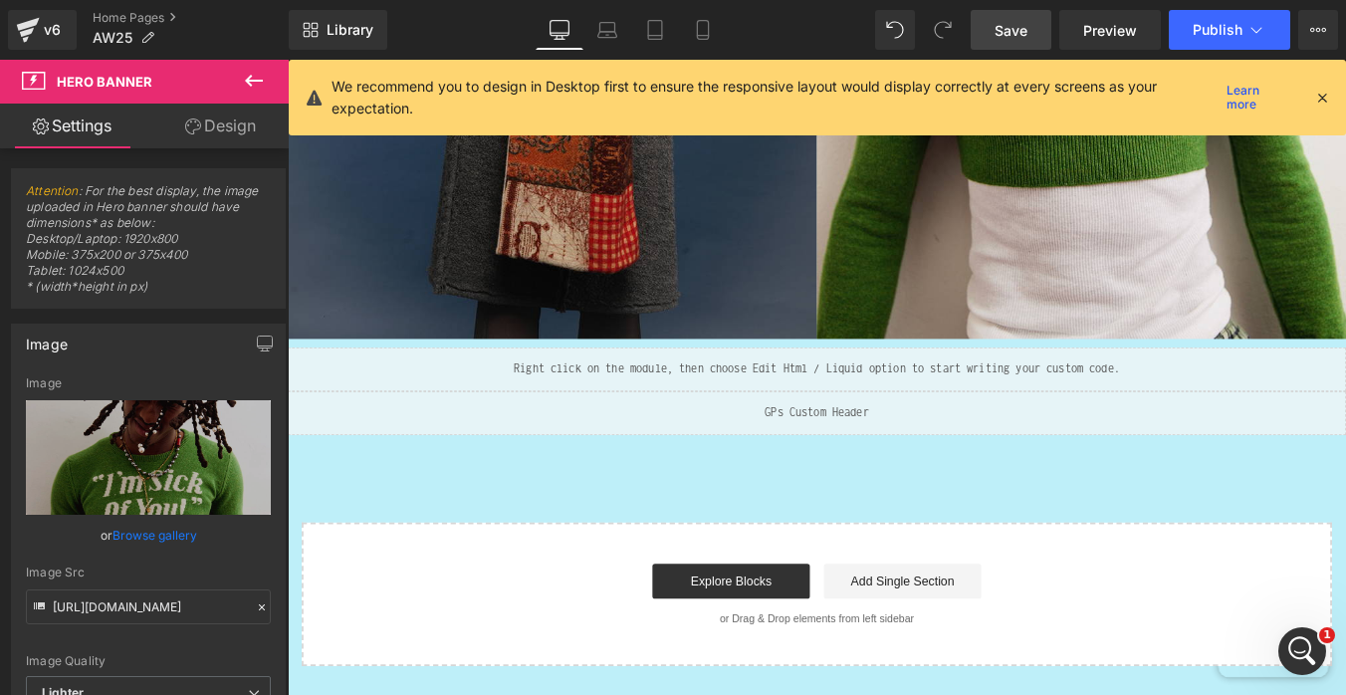
click at [877, 419] on div "Liquid" at bounding box center [890, 412] width 1204 height 50
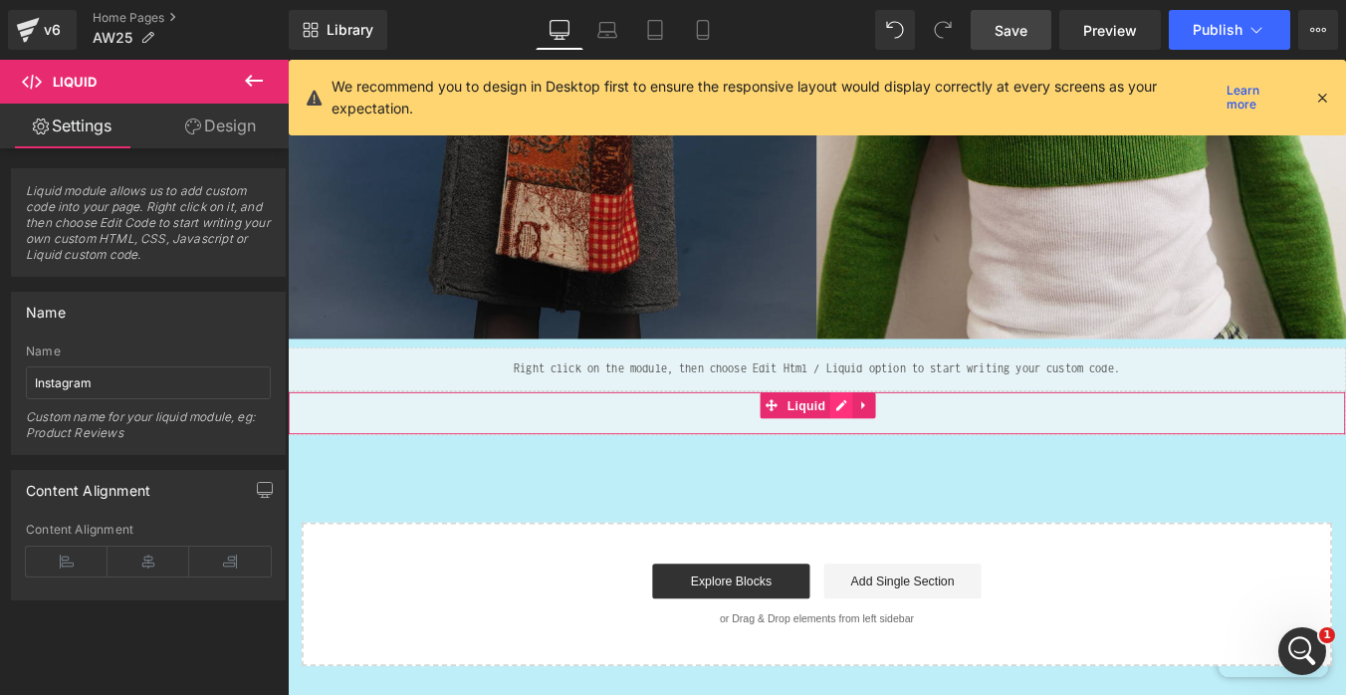
click at [921, 461] on div "Liquid" at bounding box center [890, 462] width 1204 height 50
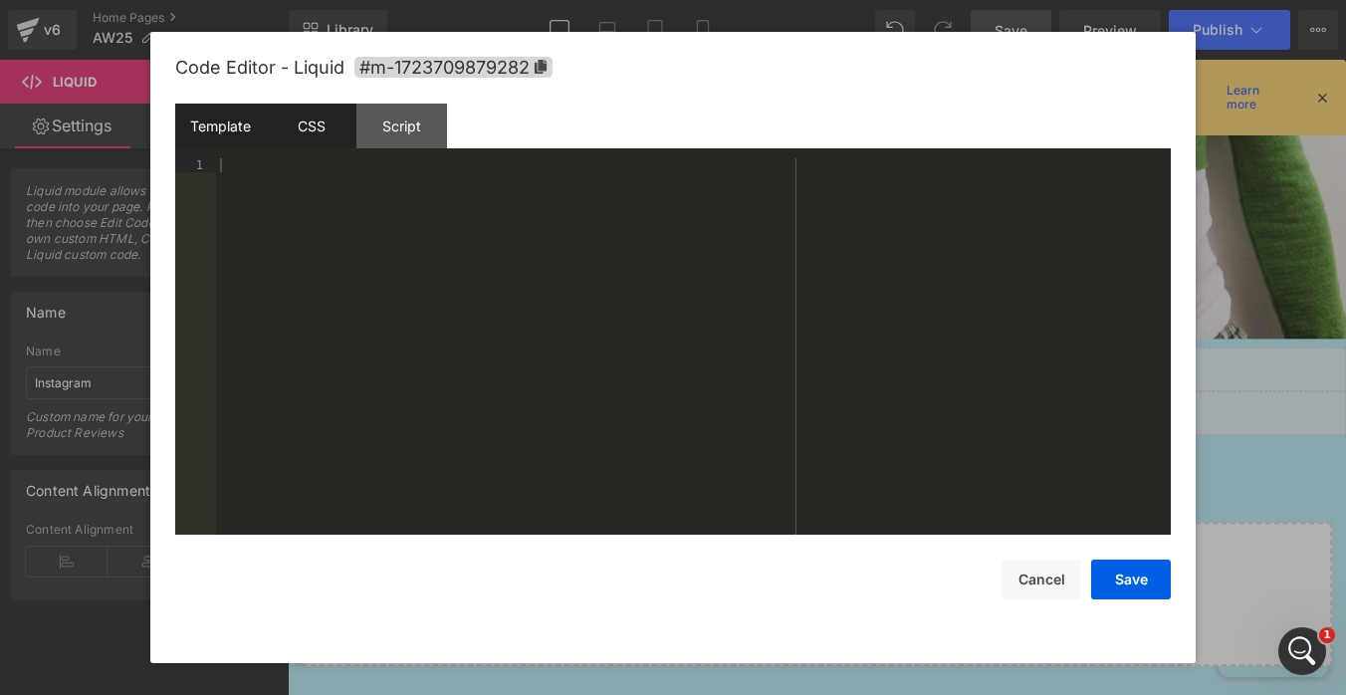
click at [314, 136] on div "CSS" at bounding box center [311, 126] width 91 height 45
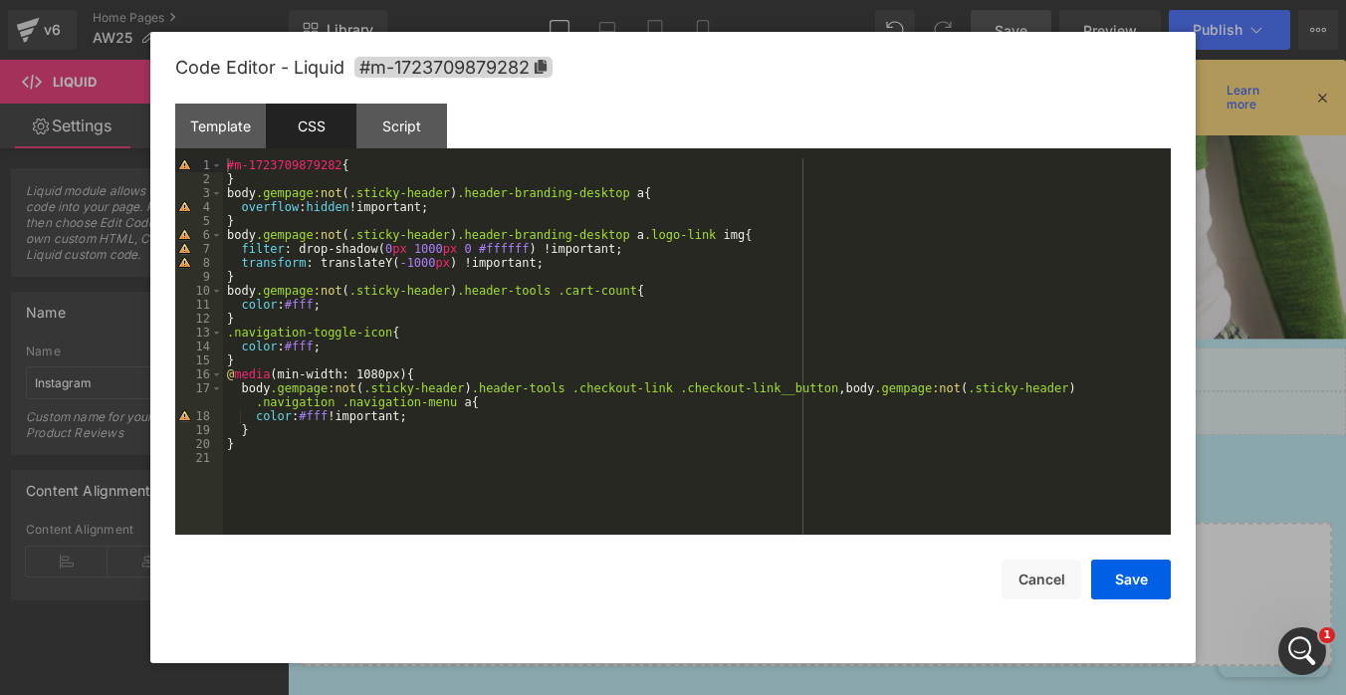
drag, startPoint x: 1254, startPoint y: 466, endPoint x: 1101, endPoint y: 470, distance: 153.3
click at [1254, 466] on div at bounding box center [673, 347] width 1346 height 695
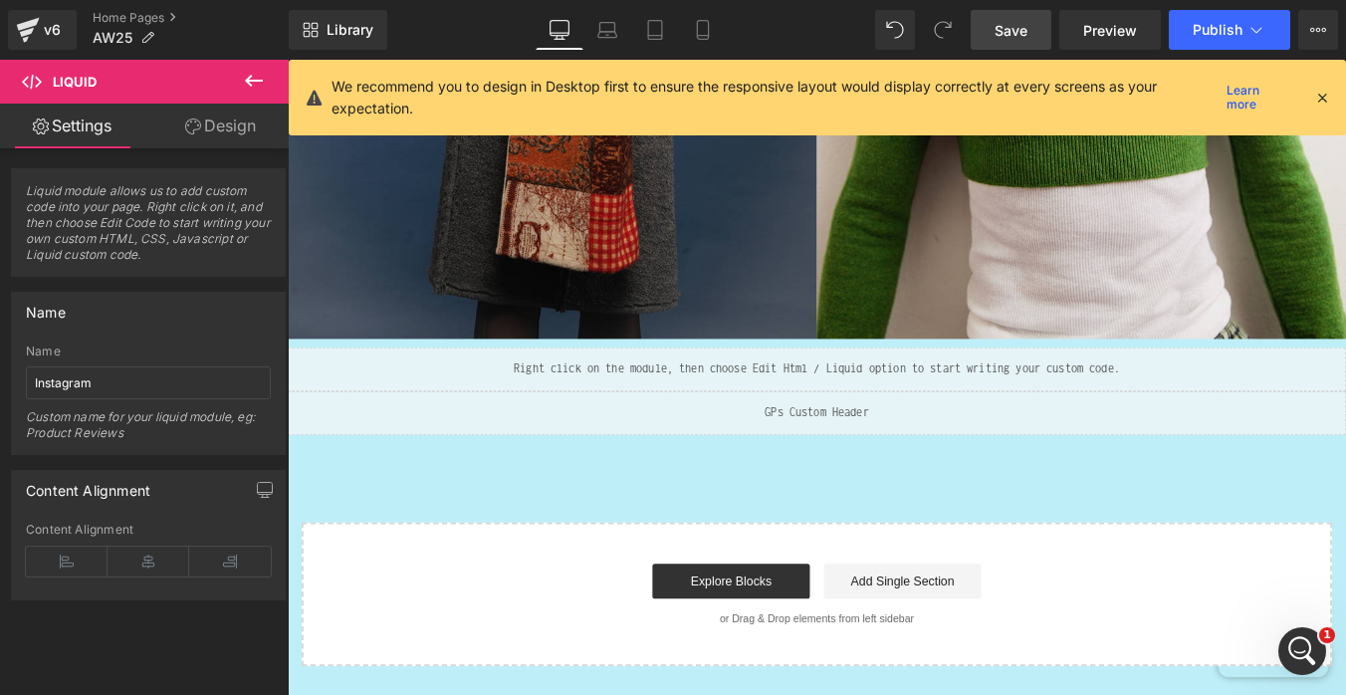
click at [1304, 645] on icon "Open Intercom Messenger" at bounding box center [1302, 651] width 33 height 33
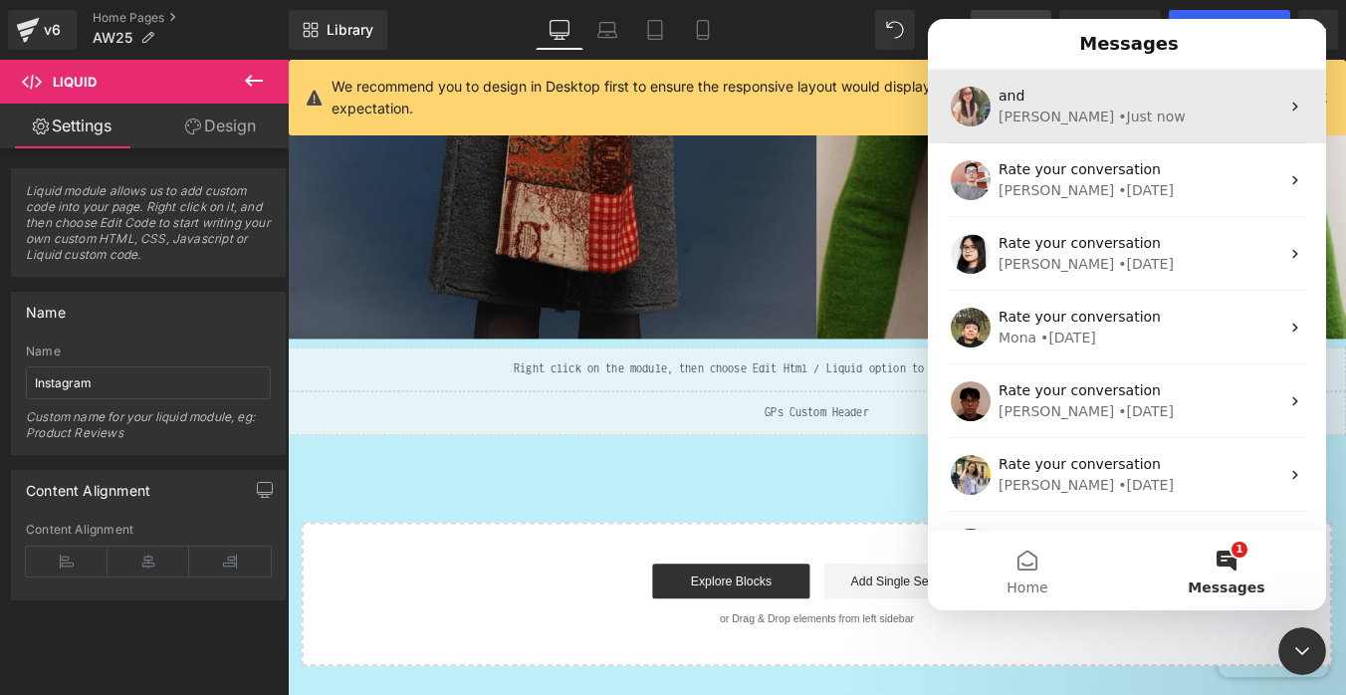
click at [1118, 118] on div "• Just now" at bounding box center [1151, 116] width 67 height 21
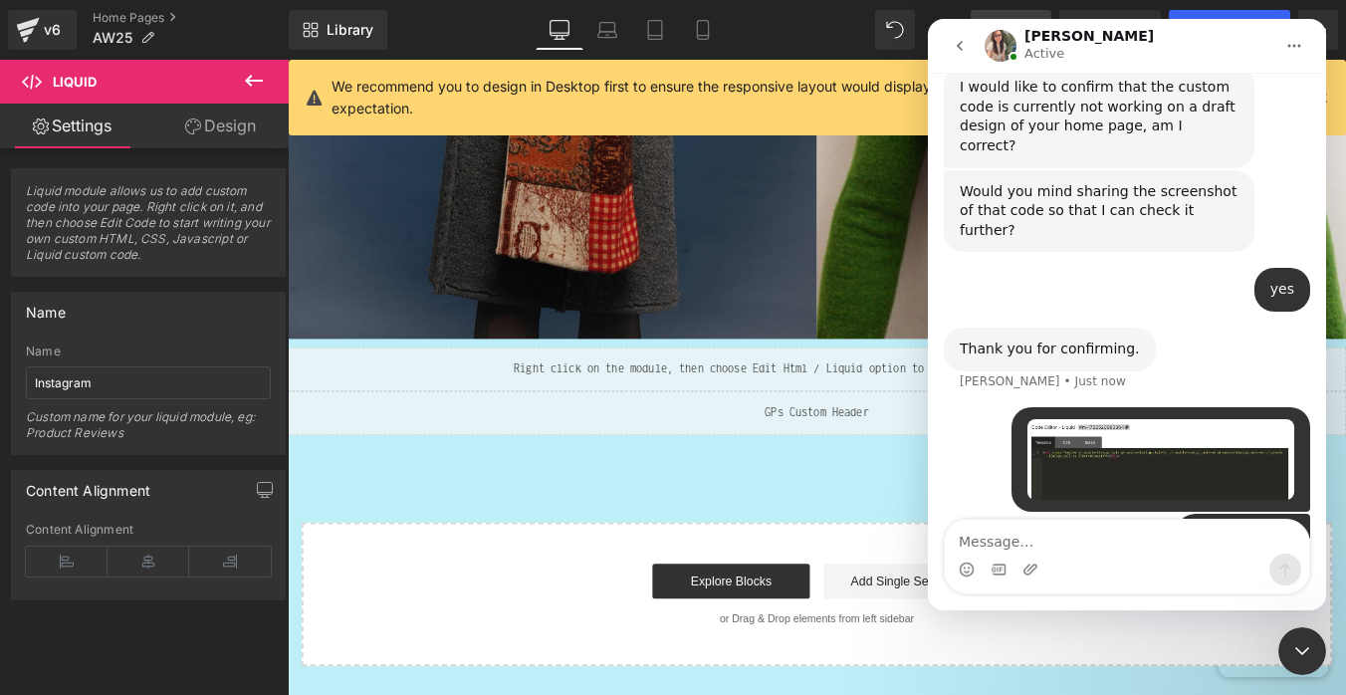
scroll to position [4595, 0]
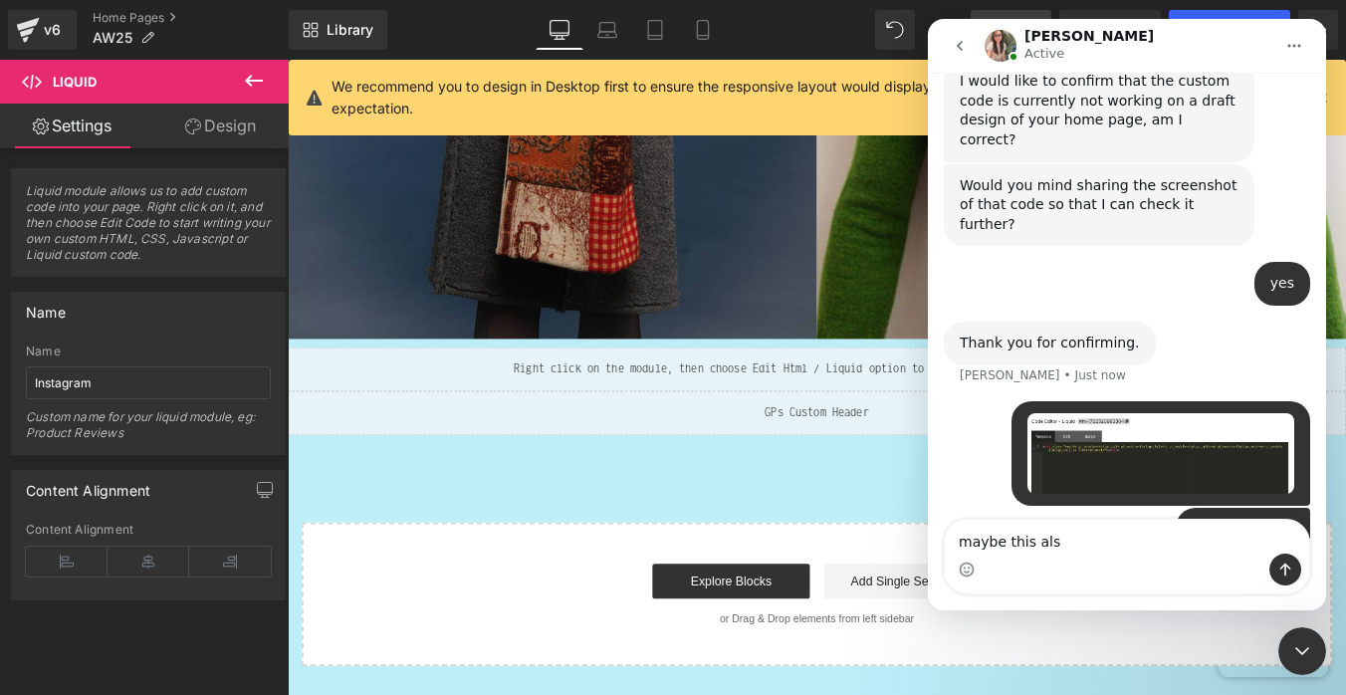
type textarea "maybe this also"
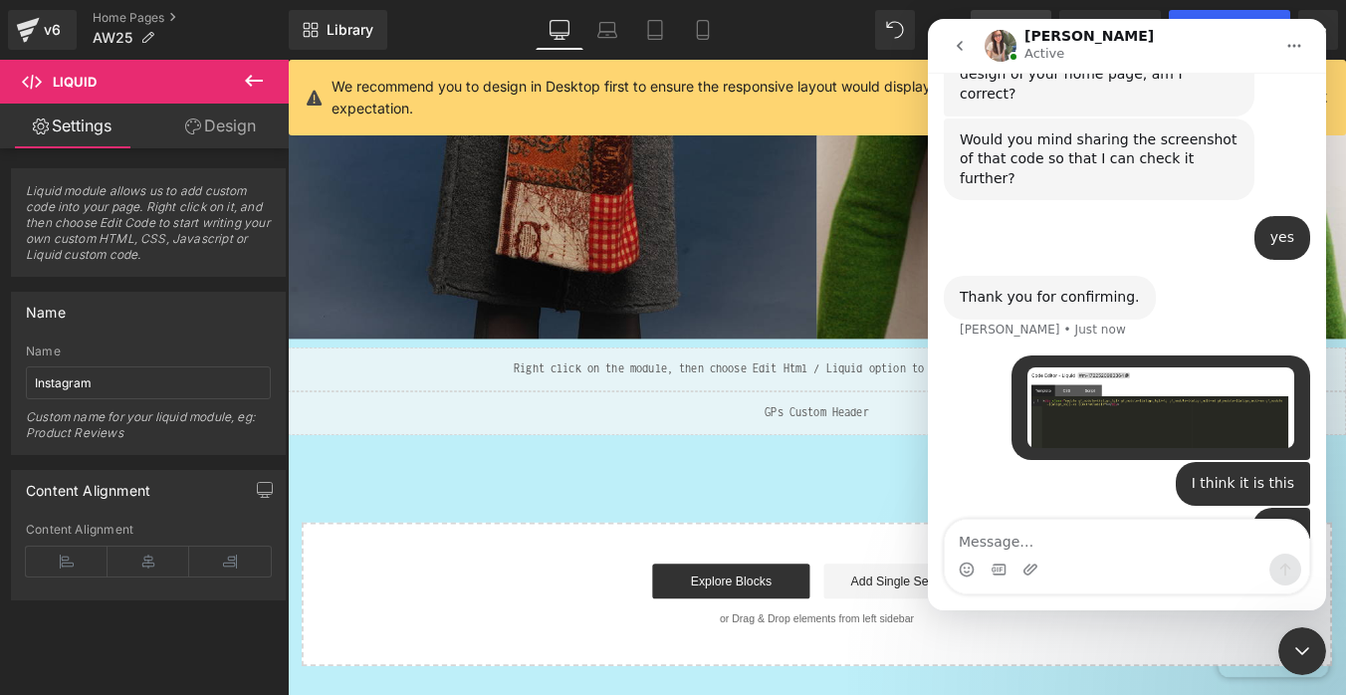
click at [956, 34] on button "go back" at bounding box center [960, 46] width 38 height 38
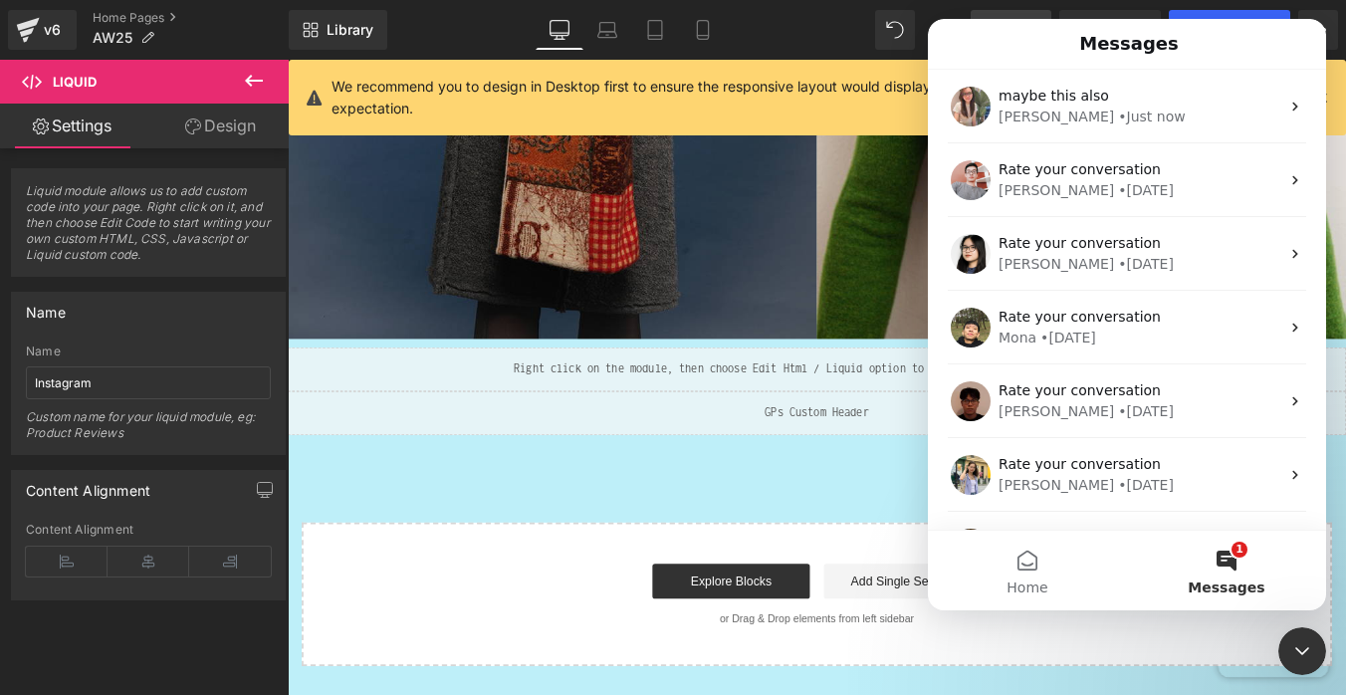
scroll to position [0, 0]
click at [706, 469] on div at bounding box center [673, 317] width 1346 height 635
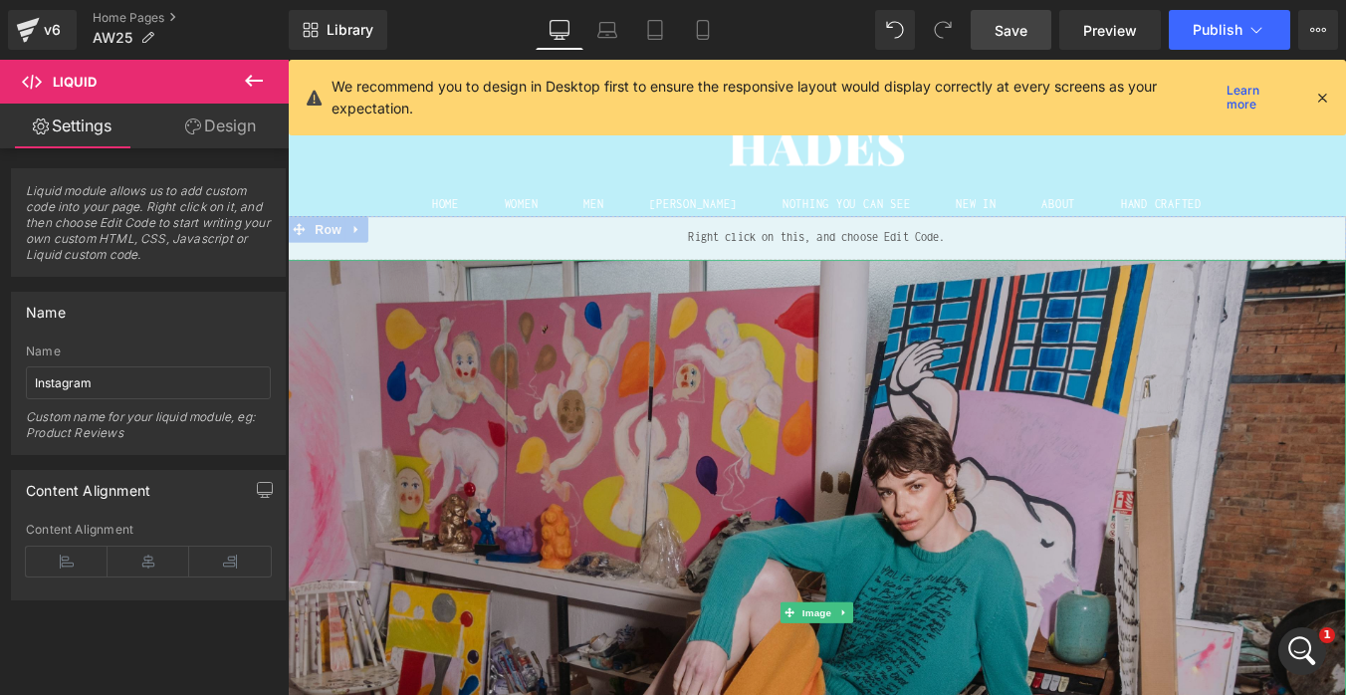
scroll to position [17, 0]
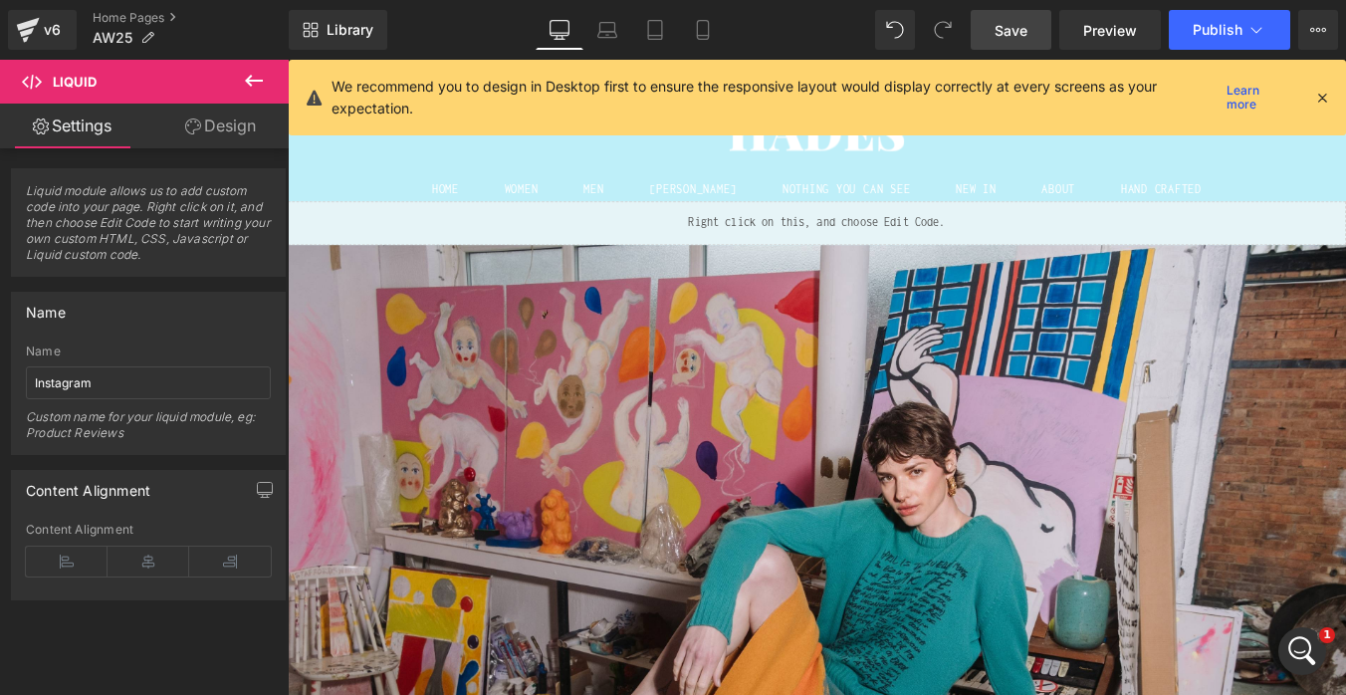
click at [1040, 25] on link "Save" at bounding box center [1010, 30] width 81 height 40
click at [1315, 649] on icon "Open Intercom Messenger" at bounding box center [1302, 651] width 33 height 33
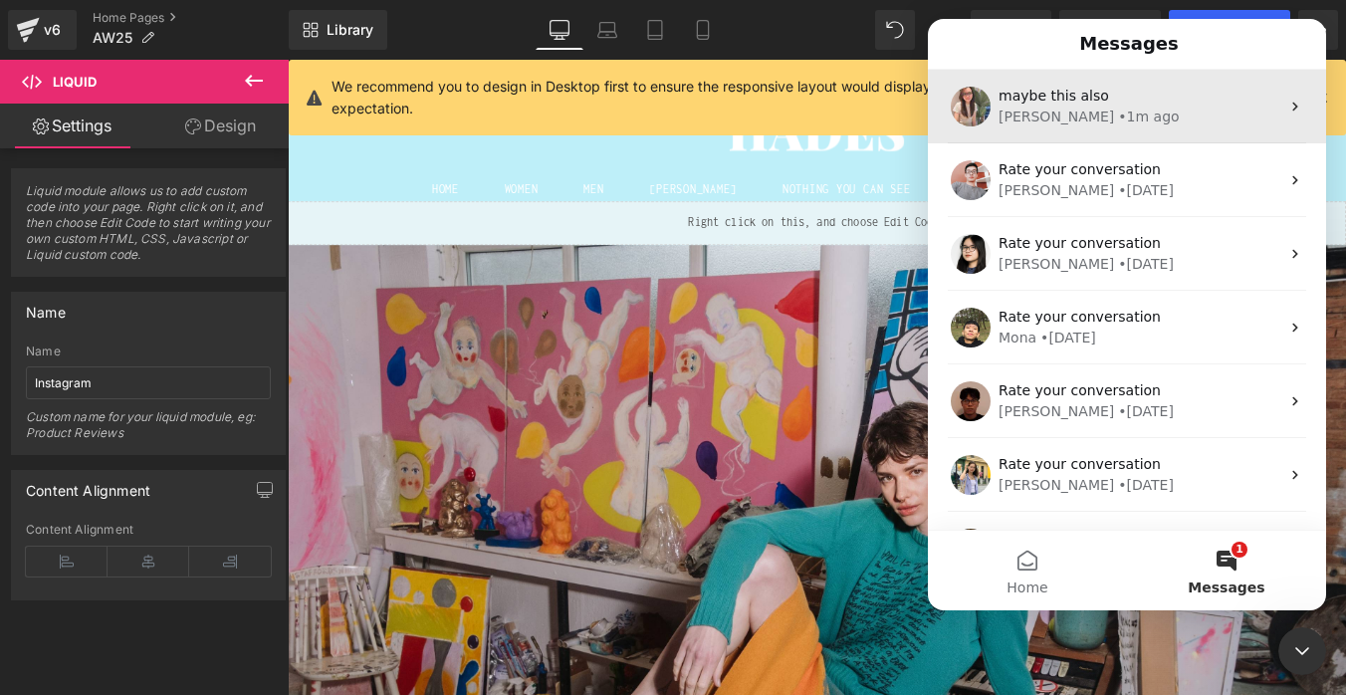
click at [1119, 112] on div "[PERSON_NAME] • 1m ago" at bounding box center [1138, 116] width 281 height 21
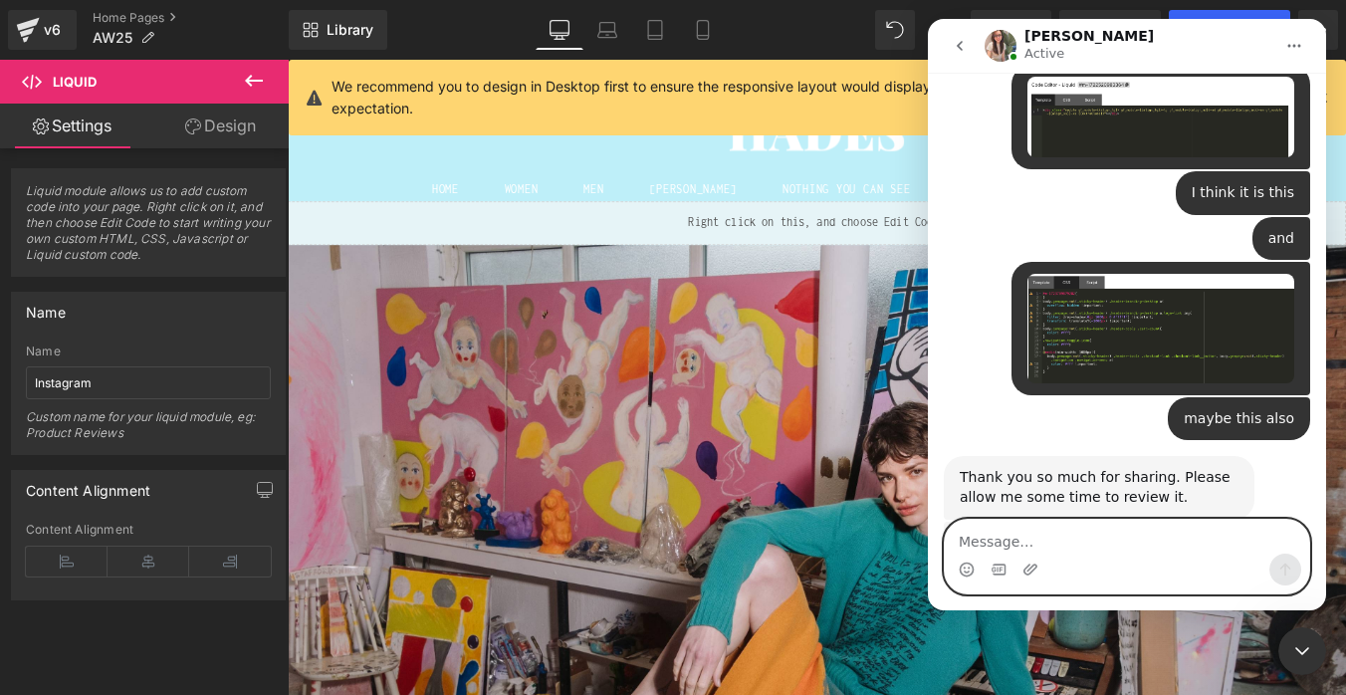
scroll to position [4938, 0]
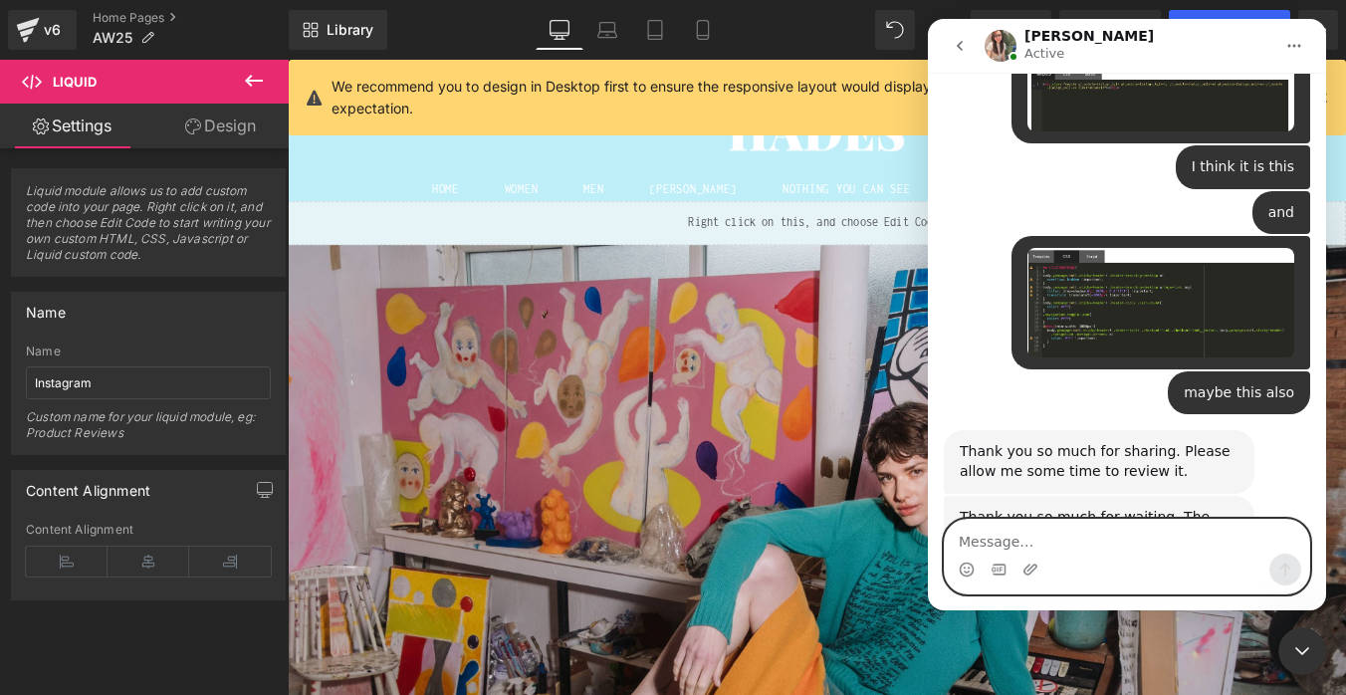
click at [996, 525] on textarea "Message…" at bounding box center [1127, 537] width 364 height 34
type textarea "oh, okay. thank you for confirming"
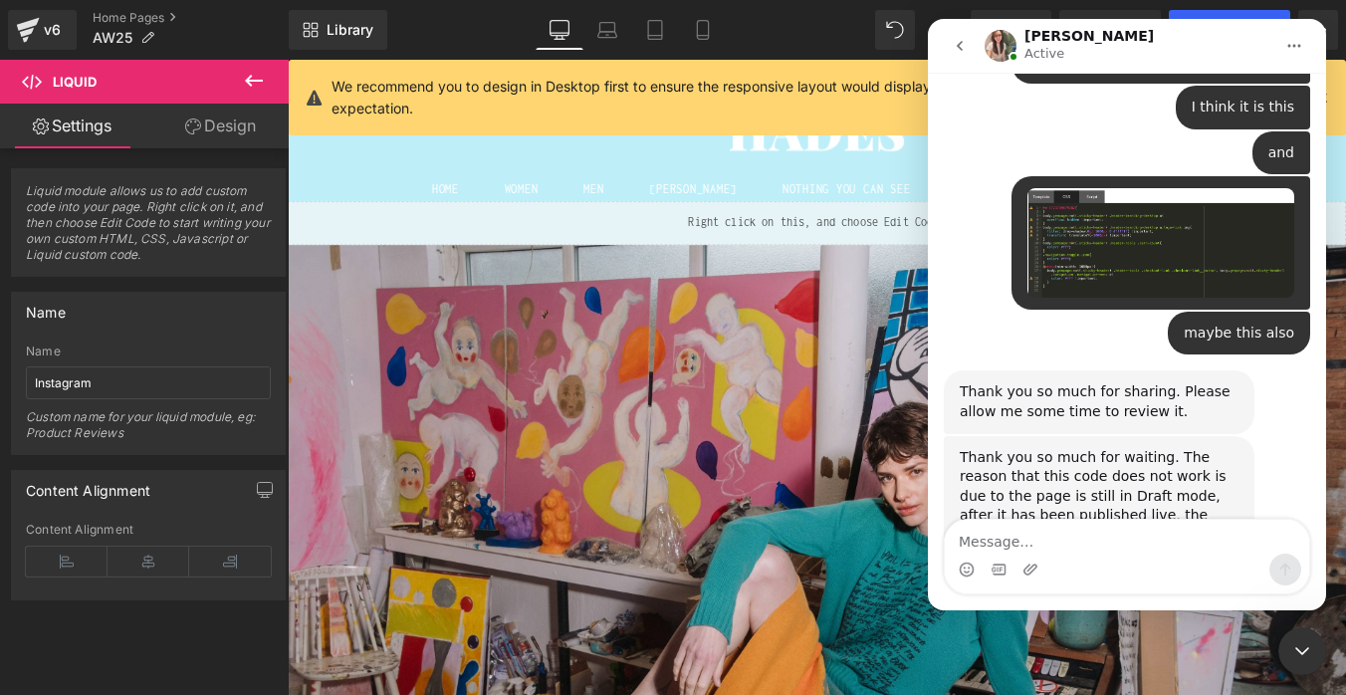
click at [630, 162] on div at bounding box center [673, 317] width 1346 height 635
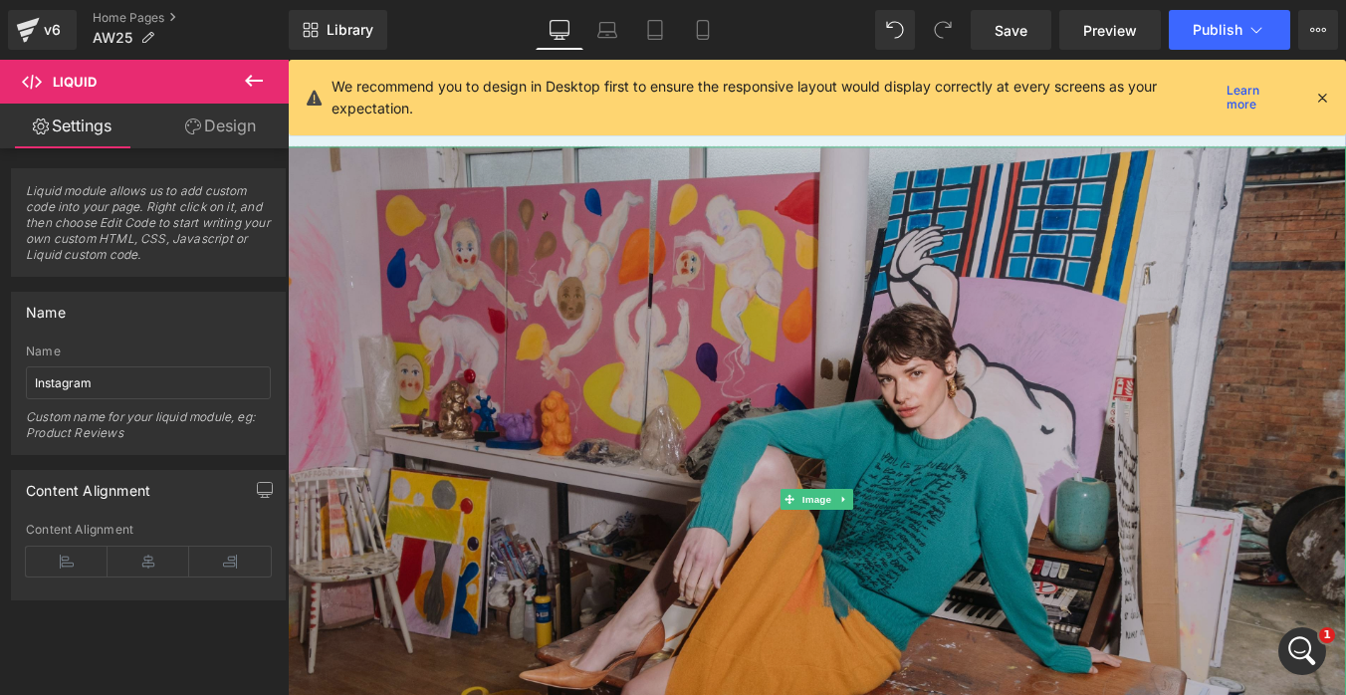
scroll to position [166, 0]
